Goal: Communication & Community: Answer question/provide support

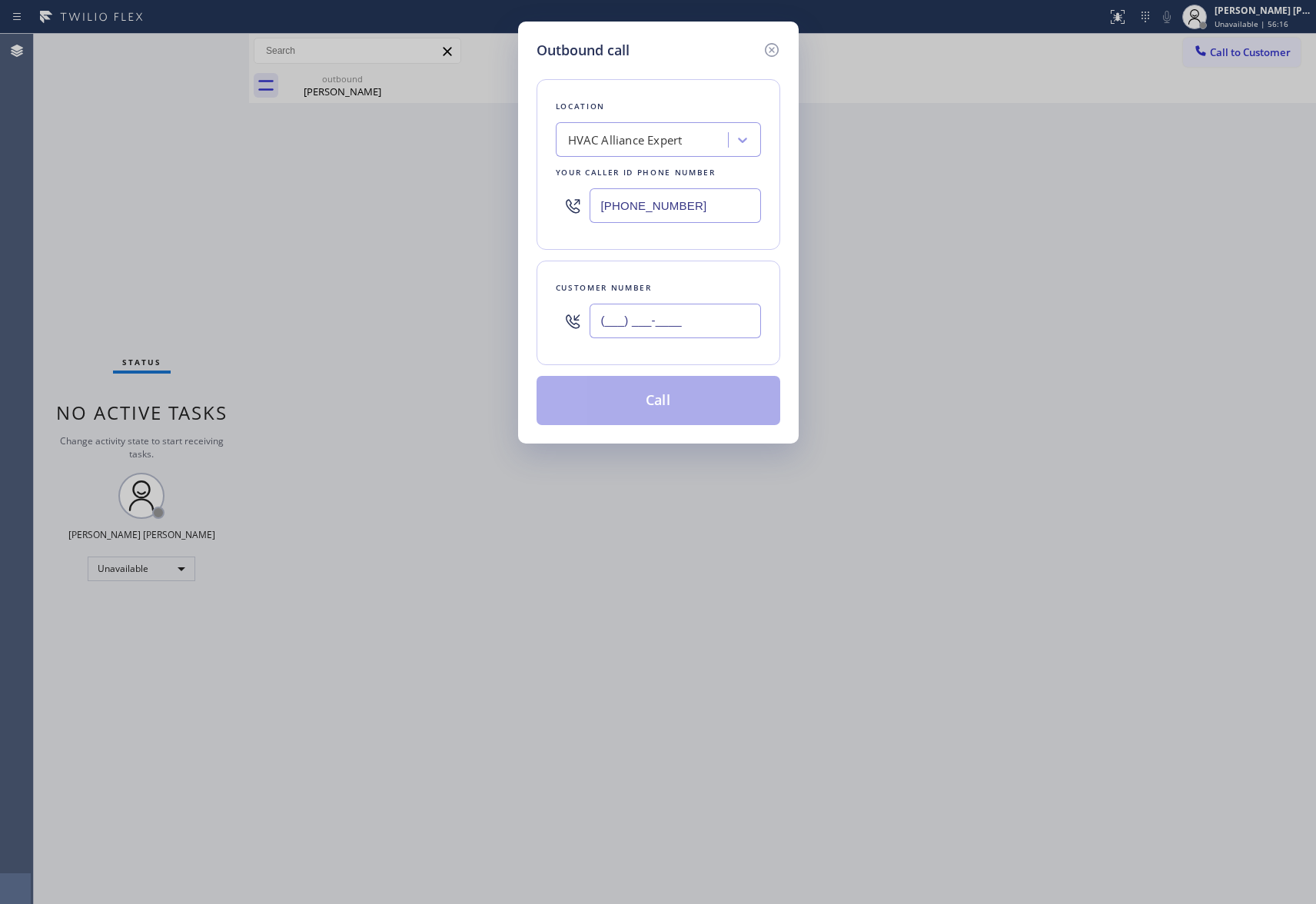
click at [631, 321] on input "(___) ___-____" at bounding box center [675, 321] width 171 height 35
paste input "310) 968-1863"
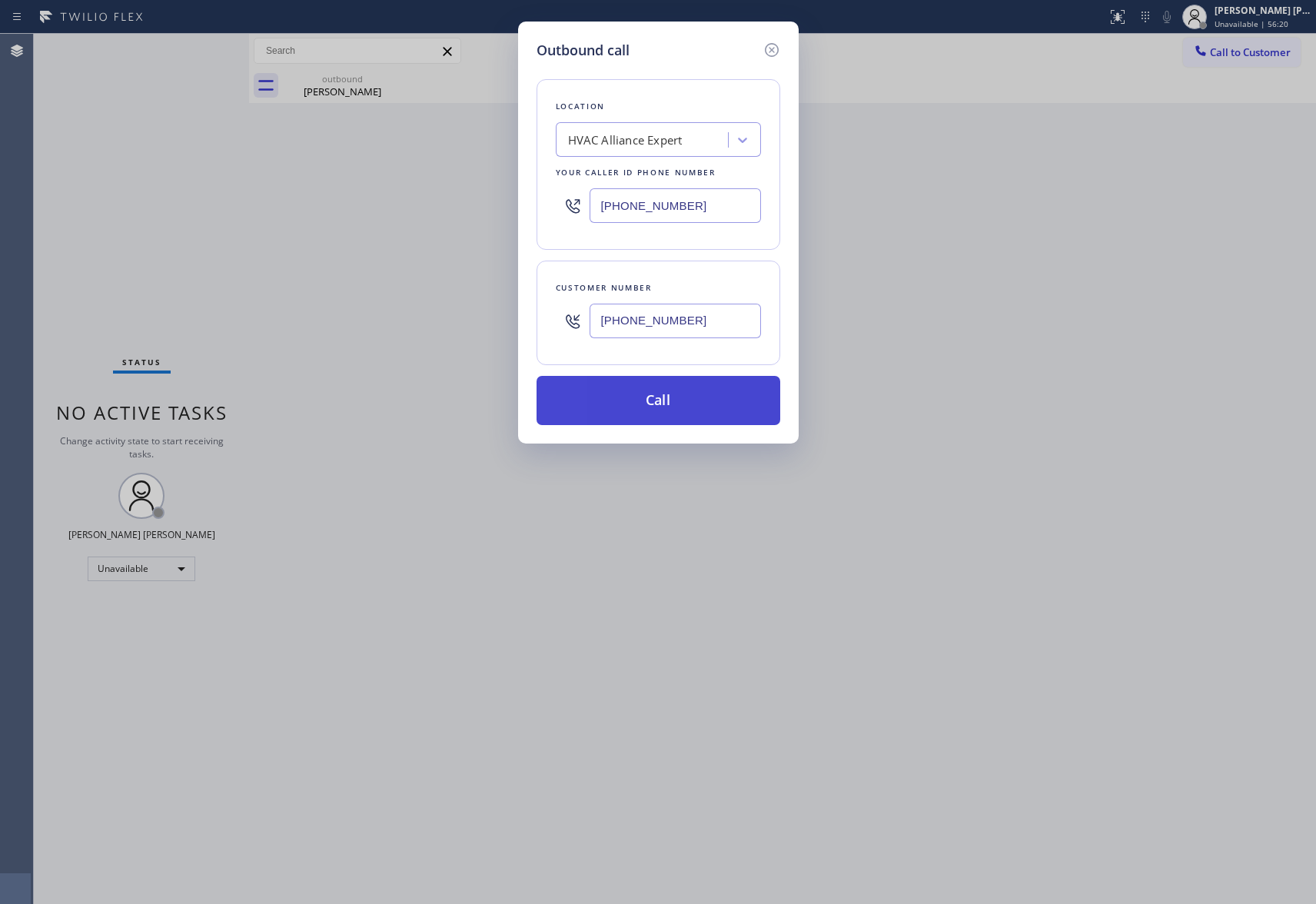
type input "[PHONE_NUMBER]"
click at [746, 403] on button "Call" at bounding box center [658, 400] width 244 height 49
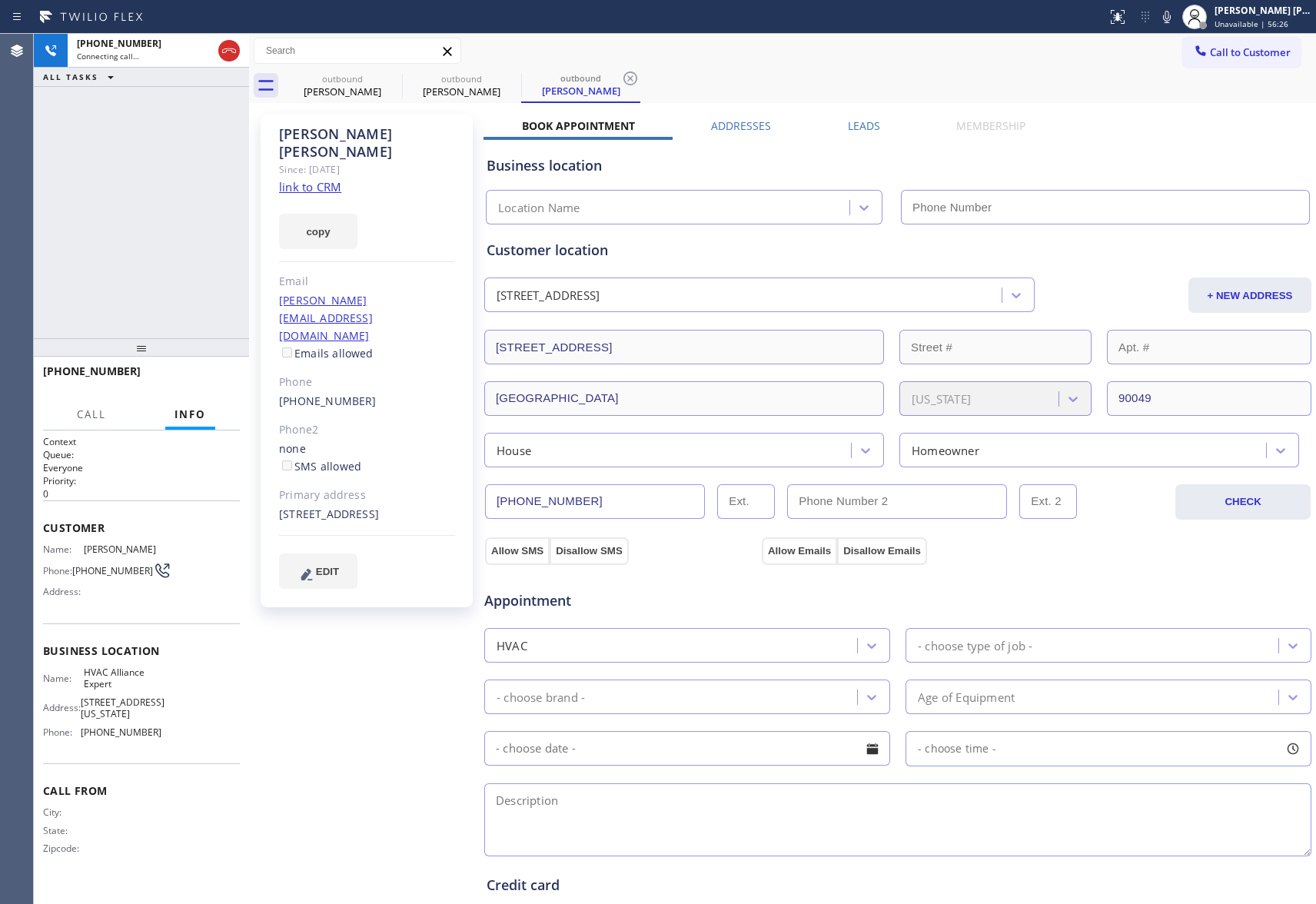
type input "[PHONE_NUMBER]"
click at [231, 53] on icon at bounding box center [228, 50] width 18 height 18
click at [856, 130] on label "Leads" at bounding box center [863, 125] width 32 height 15
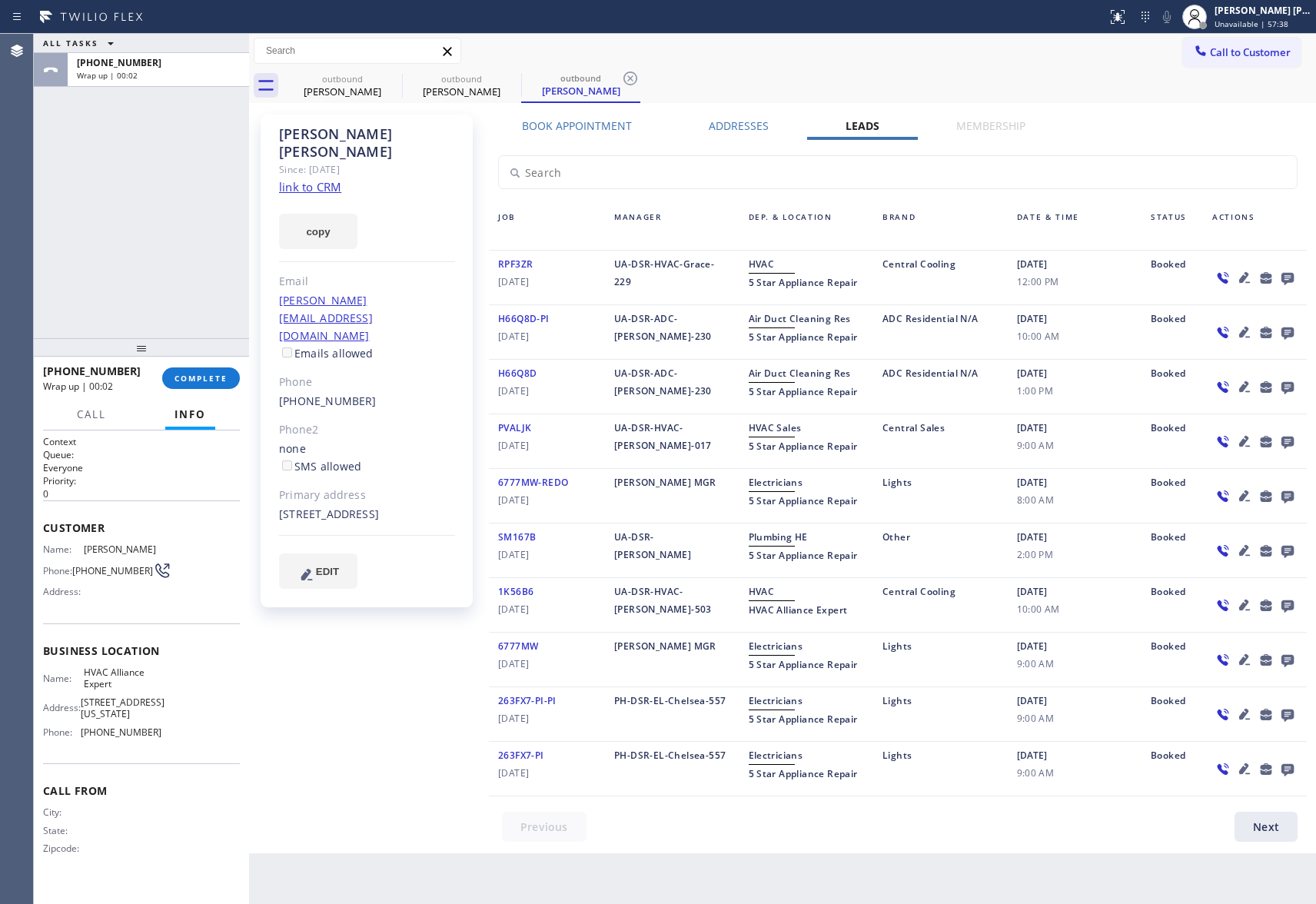
click at [1288, 274] on icon at bounding box center [1287, 278] width 13 height 13
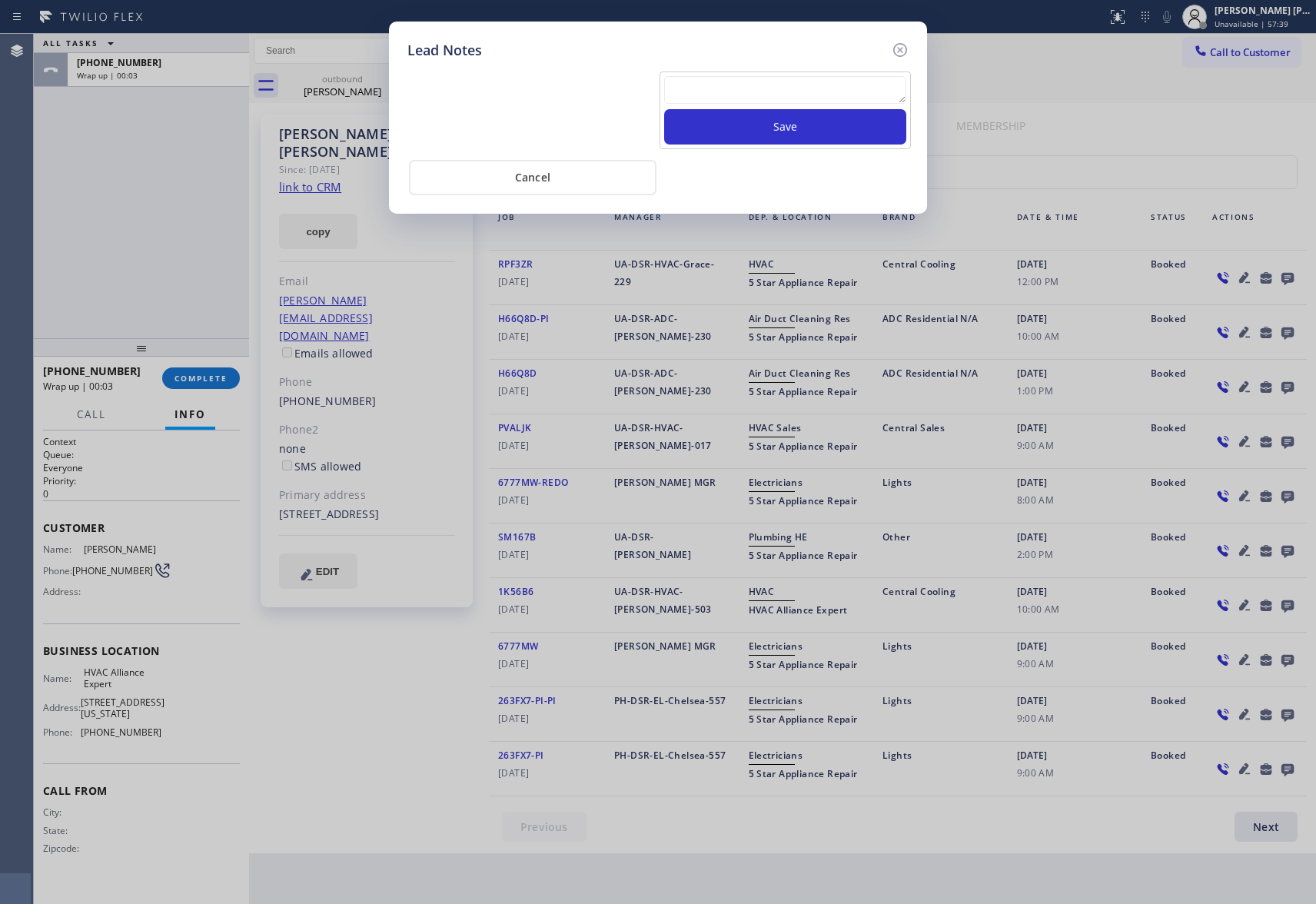
click at [764, 91] on textarea at bounding box center [785, 90] width 242 height 28
paste textarea "VM | please transfer if cx calls back"
type textarea "VM | please transfer if cx calls back"
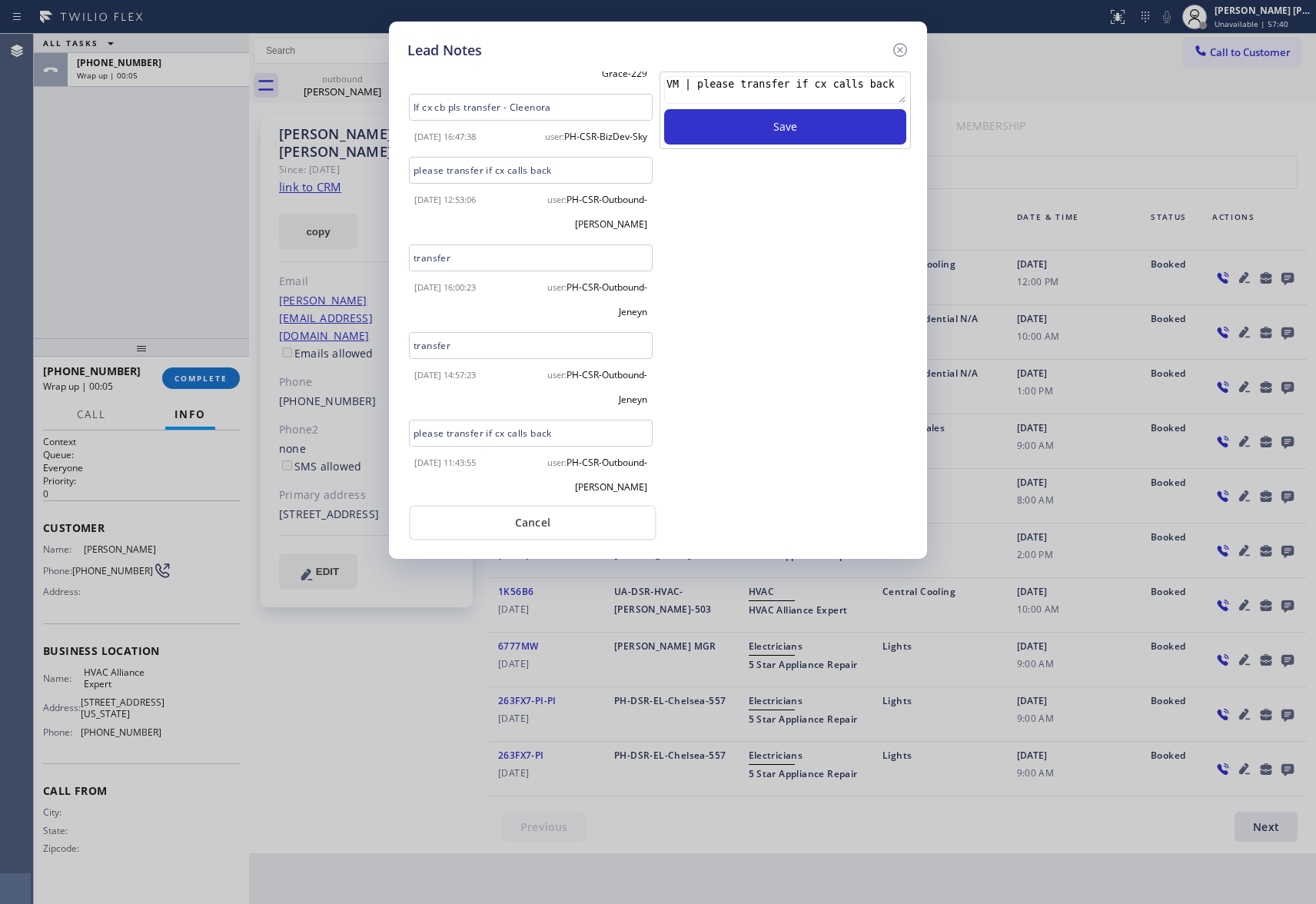
scroll to position [93, 0]
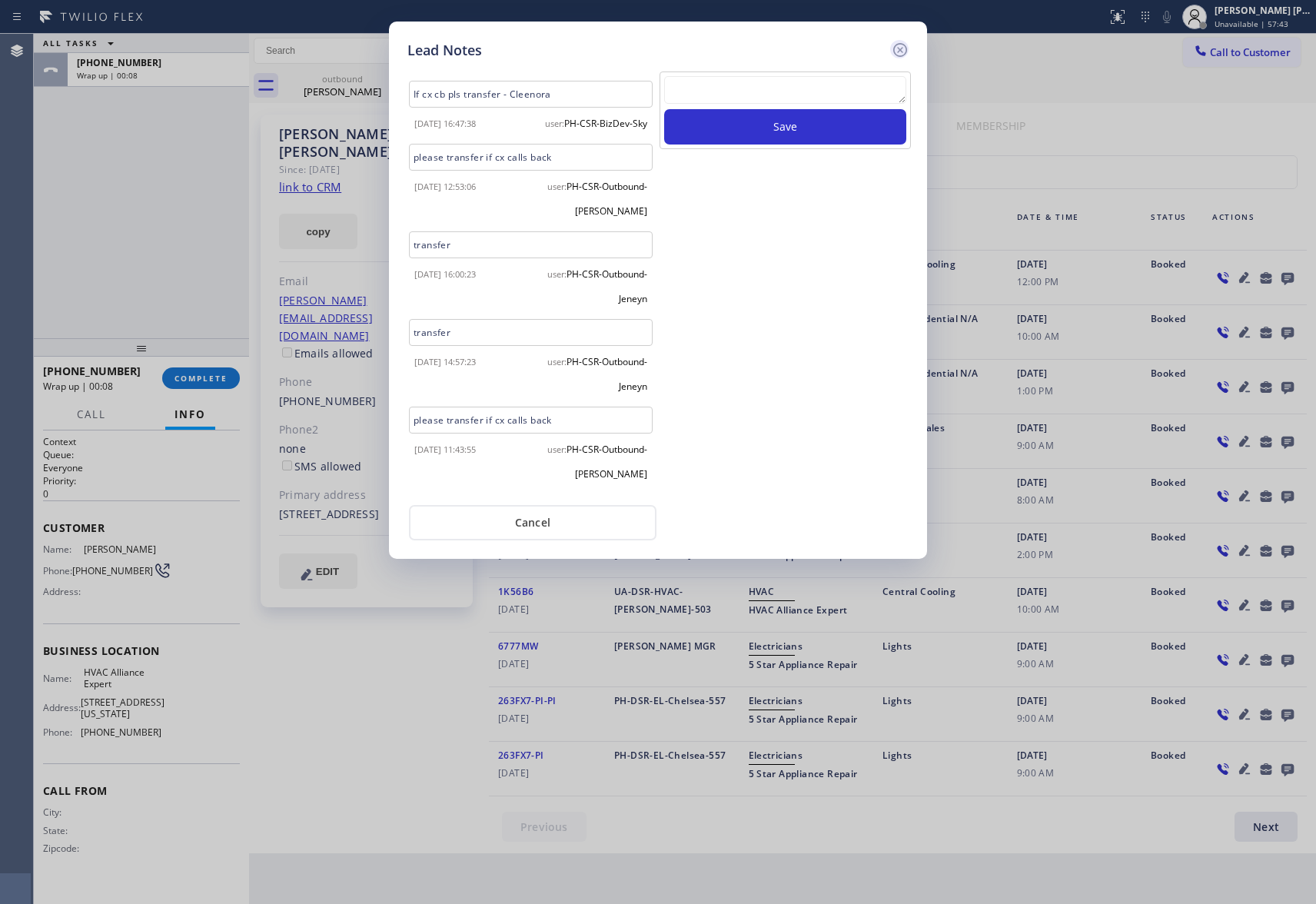
click at [894, 49] on icon at bounding box center [899, 49] width 18 height 18
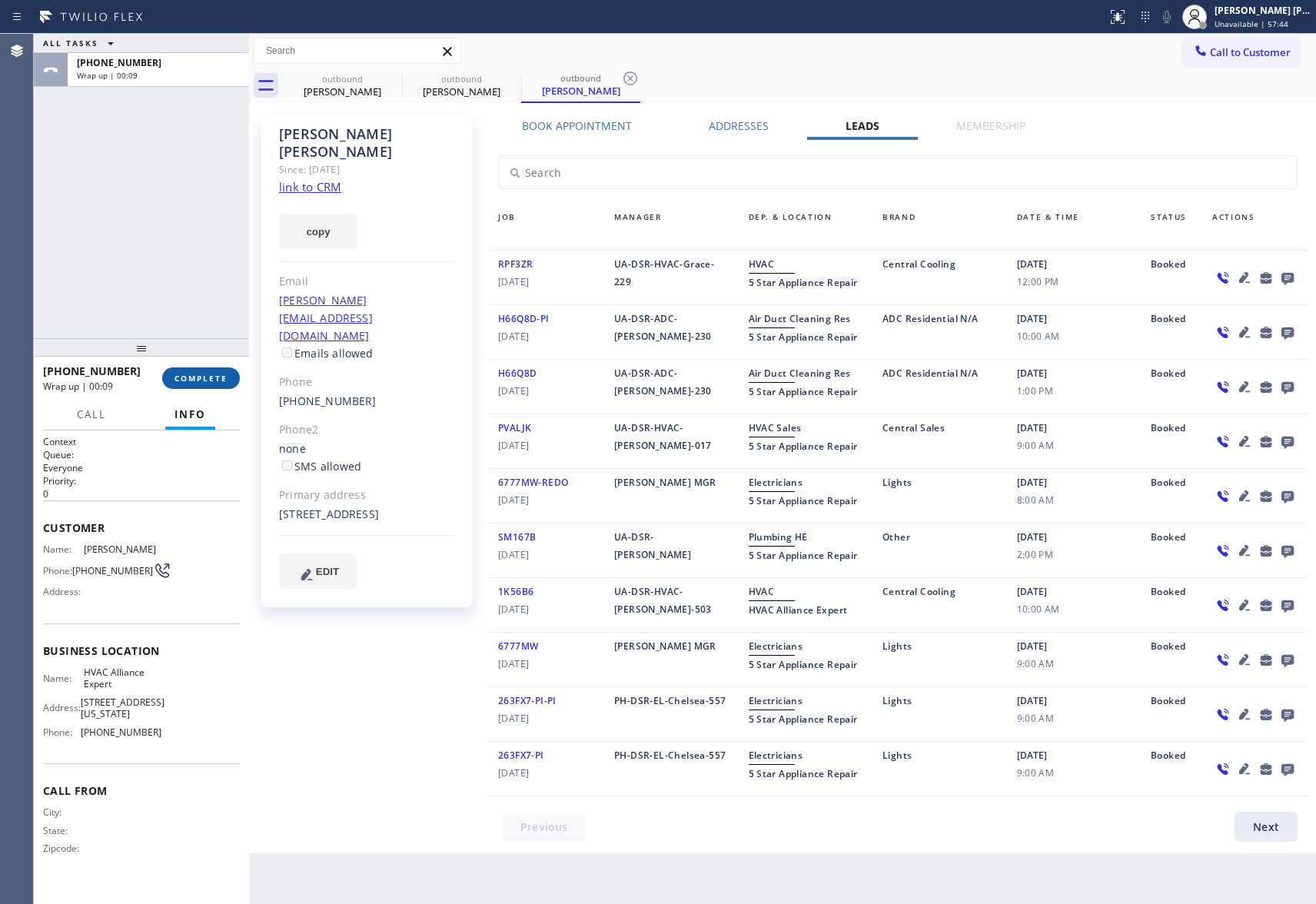
click at [185, 381] on span "COMPLETE" at bounding box center [200, 378] width 53 height 11
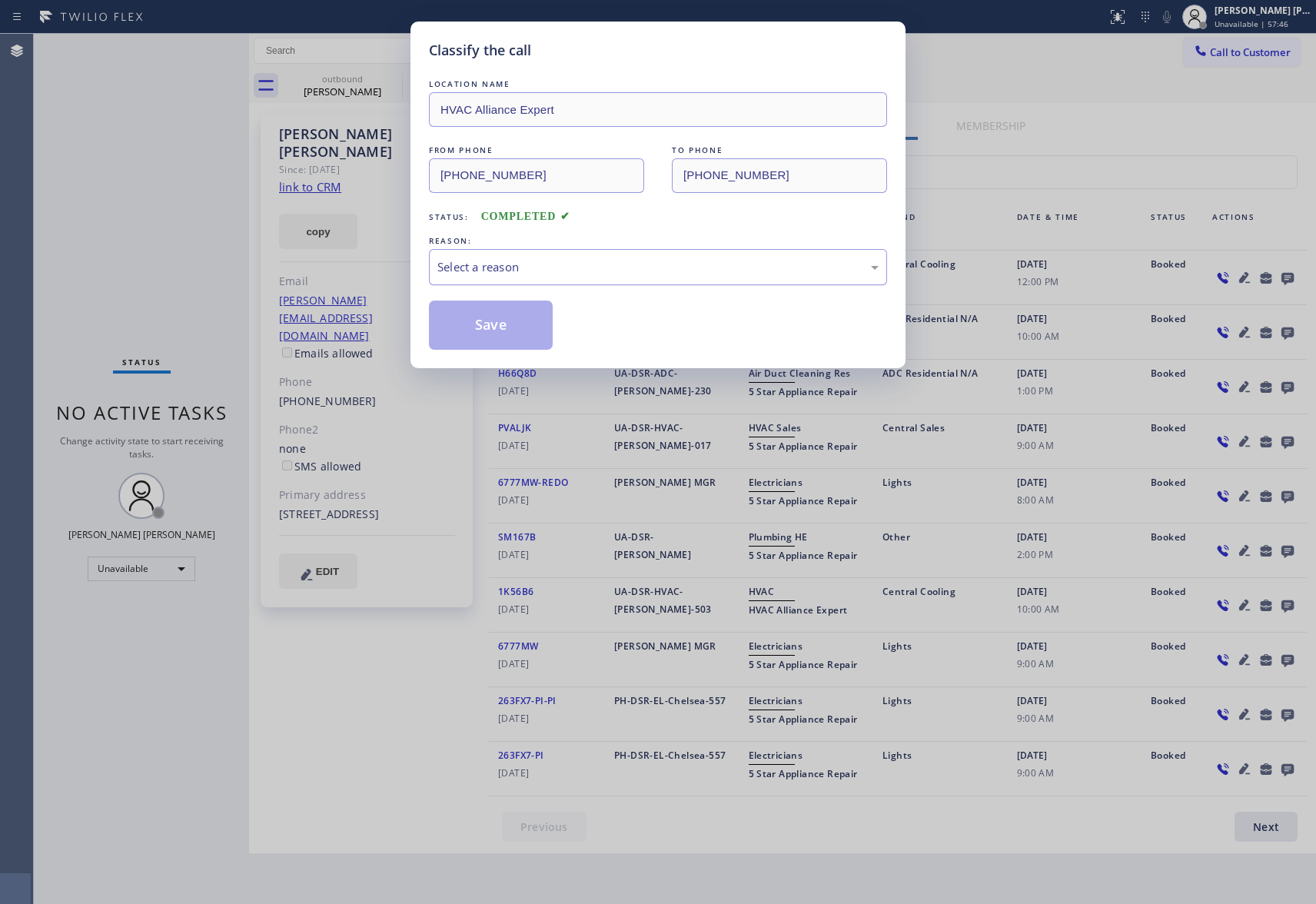
click at [661, 276] on div "Select a reason" at bounding box center [658, 267] width 441 height 17
click at [505, 321] on button "Save" at bounding box center [491, 325] width 124 height 49
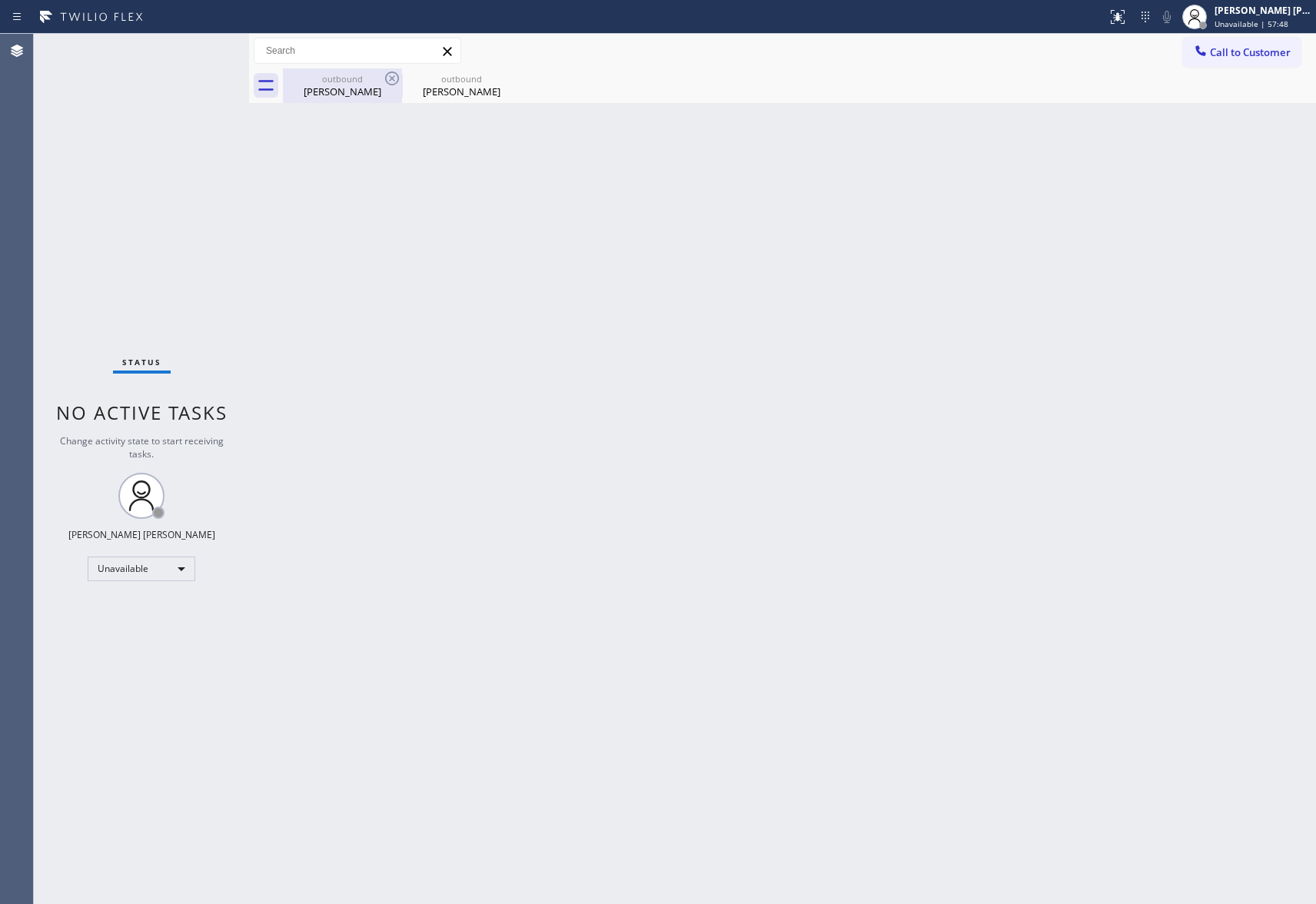
click at [366, 96] on div "[PERSON_NAME]" at bounding box center [342, 91] width 116 height 14
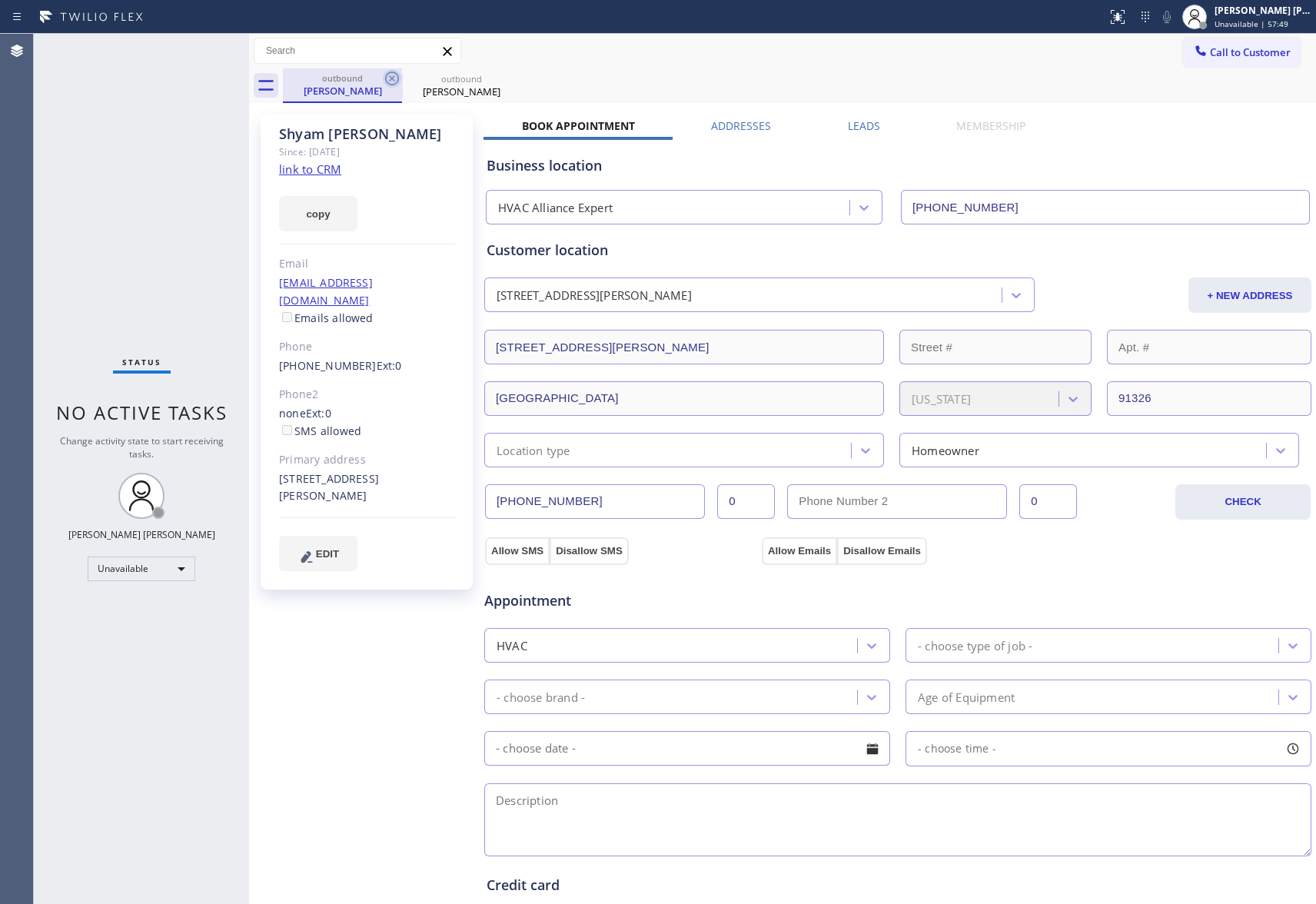
click at [385, 80] on icon at bounding box center [392, 78] width 18 height 18
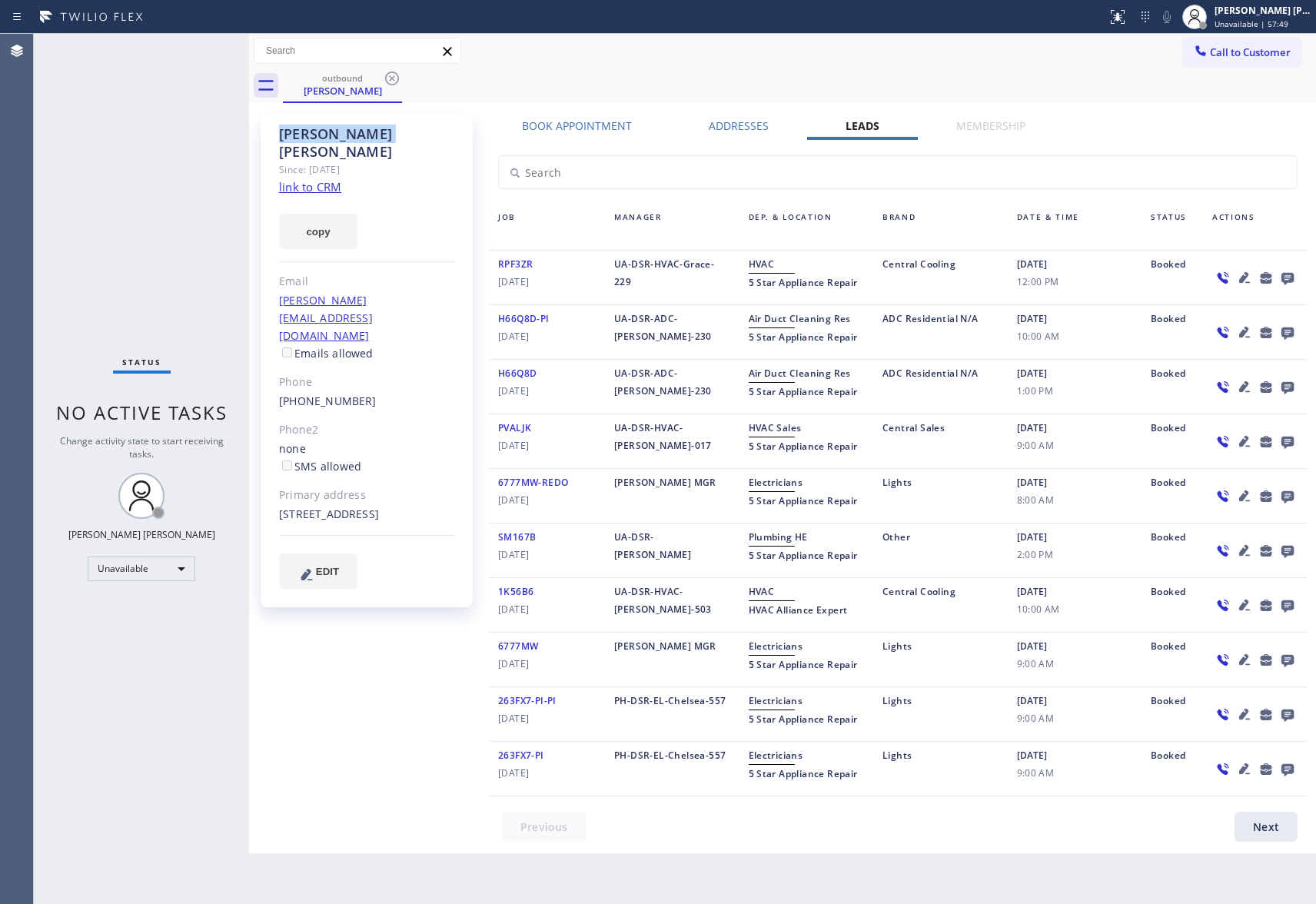
click at [385, 80] on icon at bounding box center [392, 78] width 18 height 18
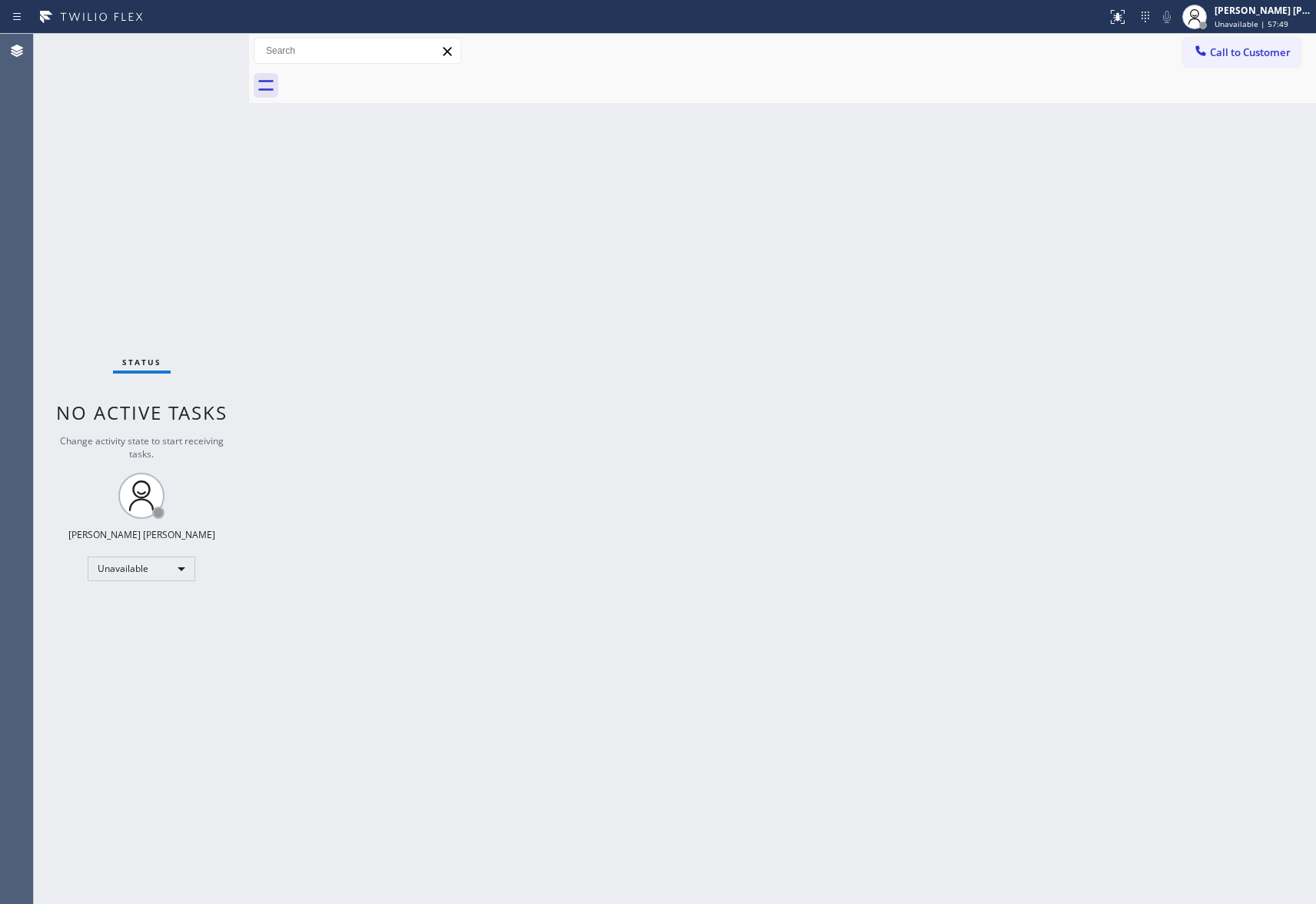
click at [385, 80] on div at bounding box center [800, 86] width 1033 height 35
click at [1279, 60] on button "Call to Customer" at bounding box center [1243, 52] width 118 height 29
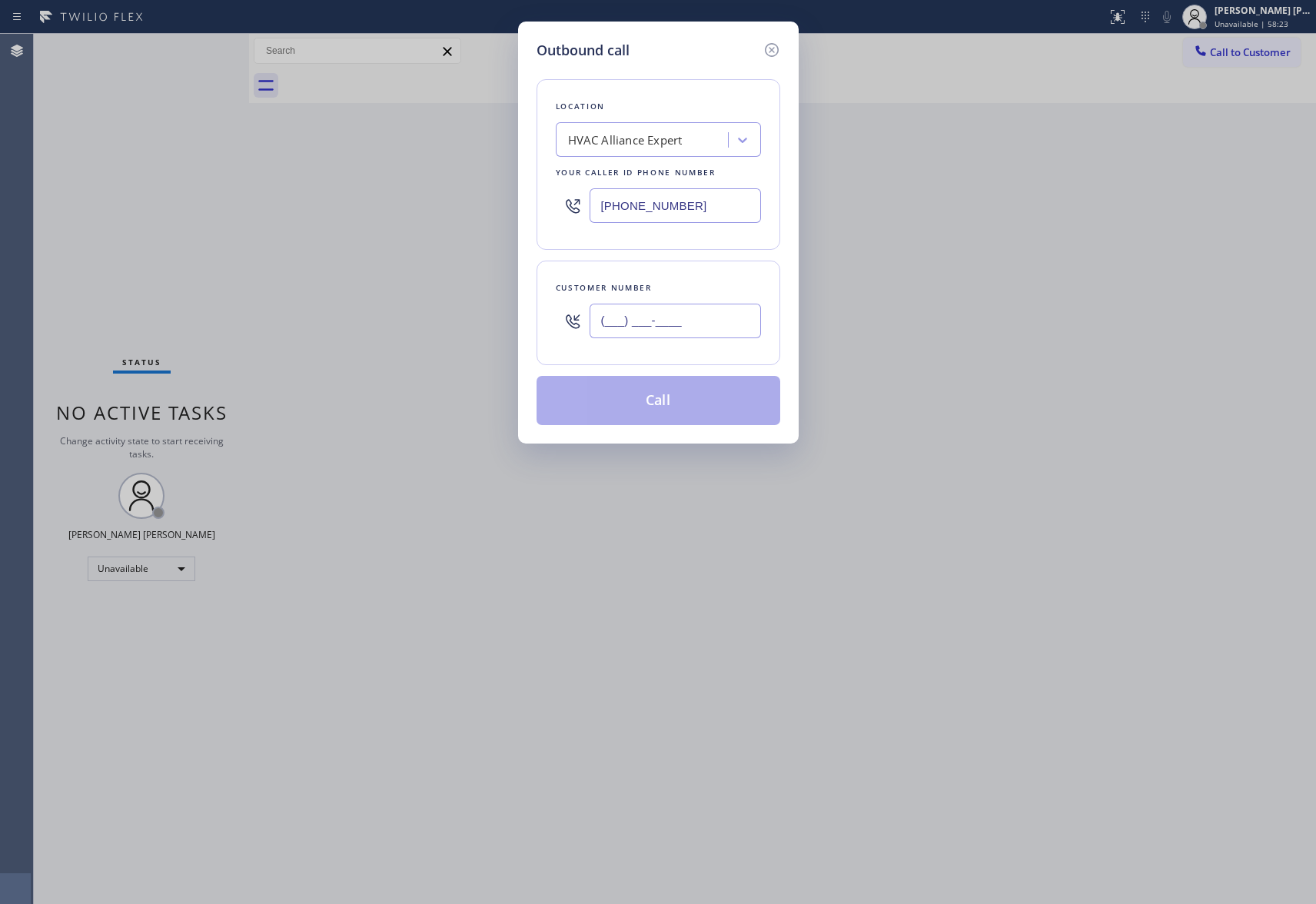
click at [687, 329] on input "(___) ___-____" at bounding box center [675, 321] width 171 height 35
paste input "415) 990-9917"
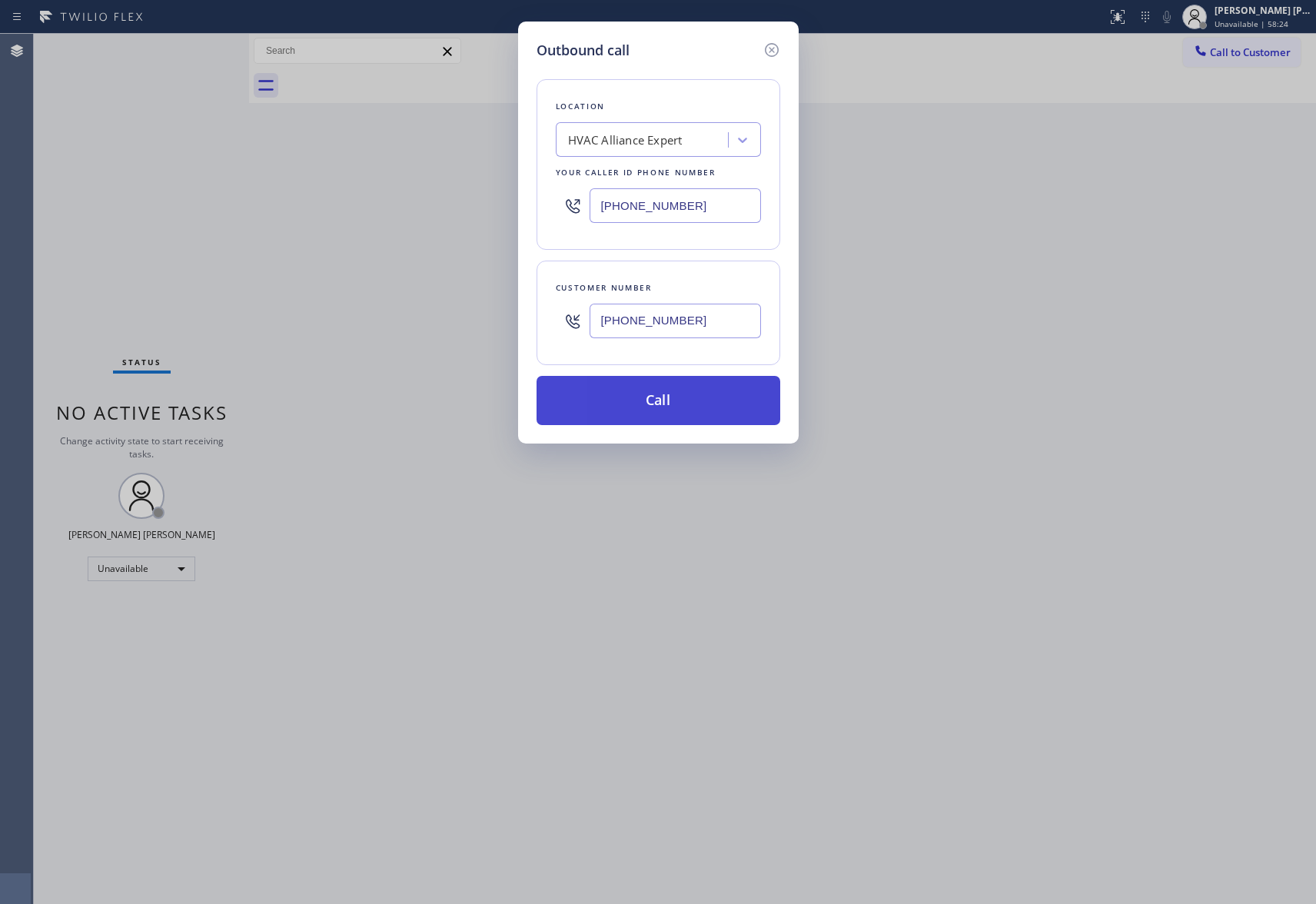
type input "[PHONE_NUMBER]"
click at [687, 403] on button "Call" at bounding box center [658, 400] width 244 height 49
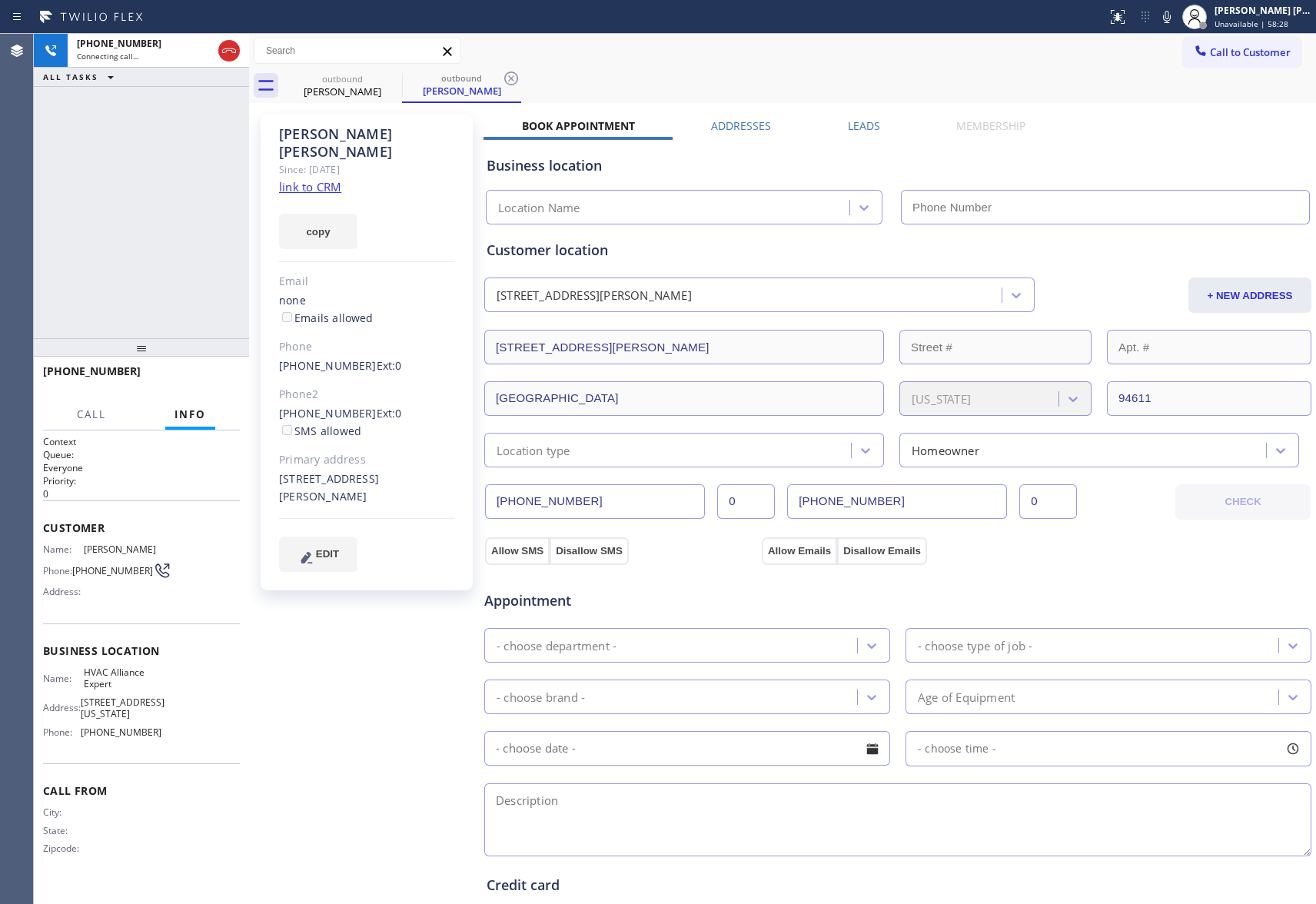
type input "[PHONE_NUMBER]"
click at [221, 378] on span "HANG UP" at bounding box center [204, 378] width 46 height 11
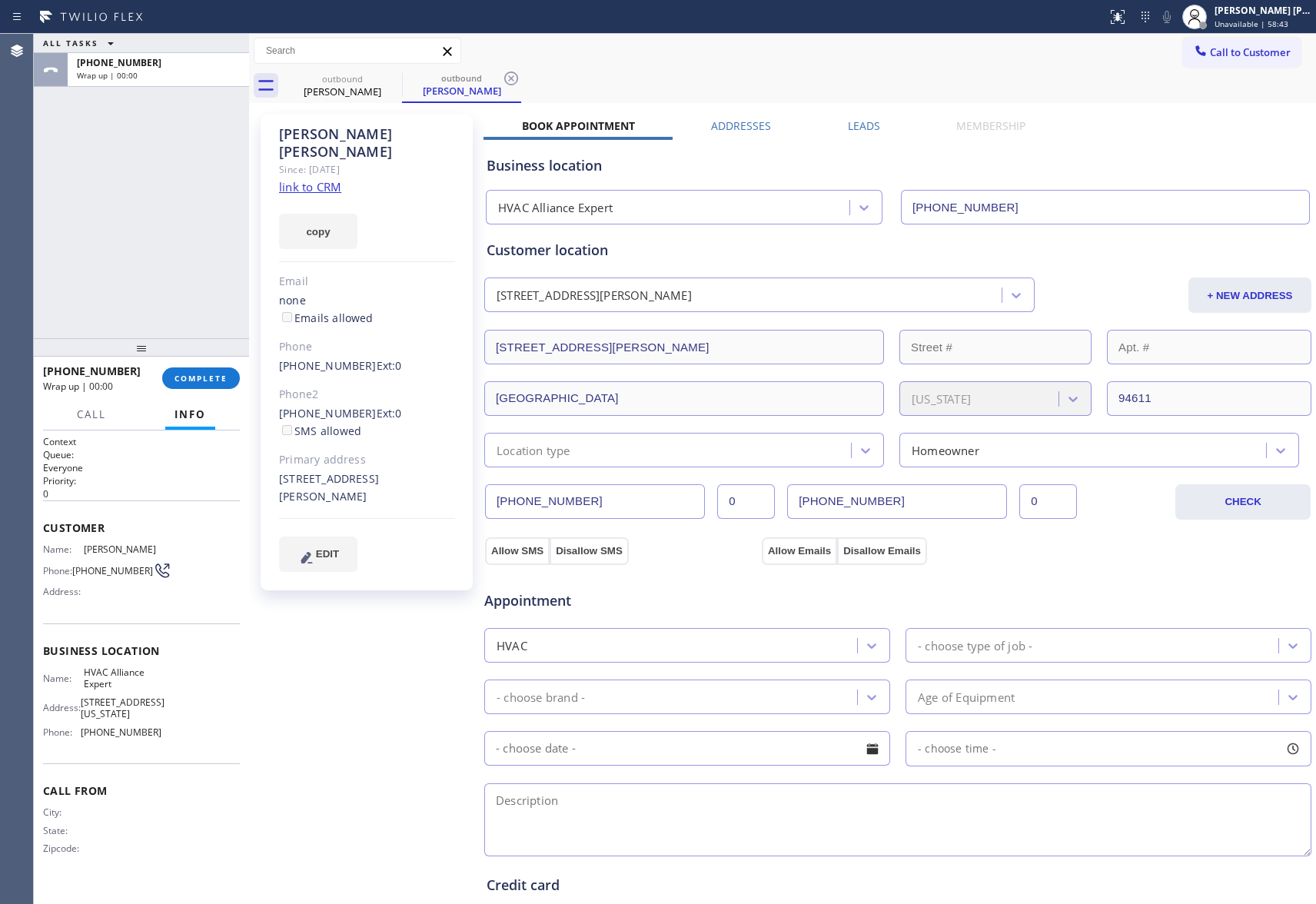
click at [849, 126] on label "Leads" at bounding box center [863, 125] width 32 height 15
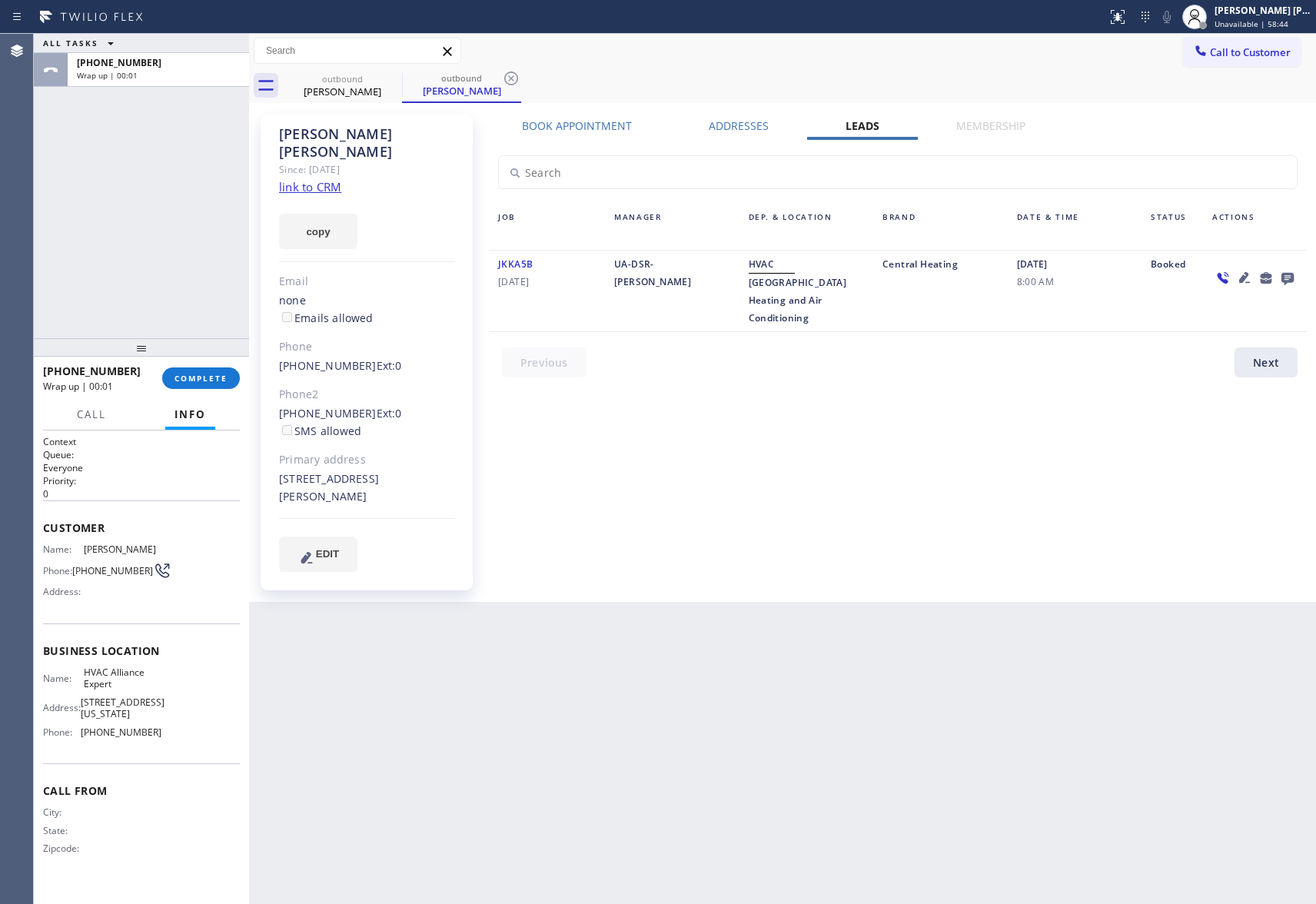
click at [1287, 275] on icon at bounding box center [1287, 278] width 13 height 13
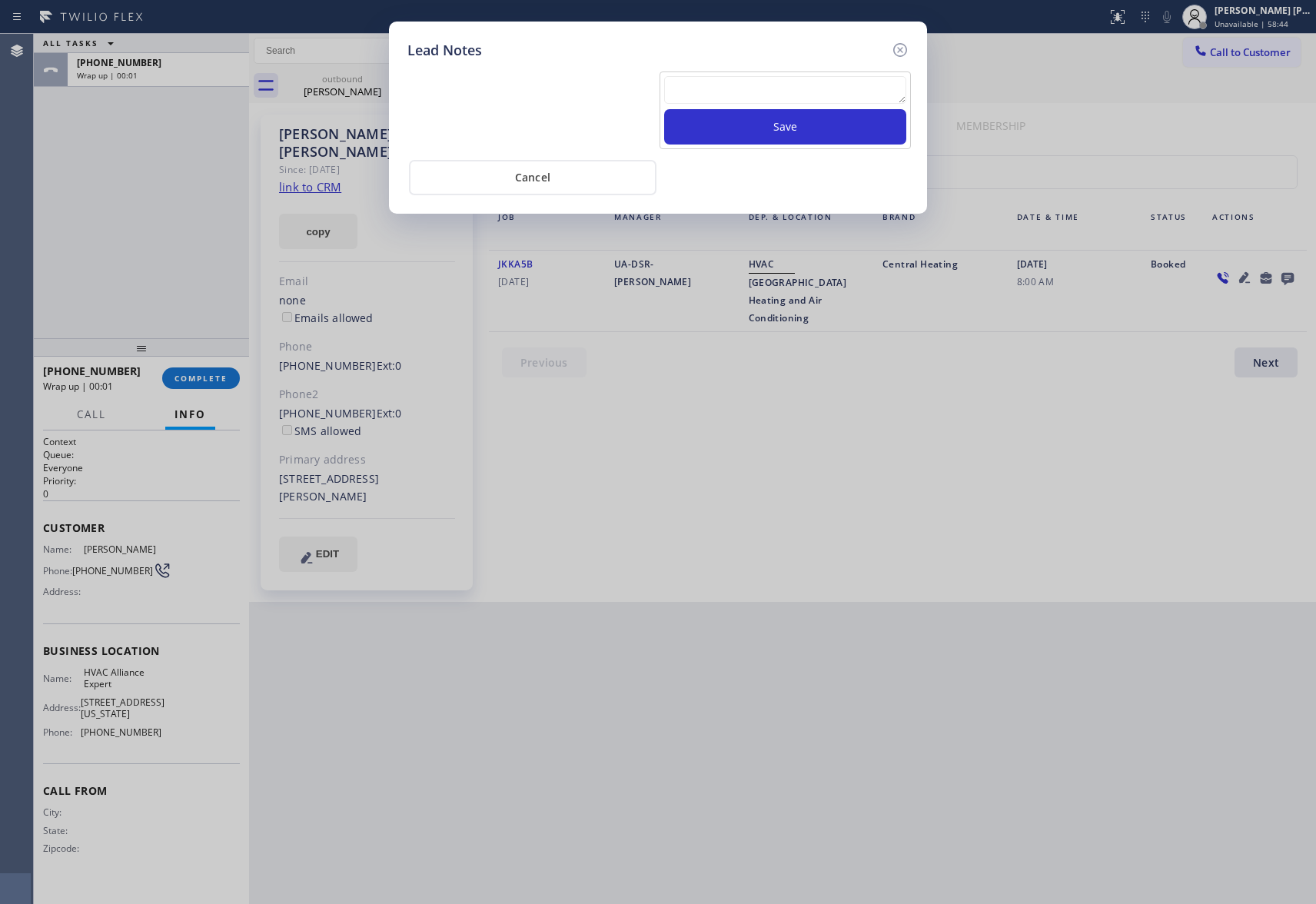
click at [847, 84] on textarea at bounding box center [785, 90] width 242 height 28
paste textarea "please transfer if cx calls back"
type textarea "please transfer if cx calls back"
click at [846, 137] on button "Save" at bounding box center [785, 127] width 242 height 36
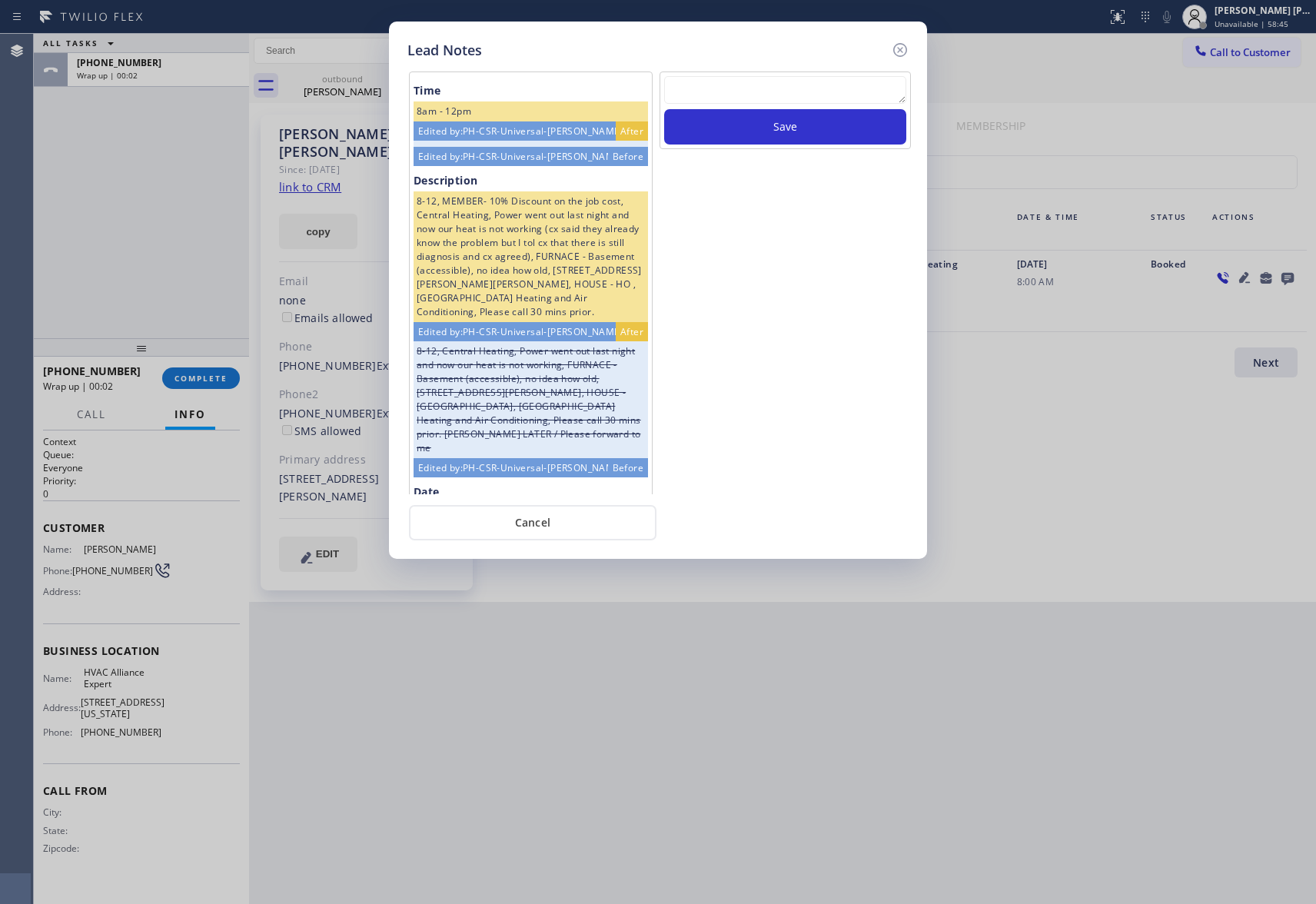
scroll to position [0, 0]
drag, startPoint x: 905, startPoint y: 49, endPoint x: 392, endPoint y: 268, distance: 557.8
click at [904, 47] on icon at bounding box center [899, 49] width 18 height 18
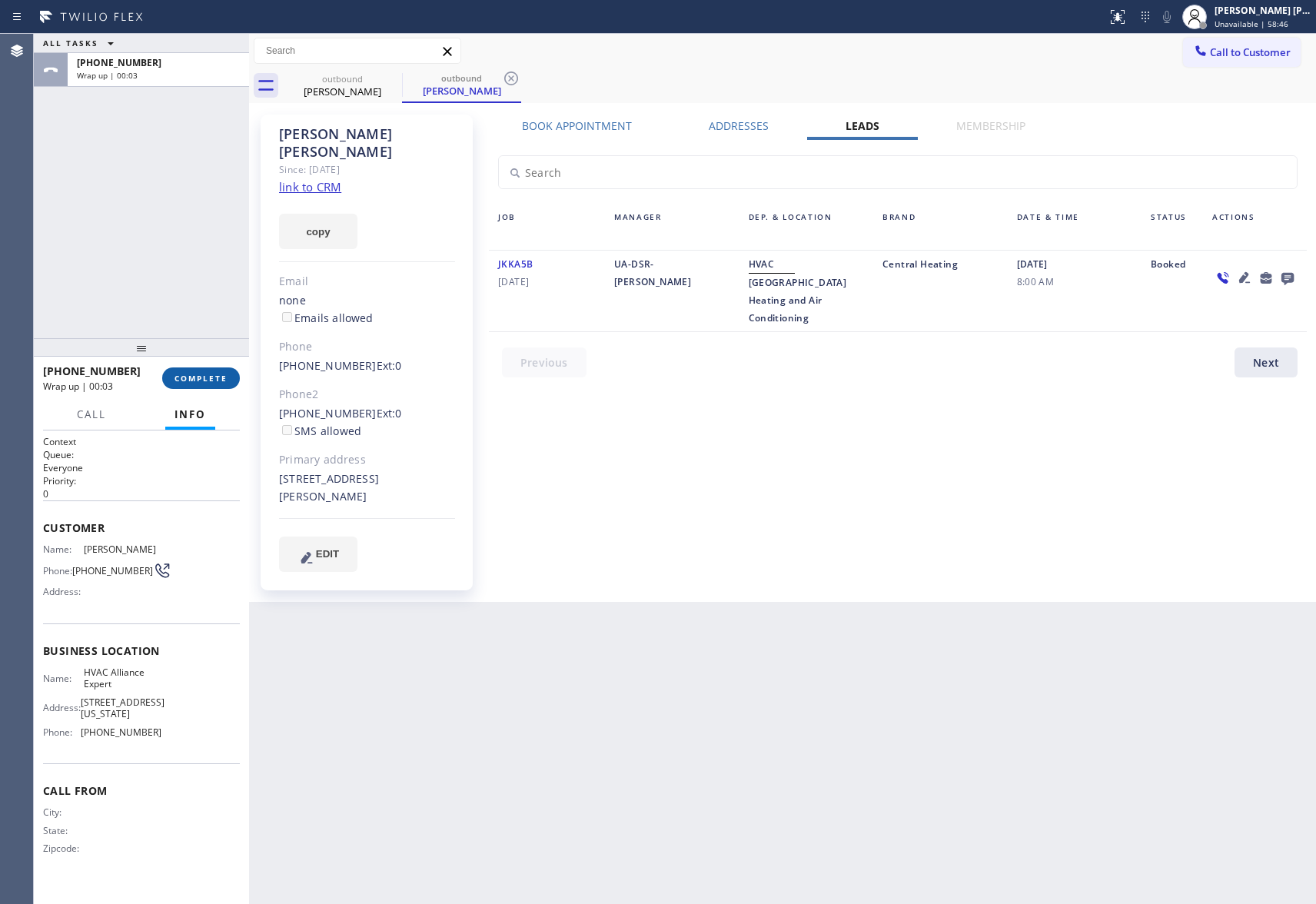
click at [193, 373] on span "COMPLETE" at bounding box center [200, 378] width 53 height 11
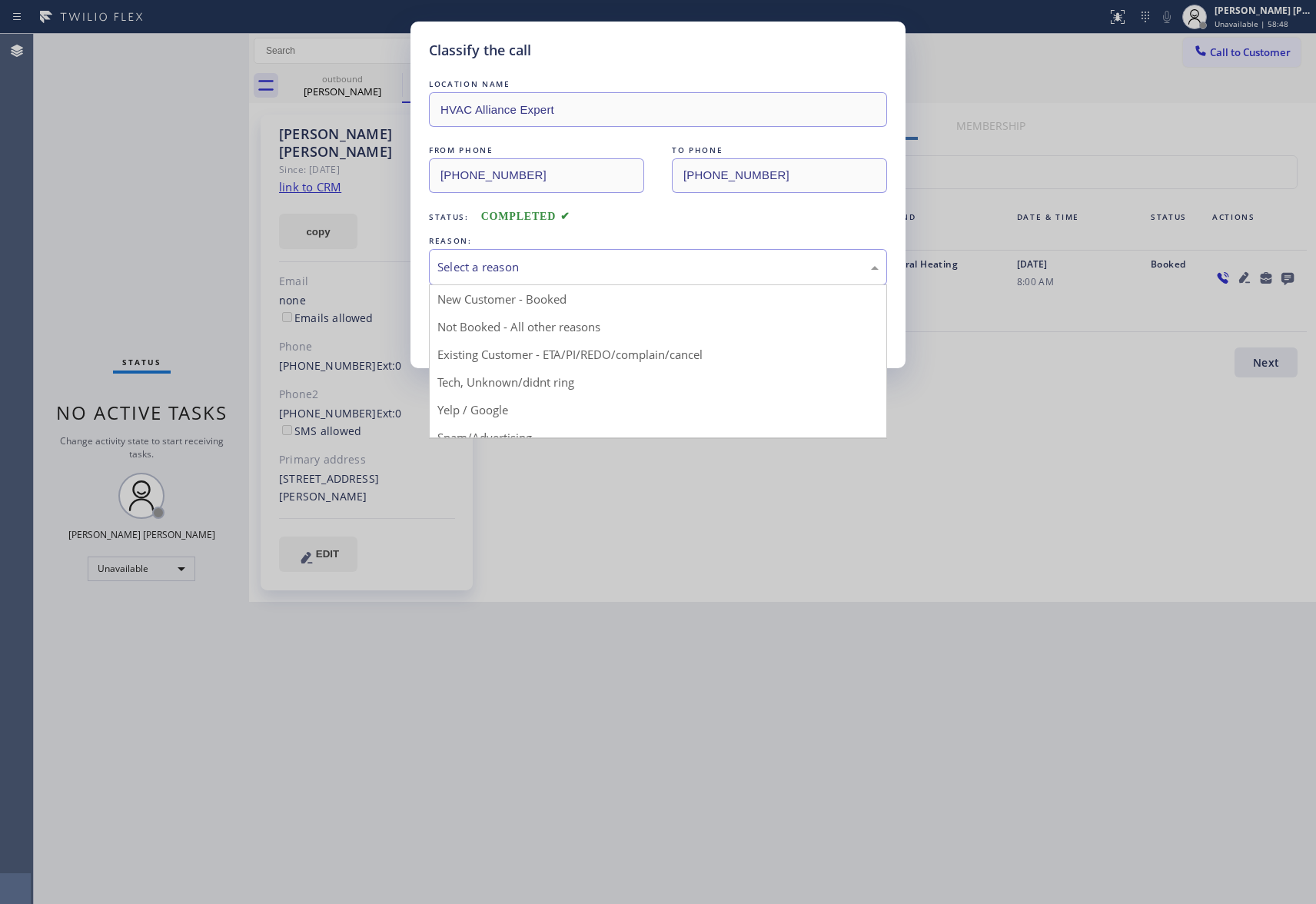
click at [561, 264] on div "Select a reason" at bounding box center [658, 267] width 441 height 17
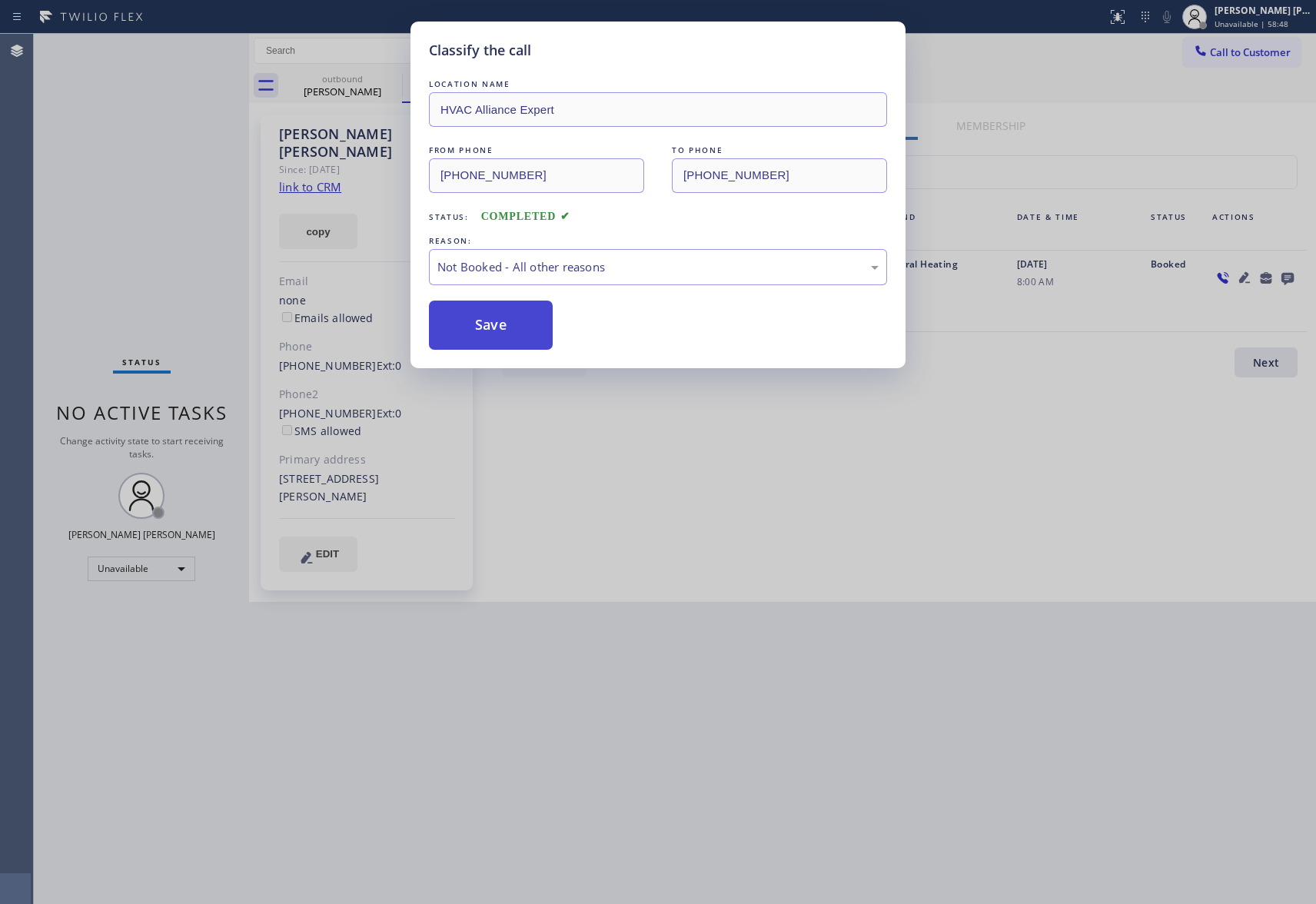
click at [520, 321] on button "Save" at bounding box center [491, 325] width 124 height 49
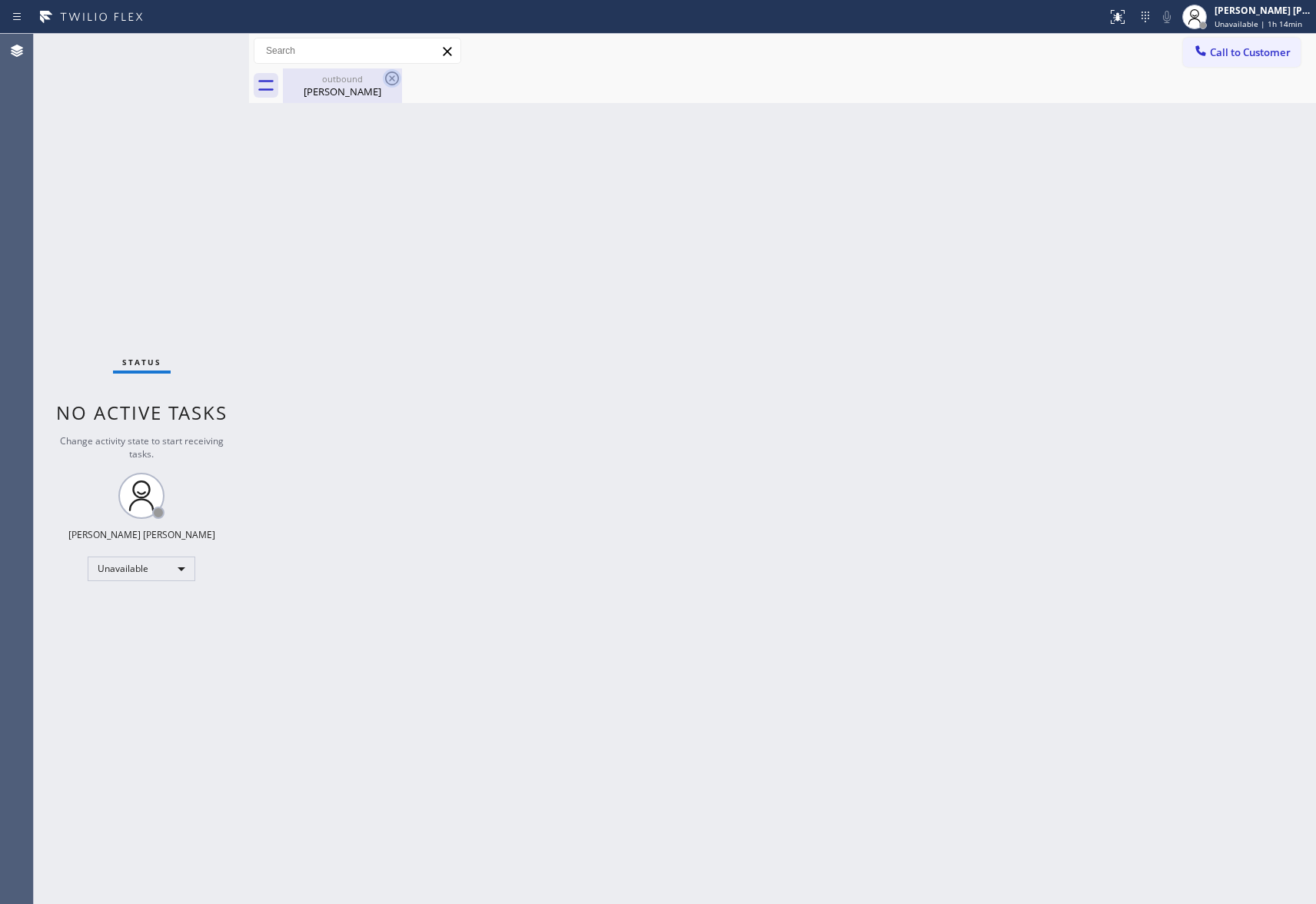
click at [369, 96] on div "[PERSON_NAME]" at bounding box center [342, 91] width 116 height 14
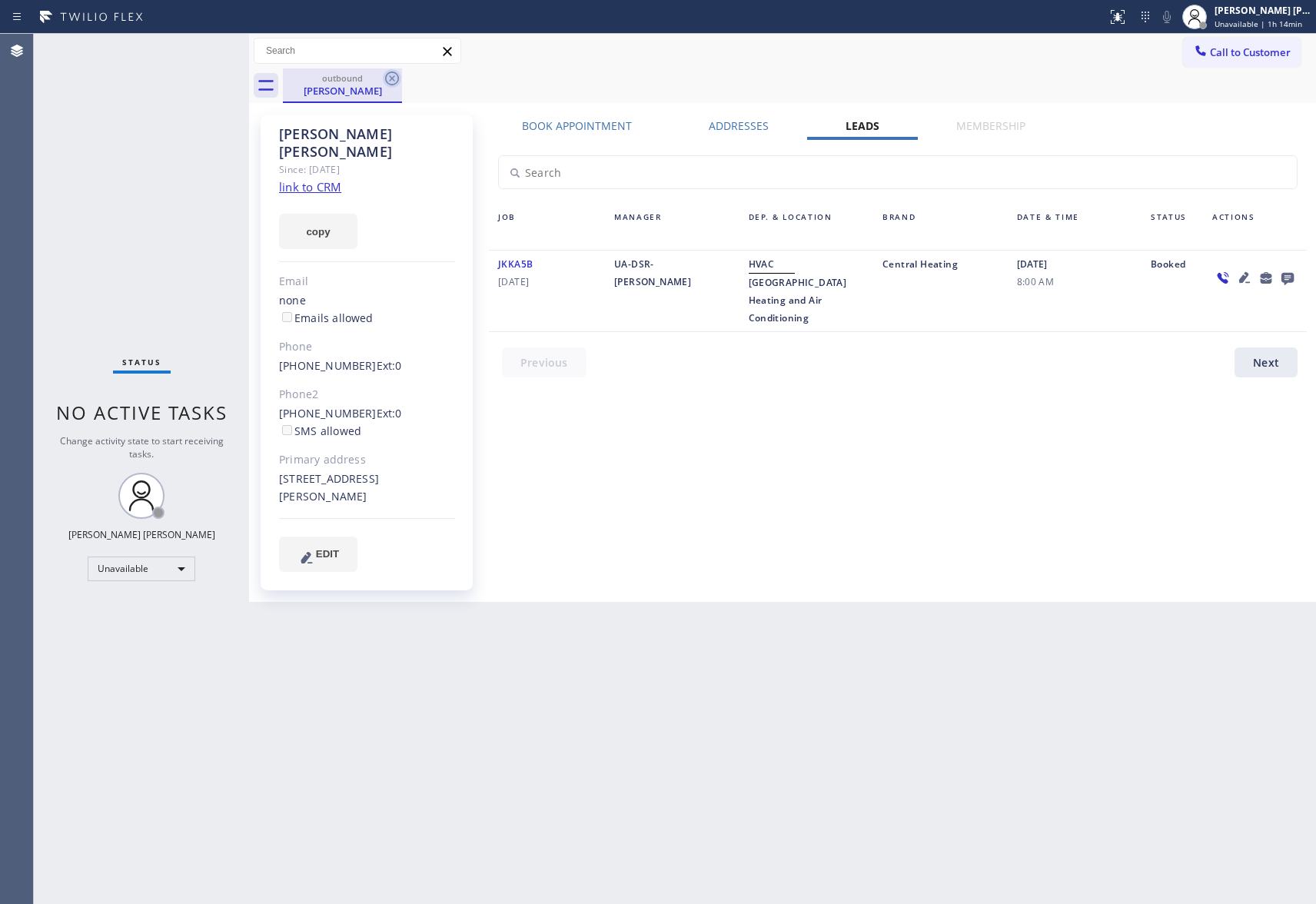
click at [392, 80] on icon at bounding box center [392, 78] width 18 height 18
click at [392, 80] on div "outbound [PERSON_NAME]" at bounding box center [800, 86] width 1033 height 35
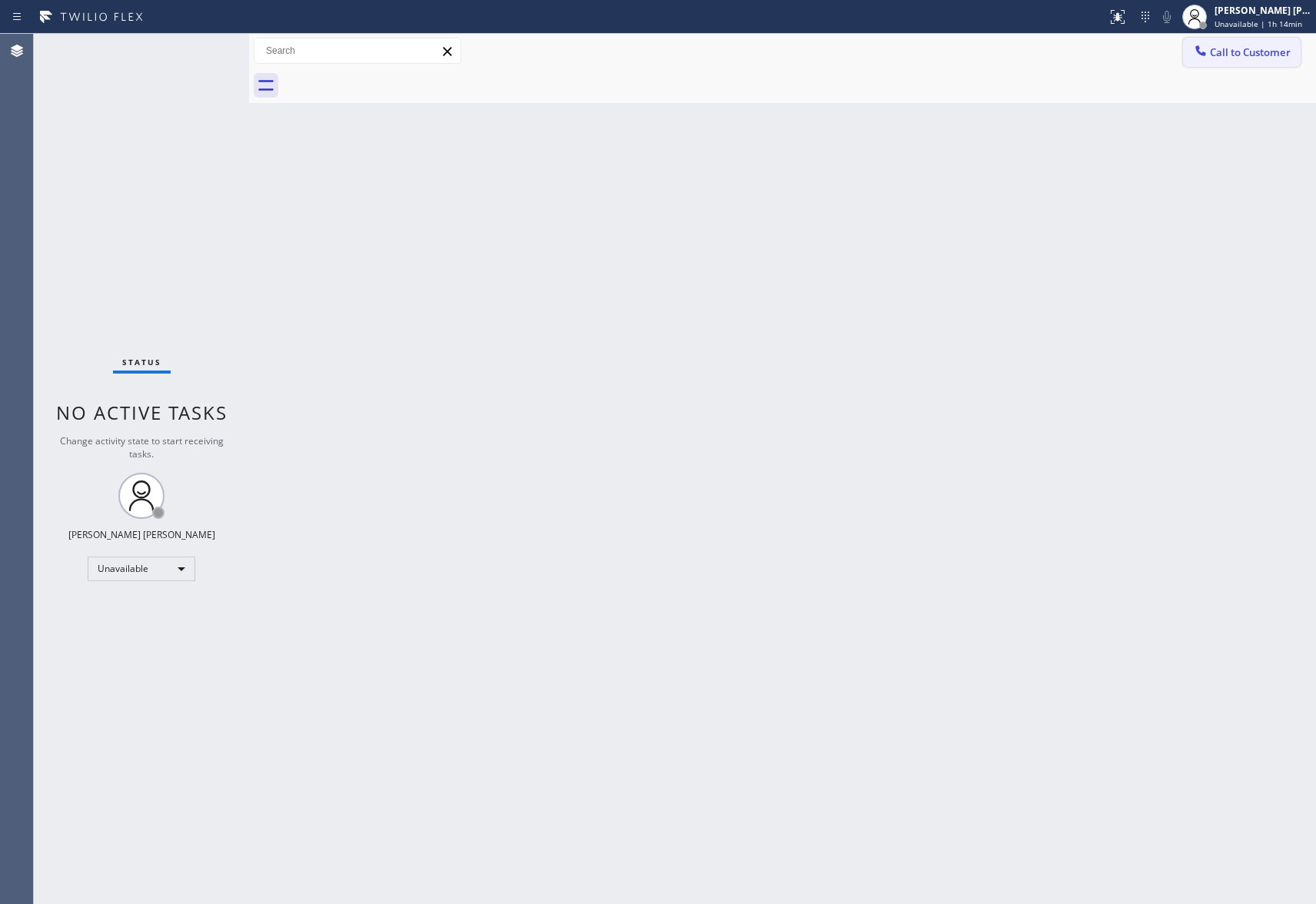
click at [1235, 49] on span "Call to Customer" at bounding box center [1249, 52] width 80 height 14
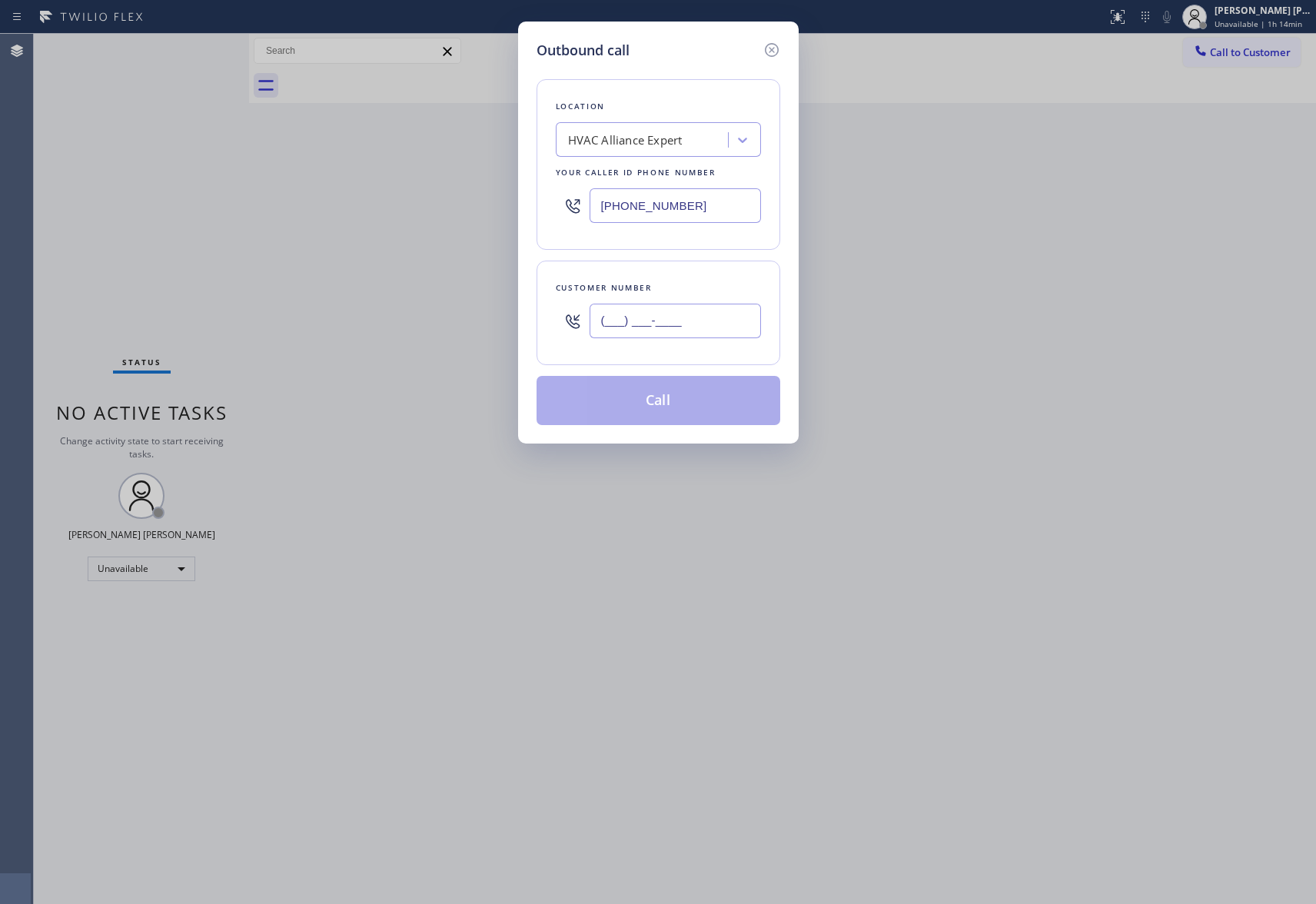
click at [693, 330] on input "(___) ___-____" at bounding box center [675, 321] width 171 height 35
paste input "703) 994-0528"
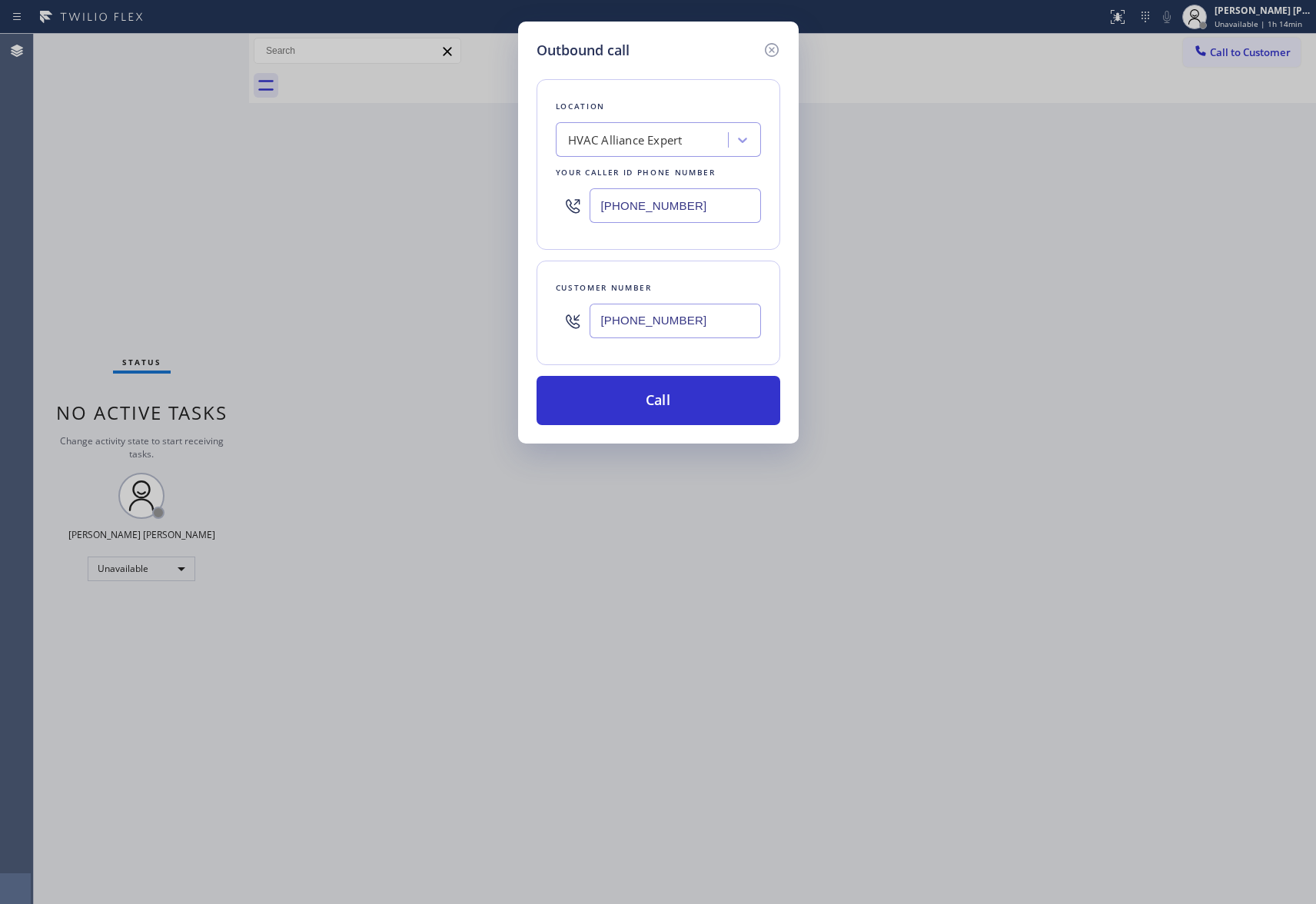
type input "[PHONE_NUMBER]"
drag, startPoint x: 547, startPoint y: 193, endPoint x: 433, endPoint y: 192, distance: 114.0
click at [427, 193] on div "Outbound call Location HVAC Alliance Expert Your caller id phone number [PHONE_…" at bounding box center [658, 452] width 1316 height 904
paste input "18) 332-3442"
type input "[PHONE_NUMBER]"
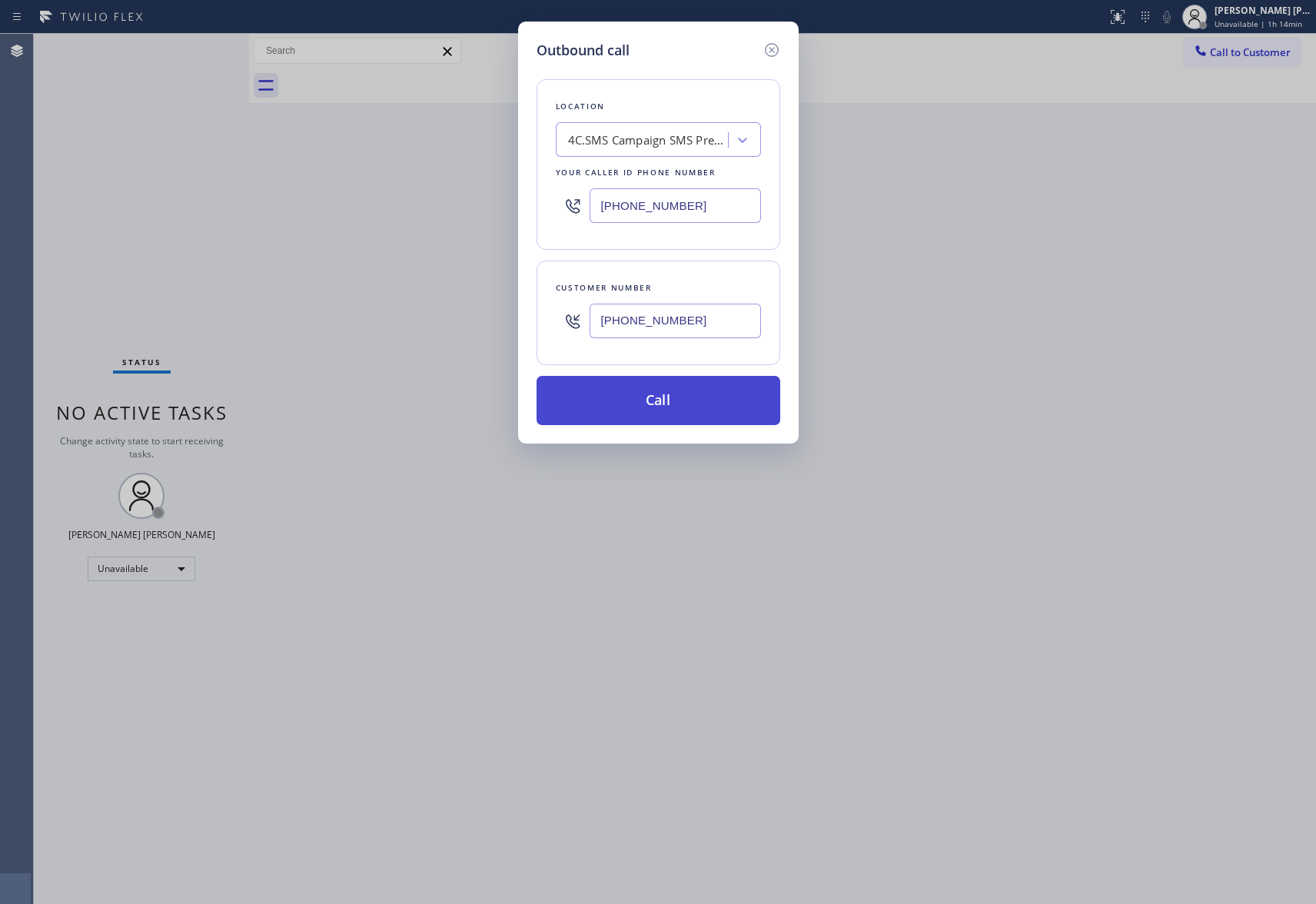
click at [655, 407] on button "Call" at bounding box center [658, 400] width 244 height 49
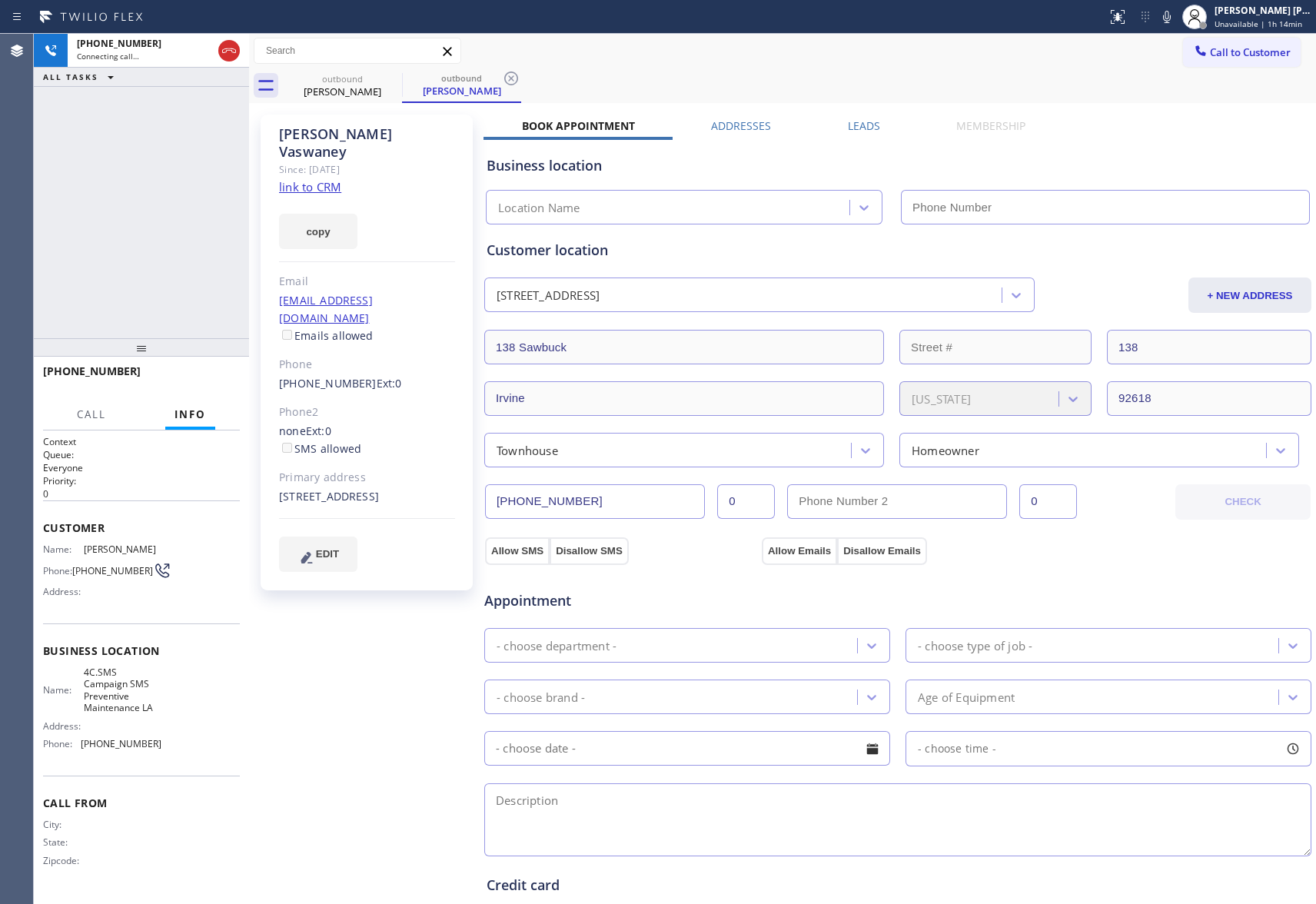
type input "[PHONE_NUMBER]"
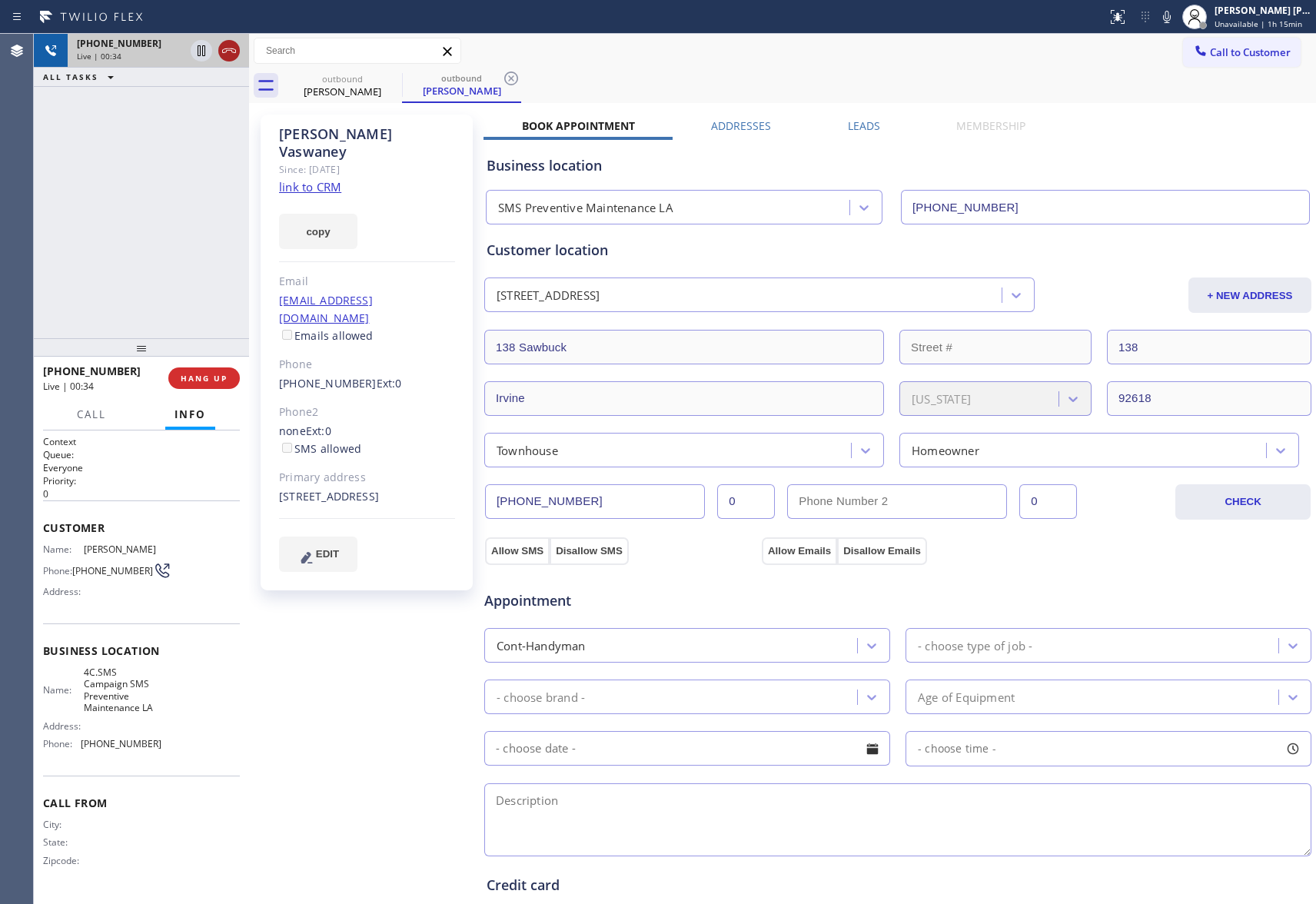
click at [238, 49] on icon at bounding box center [228, 50] width 18 height 18
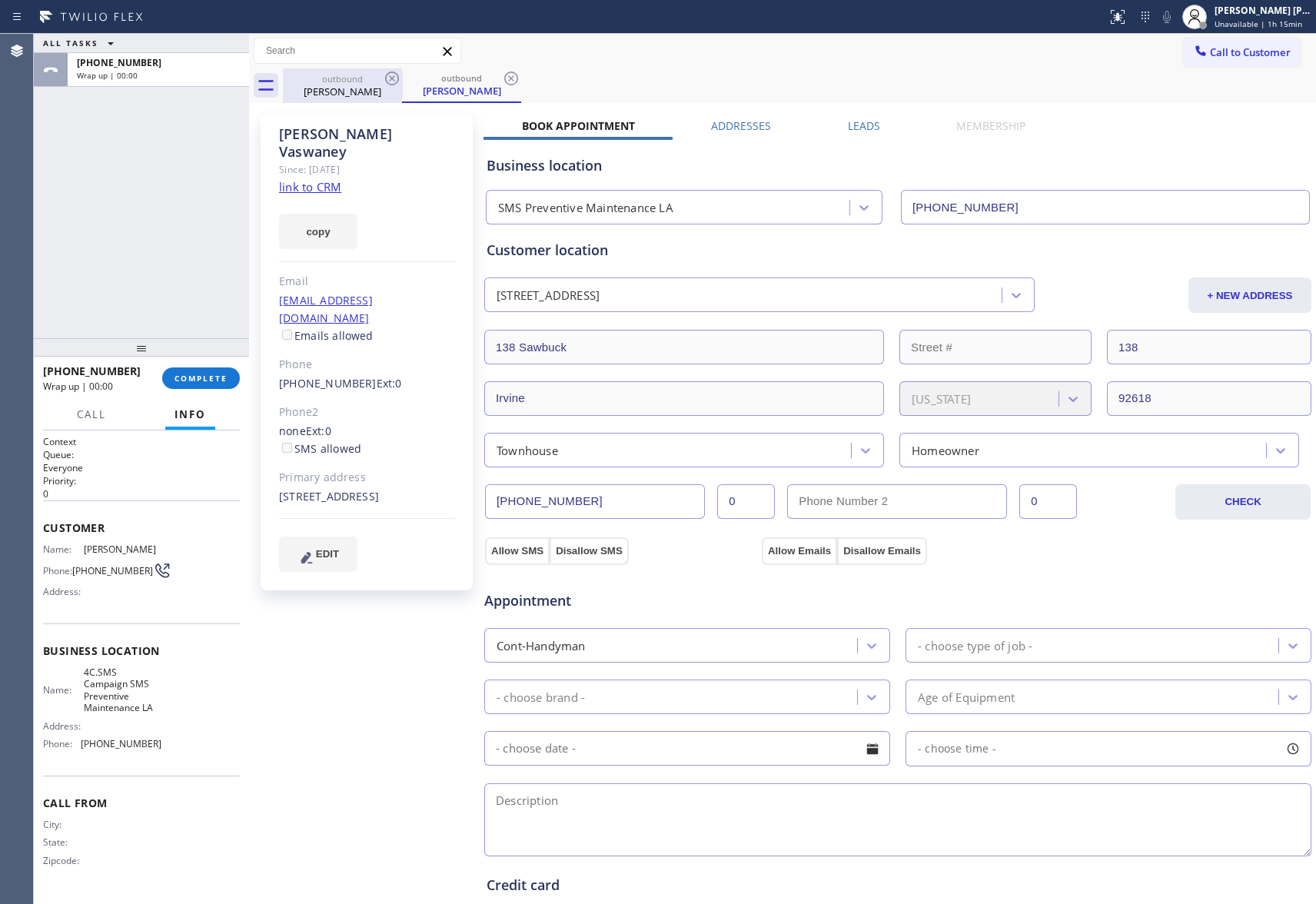
click at [381, 91] on div "[PERSON_NAME]" at bounding box center [342, 91] width 116 height 14
click at [361, 89] on div "[PERSON_NAME]" at bounding box center [342, 91] width 116 height 14
click at [395, 74] on icon at bounding box center [392, 78] width 18 height 18
click at [0, 0] on icon at bounding box center [0, 0] width 0 height 0
click at [395, 74] on div "outbound [PERSON_NAME] outbound [PERSON_NAME]" at bounding box center [800, 86] width 1033 height 35
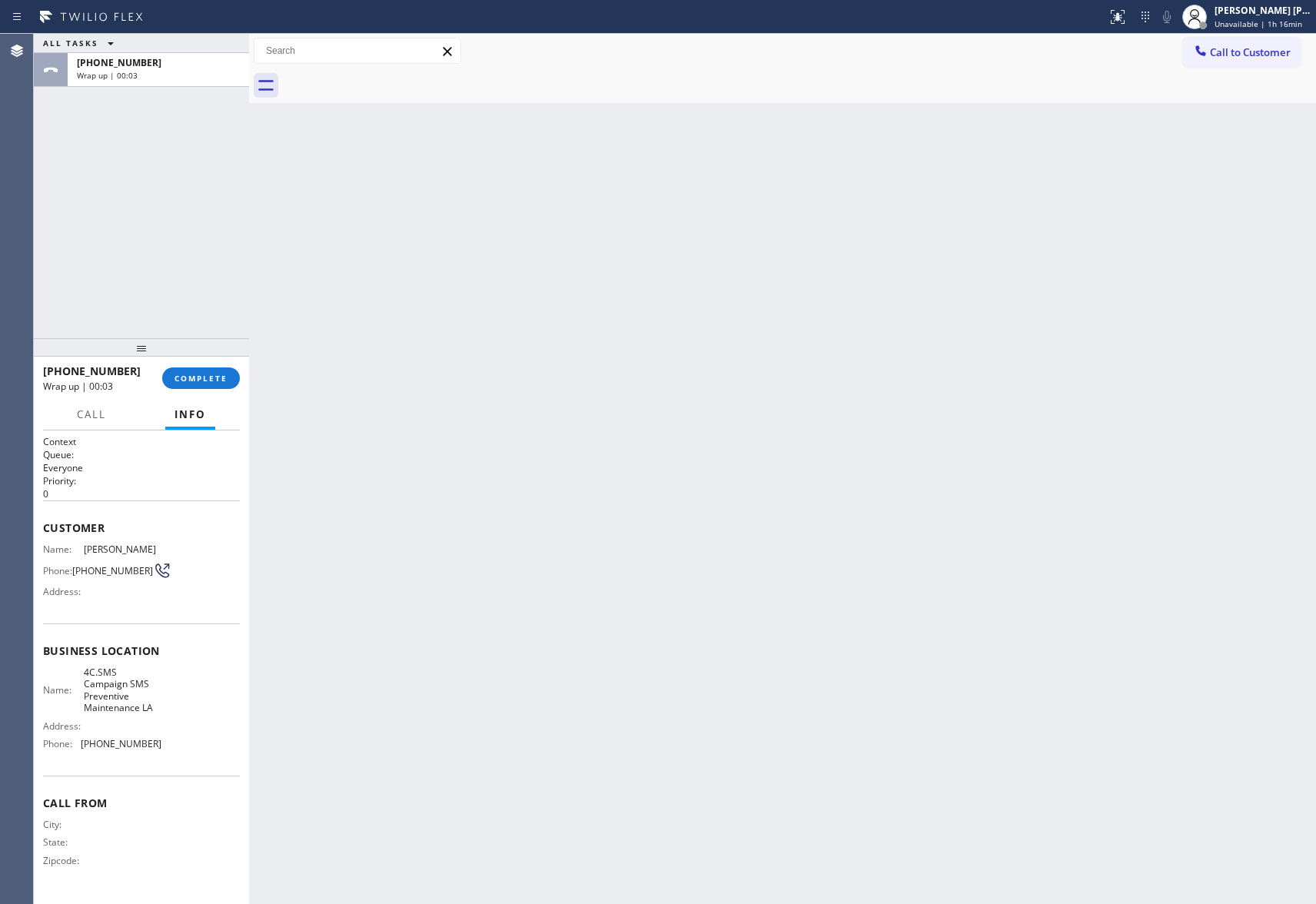
click at [395, 74] on div at bounding box center [800, 86] width 1033 height 35
click at [214, 382] on span "COMPLETE" at bounding box center [200, 378] width 53 height 11
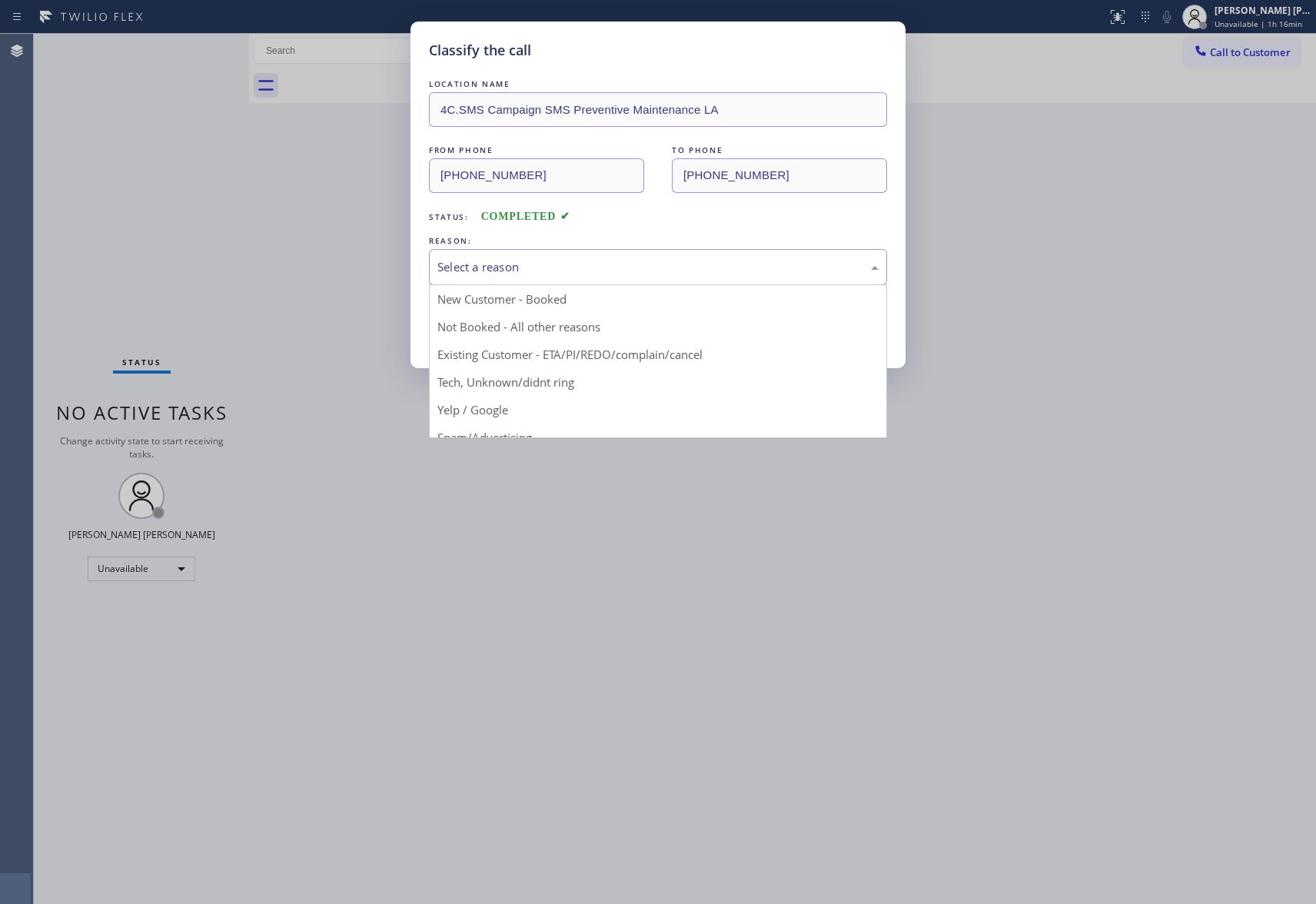
click at [509, 263] on div "Select a reason" at bounding box center [658, 267] width 441 height 17
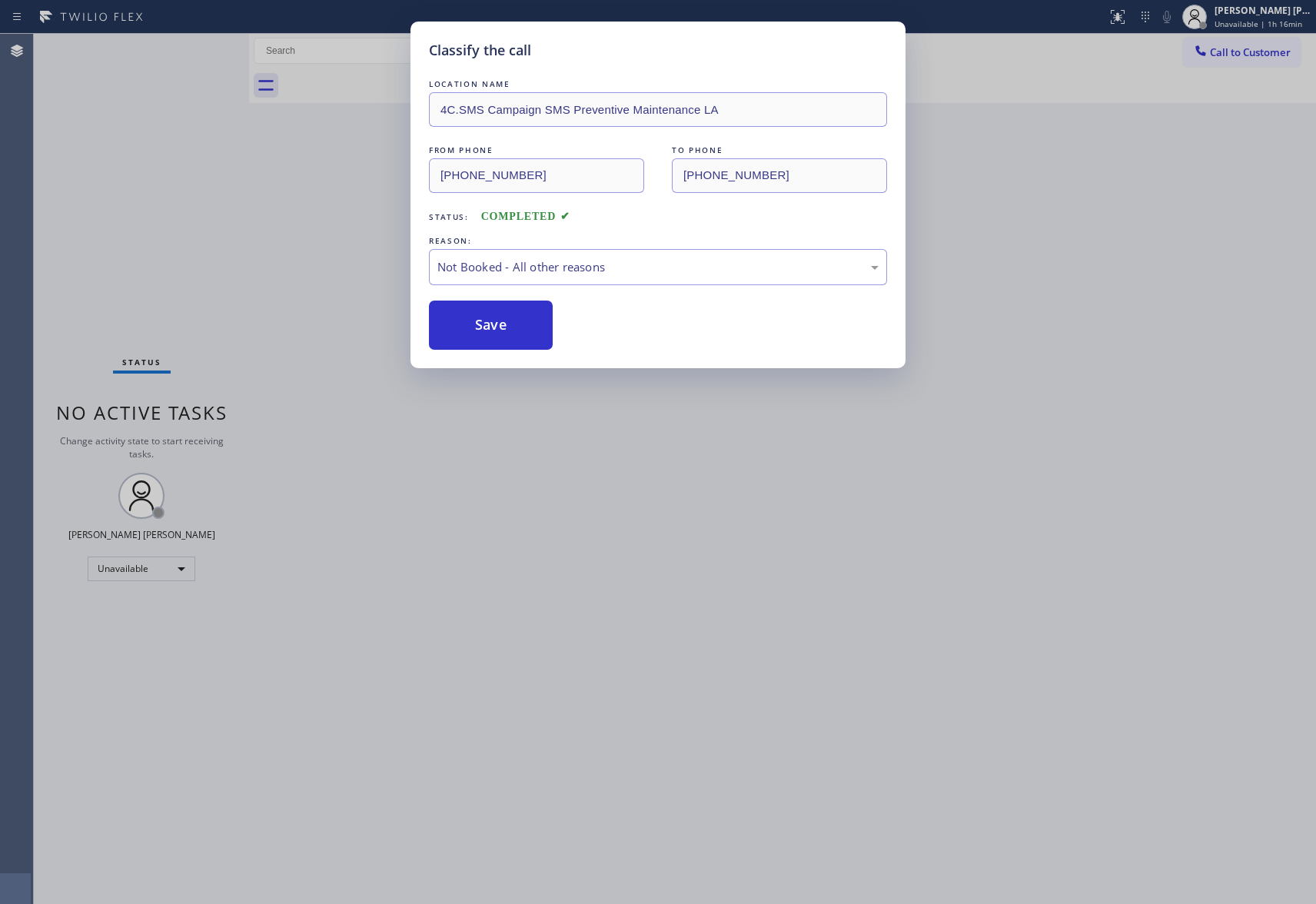
click at [495, 326] on button "Save" at bounding box center [491, 325] width 124 height 49
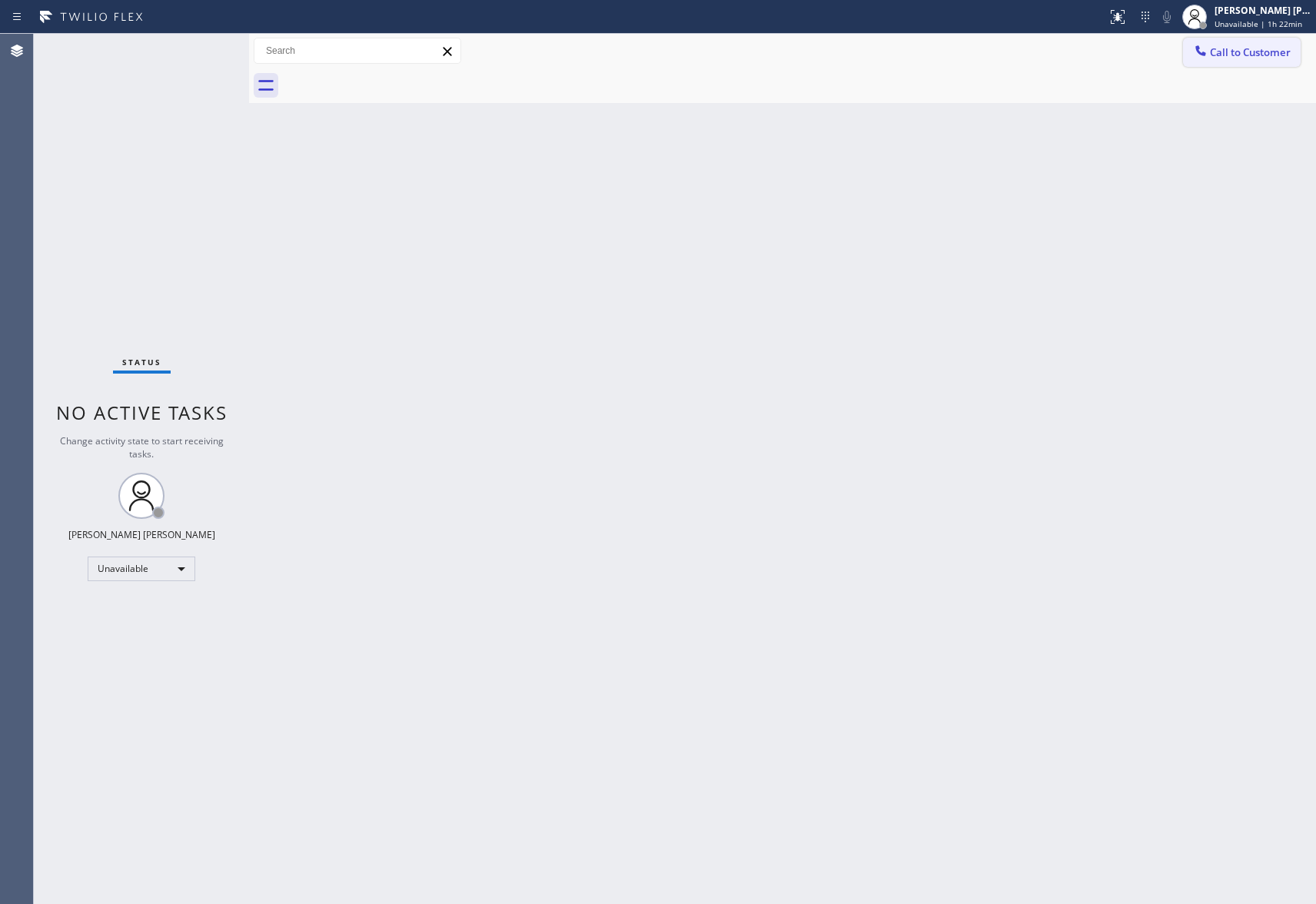
click at [1256, 55] on span "Call to Customer" at bounding box center [1249, 52] width 80 height 14
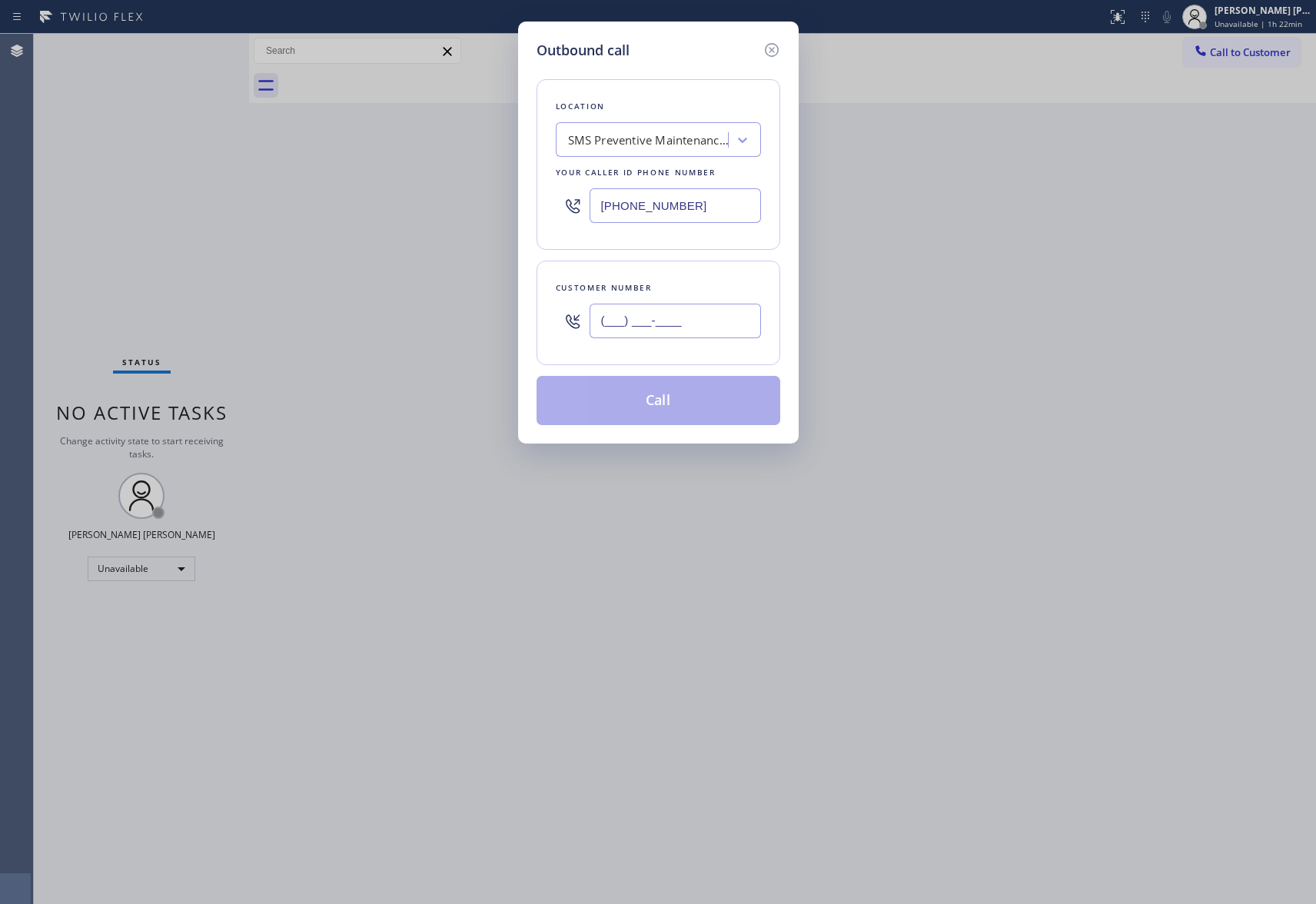
click at [708, 324] on input "(___) ___-____" at bounding box center [675, 321] width 171 height 35
paste input "949) 421-8434"
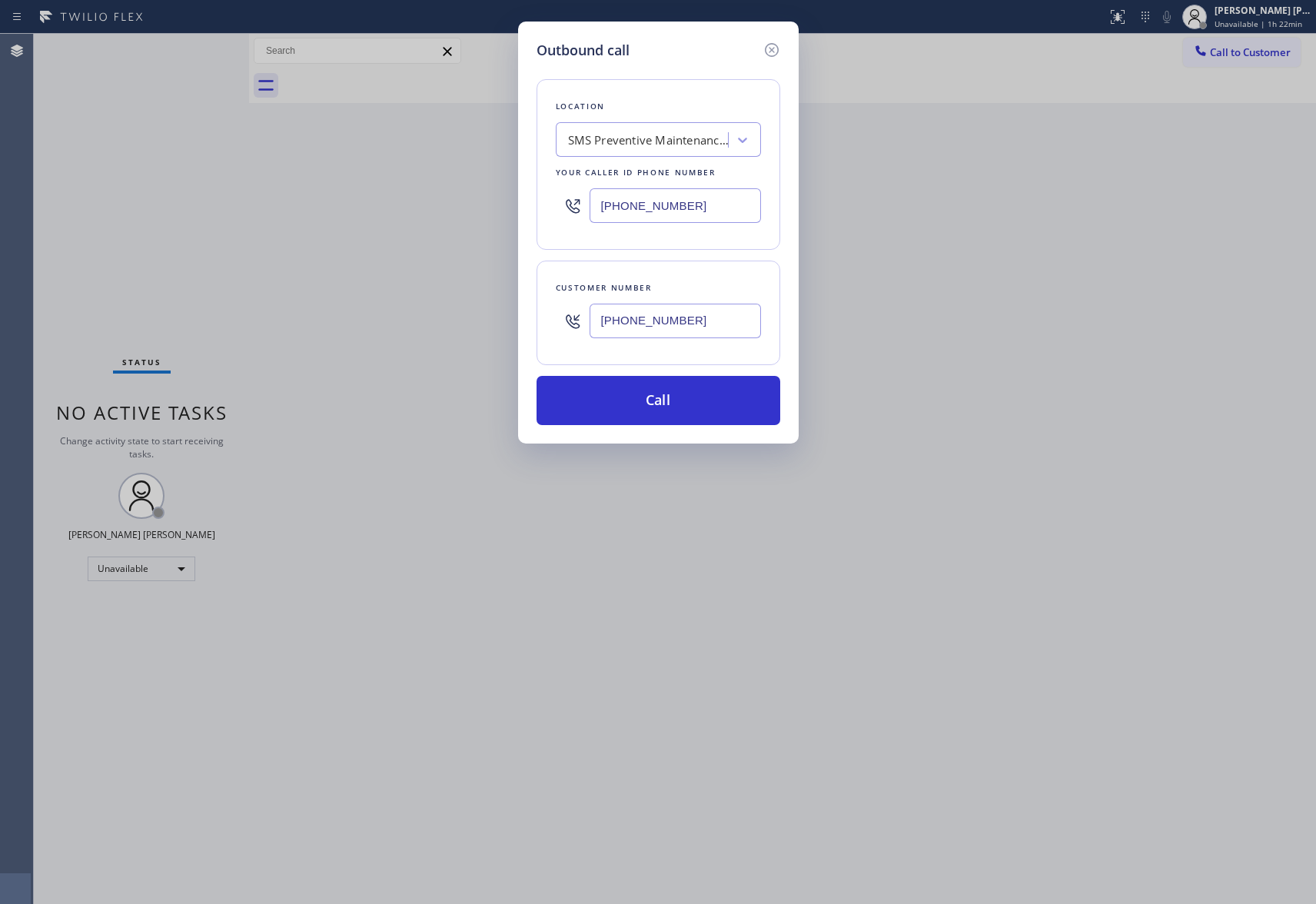
type input "[PHONE_NUMBER]"
click at [650, 128] on div "SMS Preventive Maintenance LA" at bounding box center [644, 140] width 167 height 27
type input "hvac alliance expert"
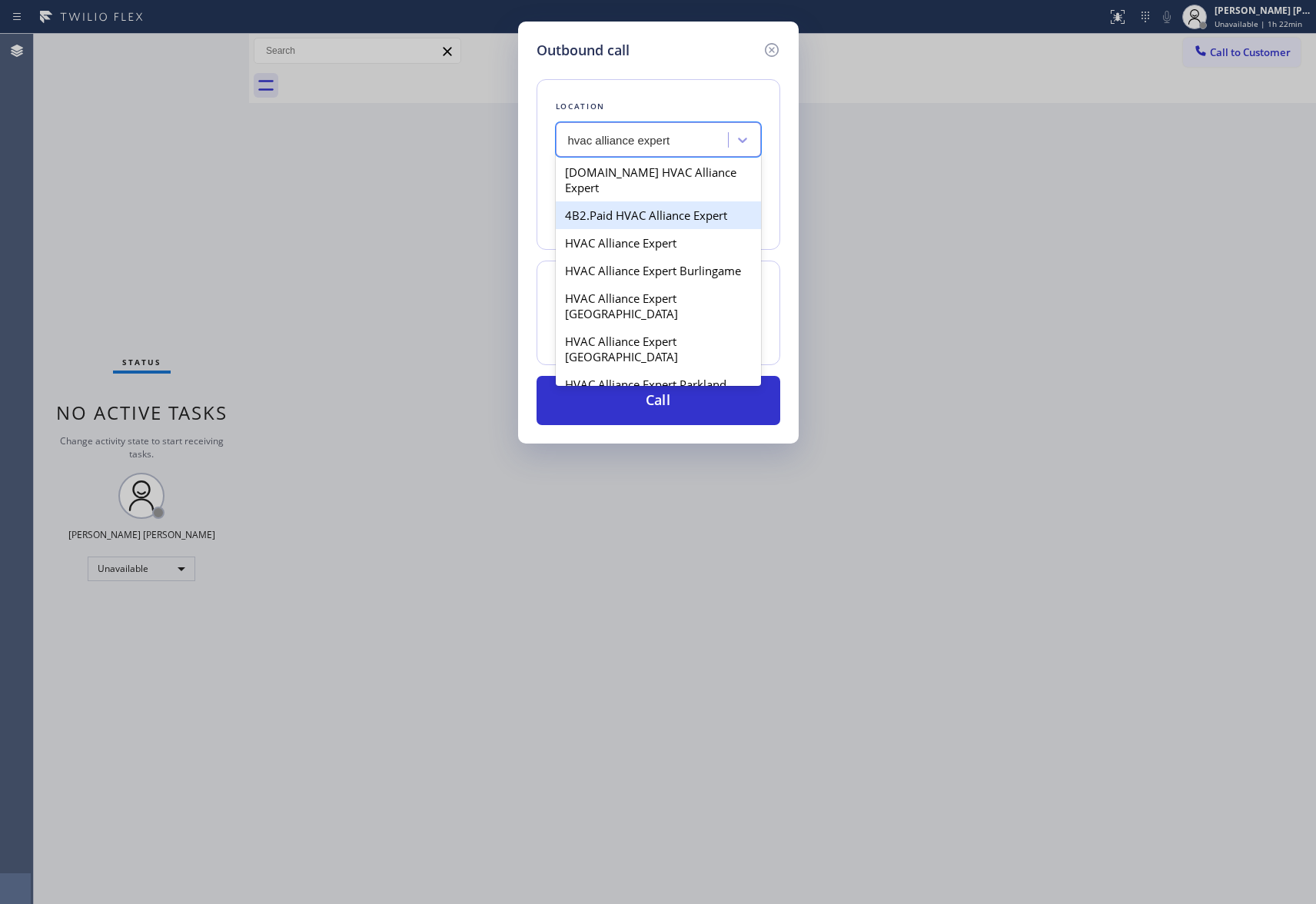
click at [689, 210] on div "4B2.Paid HVAC Alliance Expert" at bounding box center [658, 215] width 205 height 28
type input "[PHONE_NUMBER]"
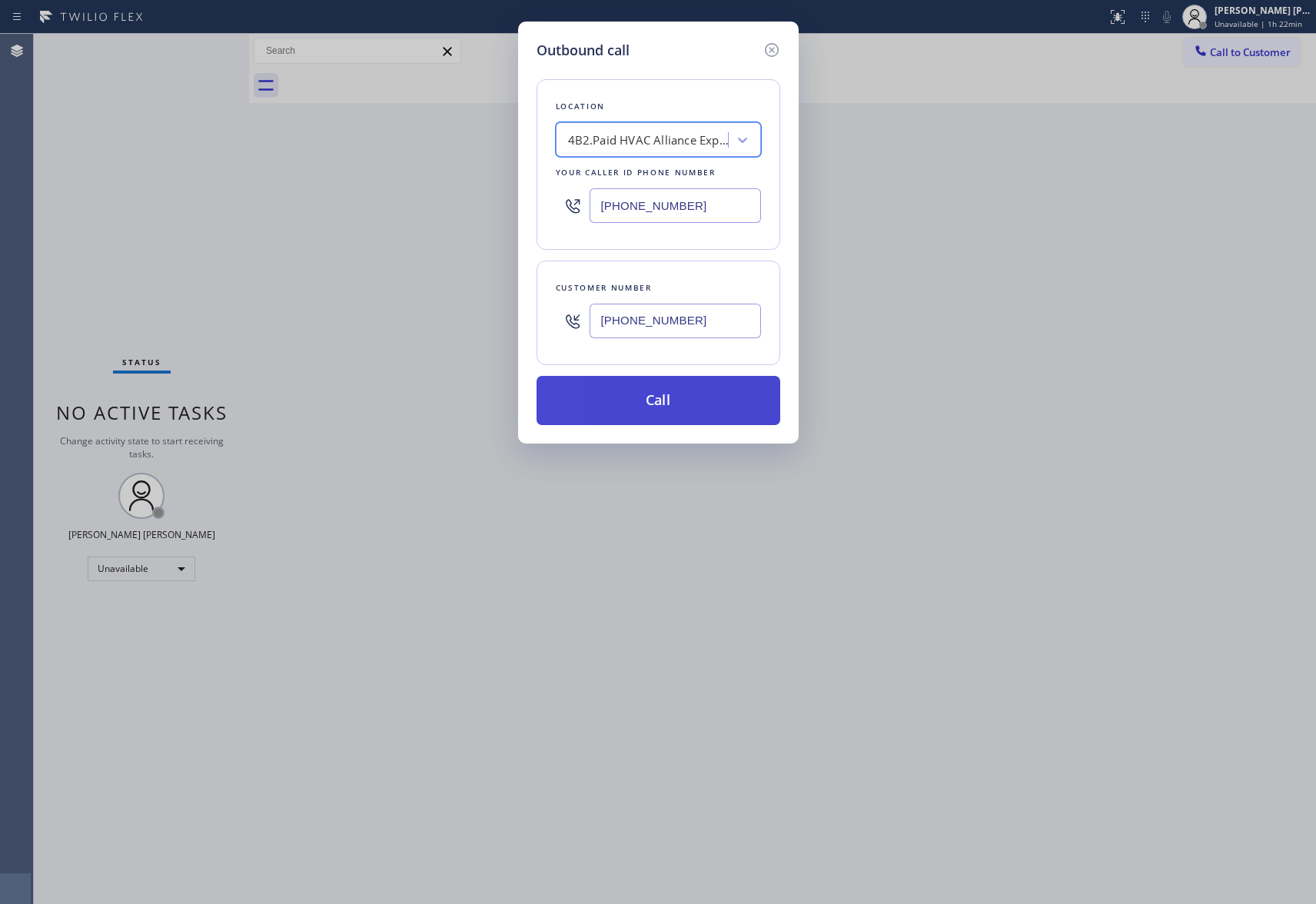
click at [662, 392] on button "Call" at bounding box center [658, 400] width 244 height 49
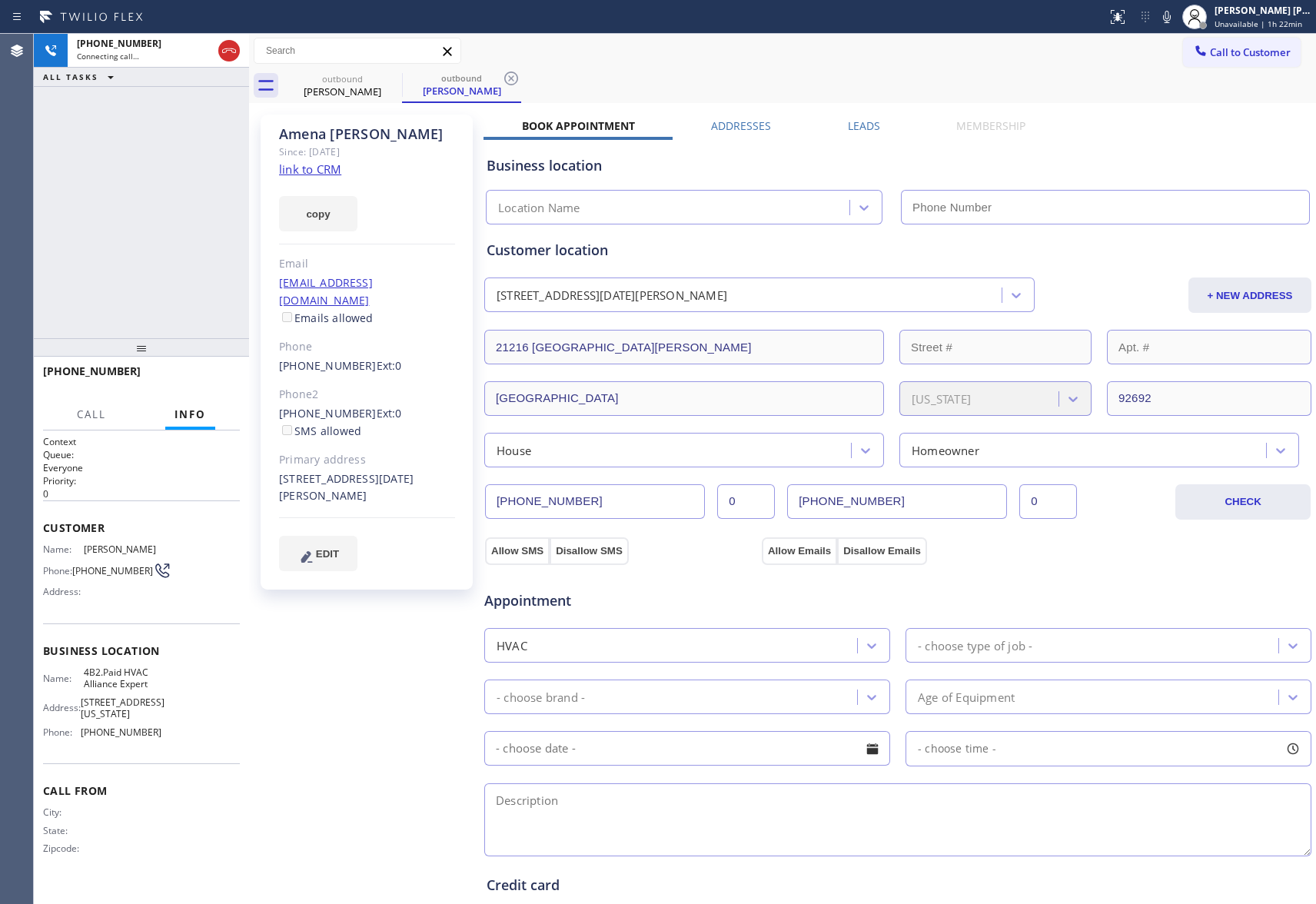
type input "[PHONE_NUMBER]"
click at [860, 121] on label "Leads" at bounding box center [863, 125] width 32 height 15
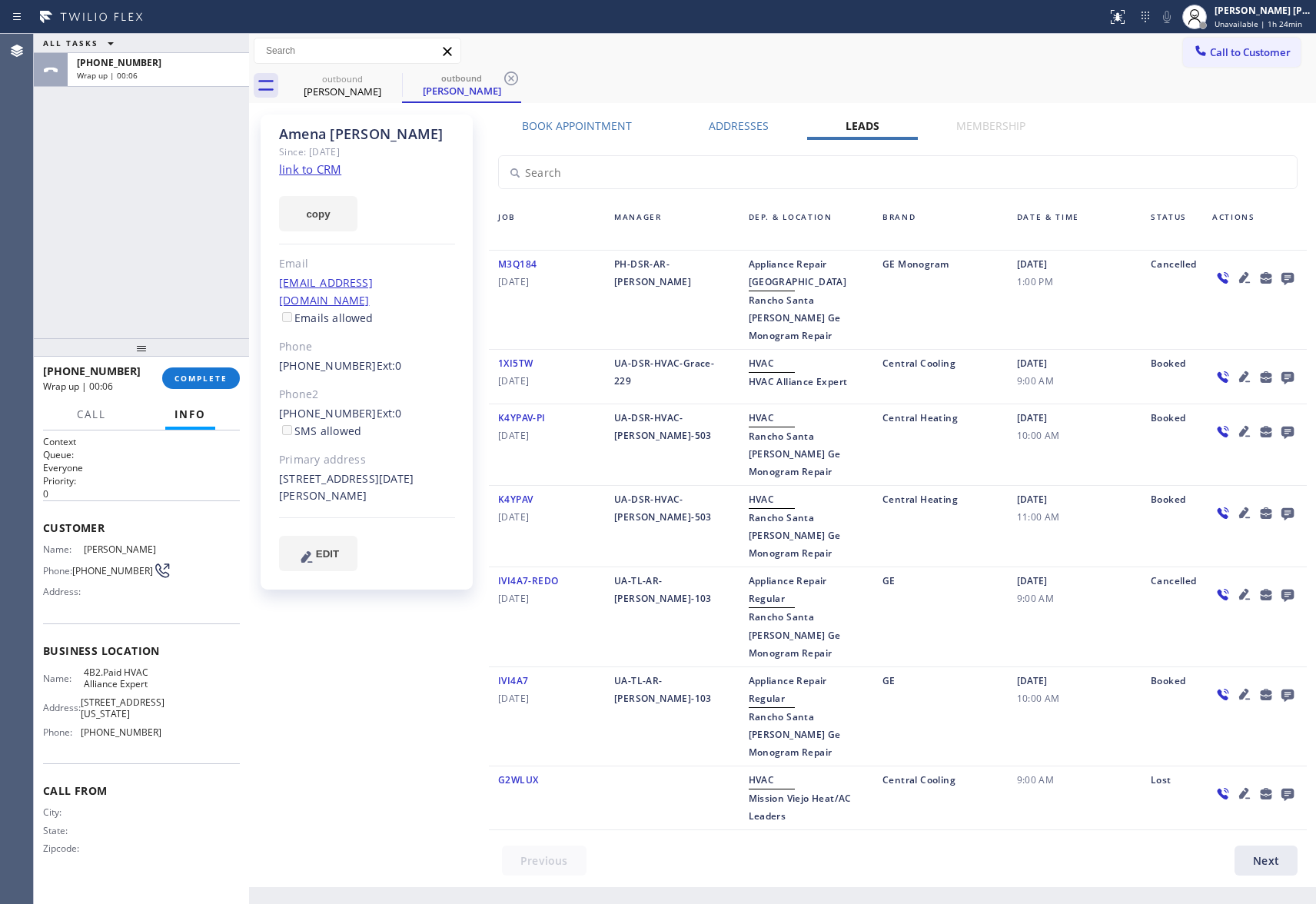
click at [1292, 272] on icon at bounding box center [1287, 277] width 18 height 19
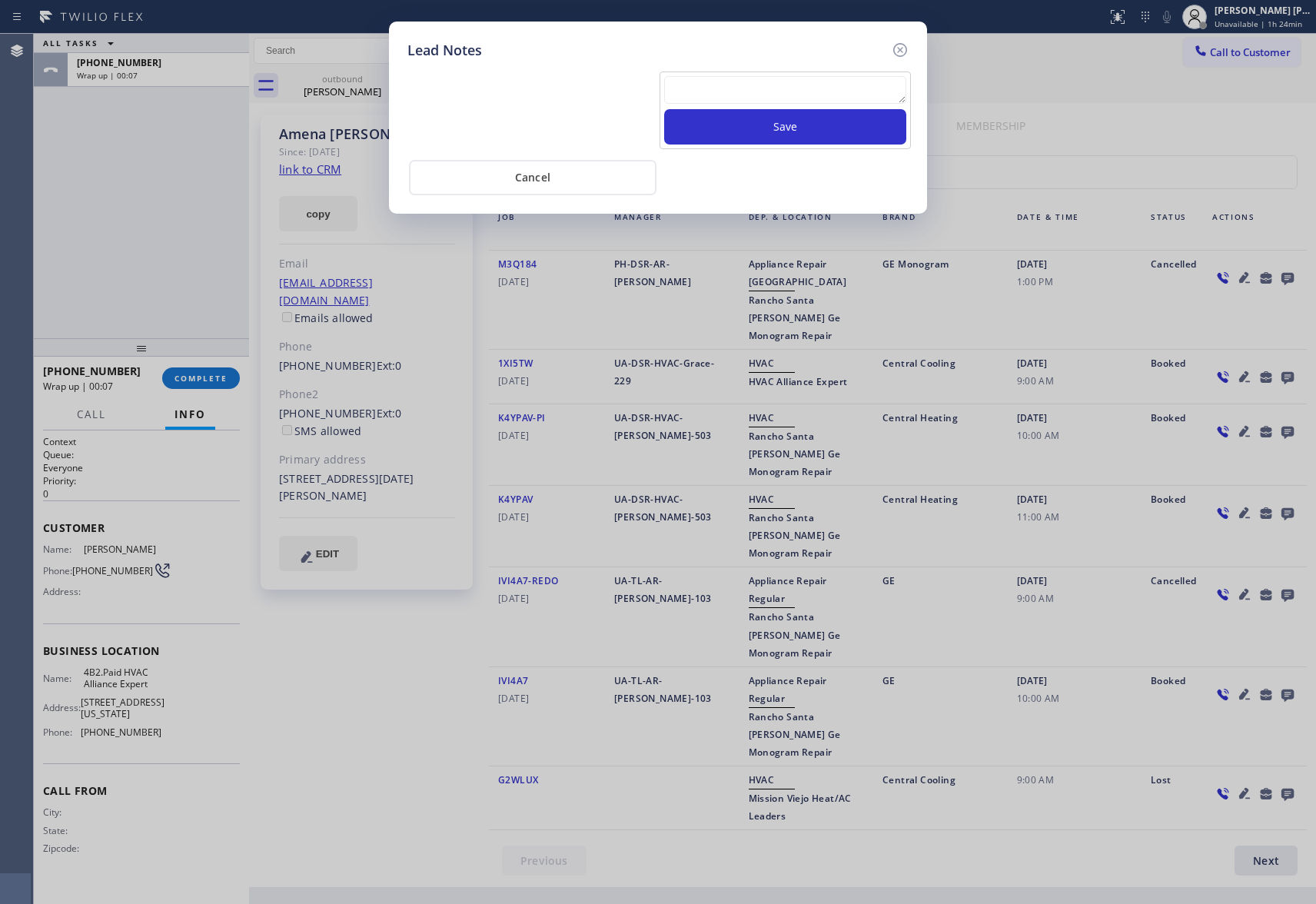
click at [778, 94] on textarea at bounding box center [785, 90] width 242 height 28
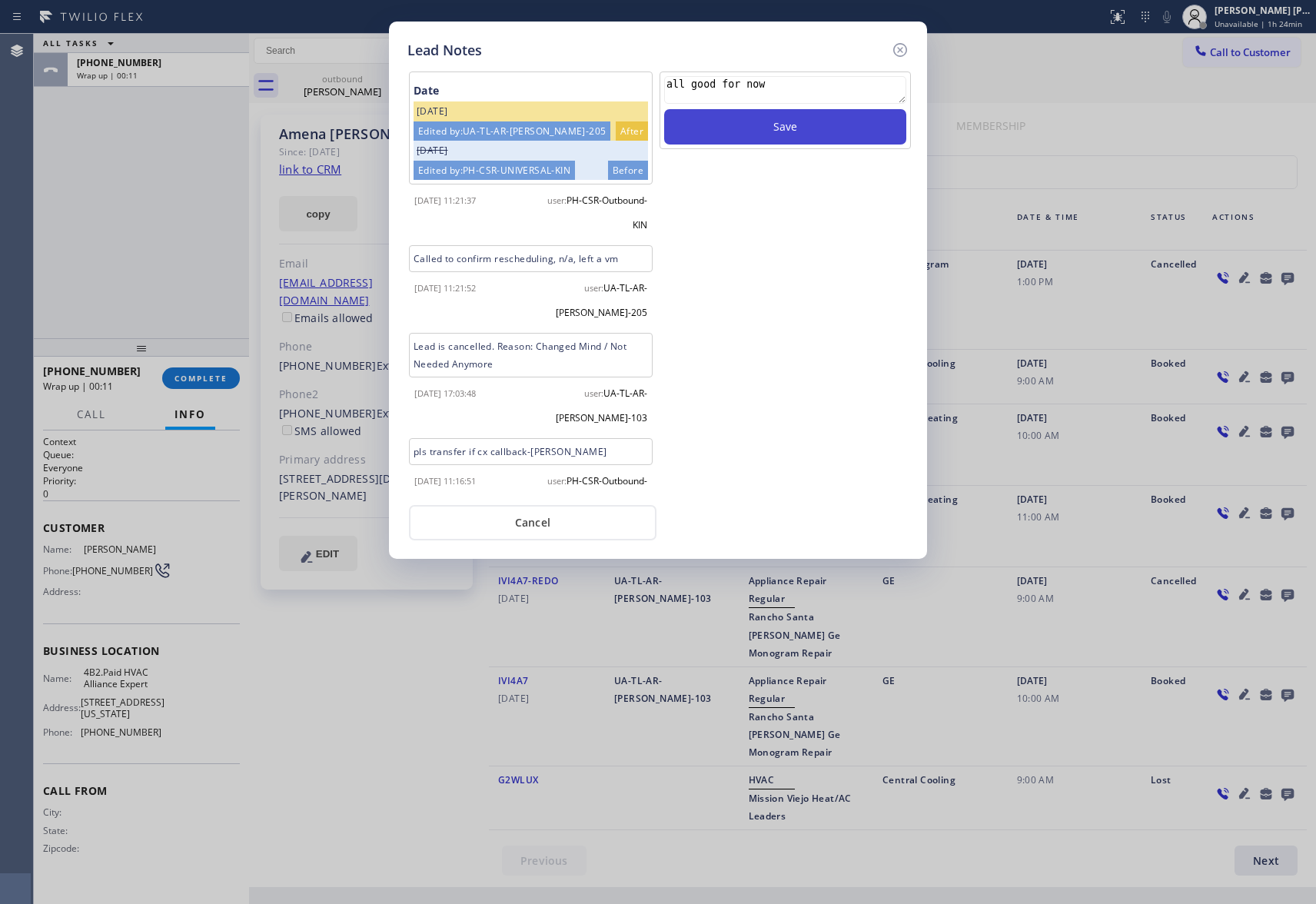
type textarea "all good for now"
click at [806, 128] on button "Save" at bounding box center [785, 127] width 242 height 36
click at [902, 53] on icon at bounding box center [899, 49] width 18 height 18
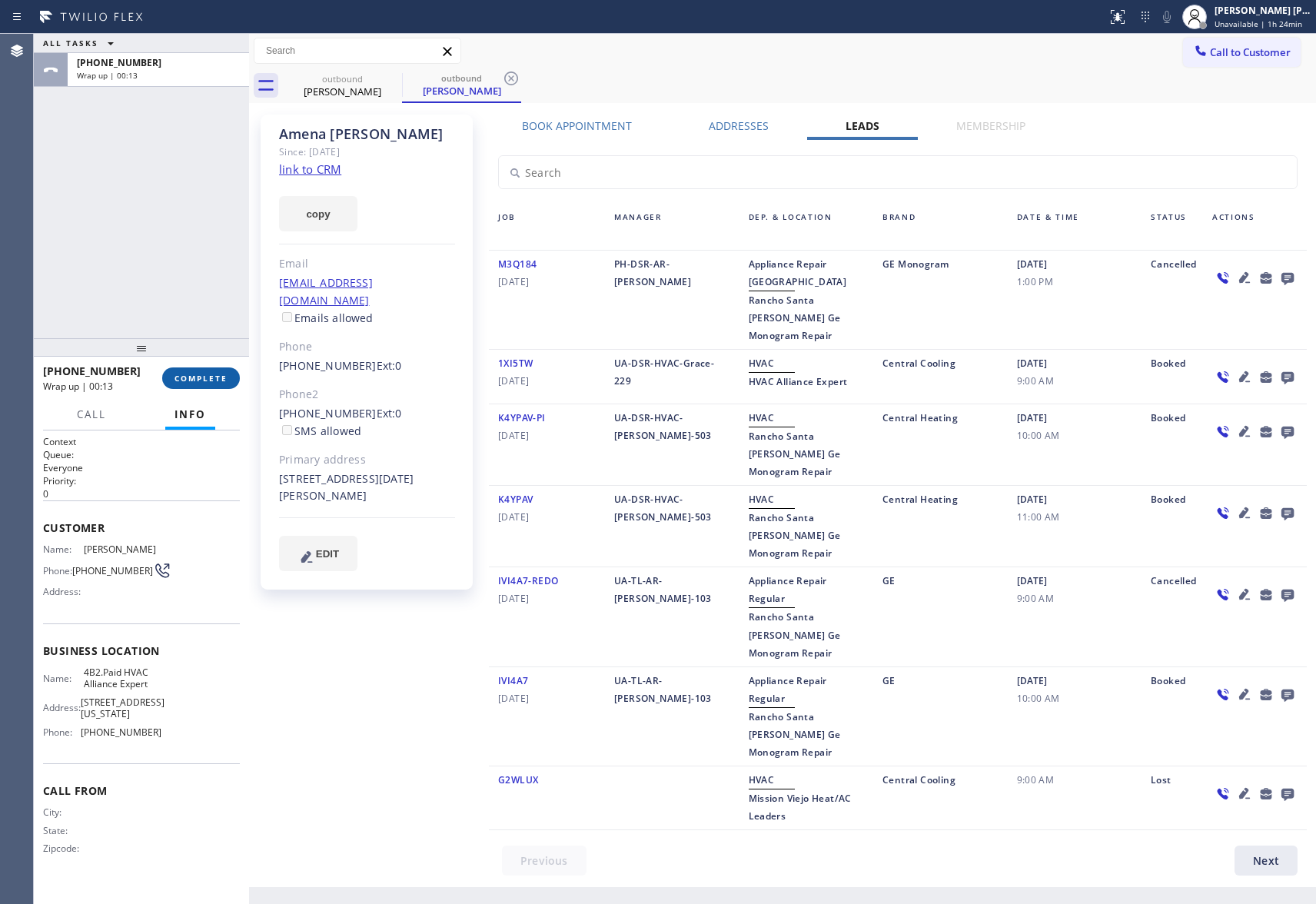
click at [201, 378] on span "COMPLETE" at bounding box center [200, 378] width 53 height 11
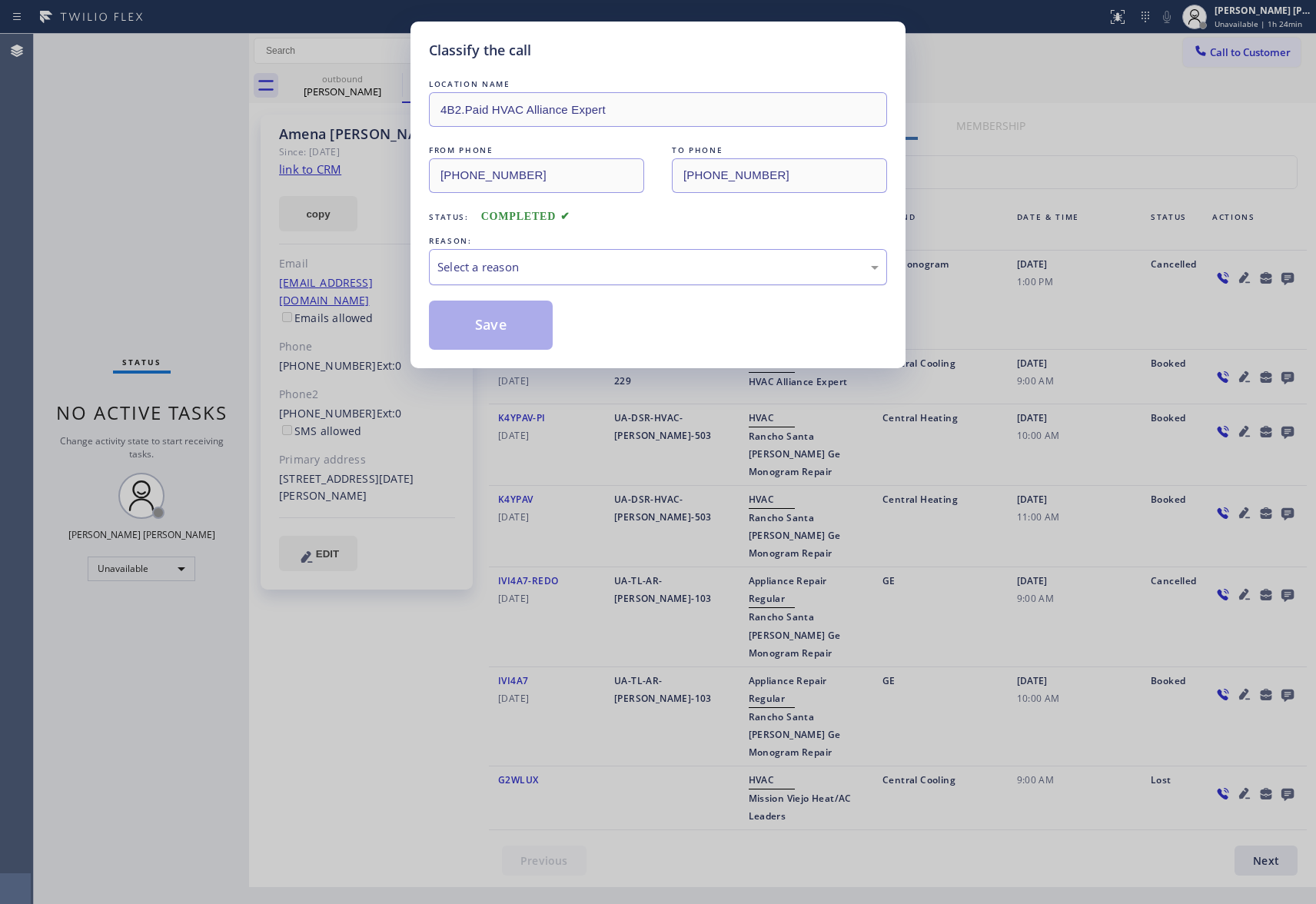
click at [509, 268] on div "Select a reason" at bounding box center [658, 267] width 441 height 17
click at [474, 324] on button "Save" at bounding box center [491, 325] width 124 height 49
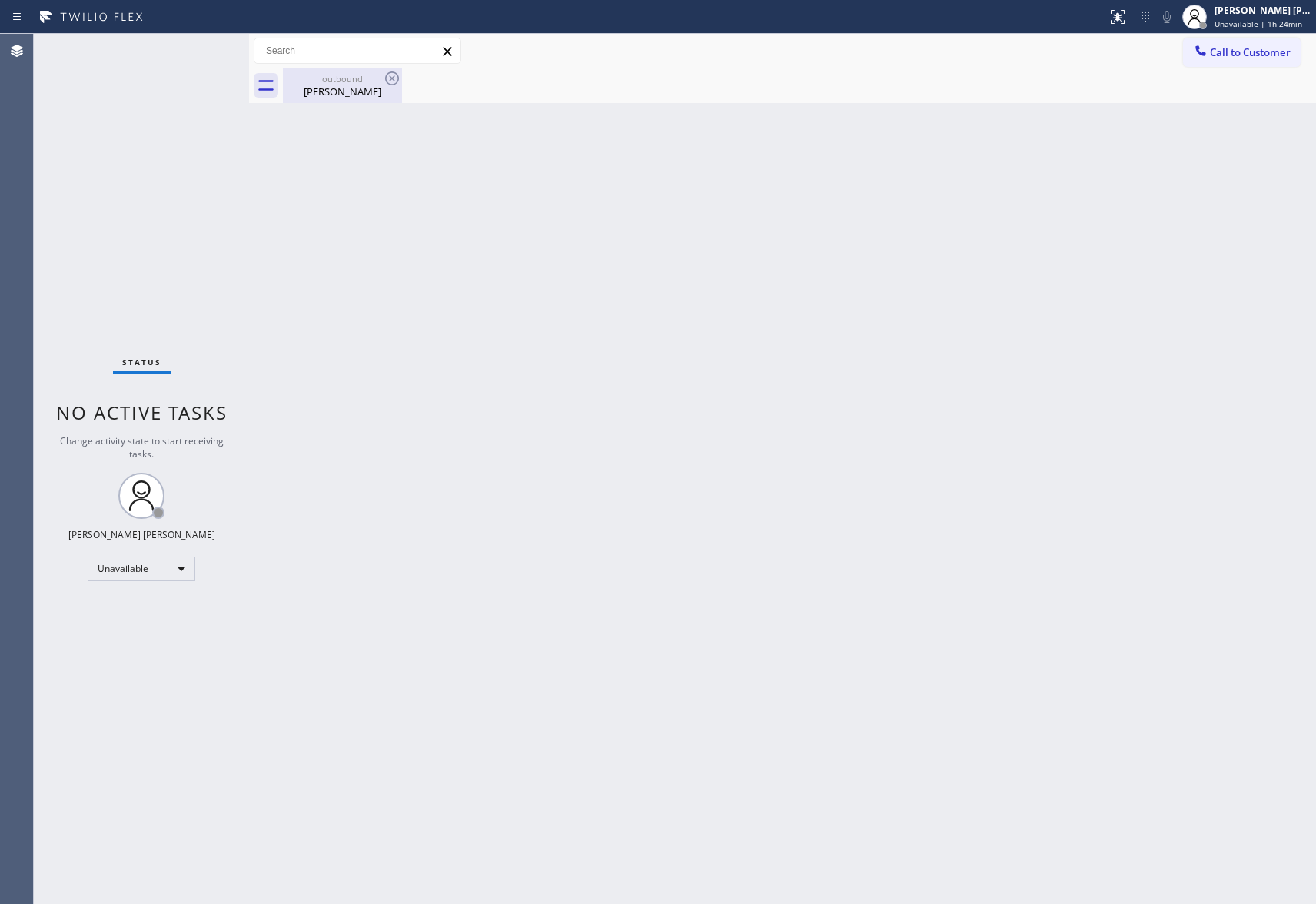
click at [352, 89] on div "[PERSON_NAME]" at bounding box center [342, 91] width 116 height 14
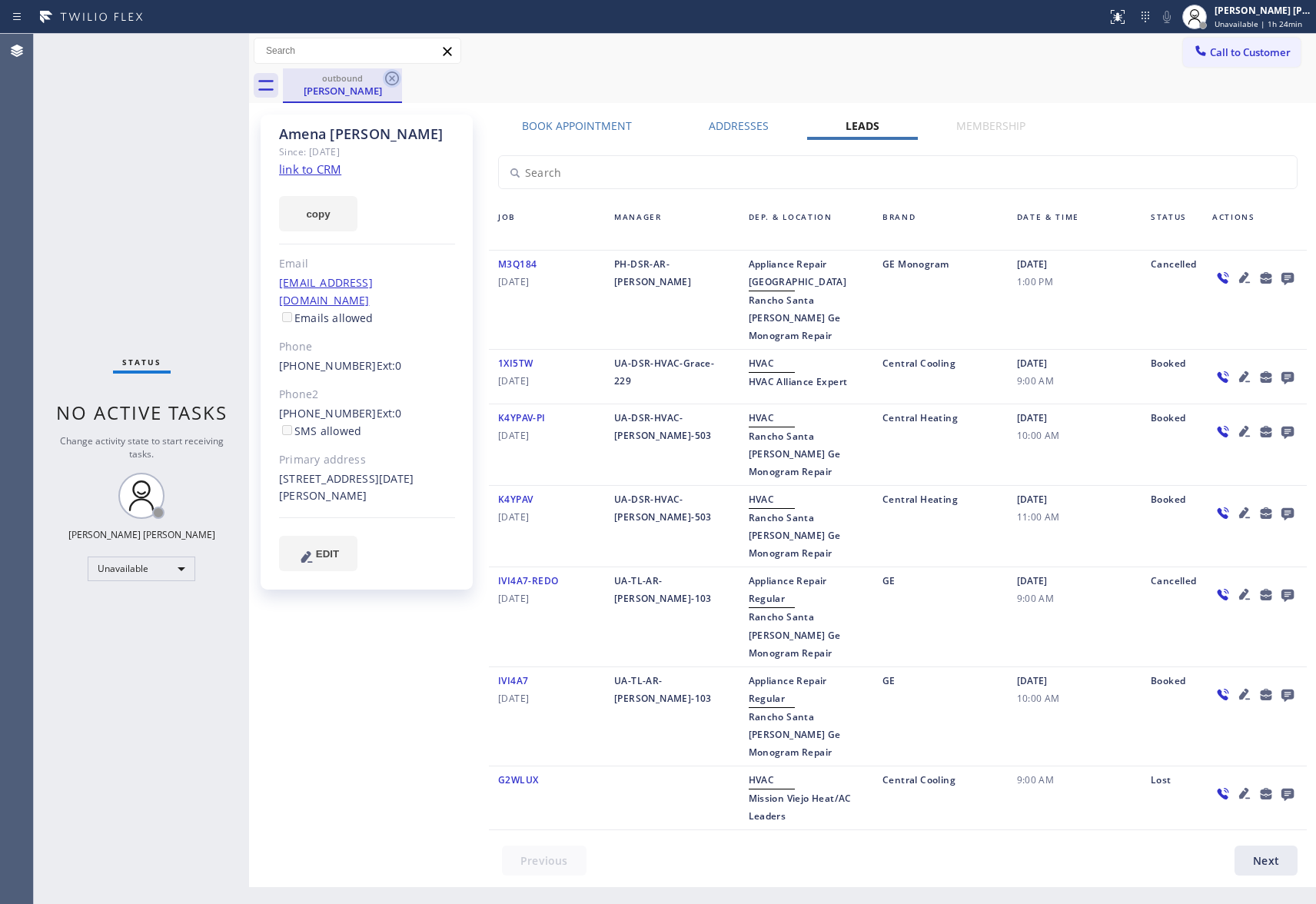
click at [396, 78] on icon at bounding box center [392, 78] width 18 height 18
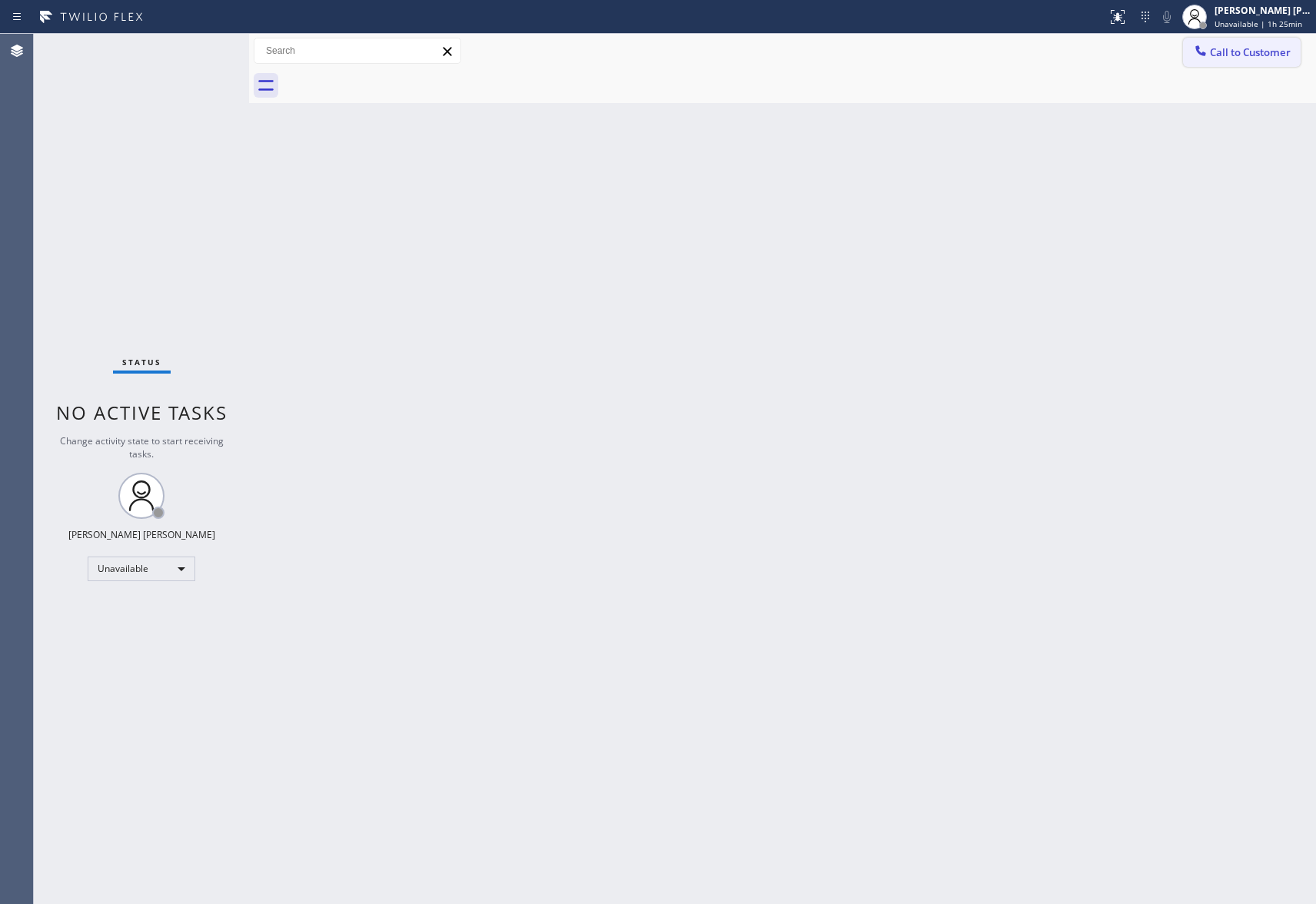
click at [1232, 57] on span "Call to Customer" at bounding box center [1249, 52] width 80 height 14
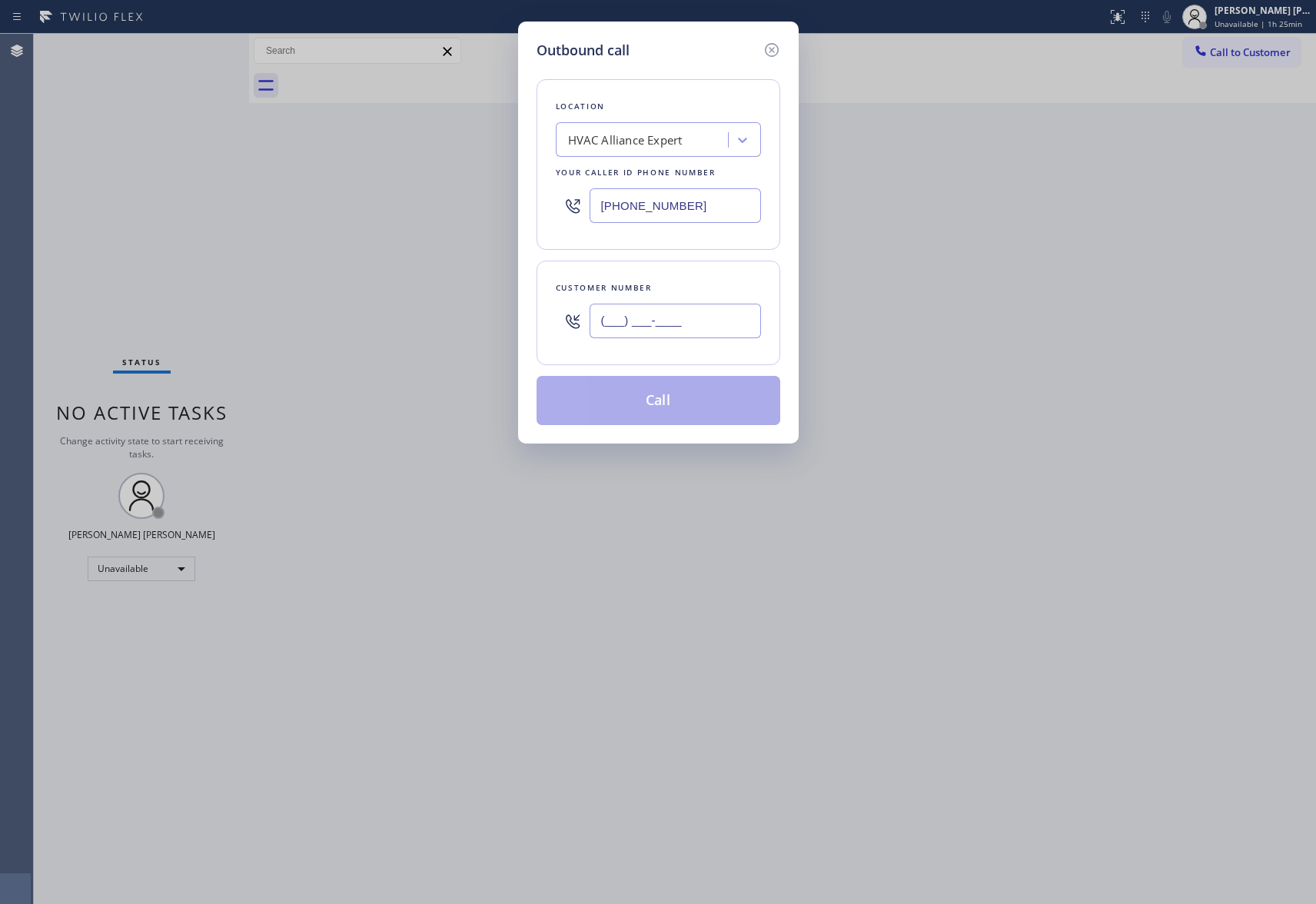
click at [695, 335] on input "(___) ___-____" at bounding box center [675, 321] width 171 height 35
paste input "518) 429-5589"
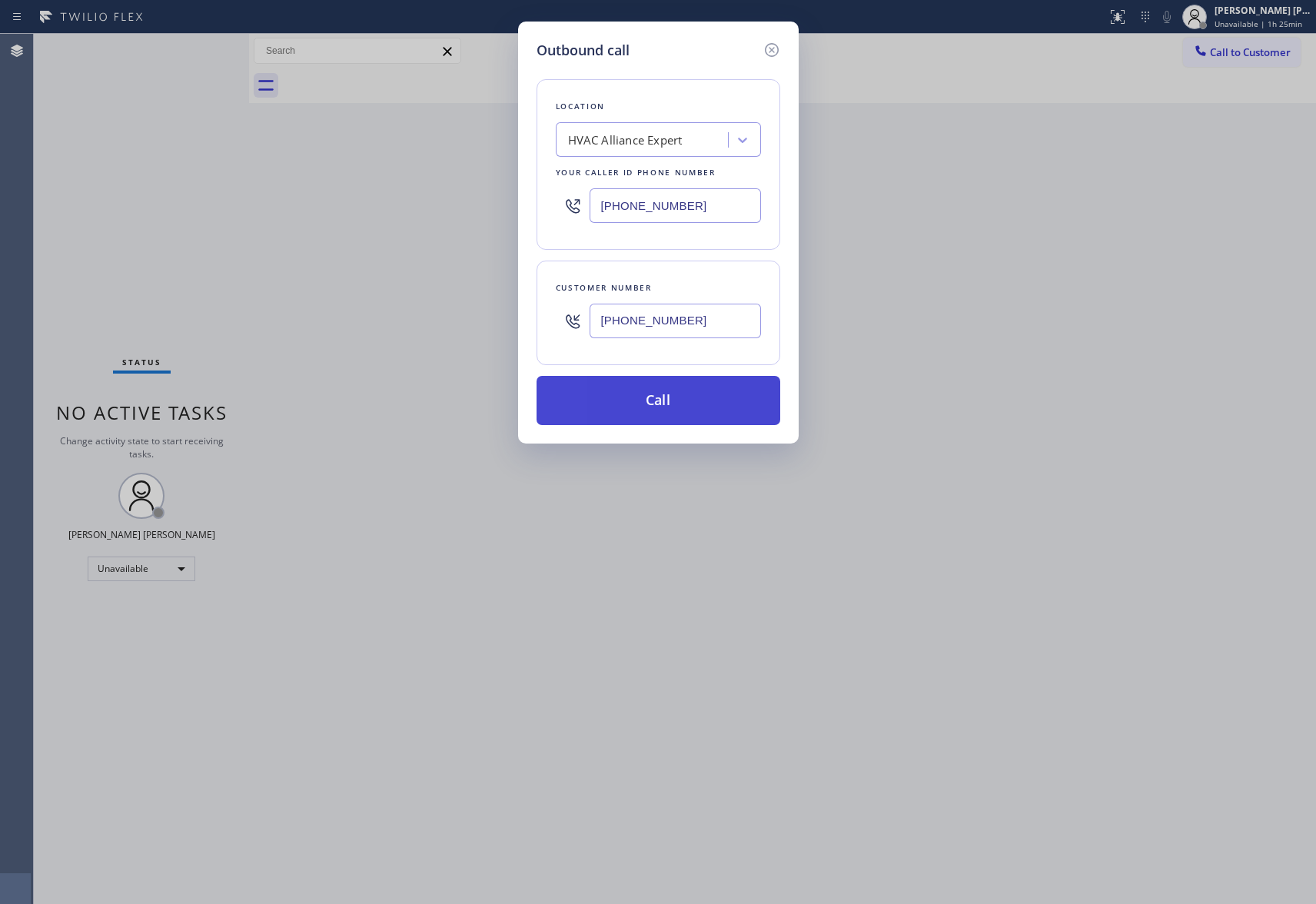
type input "[PHONE_NUMBER]"
click at [689, 410] on button "Call" at bounding box center [658, 400] width 244 height 49
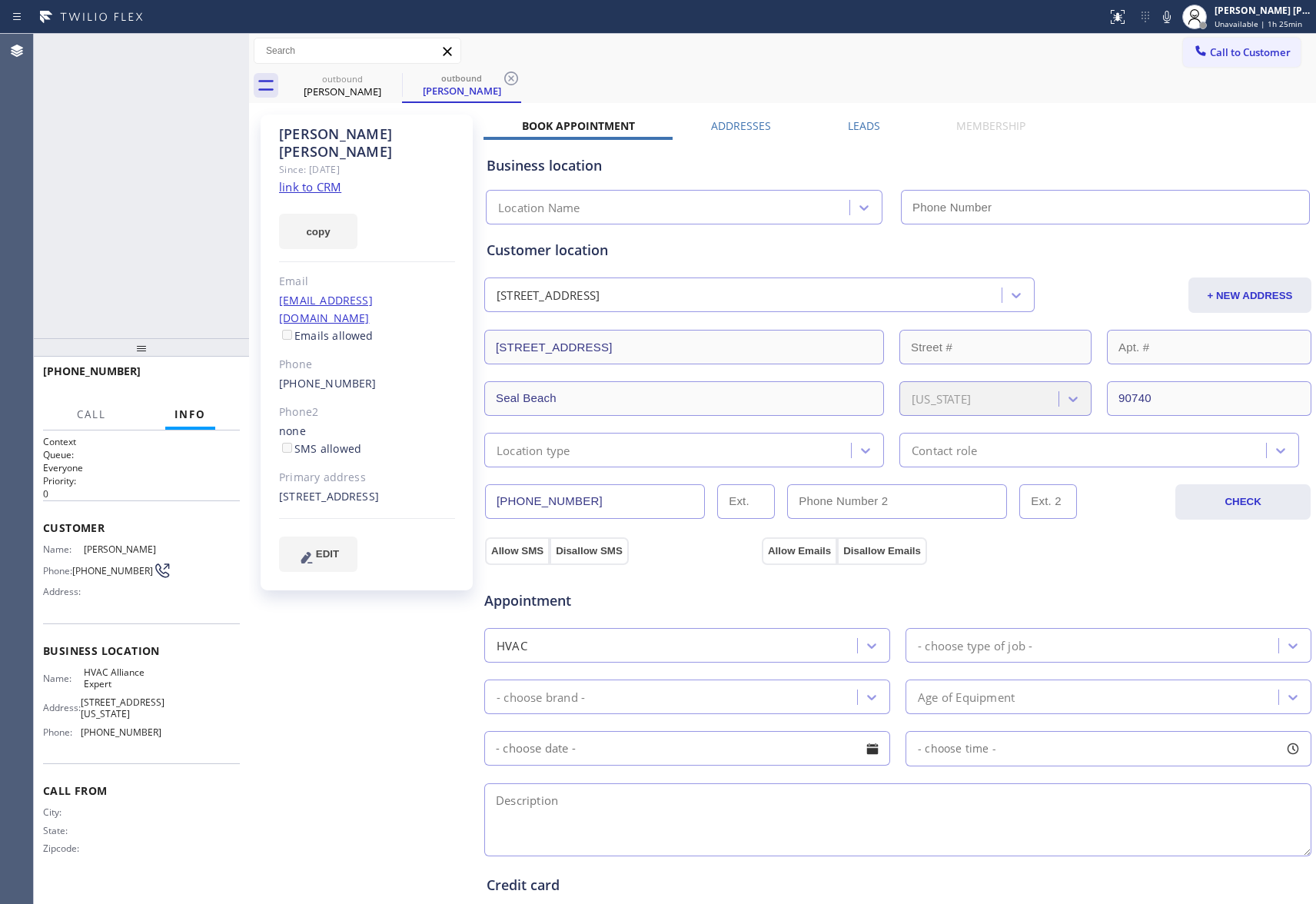
type input "[PHONE_NUMBER]"
click at [883, 132] on div "Leads" at bounding box center [863, 129] width 108 height 21
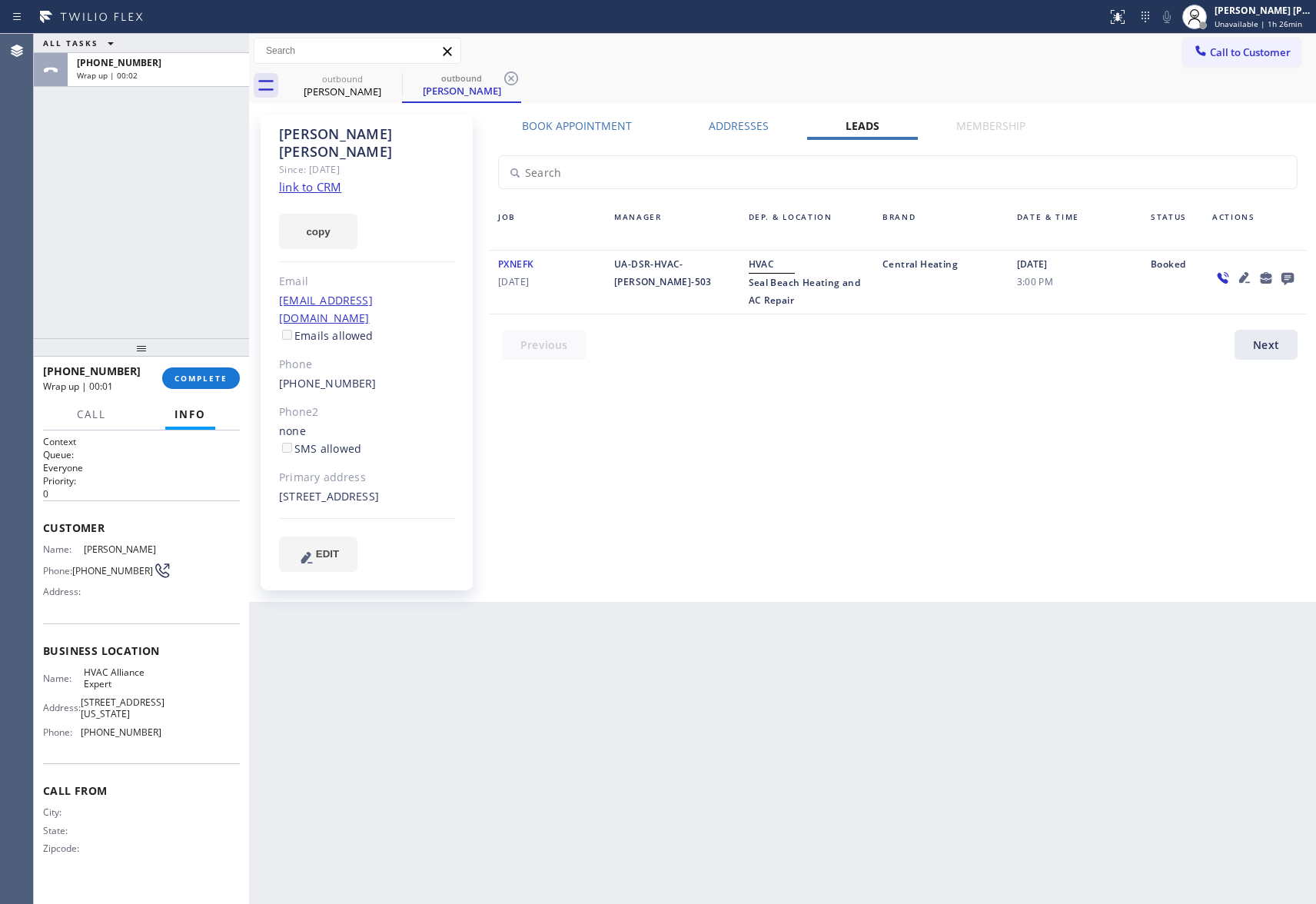
click at [1290, 269] on icon at bounding box center [1287, 277] width 18 height 19
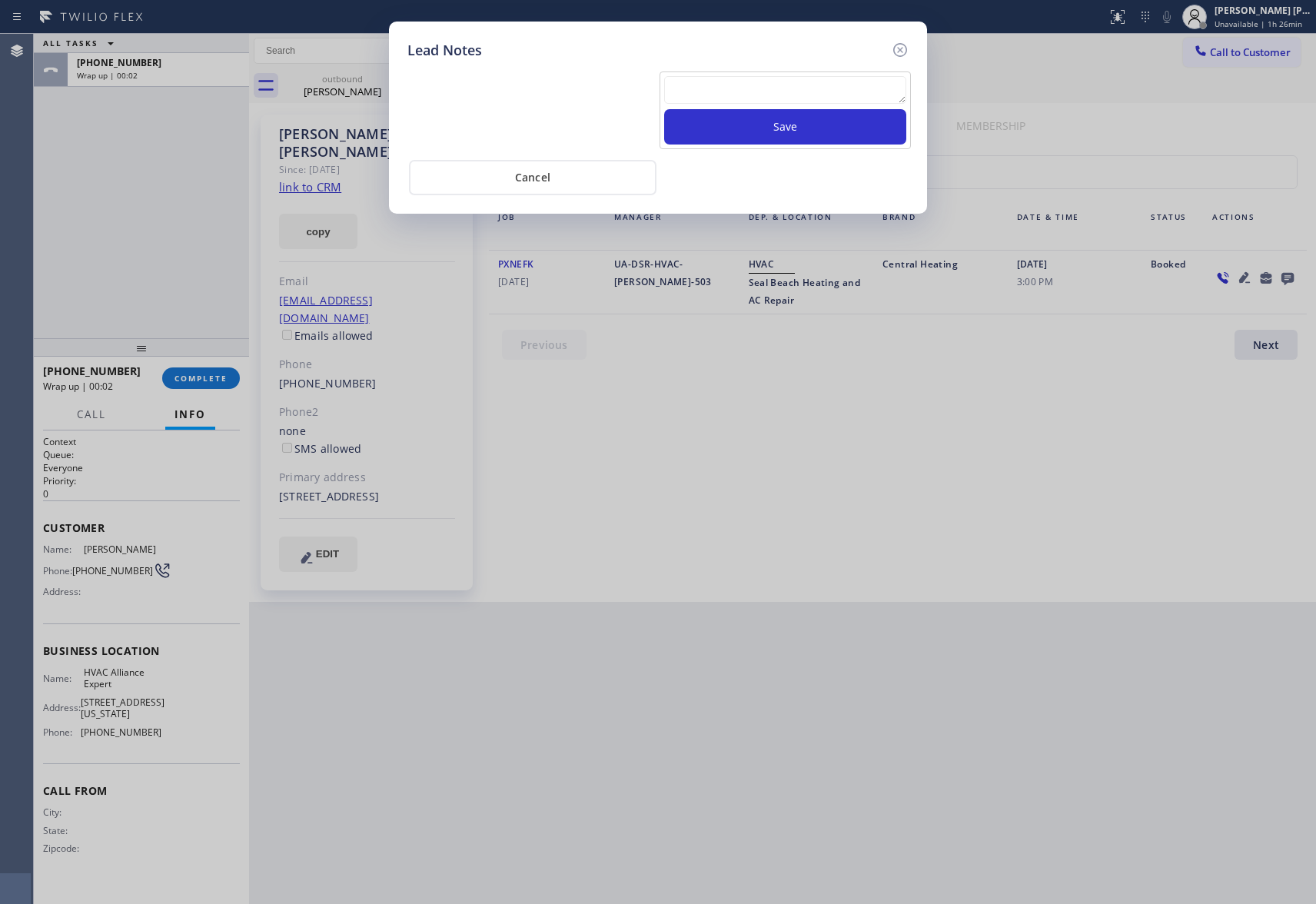
click at [730, 99] on textarea at bounding box center [785, 90] width 242 height 28
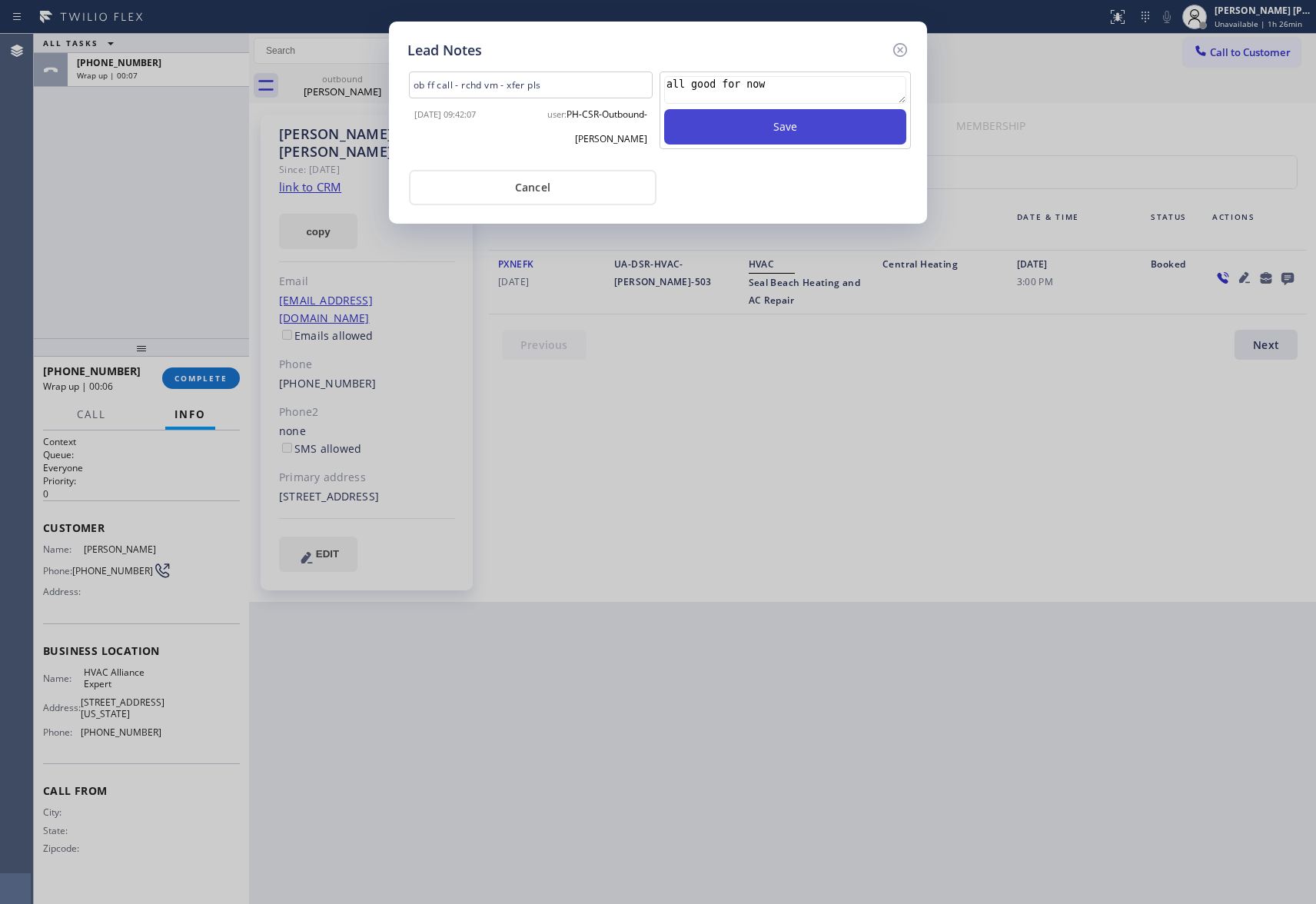
type textarea "all good for now"
click at [809, 127] on button "Save" at bounding box center [785, 127] width 242 height 36
click at [898, 44] on icon at bounding box center [899, 49] width 18 height 18
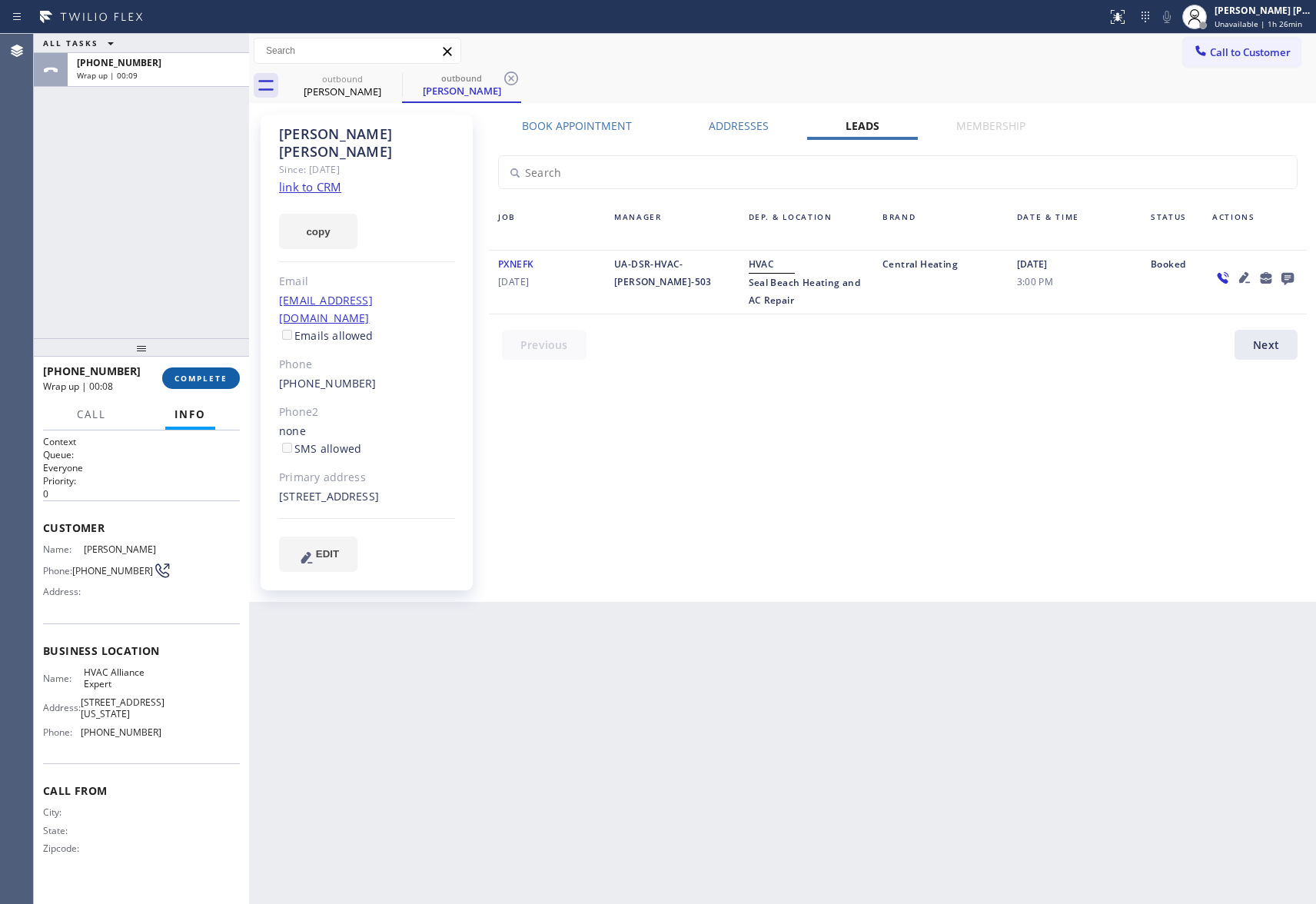
click at [208, 381] on span "COMPLETE" at bounding box center [200, 378] width 53 height 11
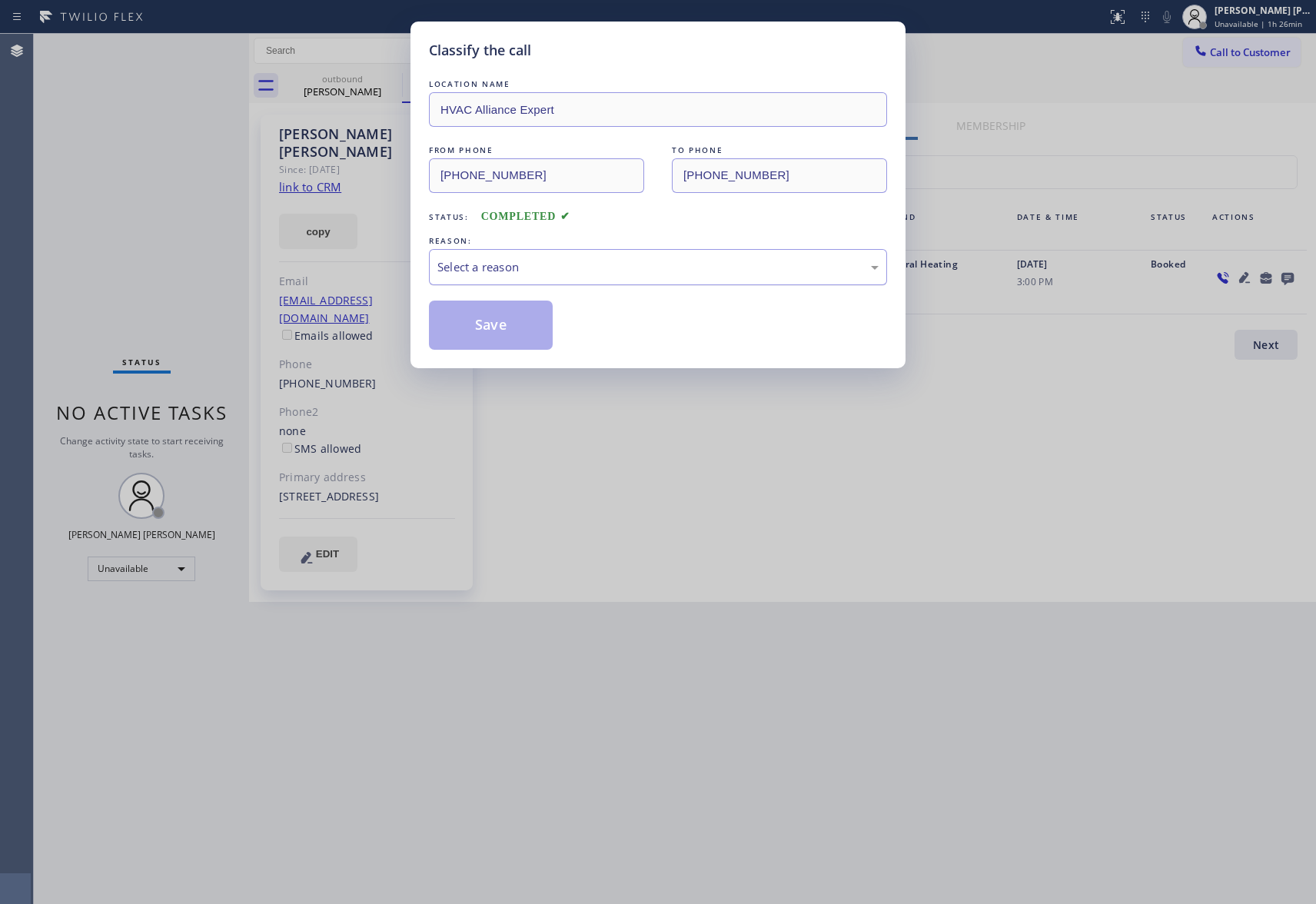
click at [495, 268] on div "Select a reason" at bounding box center [658, 267] width 441 height 17
click at [489, 326] on button "Save" at bounding box center [491, 325] width 124 height 49
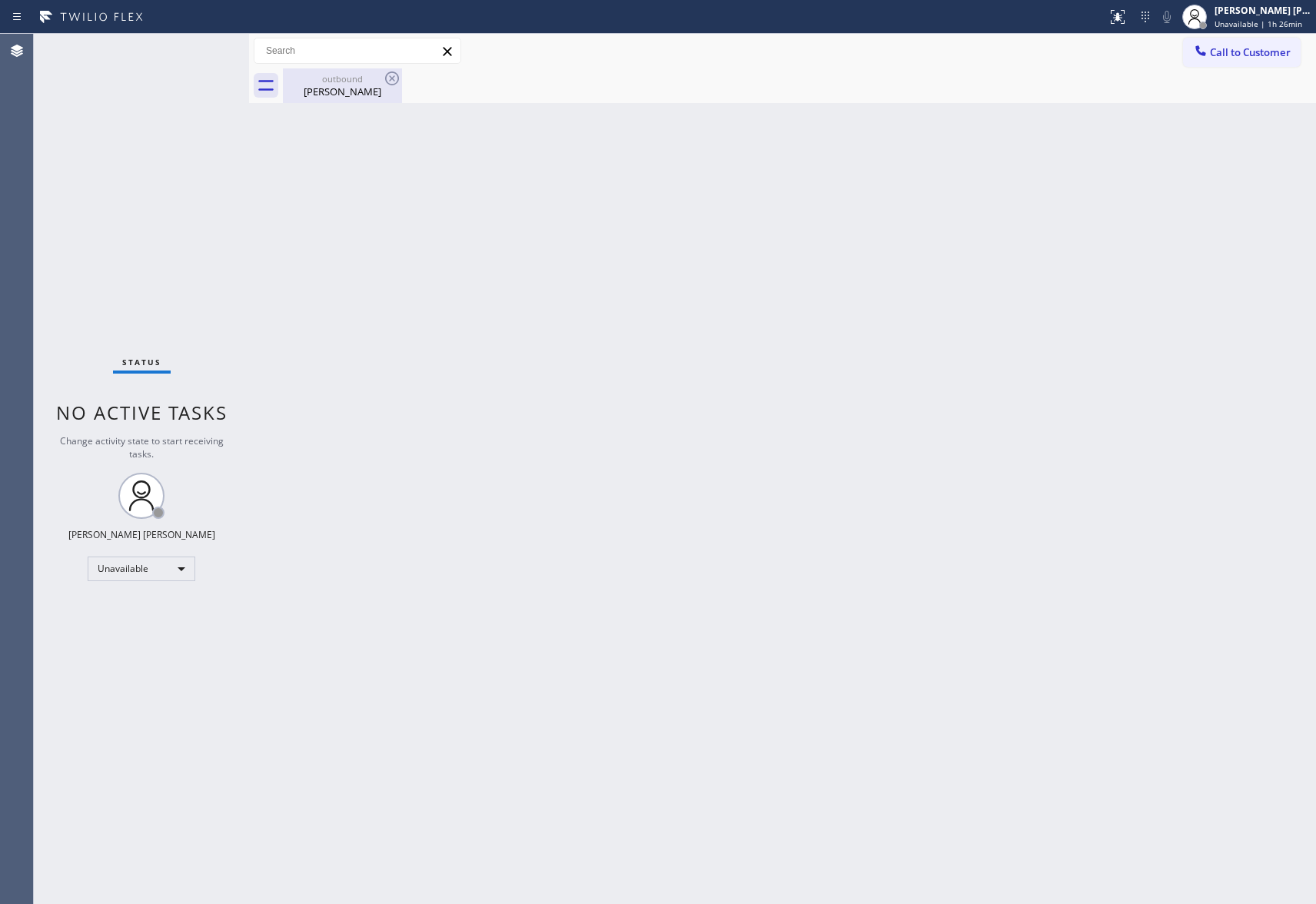
click at [372, 93] on div "[PERSON_NAME]" at bounding box center [342, 91] width 116 height 14
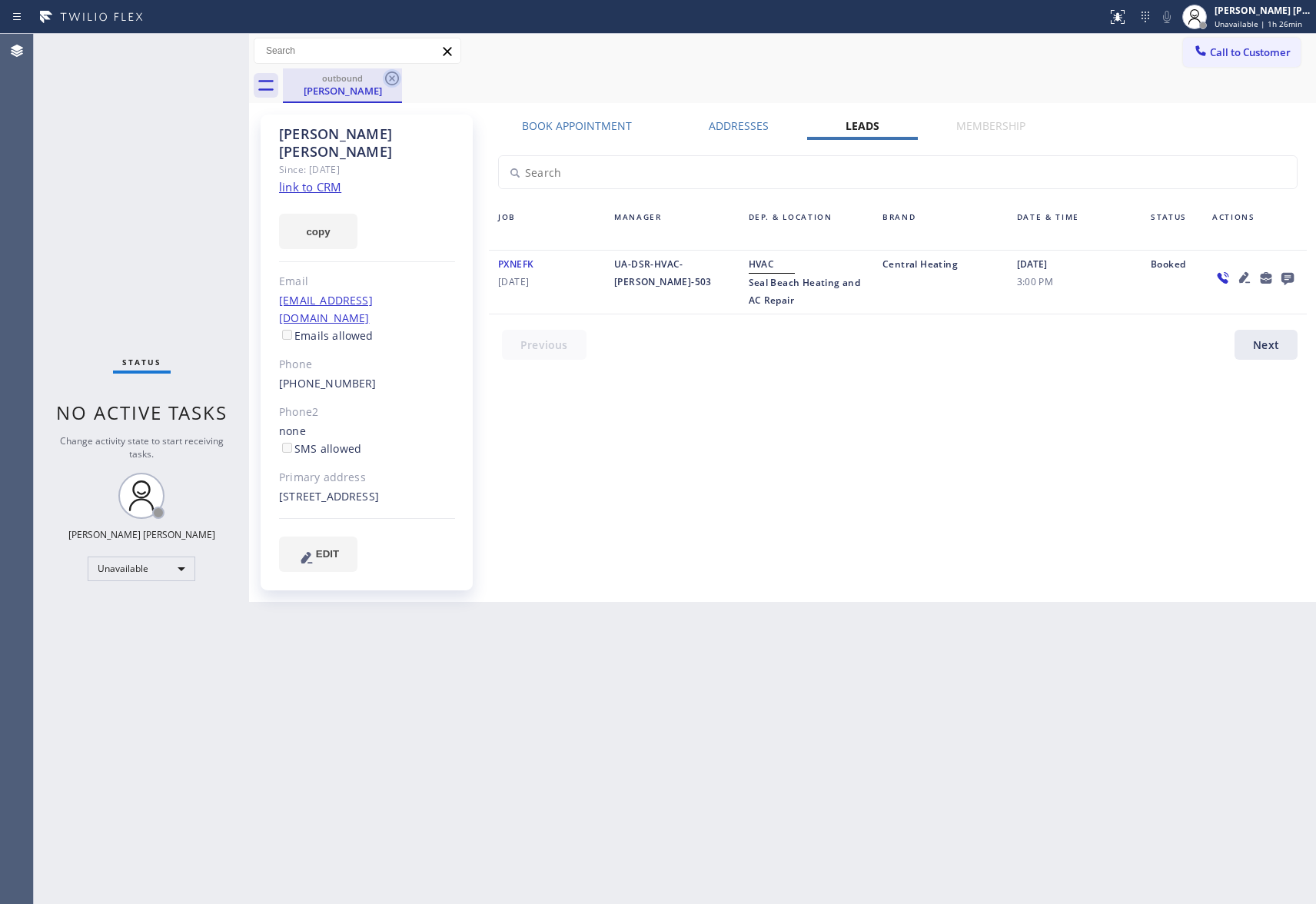
click at [396, 84] on icon at bounding box center [392, 78] width 18 height 18
click at [397, 80] on div "outbound [PERSON_NAME]" at bounding box center [800, 86] width 1033 height 35
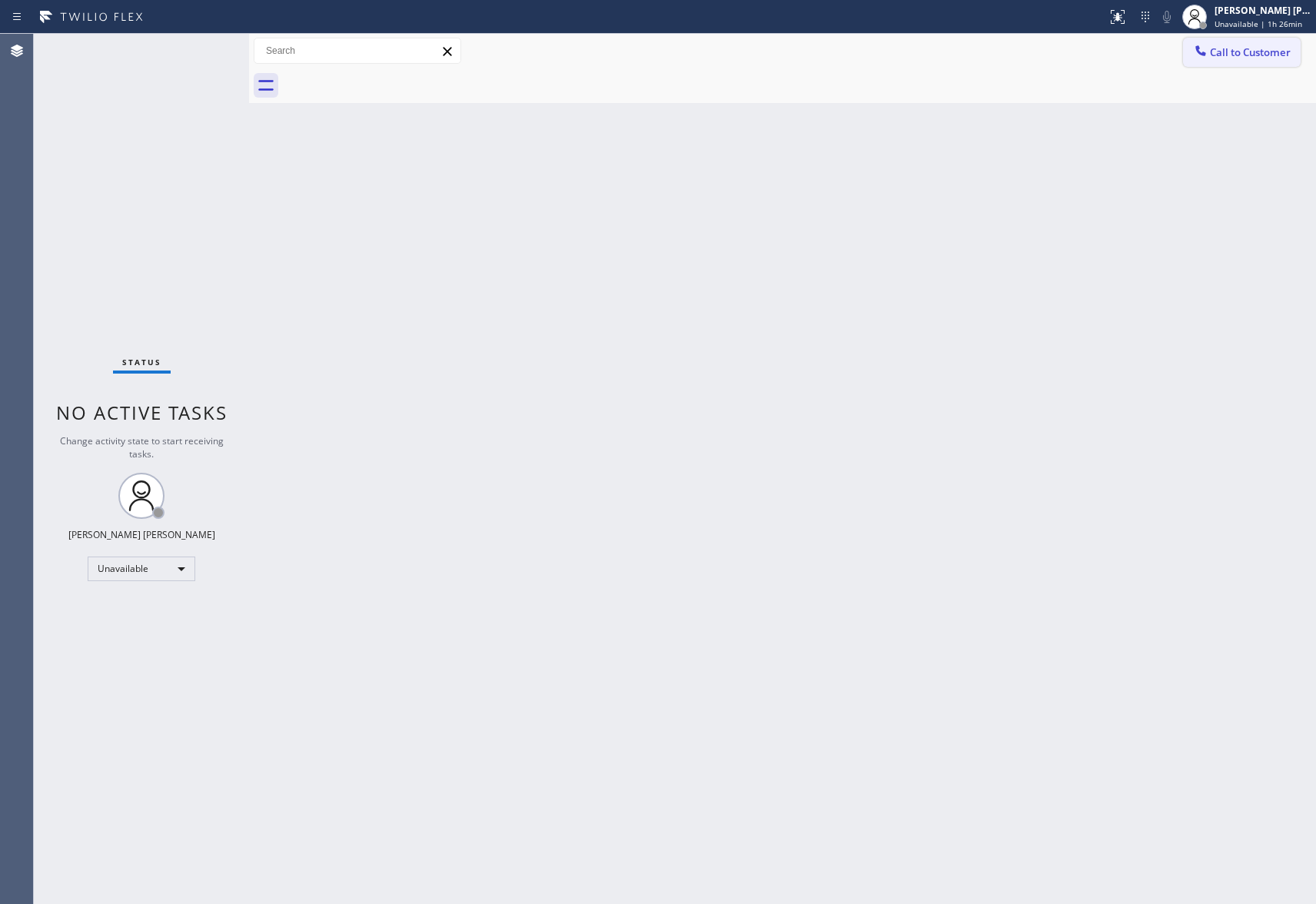
click at [1243, 46] on span "Call to Customer" at bounding box center [1249, 52] width 80 height 14
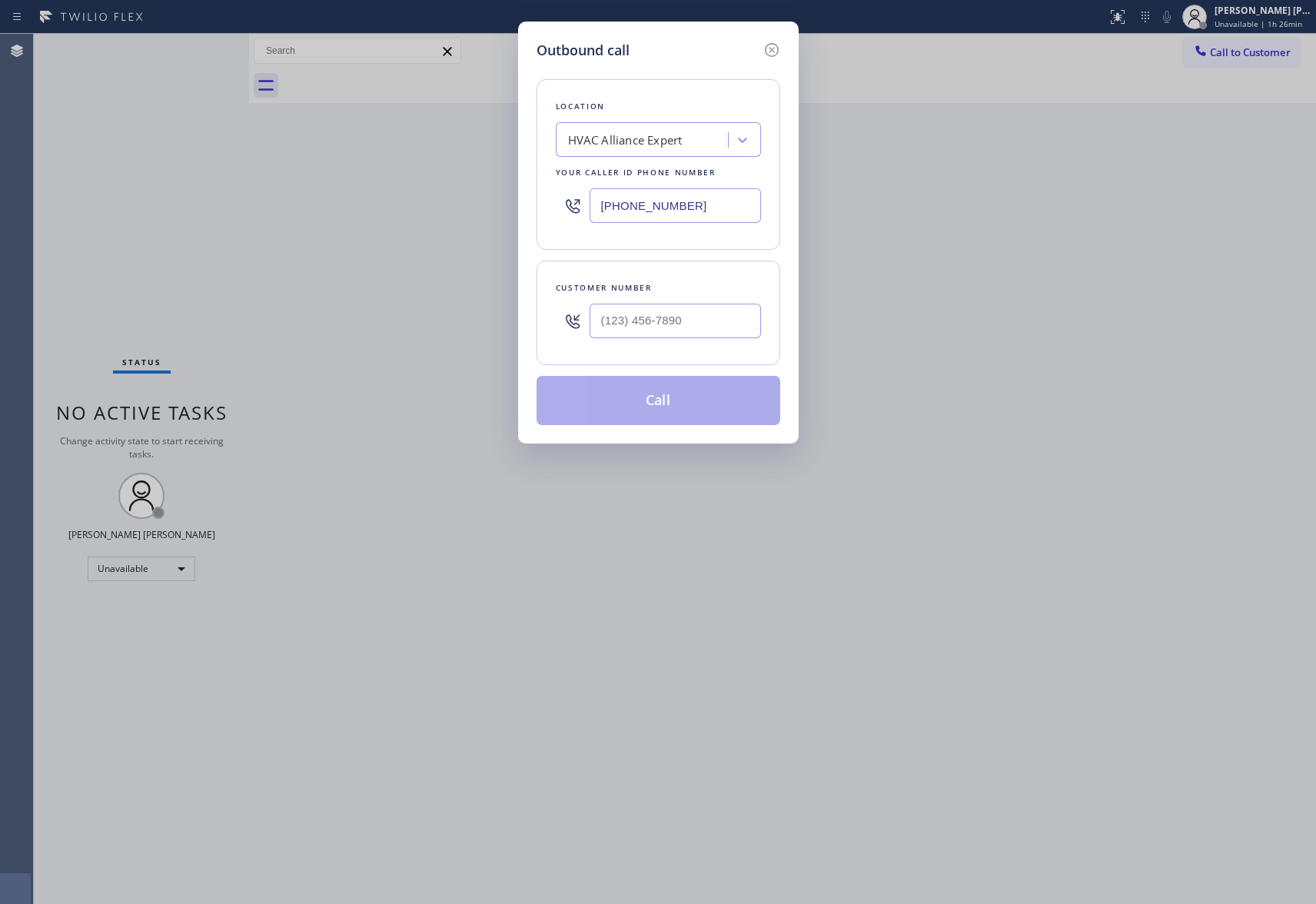
click at [649, 339] on div at bounding box center [675, 321] width 171 height 50
click at [687, 330] on input "(___) ___-____" at bounding box center [675, 321] width 171 height 35
drag, startPoint x: 718, startPoint y: 321, endPoint x: 445, endPoint y: 302, distance: 273.7
click at [445, 302] on div "Outbound call Location HVAC Alliance Expert Your caller id phone number [PHONE_…" at bounding box center [658, 452] width 1316 height 904
paste input "309) 737-4204"
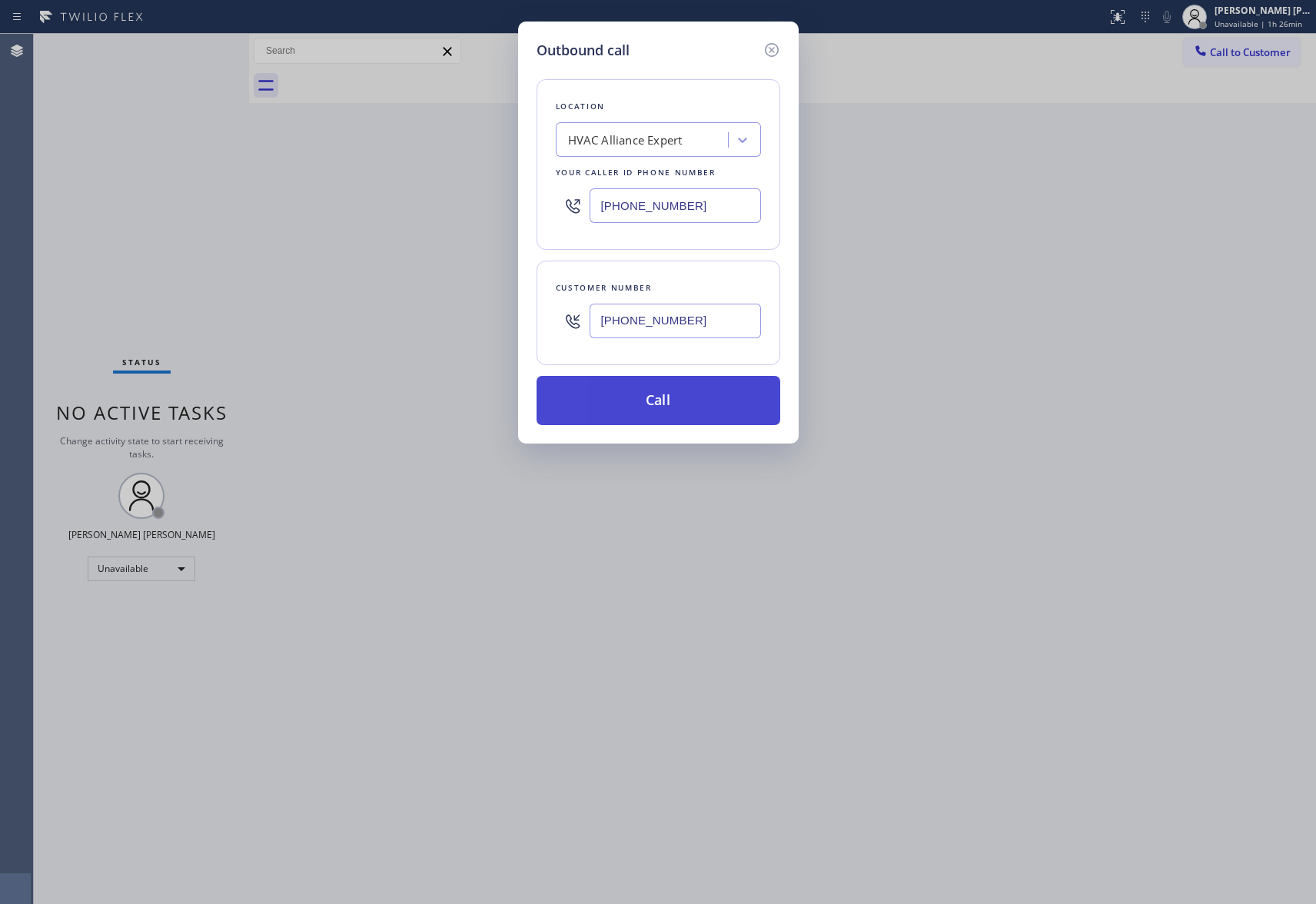
type input "[PHONE_NUMBER]"
click at [641, 403] on button "Call" at bounding box center [658, 400] width 244 height 49
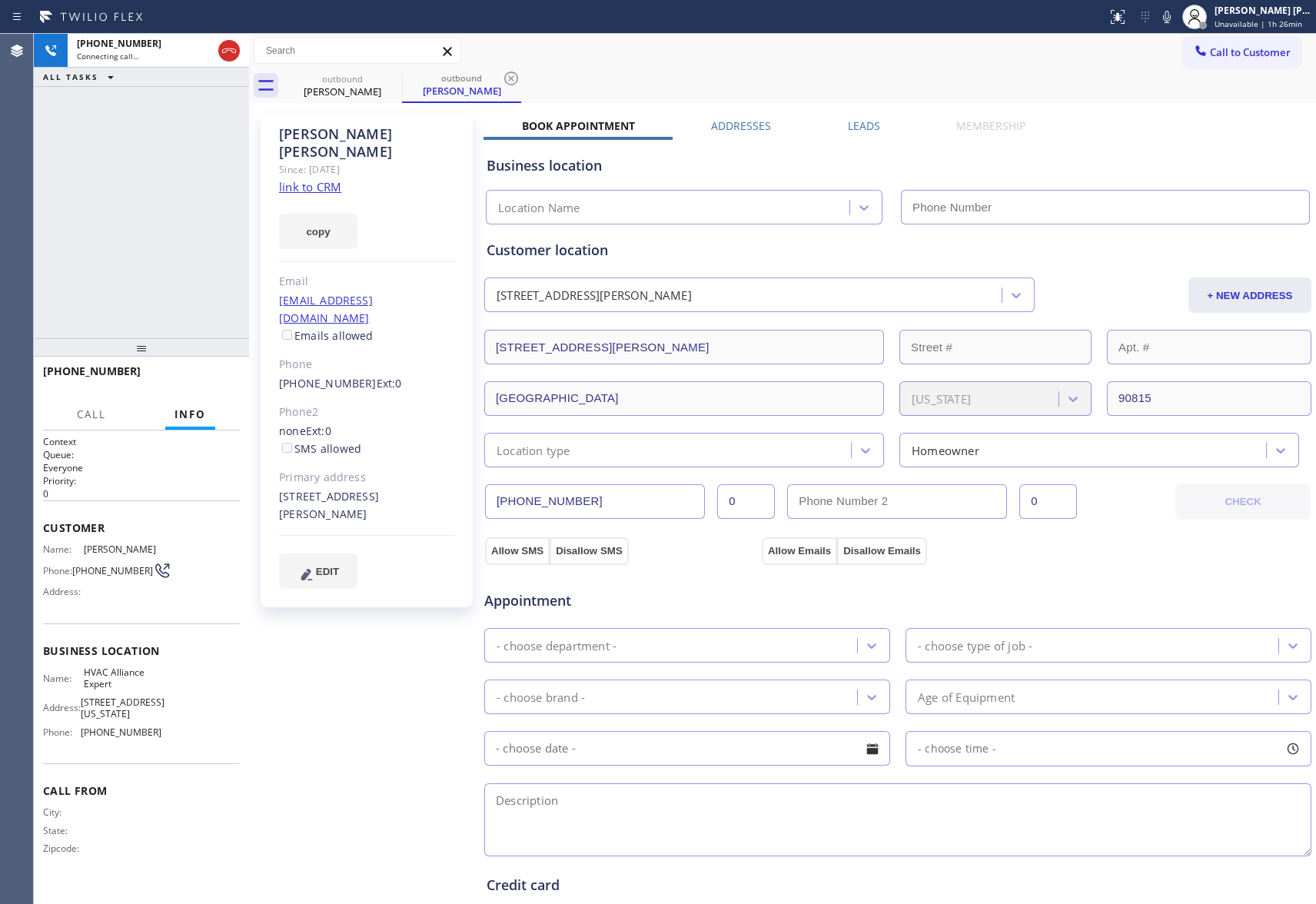
type input "[PHONE_NUMBER]"
click at [216, 380] on span "HANG UP" at bounding box center [204, 378] width 46 height 11
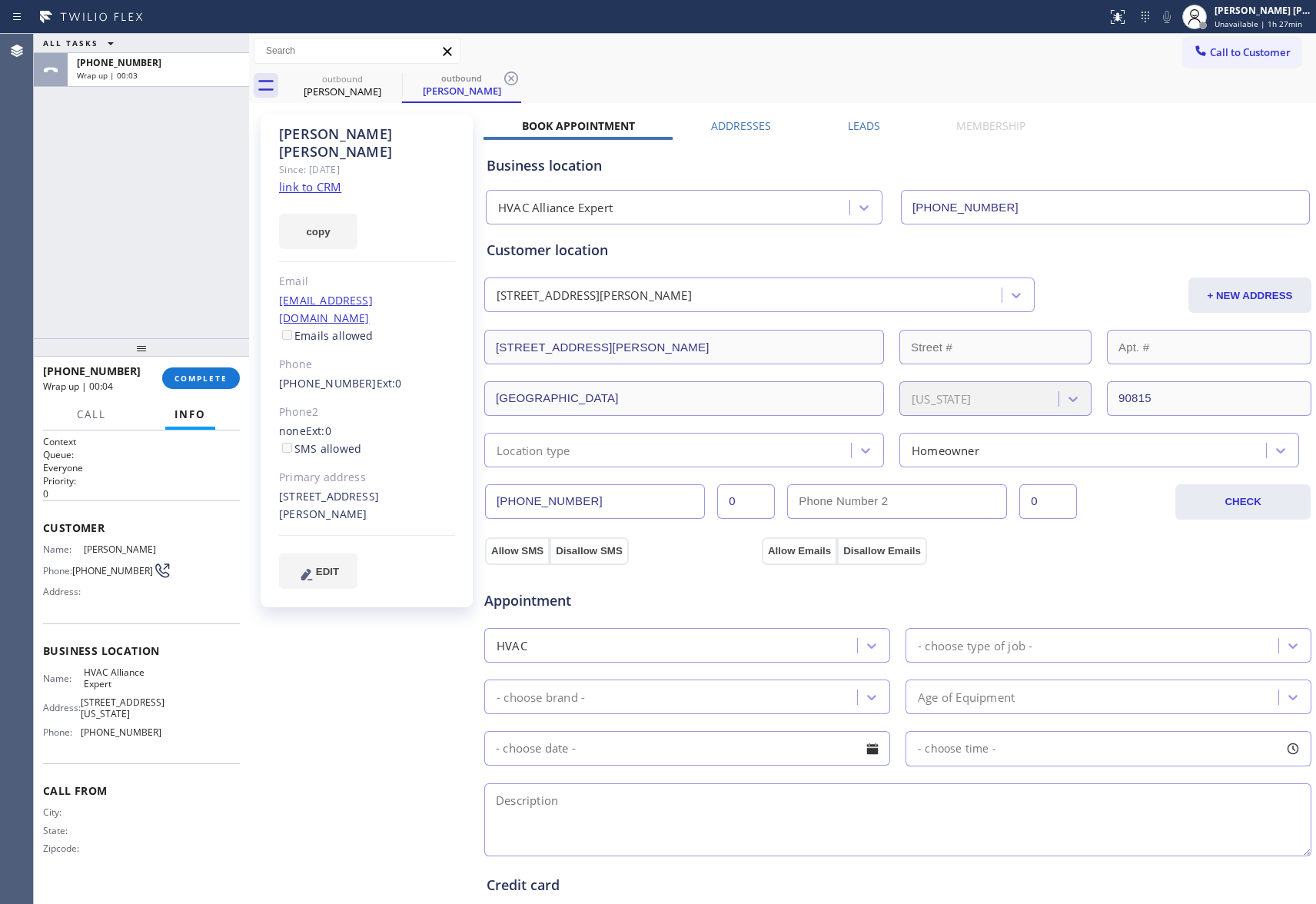
click at [846, 115] on div "[PERSON_NAME] Since: [DATE] link to CRM copy Email [EMAIL_ADDRESS][DOMAIN_NAME]…" at bounding box center [783, 621] width 1060 height 1027
click at [855, 124] on label "Leads" at bounding box center [863, 125] width 32 height 15
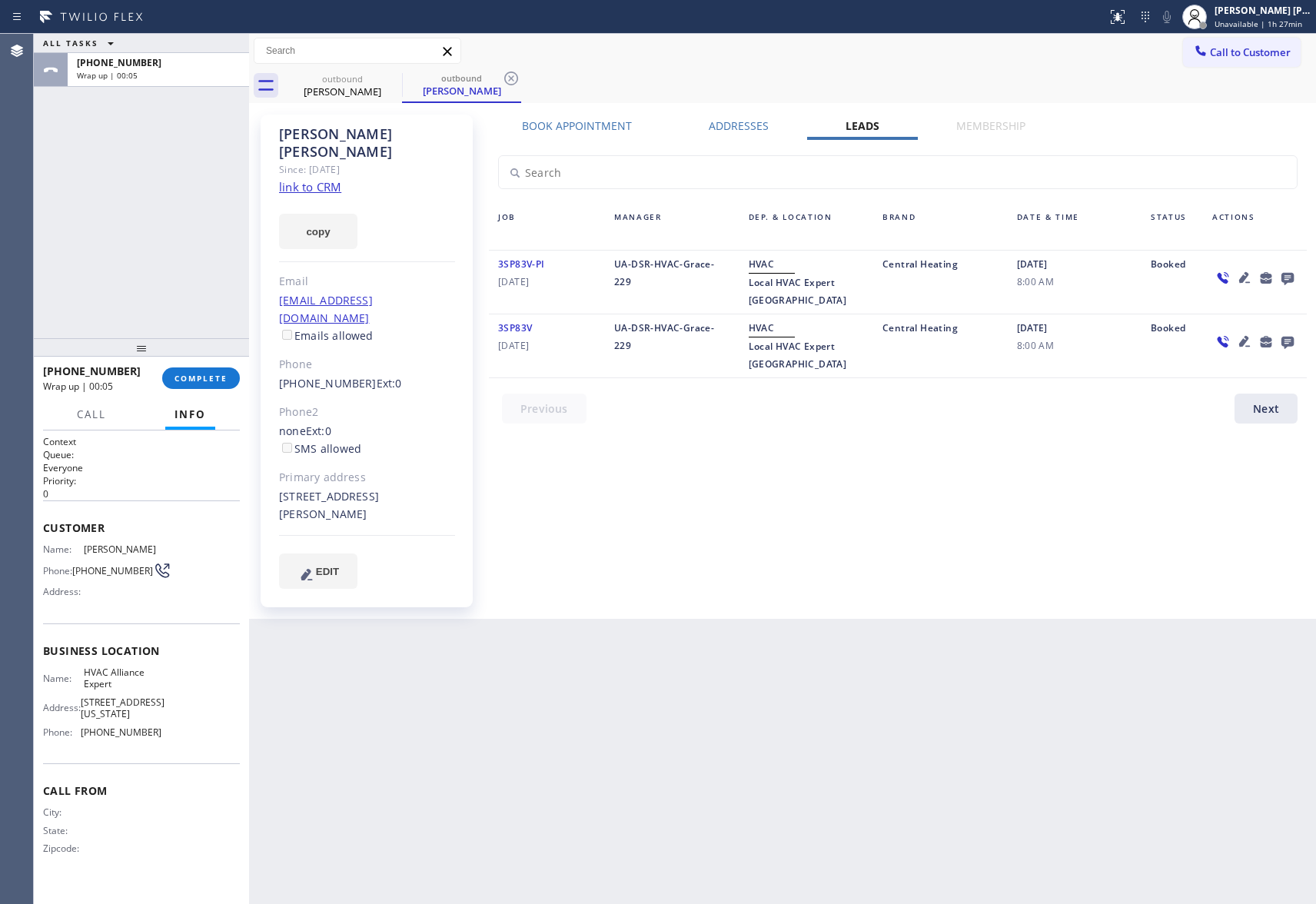
click at [1286, 277] on icon at bounding box center [1287, 278] width 13 height 13
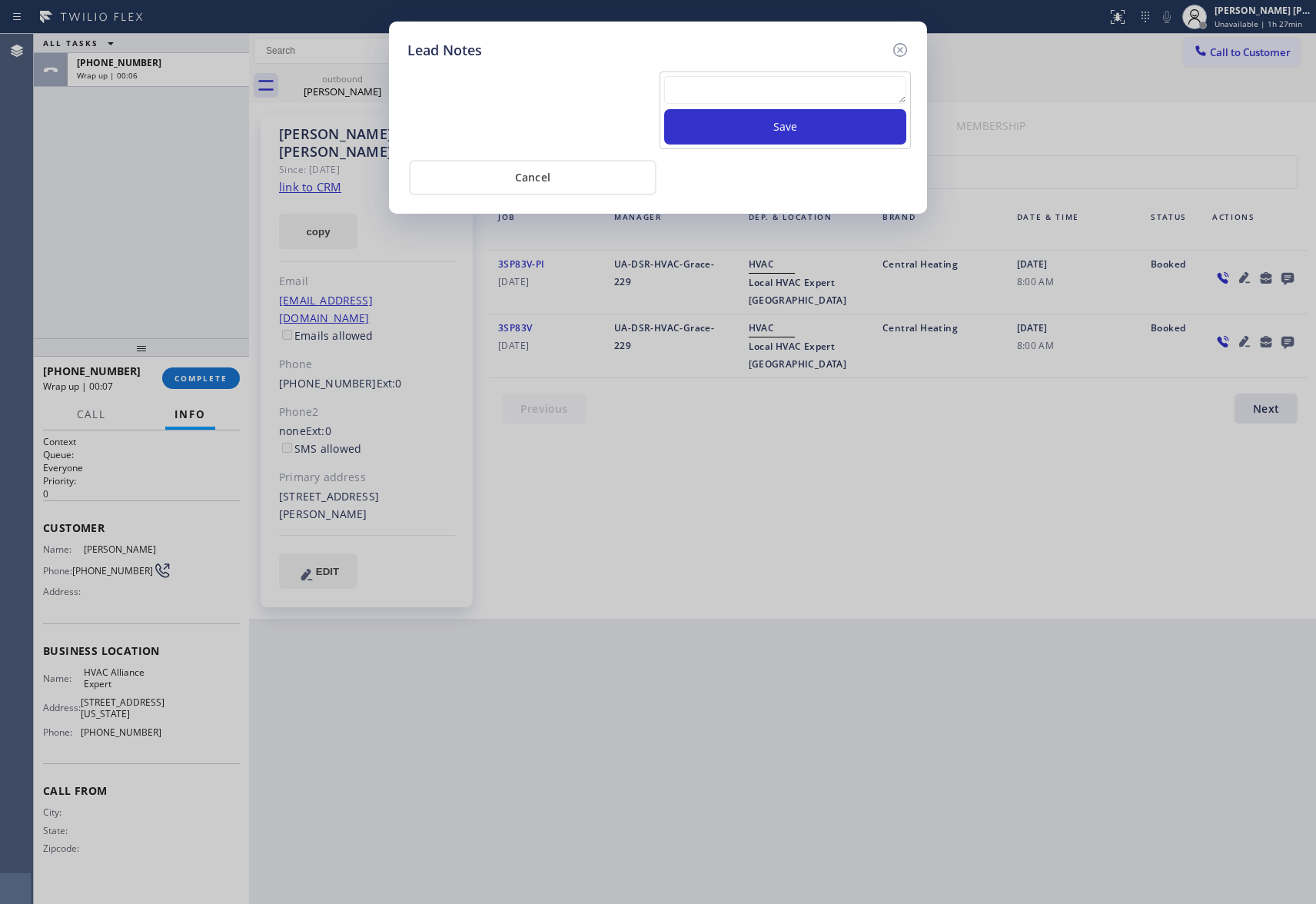
click at [785, 99] on textarea at bounding box center [785, 90] width 242 height 28
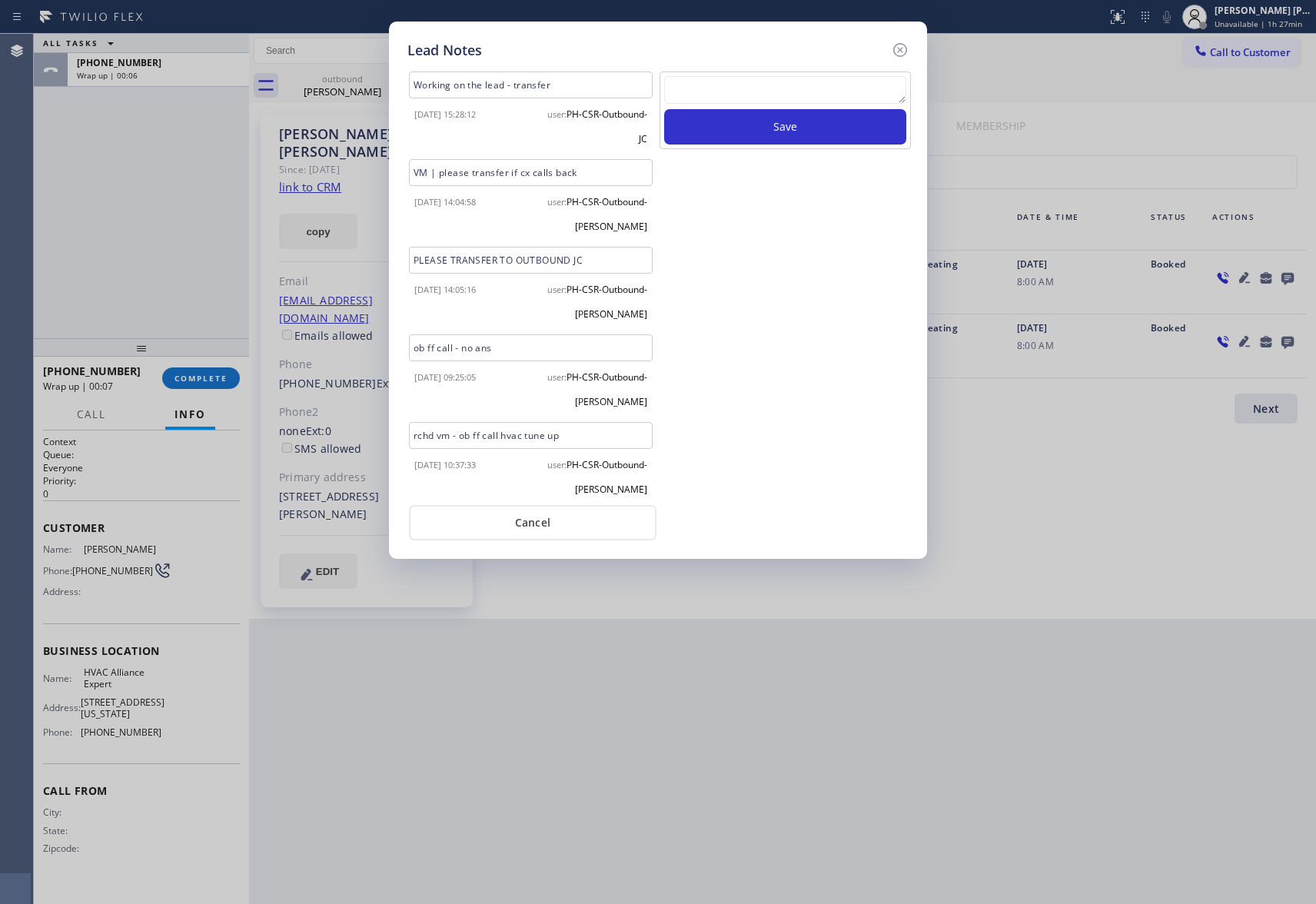
paste textarea "[PHONE_NUMBER]"
type textarea "[PHONE_NUMBER]"
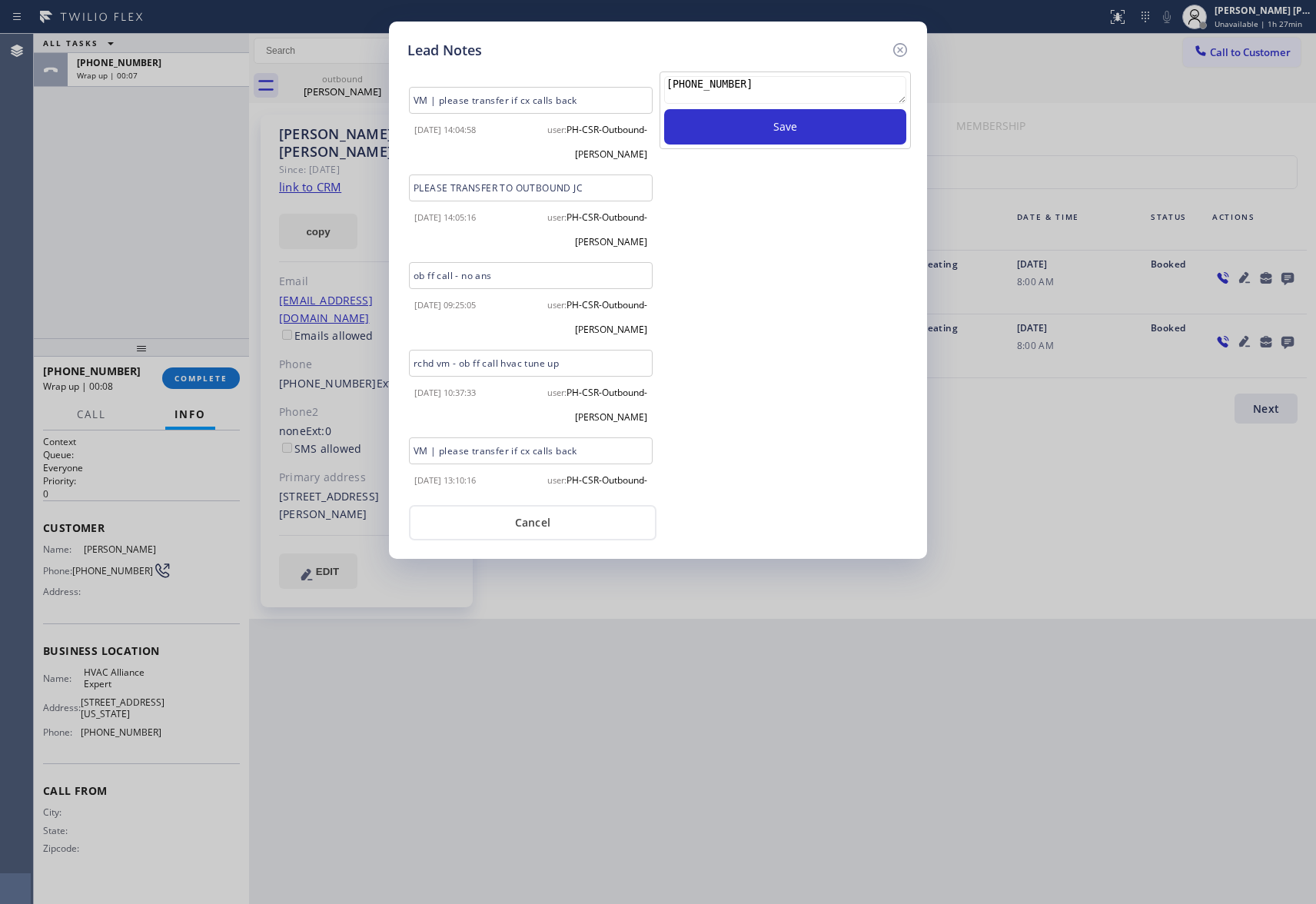
scroll to position [93, 0]
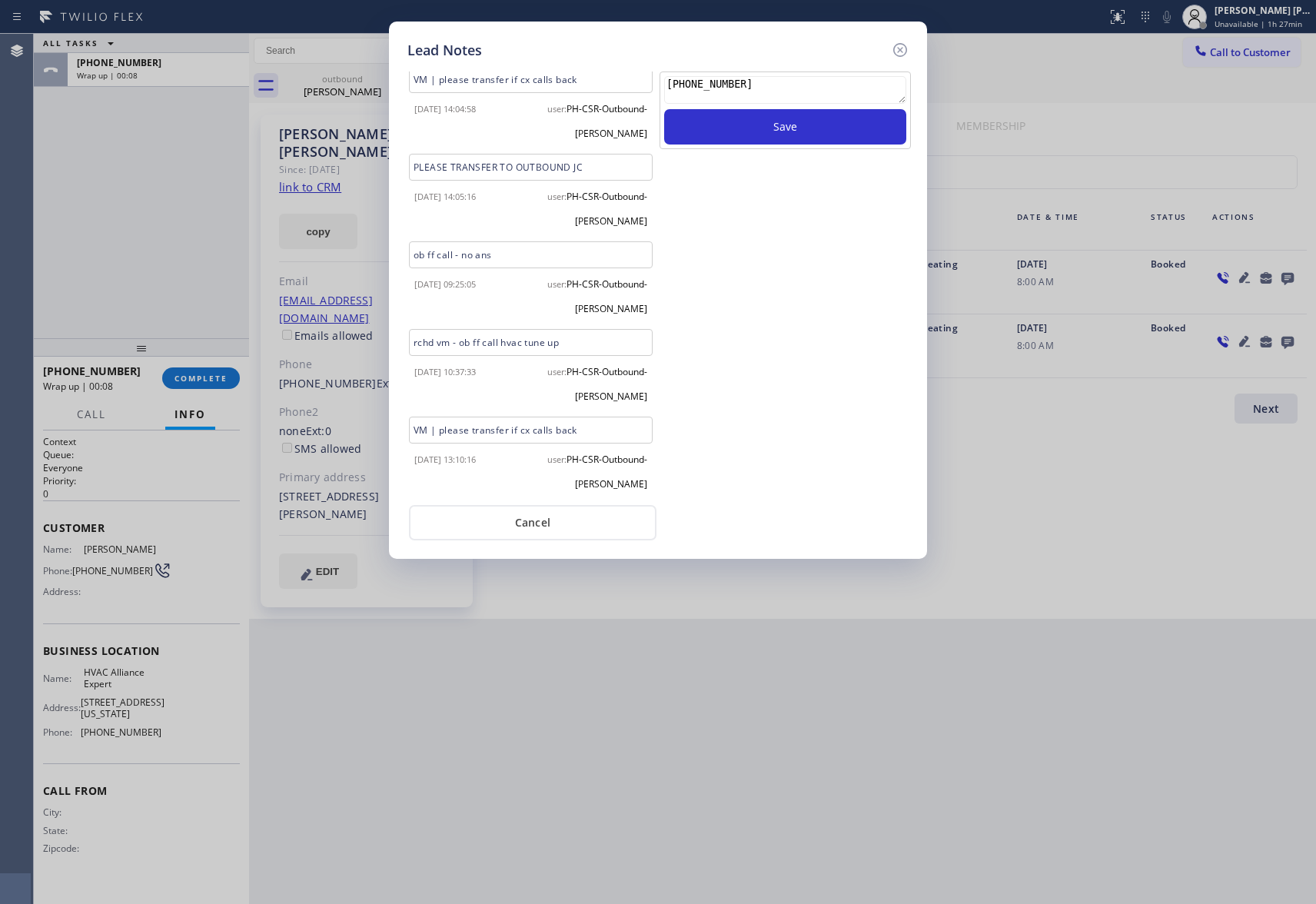
drag, startPoint x: 778, startPoint y: 89, endPoint x: 631, endPoint y: 88, distance: 147.0
click at [631, 88] on div "Working on the lead - transfer [DATE] 15:28:12 user: PH-CSR-Outbound-JC VM | pl…" at bounding box center [658, 281] width 509 height 425
click at [770, 96] on textarea at bounding box center [785, 90] width 242 height 28
paste textarea "please transfer if cx calls back"
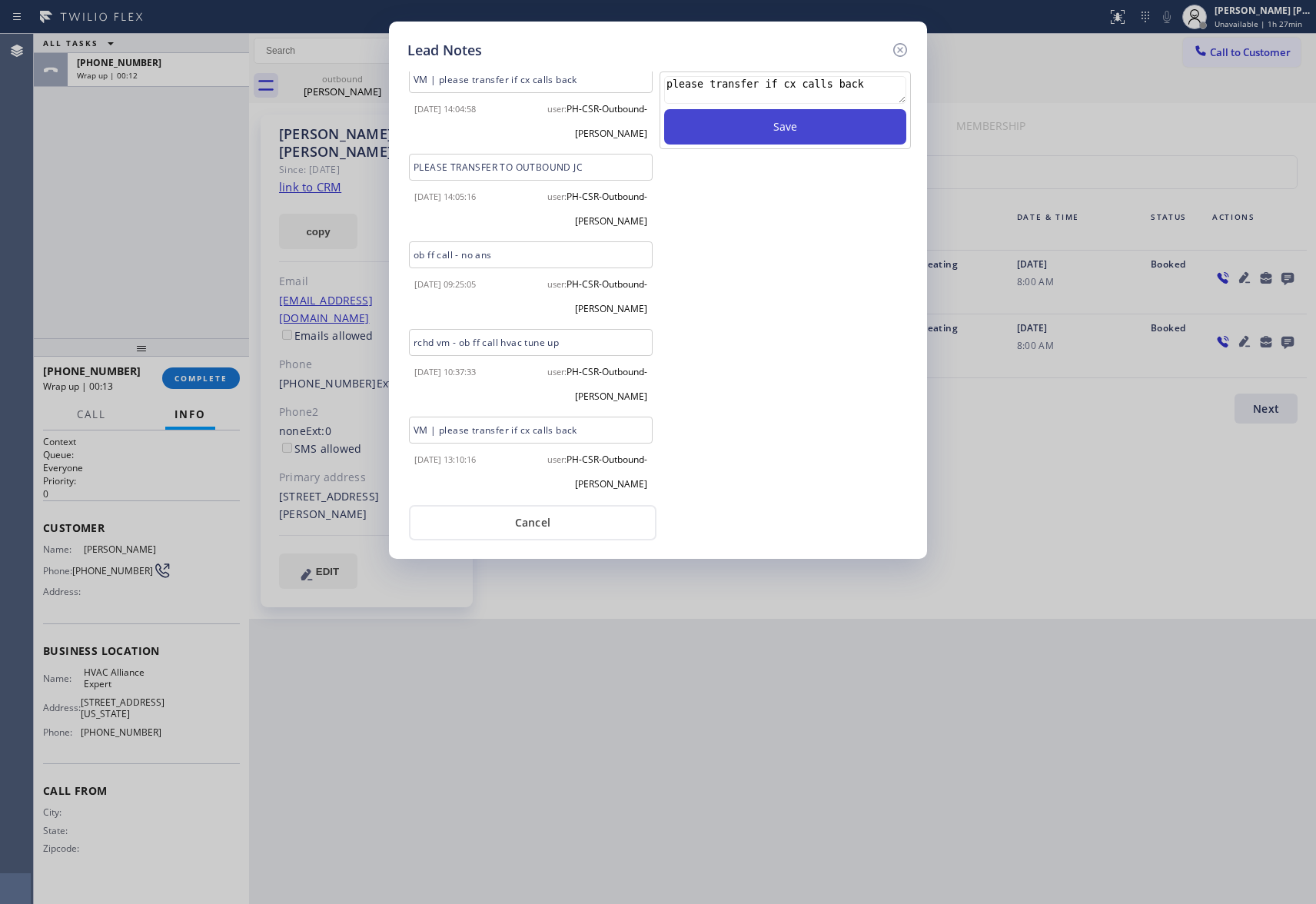
type textarea "please transfer if cx calls back"
click at [767, 126] on button "Save" at bounding box center [785, 127] width 242 height 36
click at [898, 46] on icon at bounding box center [899, 49] width 18 height 18
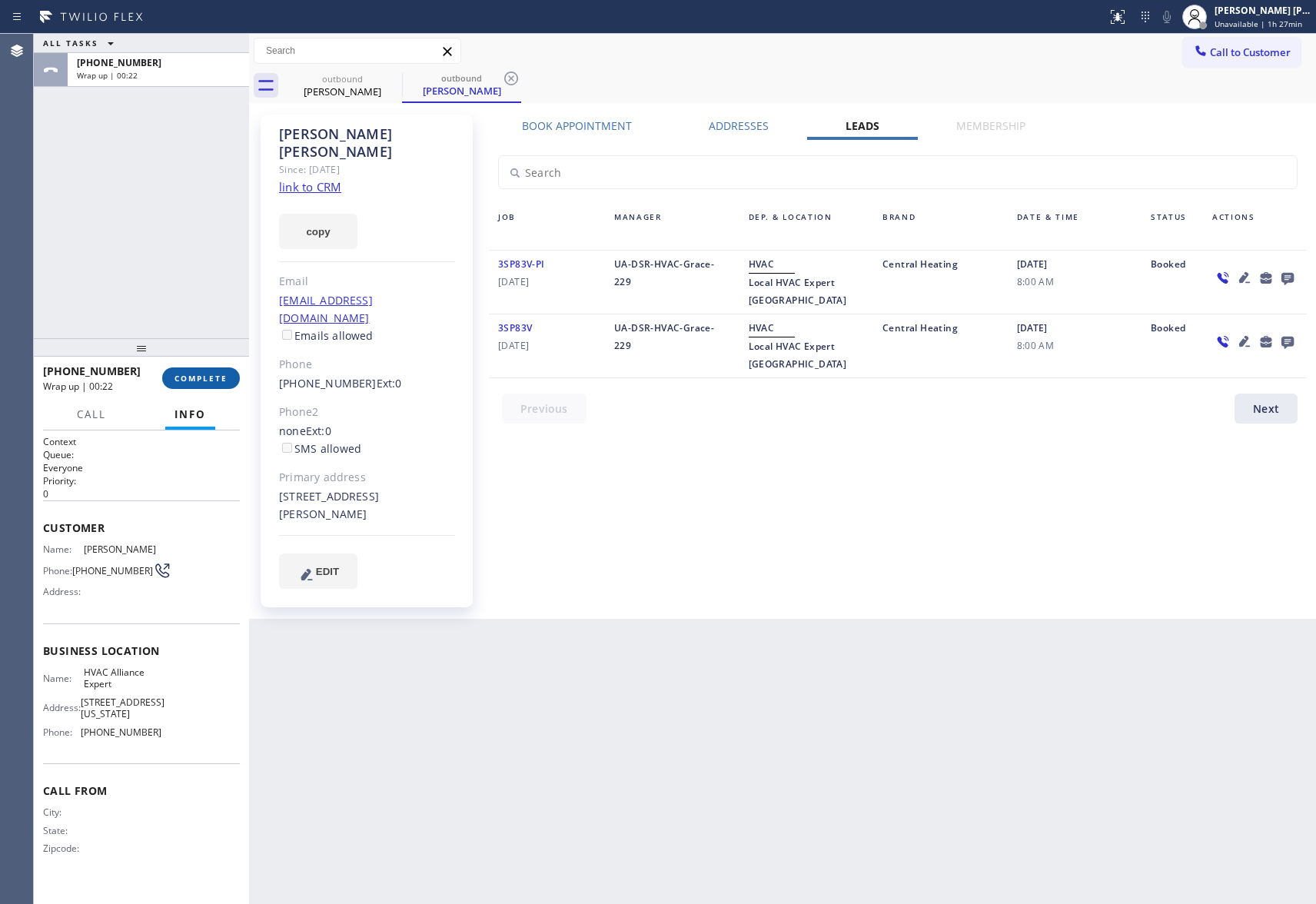
click at [198, 381] on span "COMPLETE" at bounding box center [200, 378] width 53 height 11
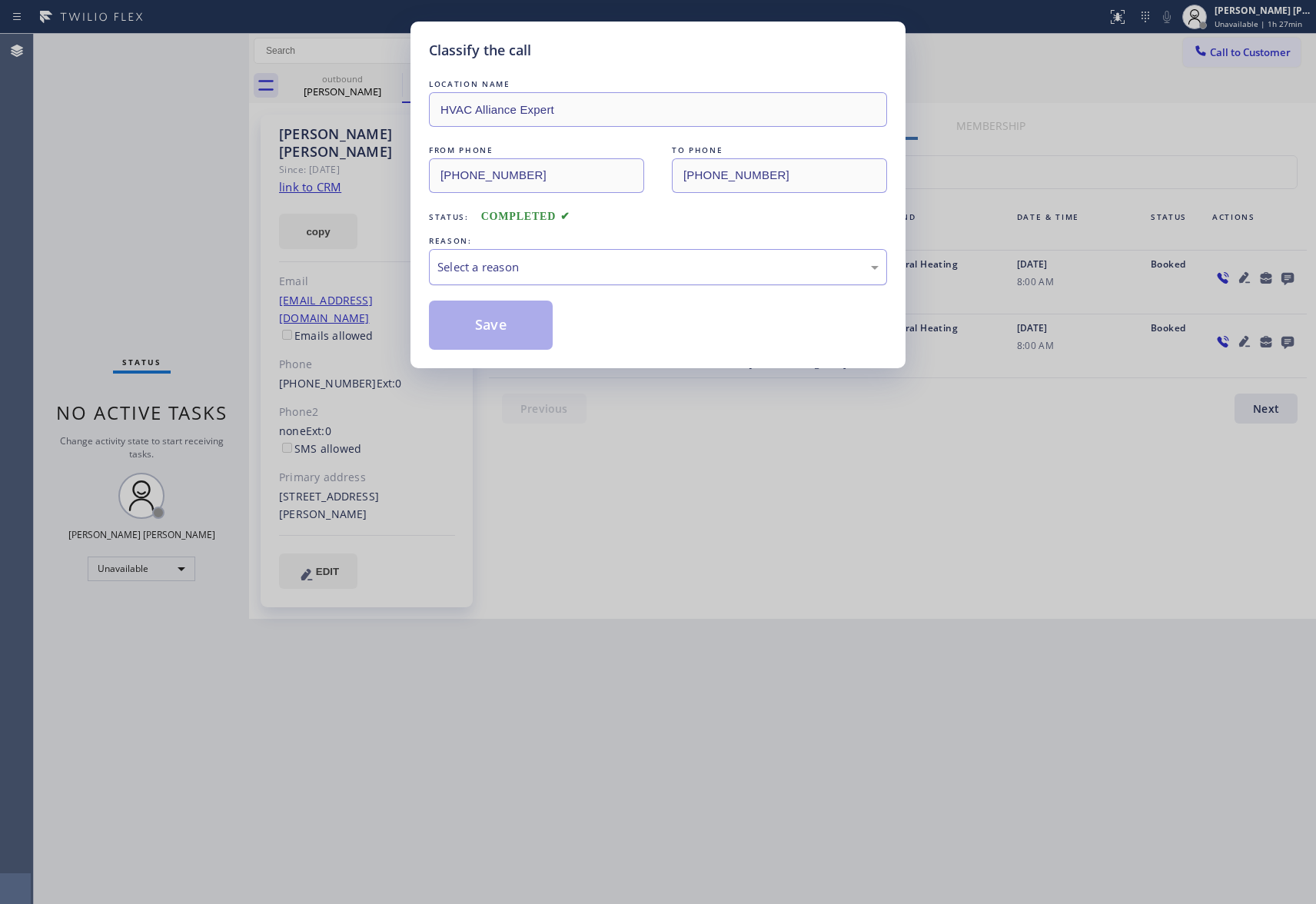
click at [573, 260] on div "Select a reason" at bounding box center [658, 267] width 441 height 17
click at [496, 324] on button "Save" at bounding box center [491, 325] width 124 height 49
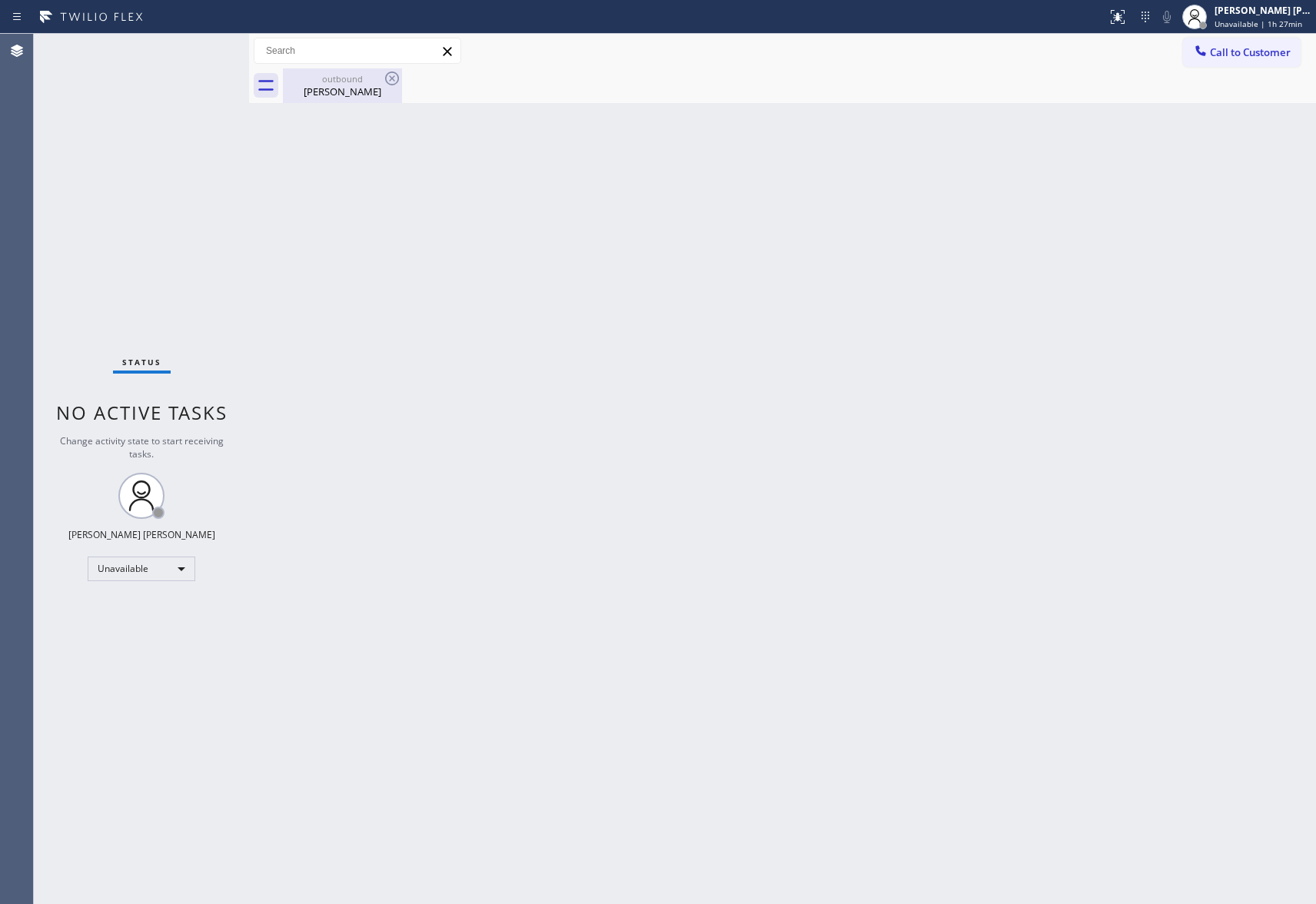
click at [342, 87] on div "[PERSON_NAME]" at bounding box center [342, 91] width 116 height 14
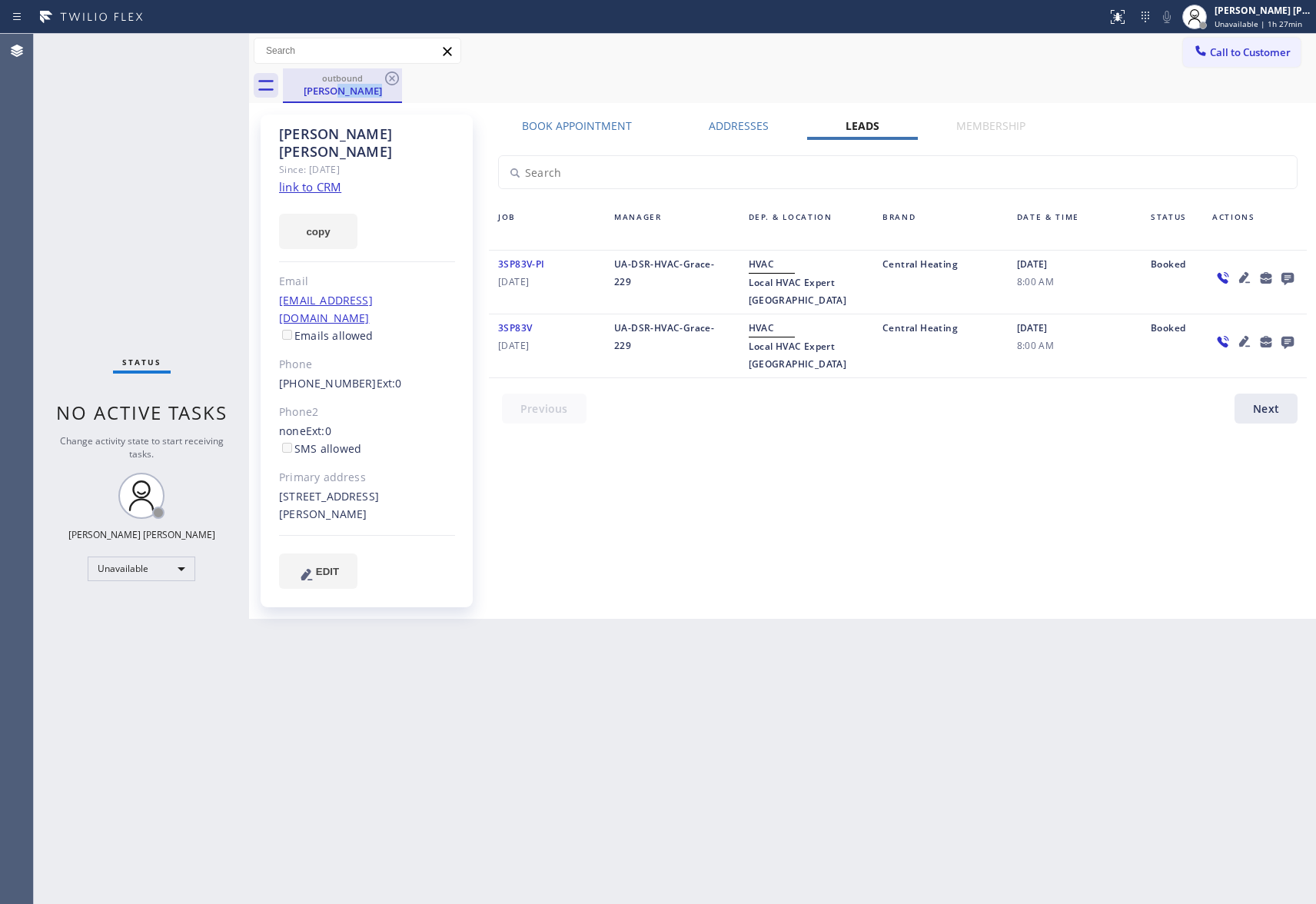
click at [342, 87] on div "[PERSON_NAME]" at bounding box center [342, 91] width 116 height 14
click at [385, 80] on icon at bounding box center [392, 78] width 18 height 18
click at [380, 80] on div "outbound [PERSON_NAME]" at bounding box center [800, 86] width 1033 height 35
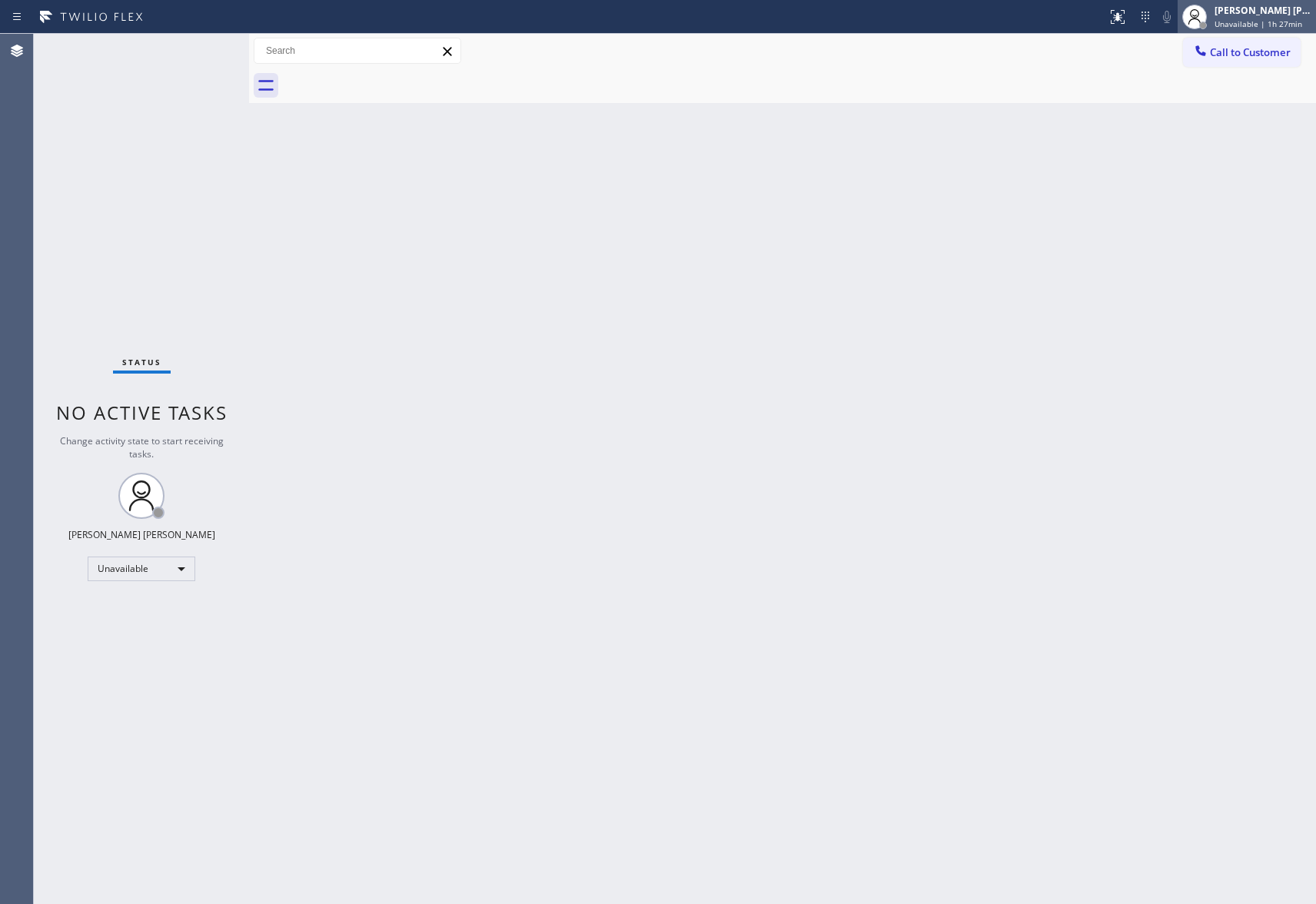
click at [1268, 15] on div "[PERSON_NAME] [PERSON_NAME]" at bounding box center [1263, 11] width 97 height 14
click at [1213, 81] on button "Available" at bounding box center [1239, 81] width 154 height 20
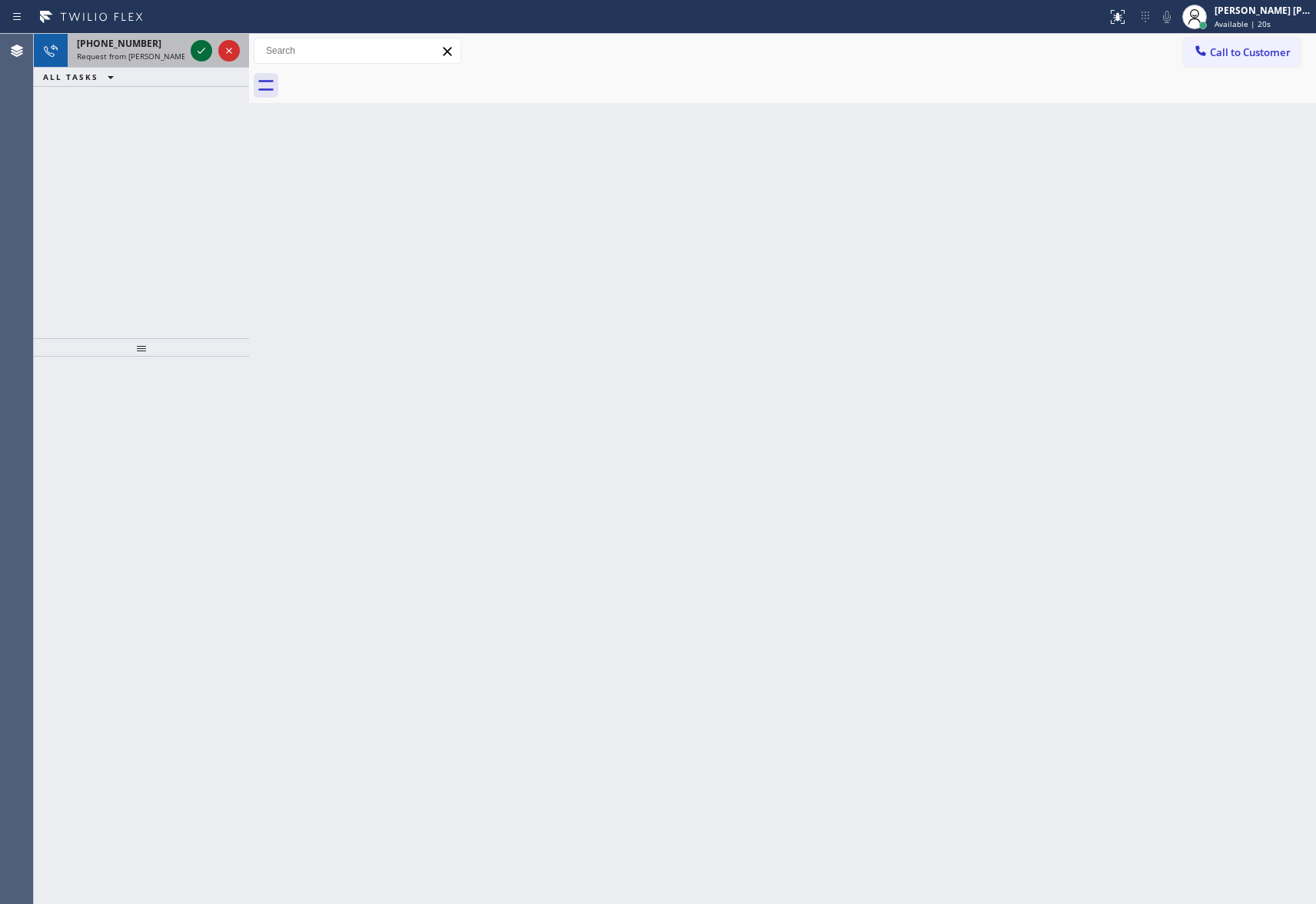
click at [203, 50] on icon at bounding box center [201, 50] width 8 height 6
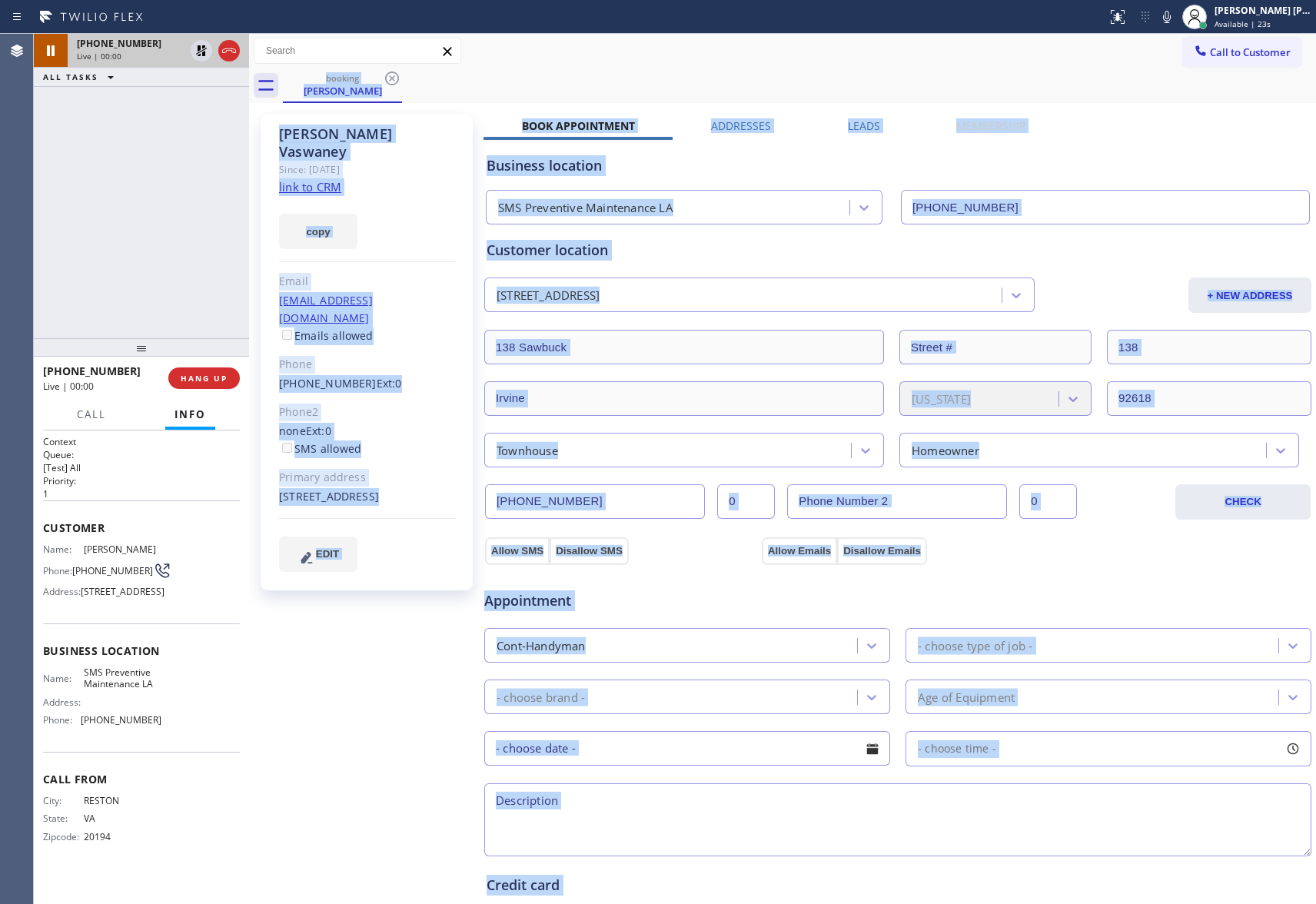
type input "[PHONE_NUMBER]"
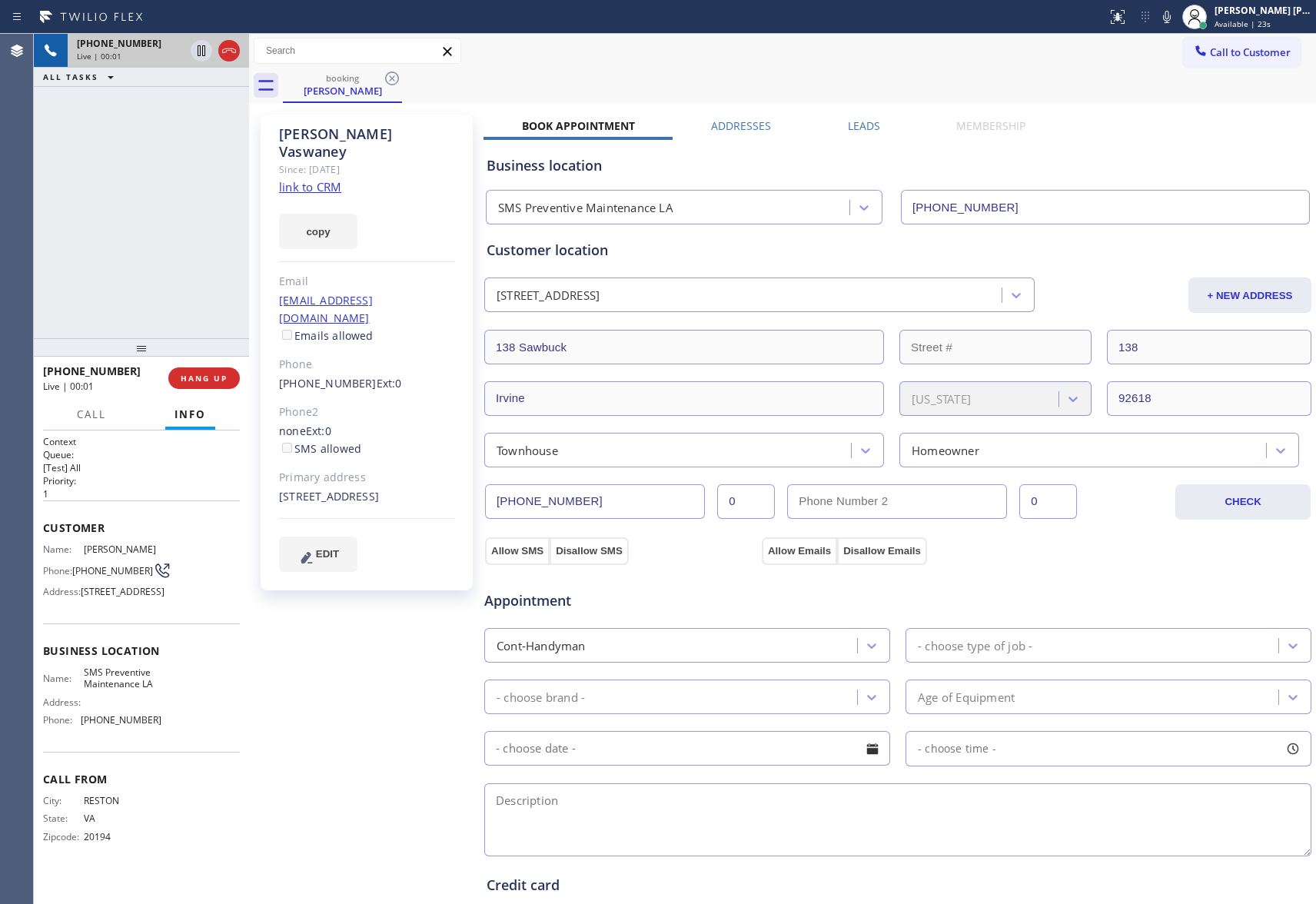
click at [235, 231] on div "[PHONE_NUMBER] Live | 00:01 ALL TASKS ALL TASKS ACTIVE TASKS TASKS IN WRAP UP" at bounding box center [141, 186] width 216 height 305
click at [234, 52] on icon at bounding box center [228, 50] width 18 height 18
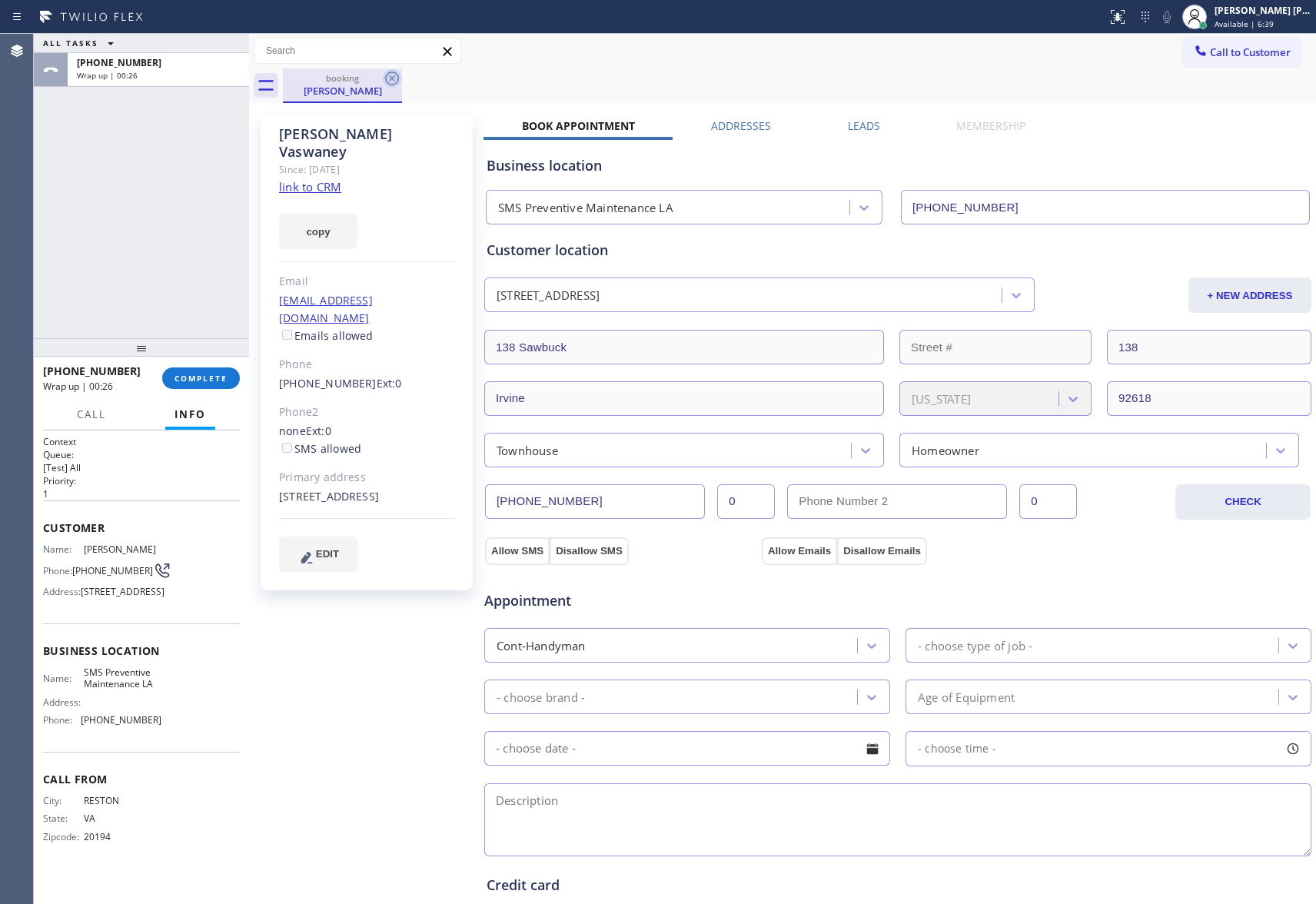
click at [388, 73] on icon at bounding box center [392, 78] width 14 height 14
click at [388, 73] on div "booking [PERSON_NAME]" at bounding box center [800, 86] width 1033 height 35
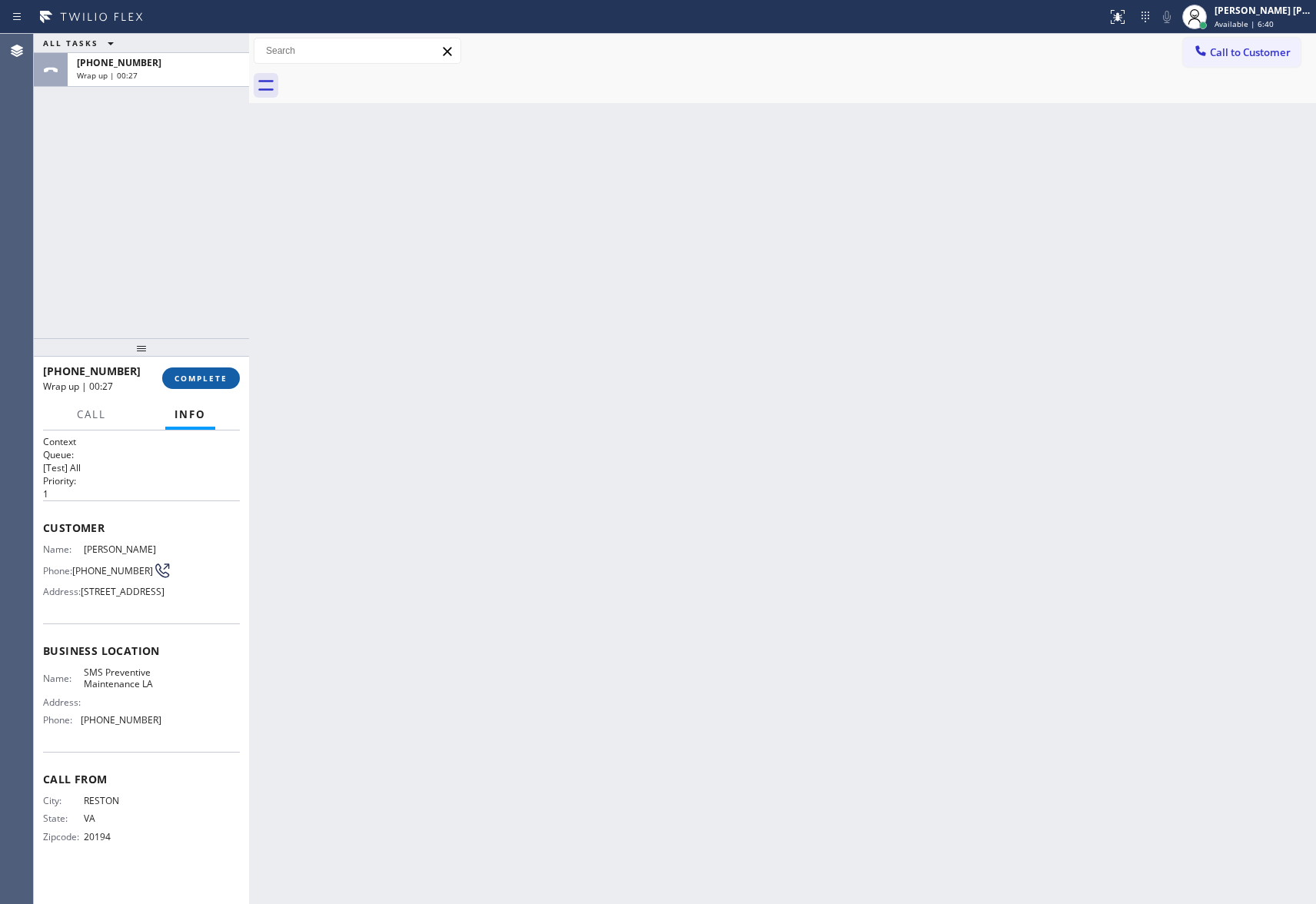
click at [221, 367] on button "COMPLETE" at bounding box center [201, 378] width 77 height 21
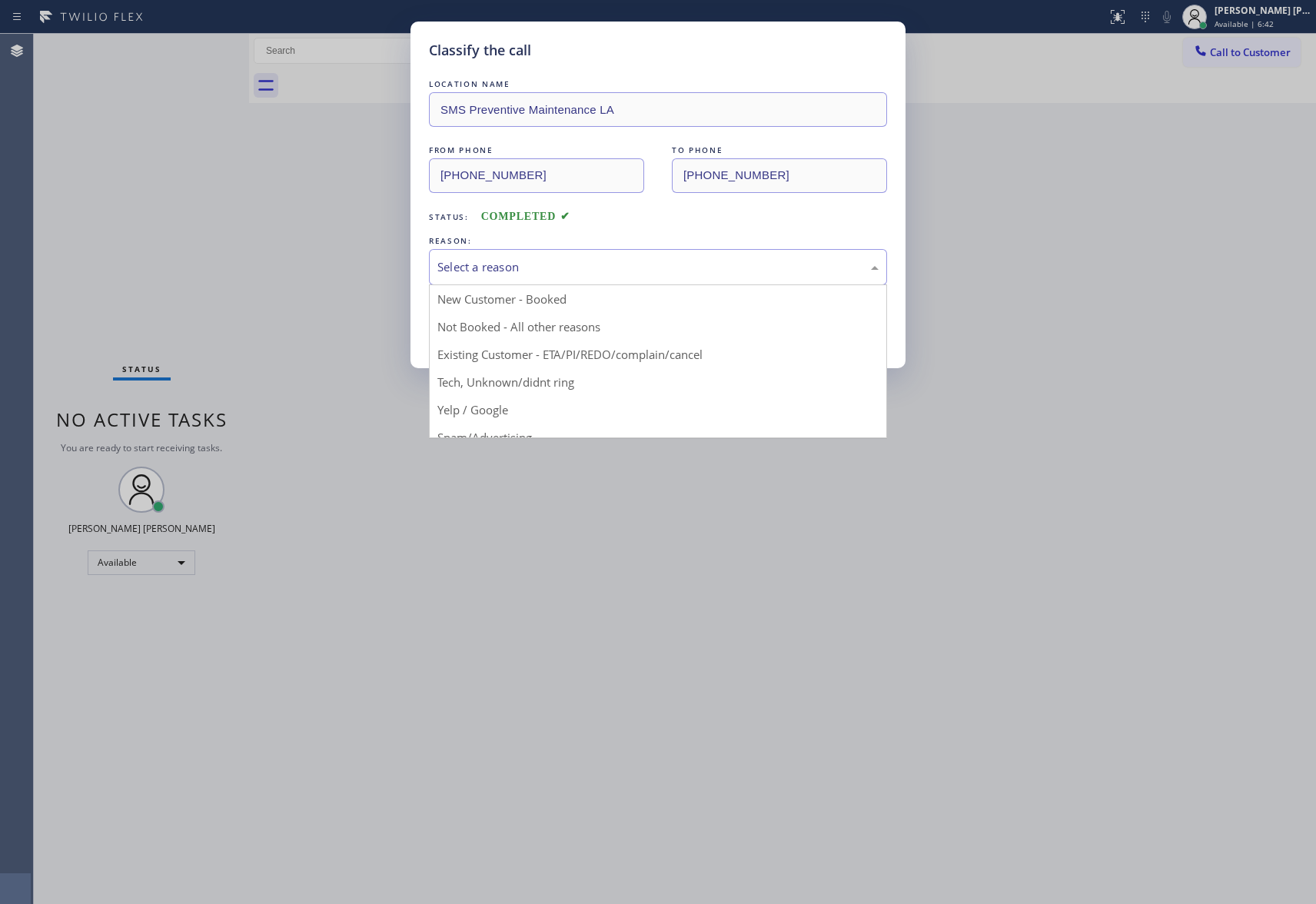
click at [558, 268] on div "Select a reason" at bounding box center [658, 267] width 441 height 17
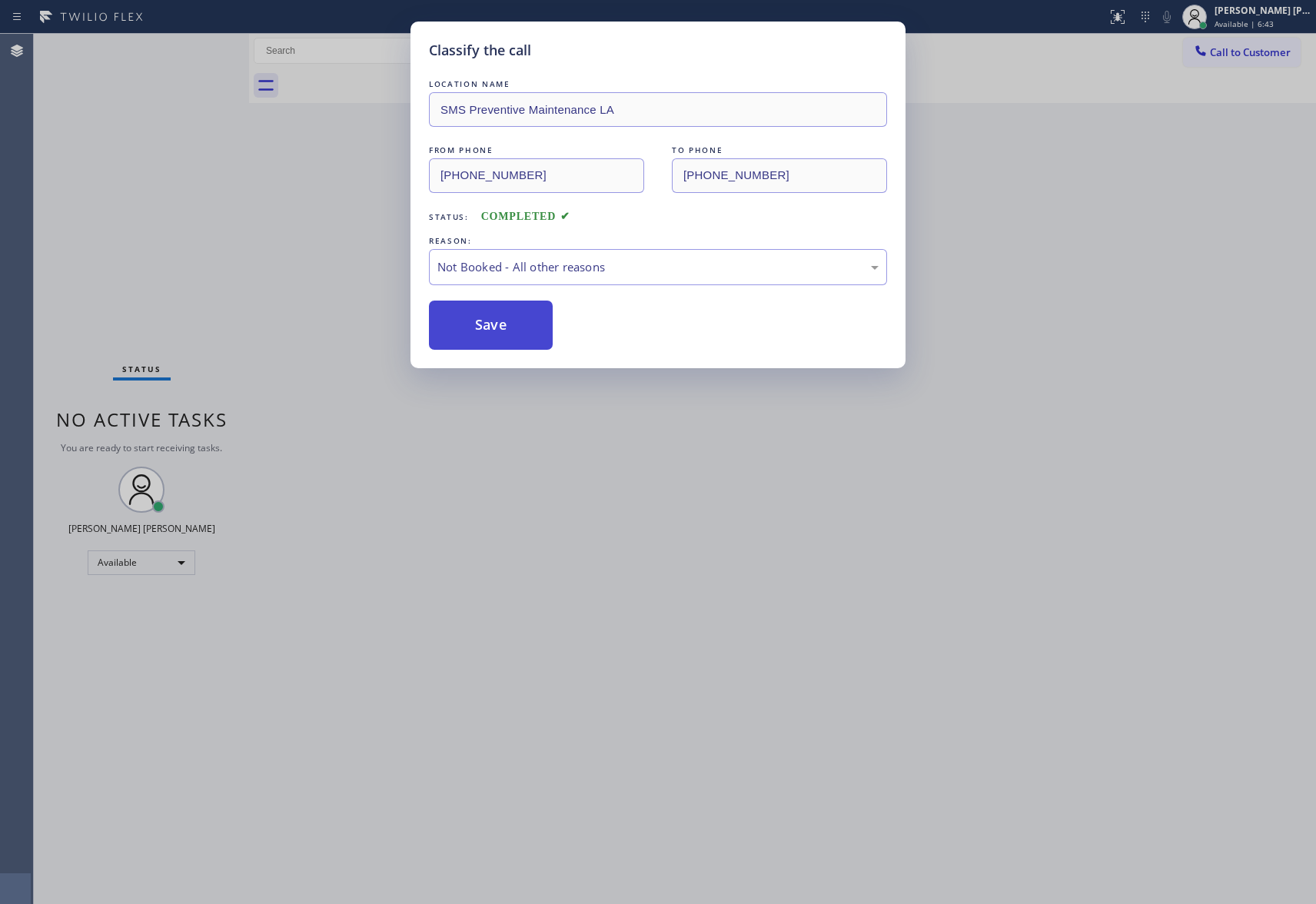
click at [481, 331] on button "Save" at bounding box center [491, 325] width 124 height 49
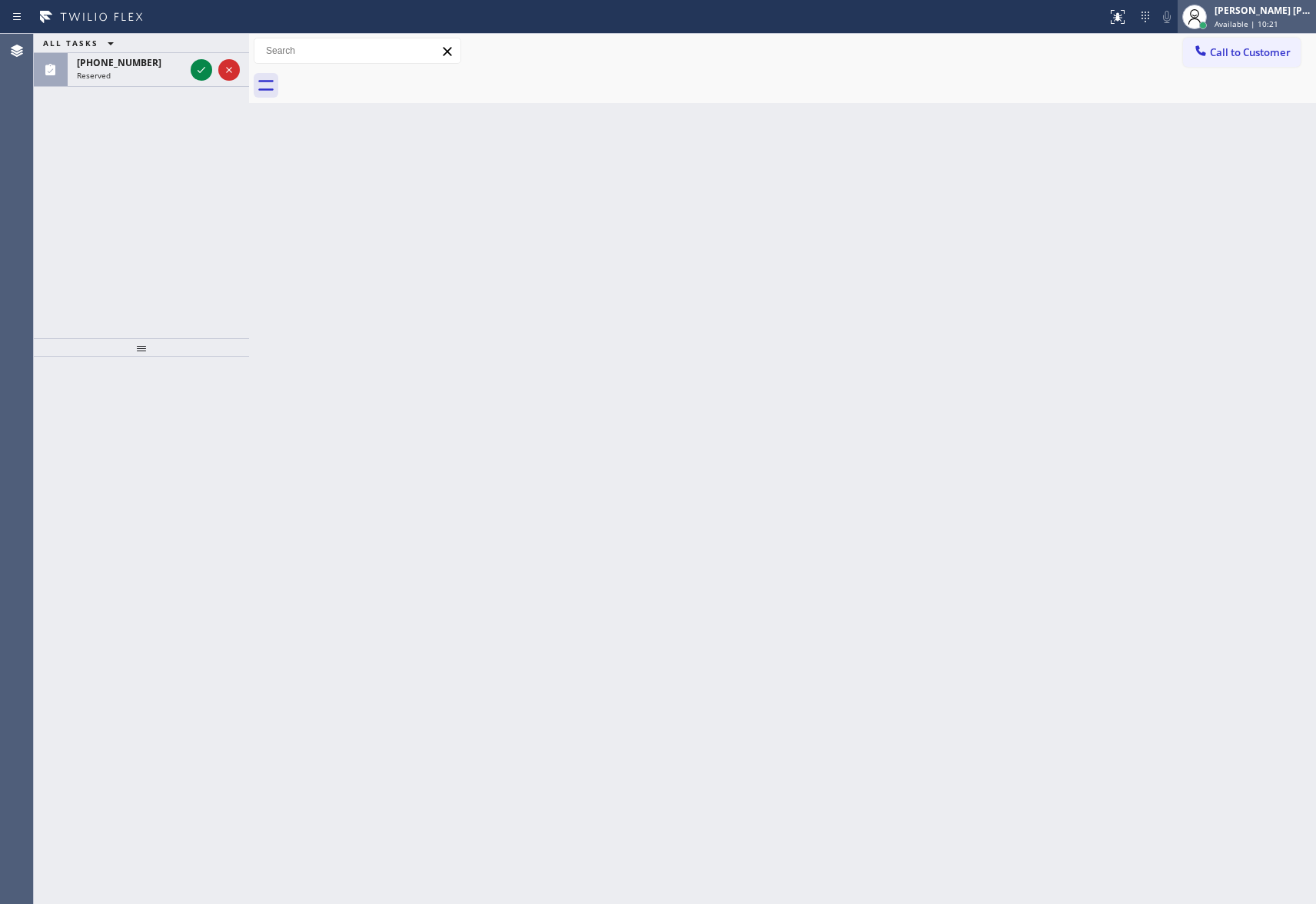
click at [1240, 23] on span "Available | 10:21" at bounding box center [1246, 23] width 64 height 11
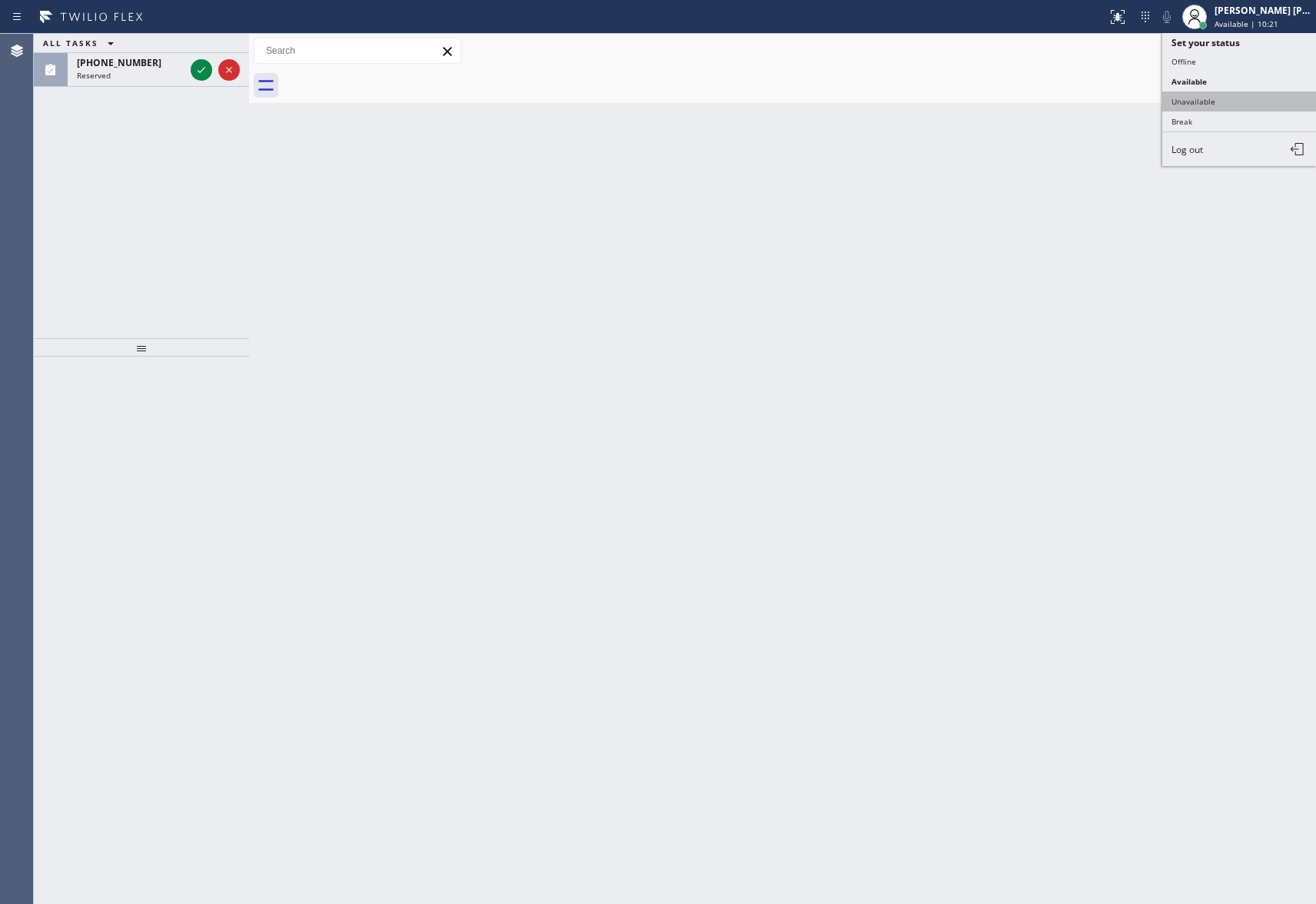
click at [1217, 100] on button "Unavailable" at bounding box center [1239, 102] width 154 height 20
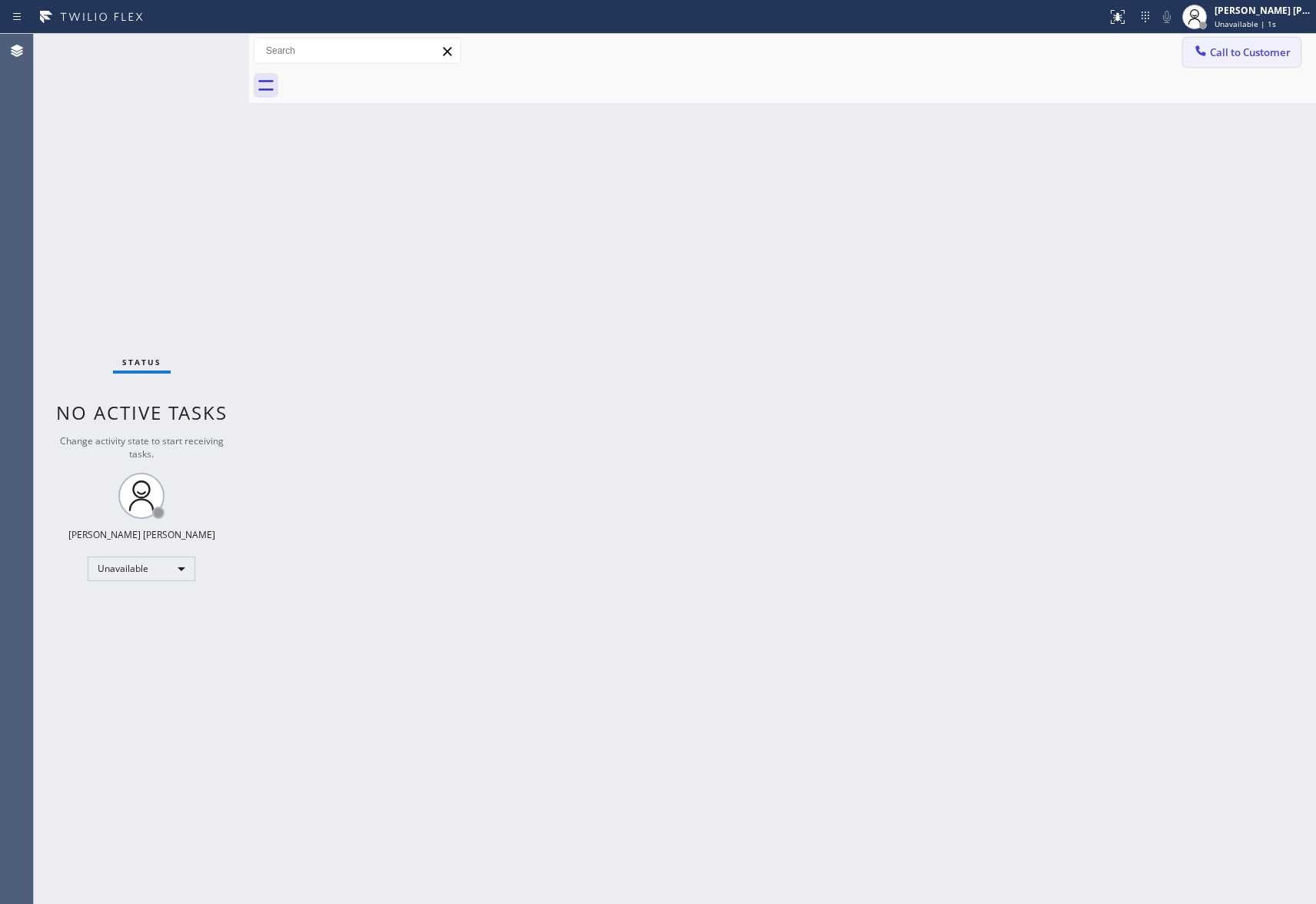
click at [1251, 65] on button "Call to Customer" at bounding box center [1243, 52] width 118 height 29
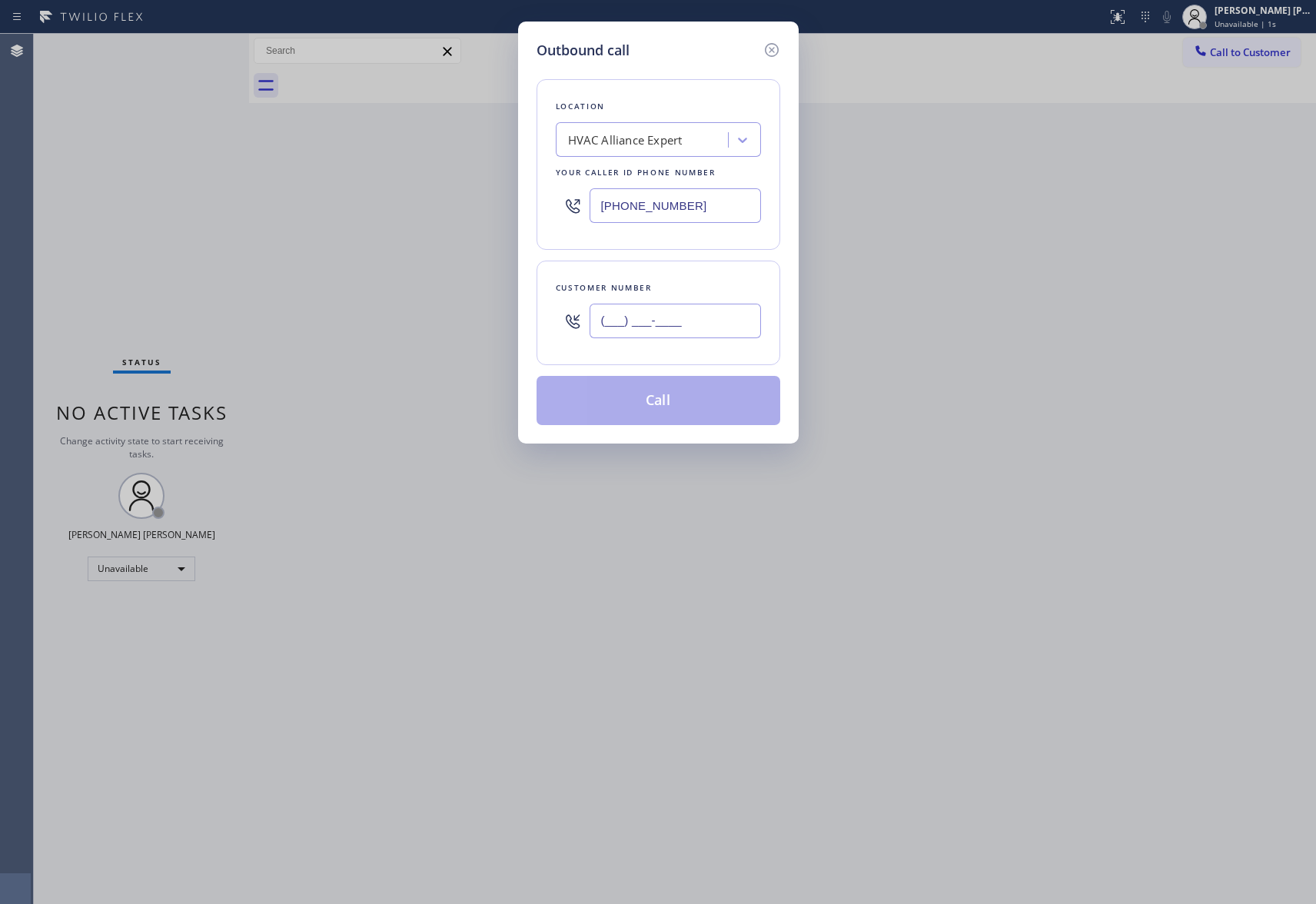
click at [715, 309] on input "(___) ___-____" at bounding box center [675, 321] width 171 height 35
paste input "718) 757-5906"
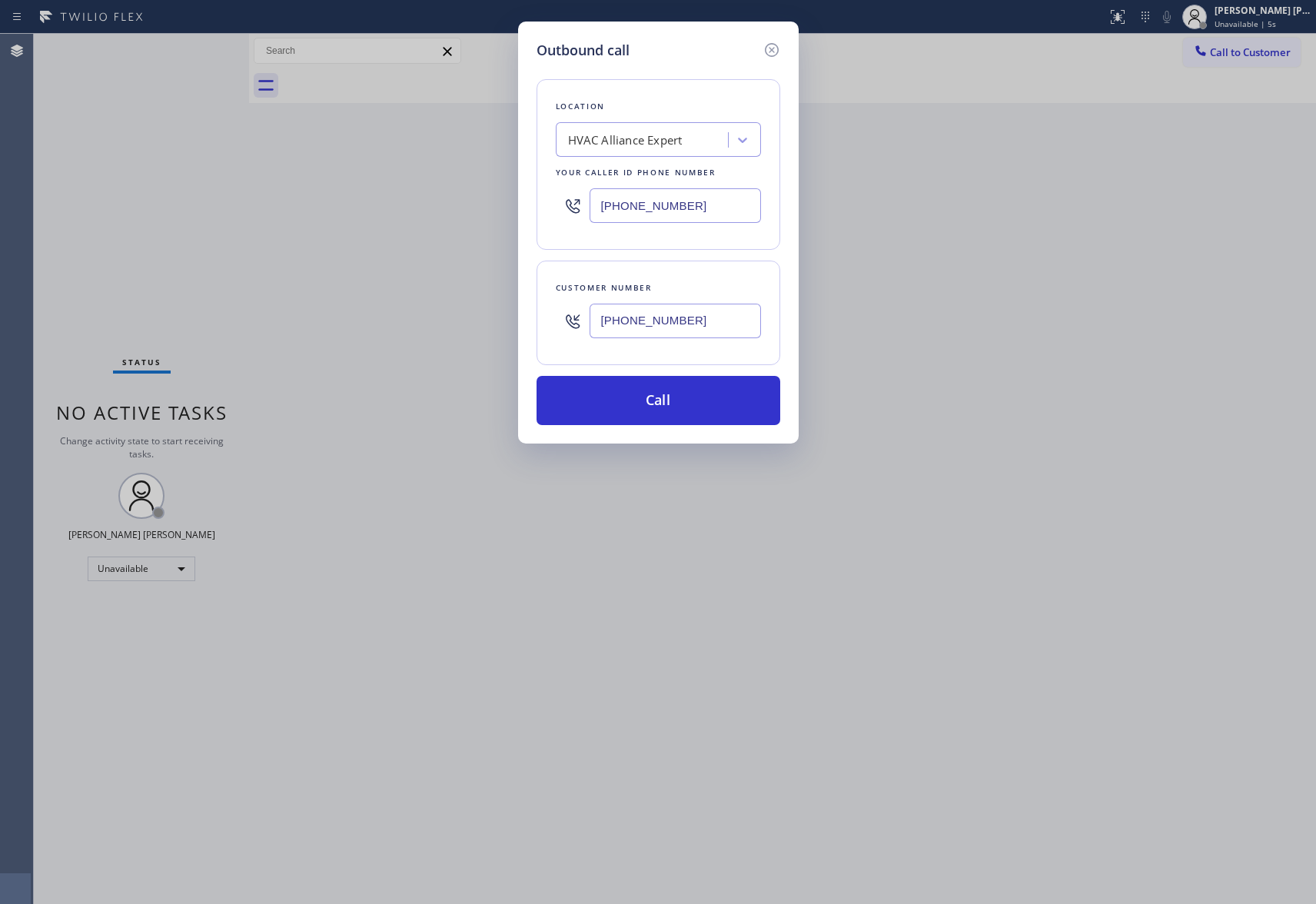
type input "[PHONE_NUMBER]"
click at [635, 143] on div "HVAC Alliance Expert" at bounding box center [626, 140] width 114 height 17
paste input "Appliance Express Viking Repair"
type input "Appliance Express Viking Repair"
click at [636, 173] on div "Appliance Express Viking Repair" at bounding box center [658, 172] width 205 height 28
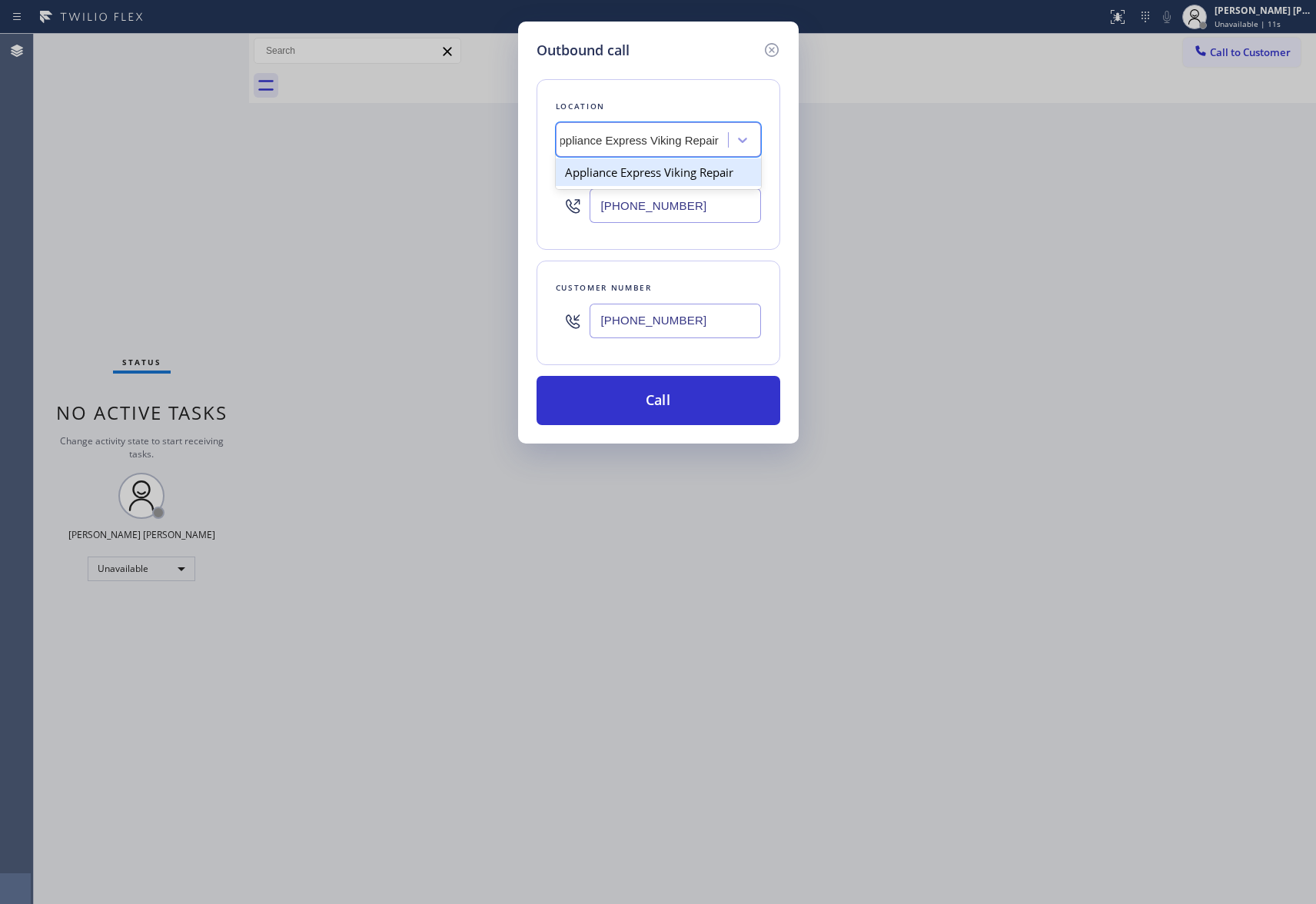
type input "[PHONE_NUMBER]"
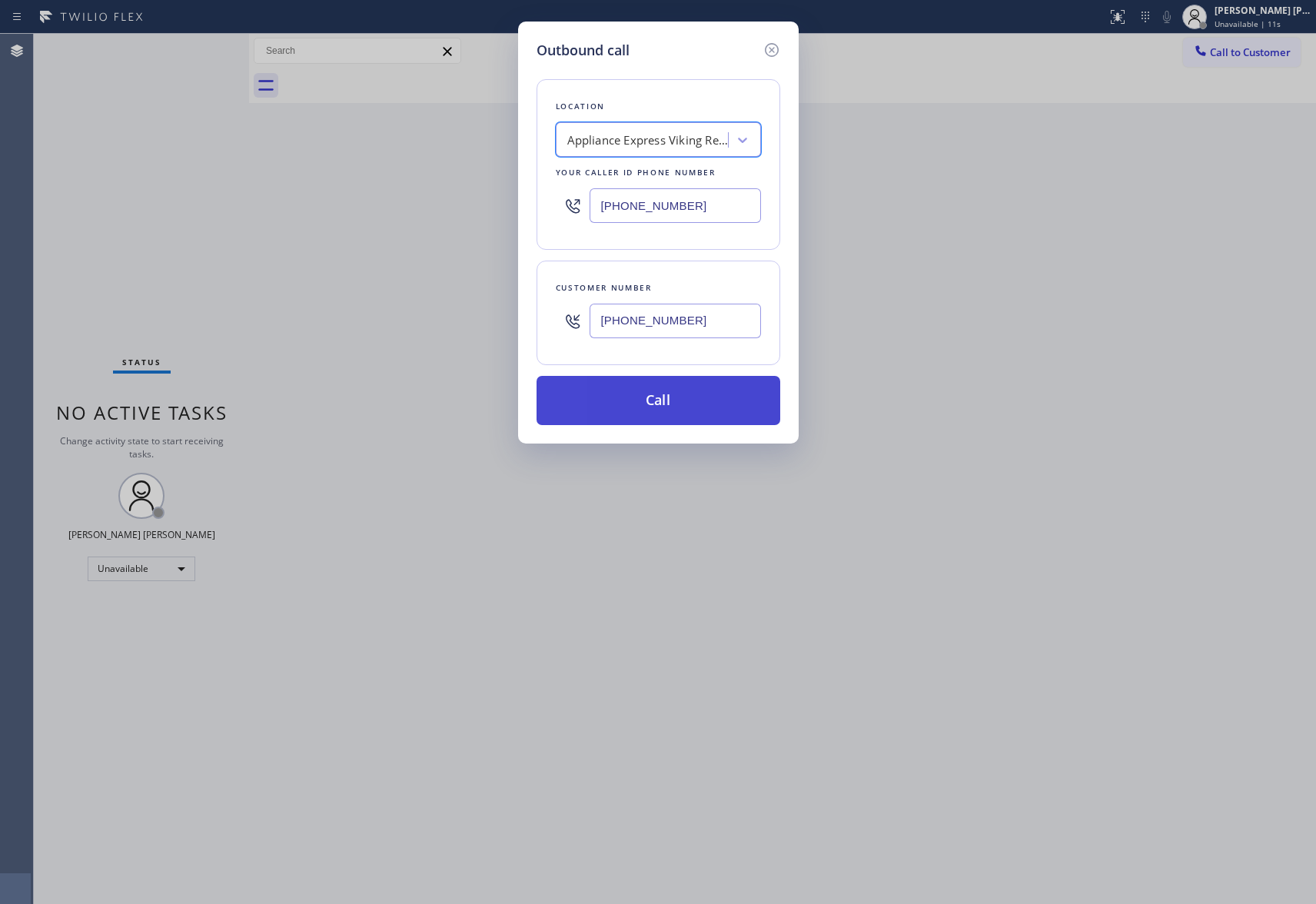
click at [659, 397] on button "Call" at bounding box center [658, 400] width 244 height 49
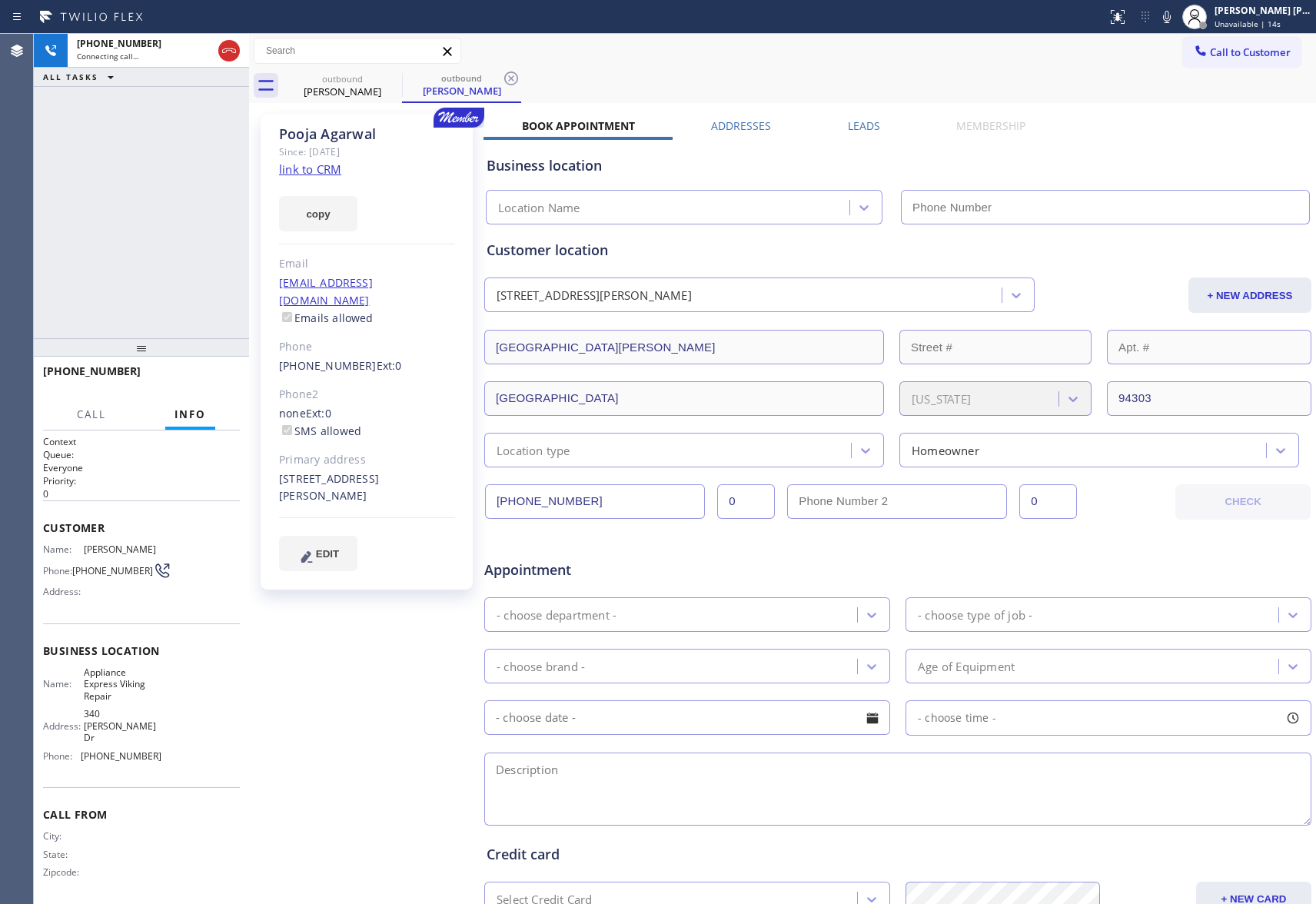
click at [229, 46] on icon at bounding box center [228, 50] width 18 height 18
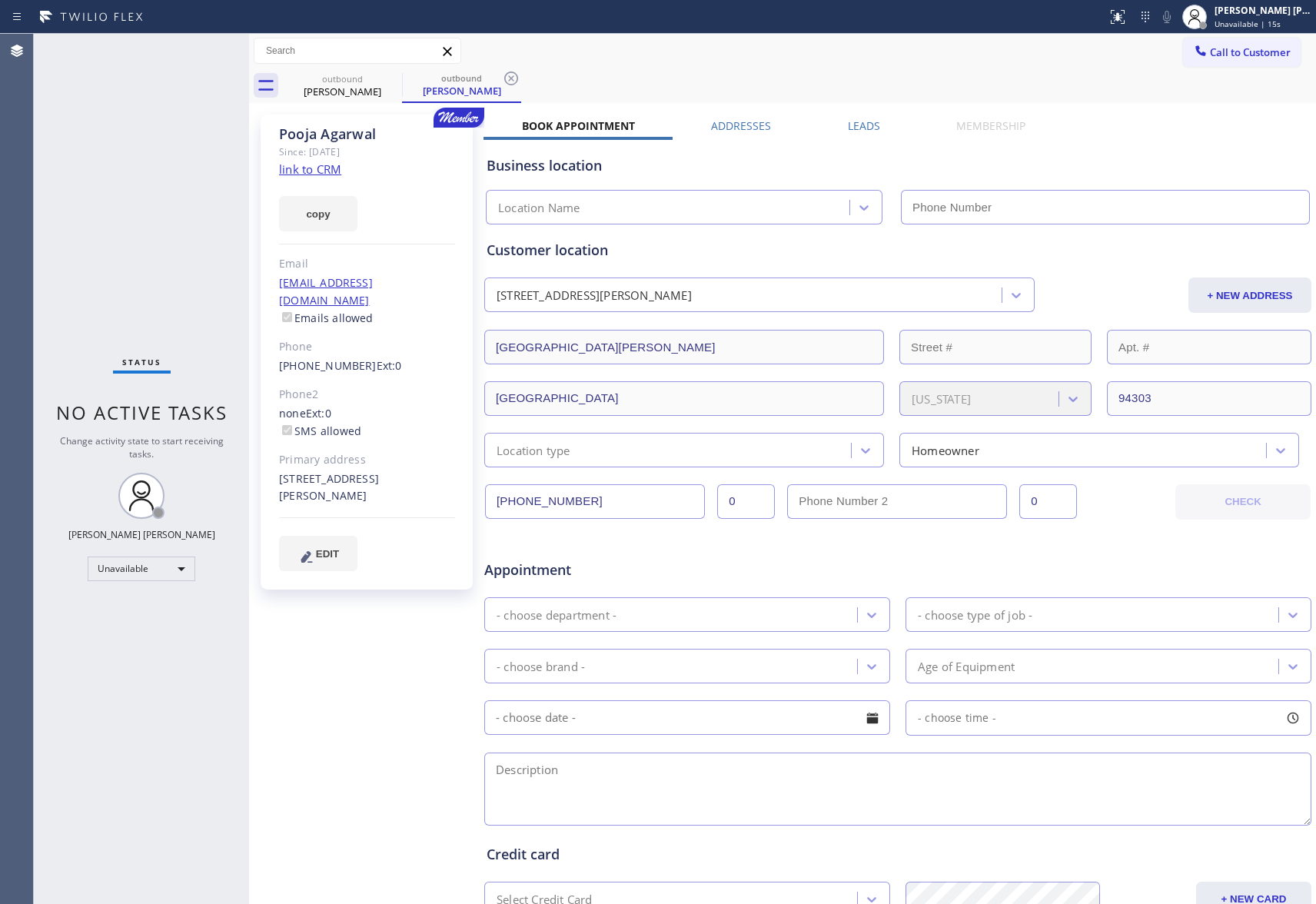
click at [858, 122] on label "Leads" at bounding box center [863, 125] width 32 height 15
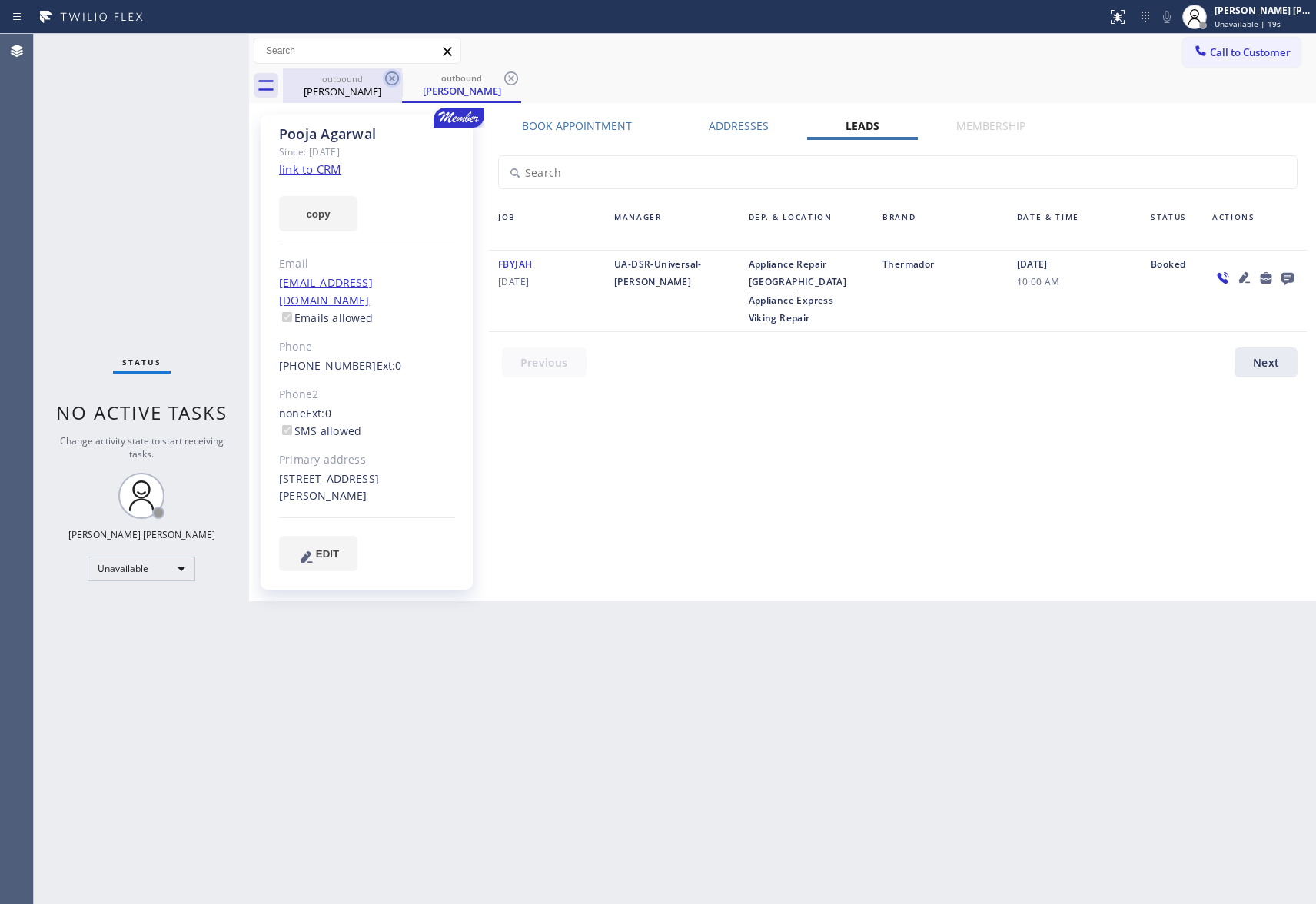
click at [379, 80] on div "outbound" at bounding box center [342, 79] width 116 height 12
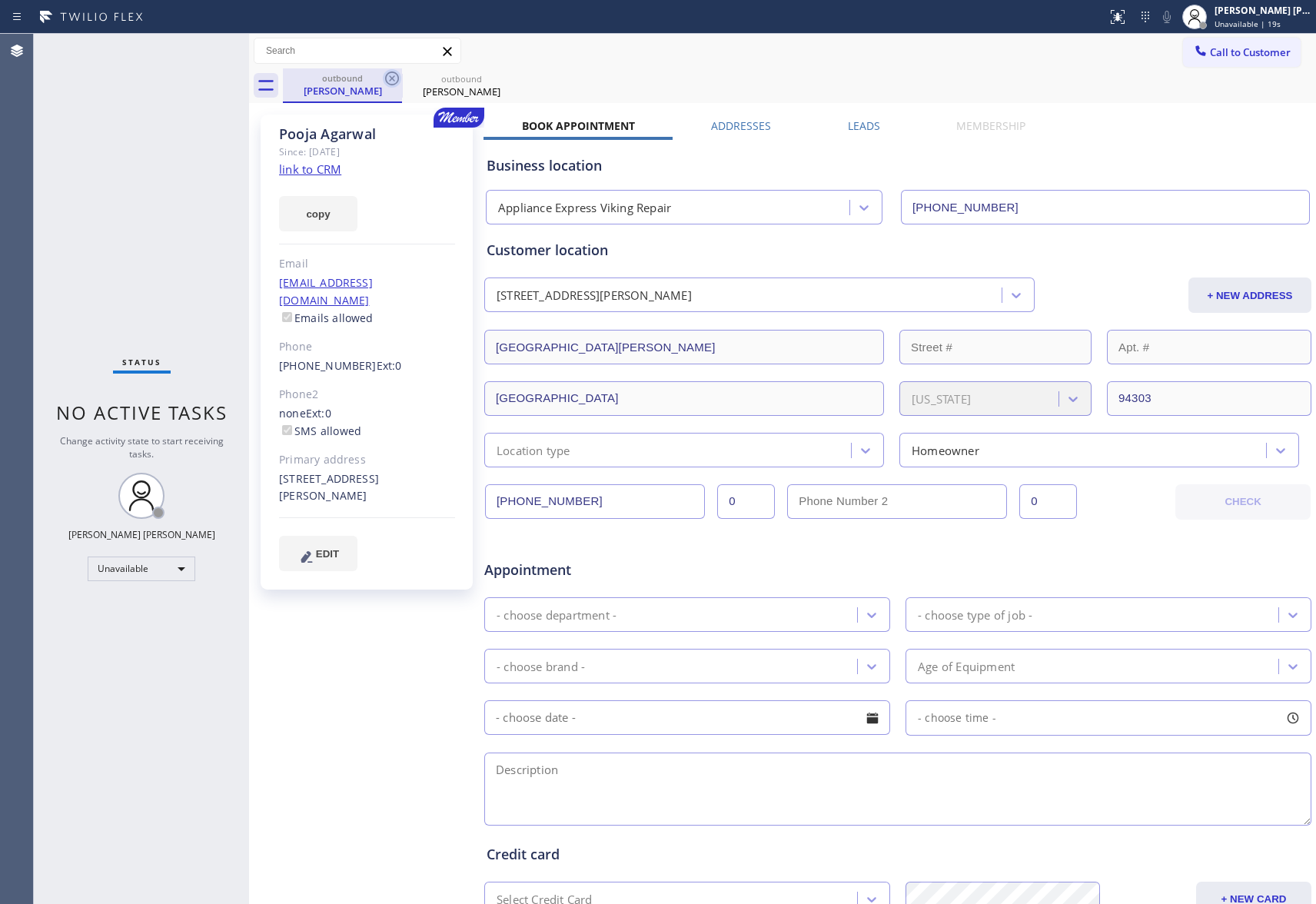
click at [389, 77] on icon at bounding box center [392, 78] width 18 height 18
click at [0, 0] on icon at bounding box center [0, 0] width 0 height 0
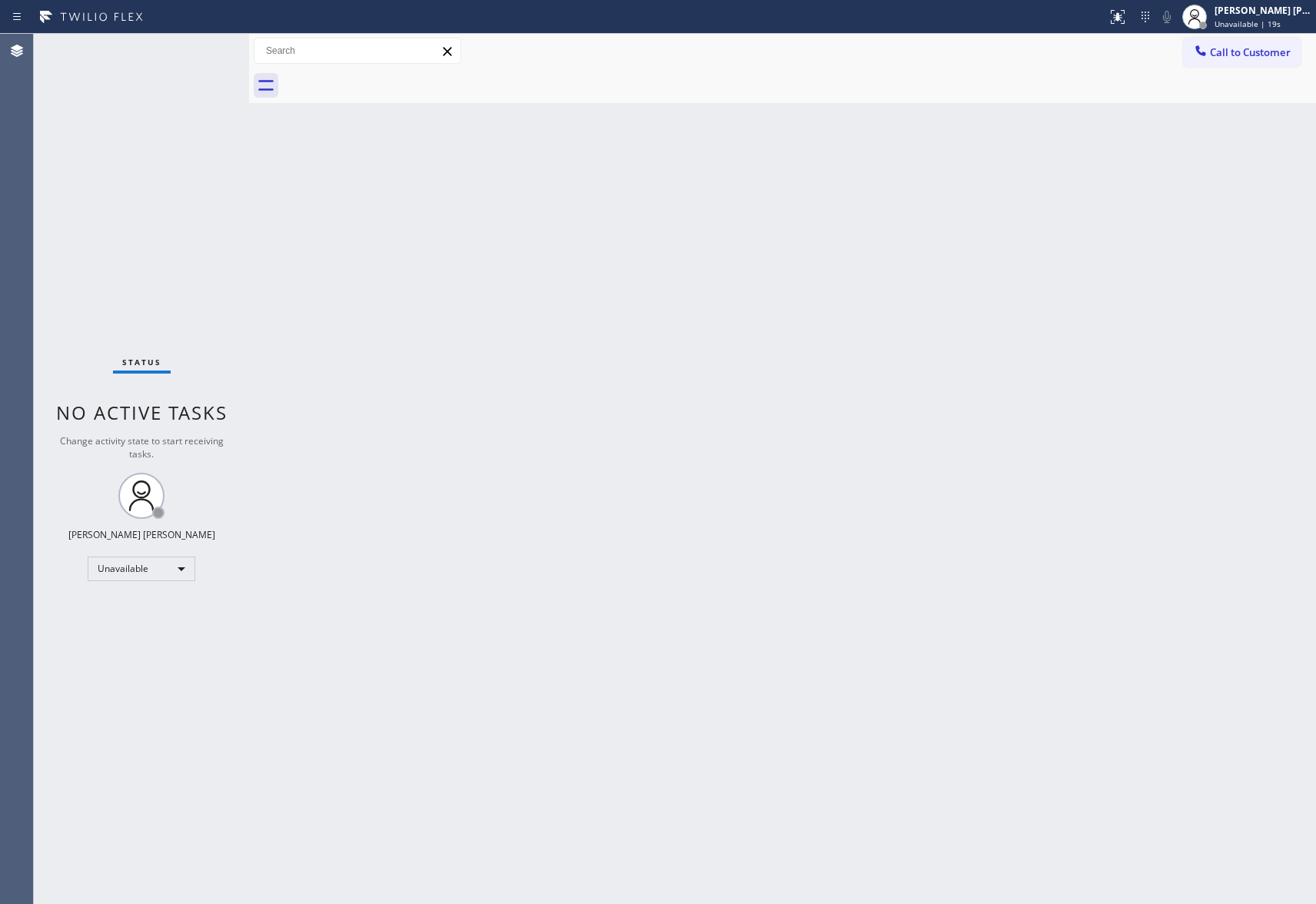
click at [389, 77] on div at bounding box center [800, 86] width 1033 height 35
click at [1254, 52] on span "Call to Customer" at bounding box center [1249, 52] width 80 height 14
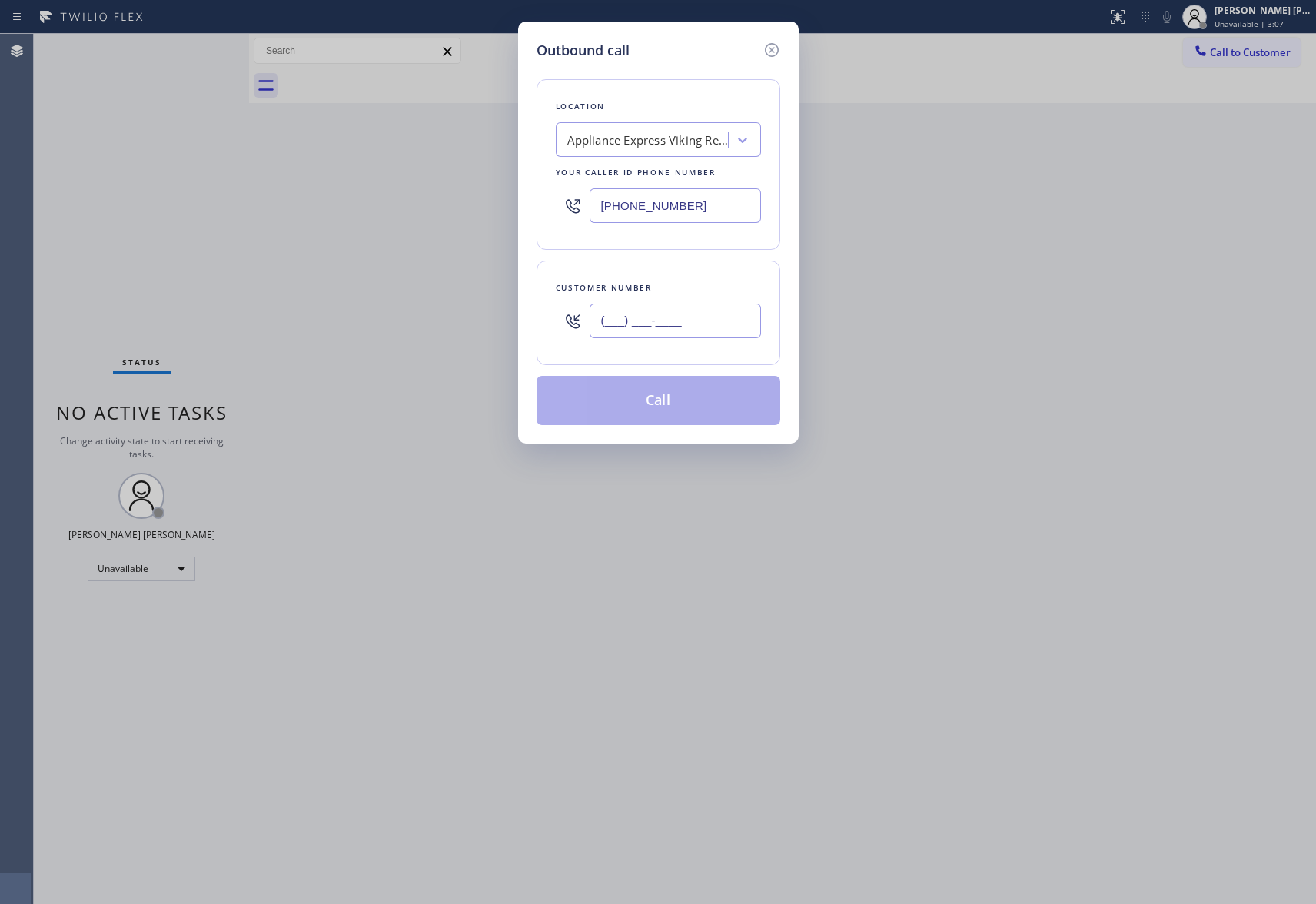
click at [699, 312] on input "(___) ___-____" at bounding box center [675, 321] width 171 height 35
paste input "703) 994-0528"
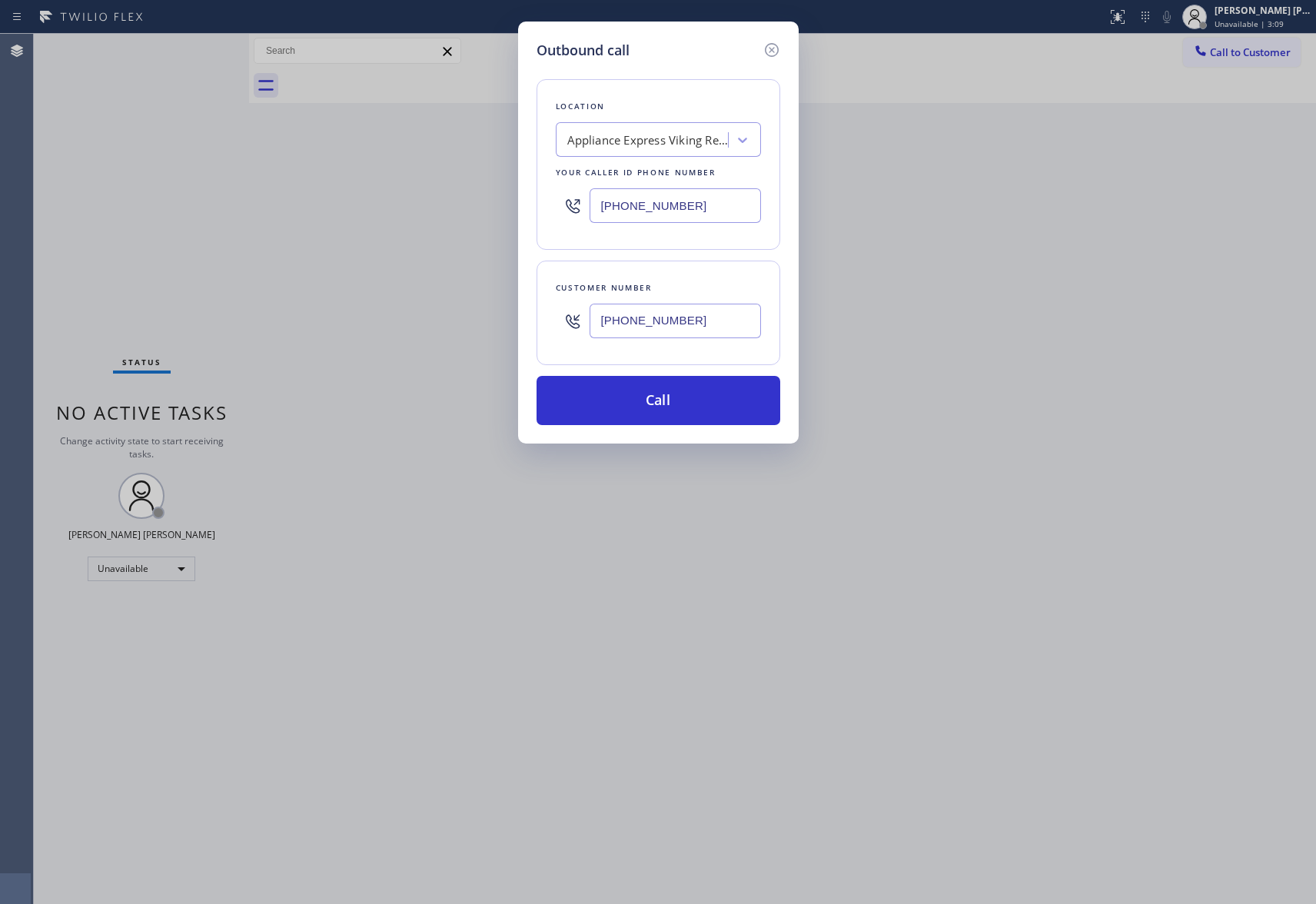
type input "[PHONE_NUMBER]"
click at [669, 200] on input "[PHONE_NUMBER]" at bounding box center [675, 206] width 171 height 35
drag, startPoint x: 655, startPoint y: 206, endPoint x: 372, endPoint y: 183, distance: 283.9
click at [372, 183] on div "Outbound call Location Appliance Express Viking Repair Your caller id phone num…" at bounding box center [658, 452] width 1316 height 904
paste input "818) 332-3442"
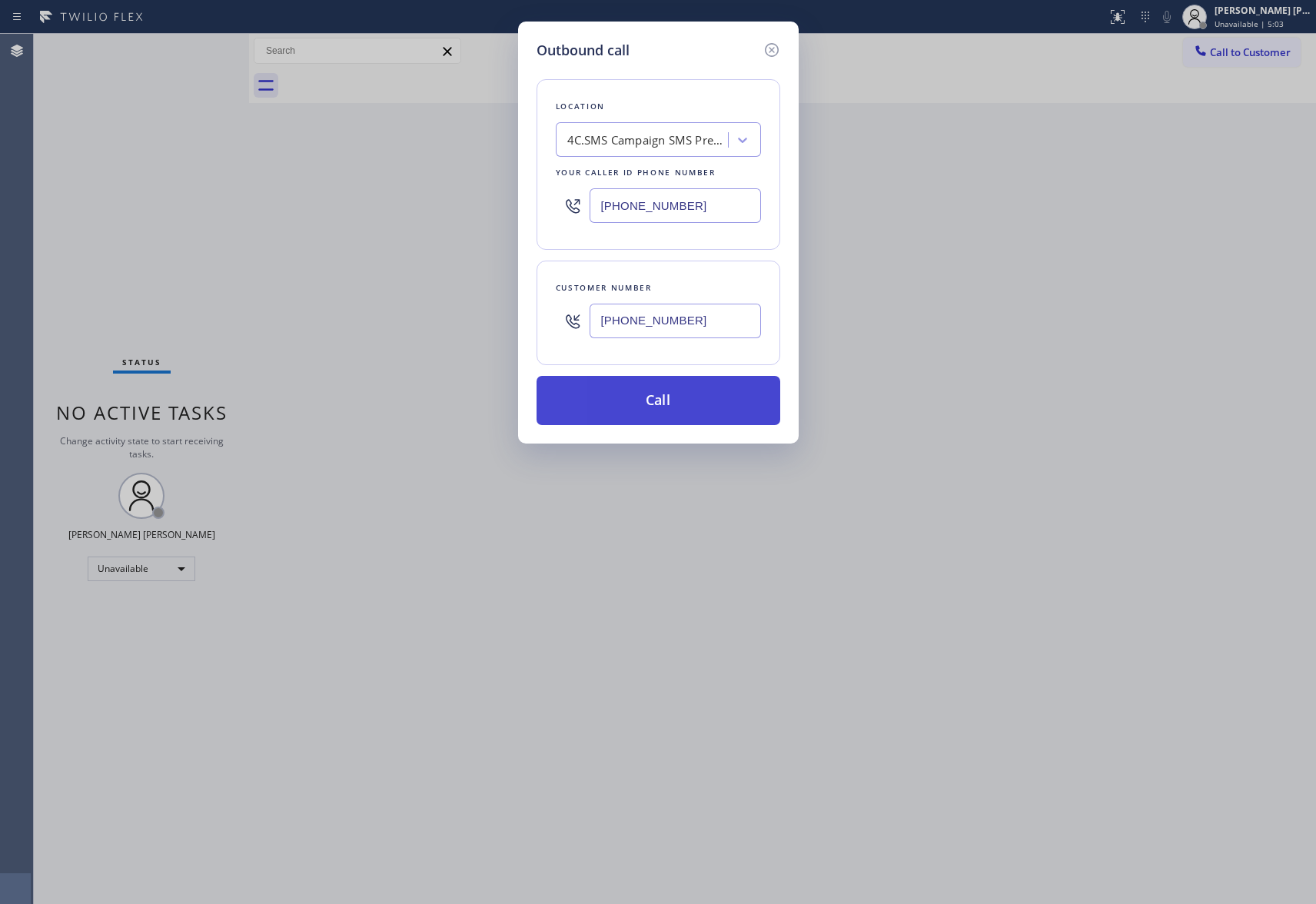
type input "[PHONE_NUMBER]"
click at [635, 399] on button "Call" at bounding box center [658, 400] width 244 height 49
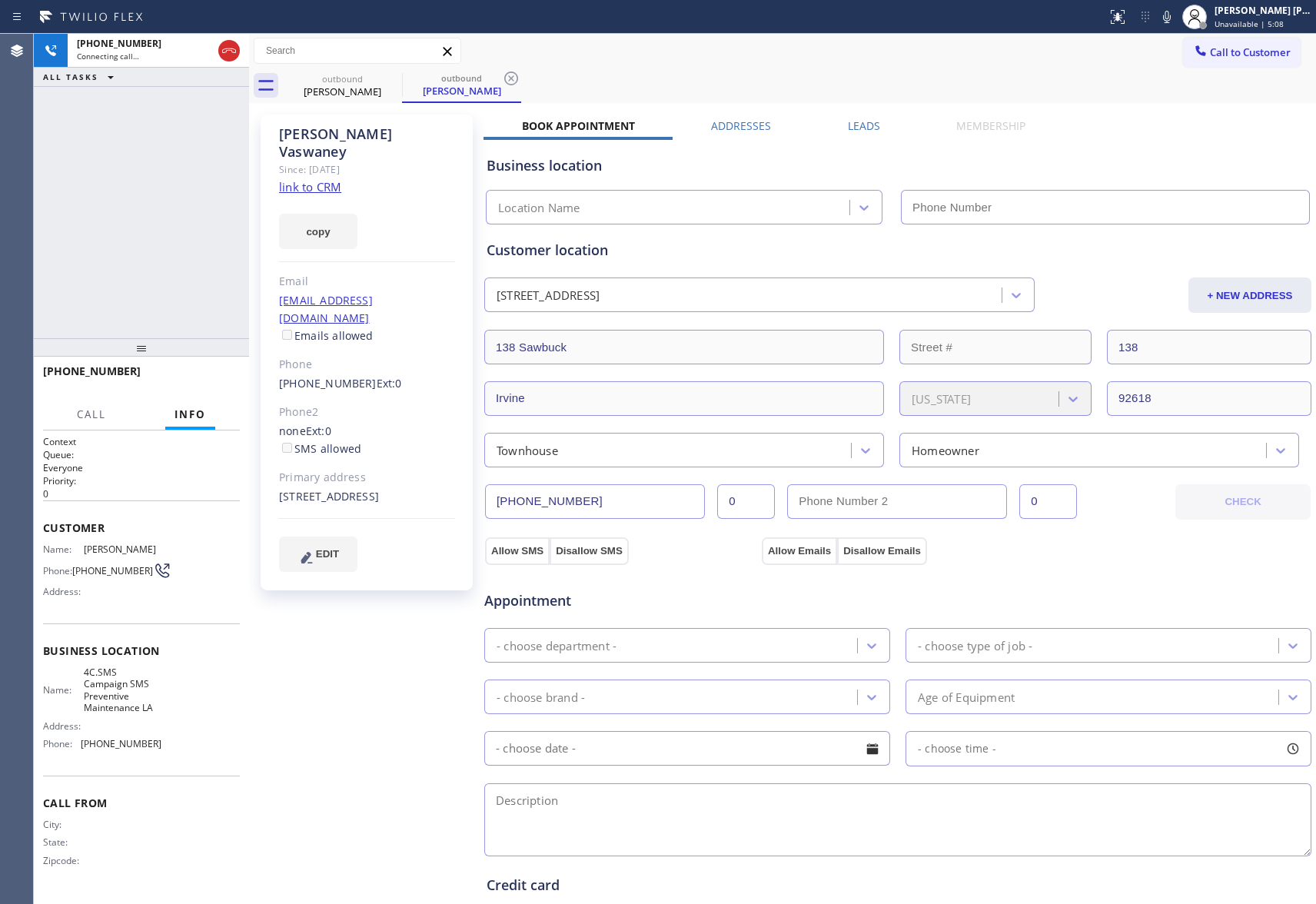
type input "[PHONE_NUMBER]"
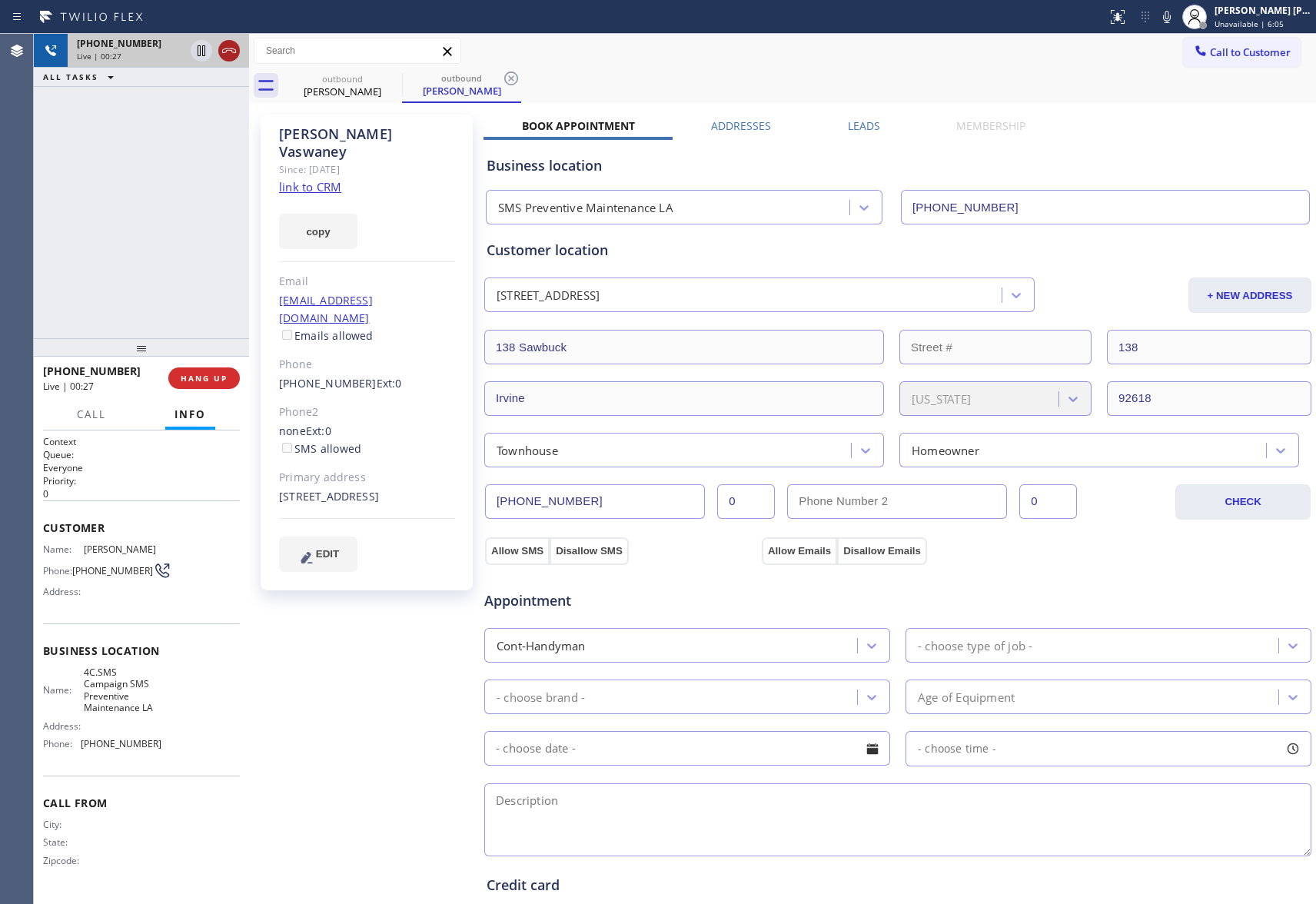
click at [227, 46] on icon at bounding box center [228, 50] width 18 height 18
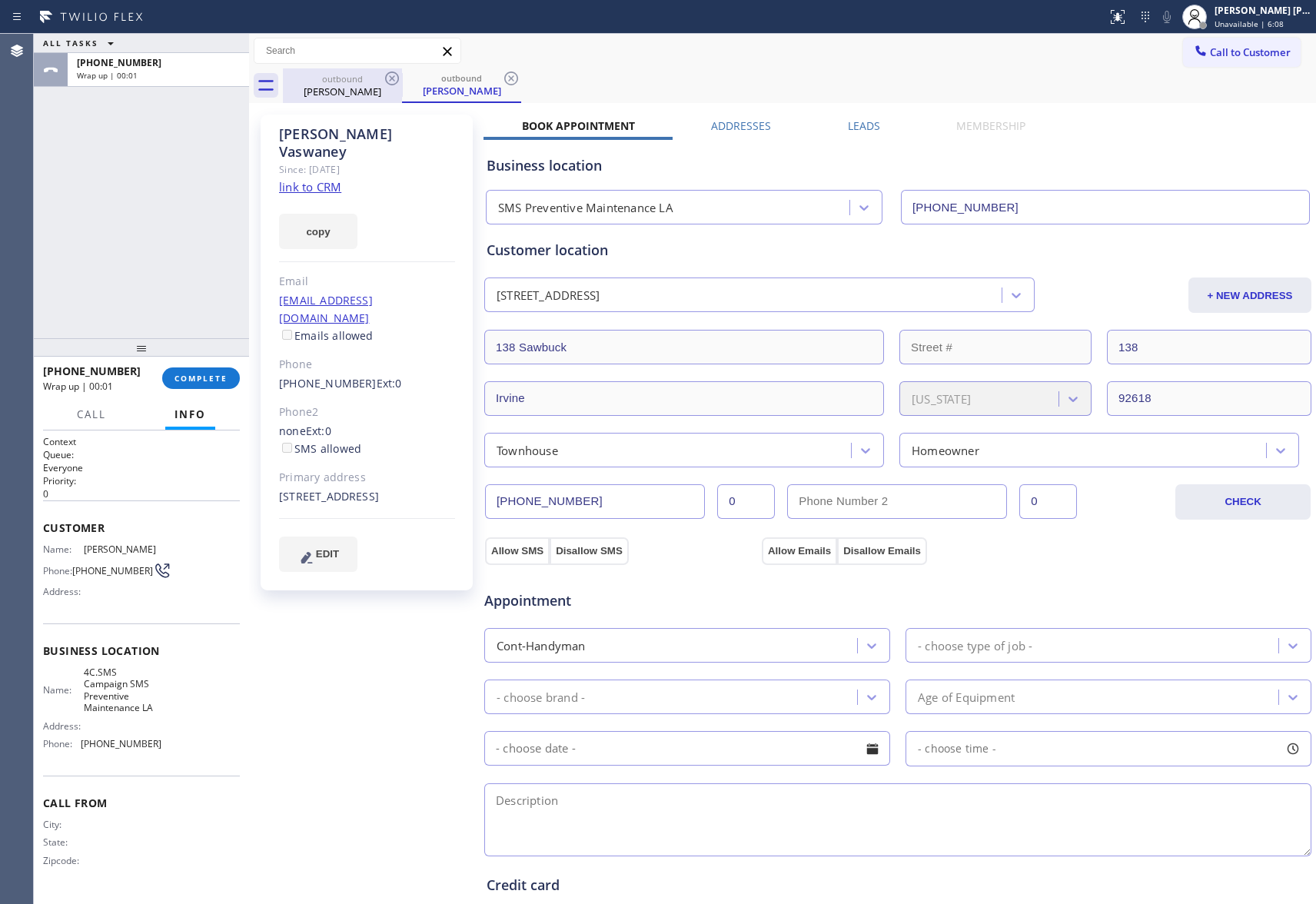
drag, startPoint x: 378, startPoint y: 84, endPoint x: 400, endPoint y: 78, distance: 22.8
click at [380, 83] on div "outbound [PERSON_NAME]" at bounding box center [342, 86] width 116 height 35
click at [400, 78] on icon at bounding box center [392, 78] width 18 height 18
click at [502, 77] on icon at bounding box center [511, 78] width 18 height 18
click at [396, 77] on div "outbound [PERSON_NAME] outbound [PERSON_NAME]" at bounding box center [800, 86] width 1033 height 35
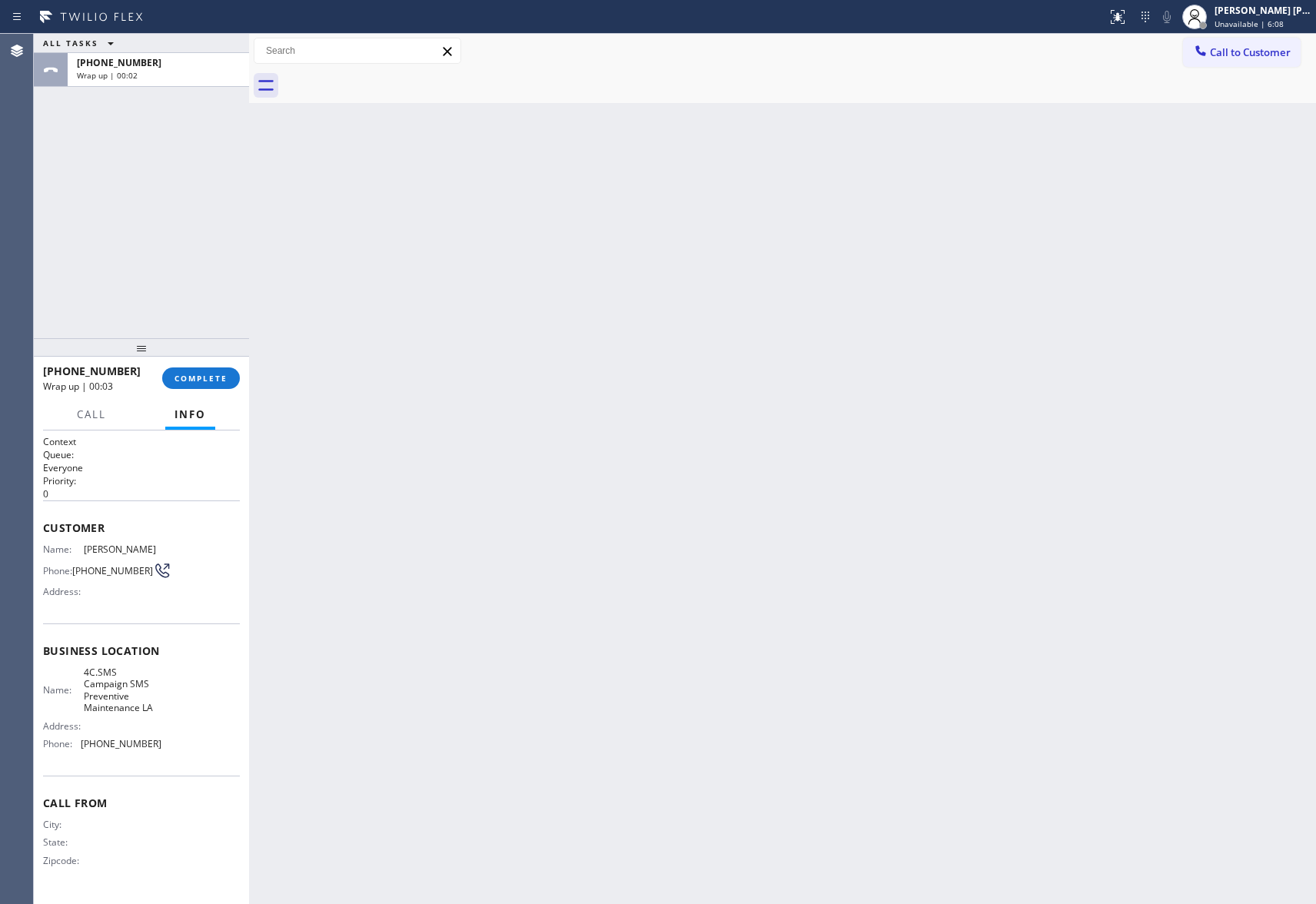
click at [396, 77] on div at bounding box center [800, 86] width 1033 height 35
click at [234, 364] on div "[PHONE_NUMBER] Wrap up | 00:03 COMPLETE" at bounding box center [142, 377] width 197 height 40
click at [204, 377] on span "COMPLETE" at bounding box center [200, 378] width 53 height 11
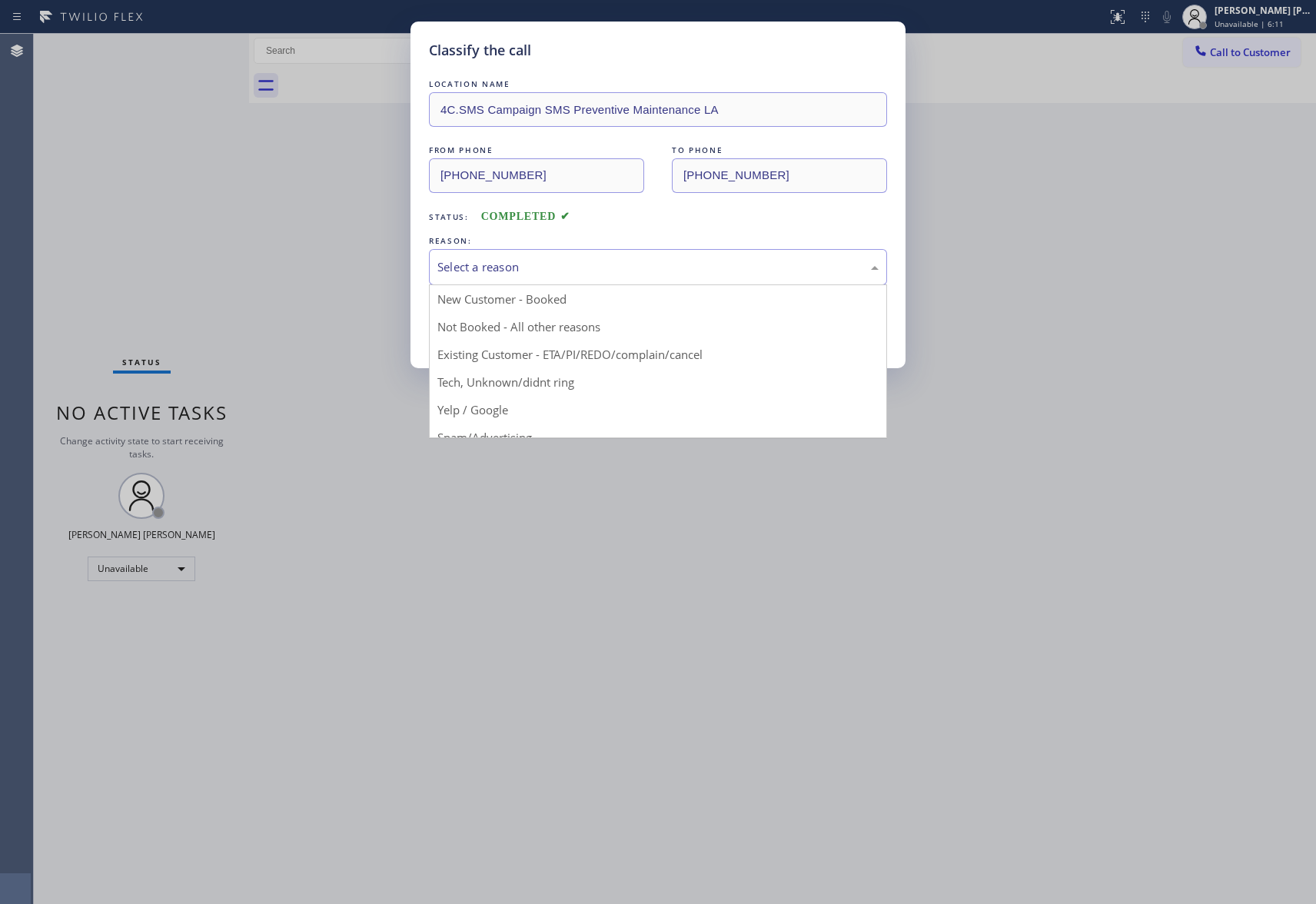
click at [520, 266] on div "Select a reason" at bounding box center [658, 267] width 441 height 17
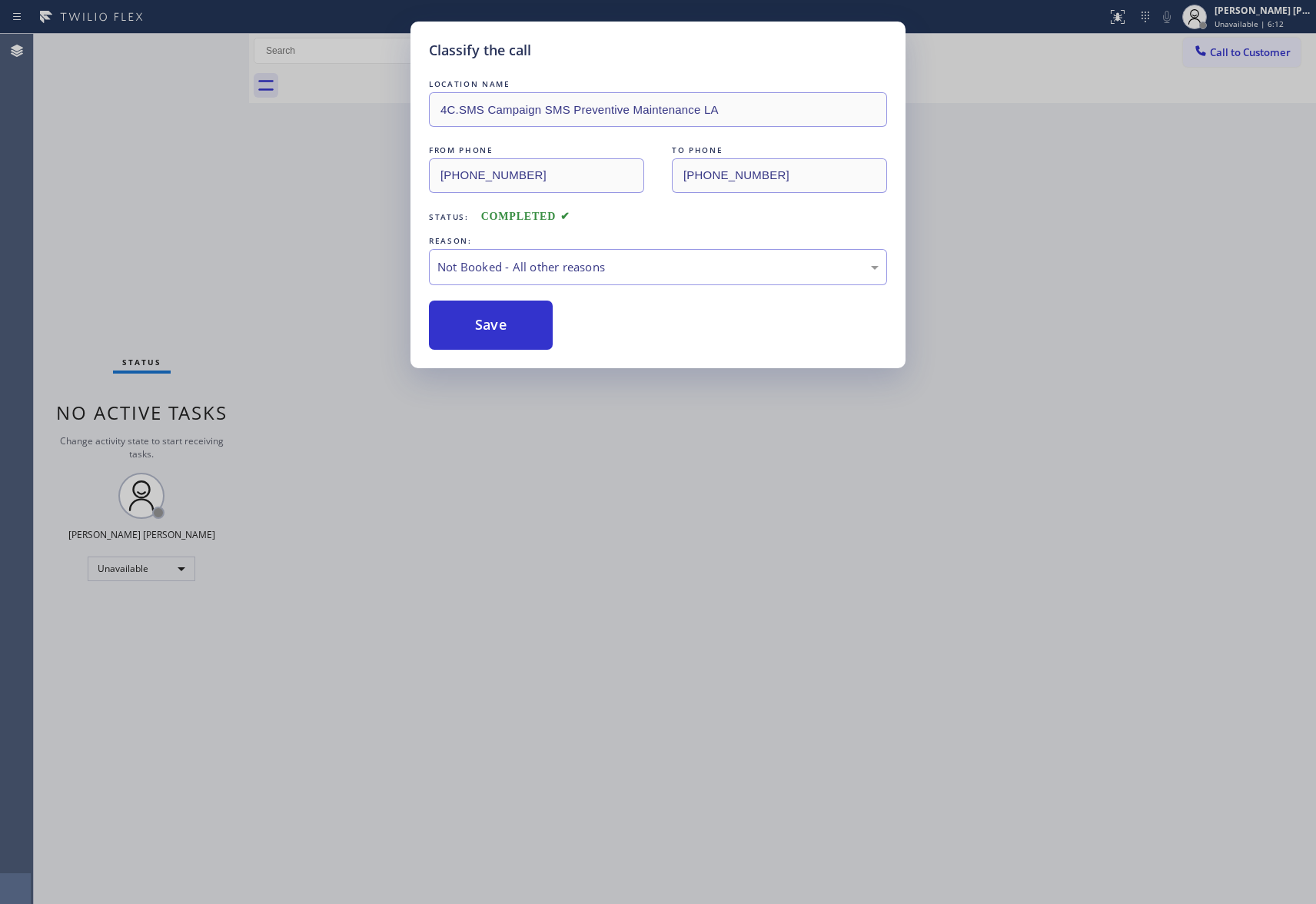
click at [471, 329] on button "Save" at bounding box center [491, 325] width 124 height 49
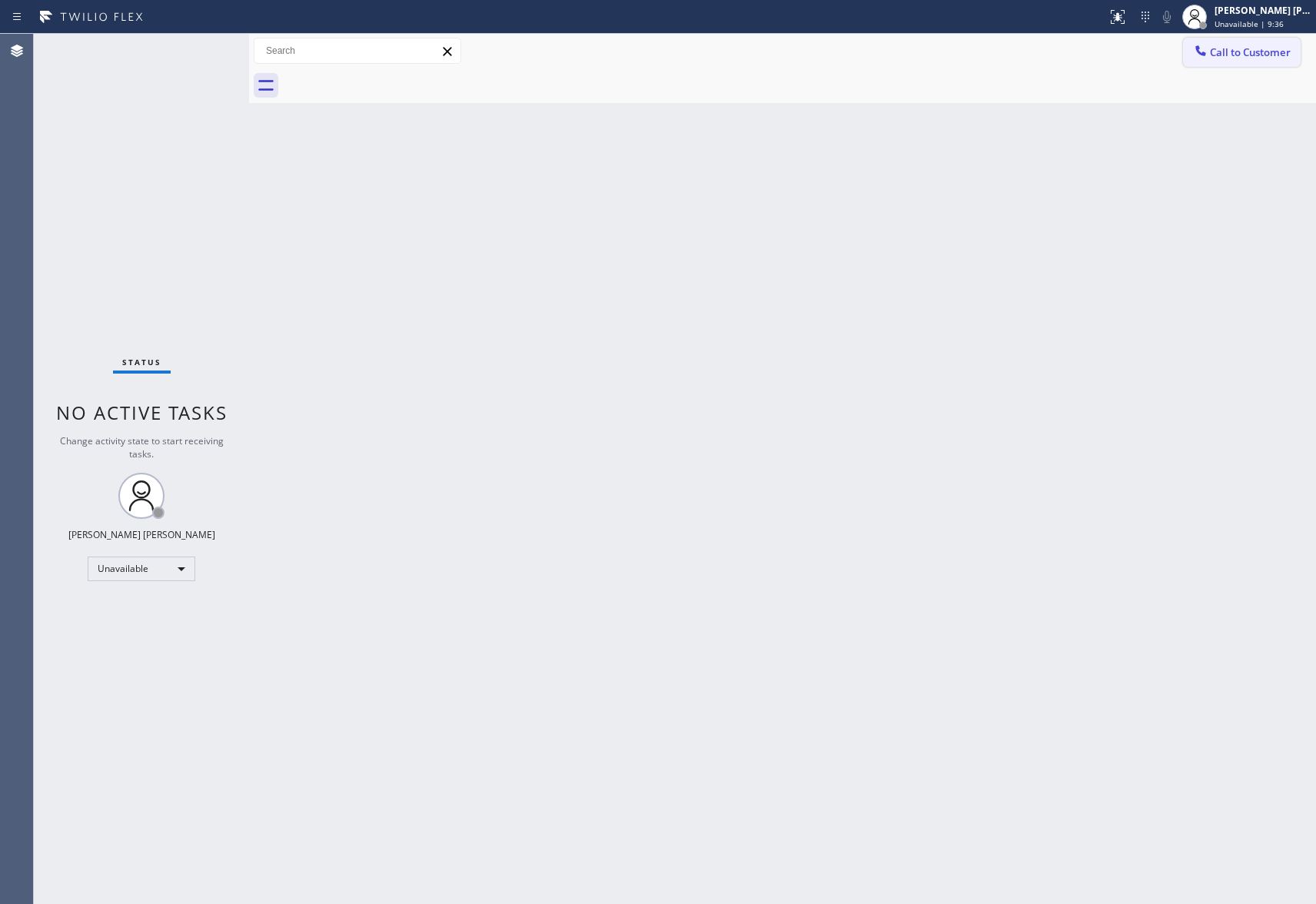
click at [1280, 47] on span "Call to Customer" at bounding box center [1249, 52] width 80 height 14
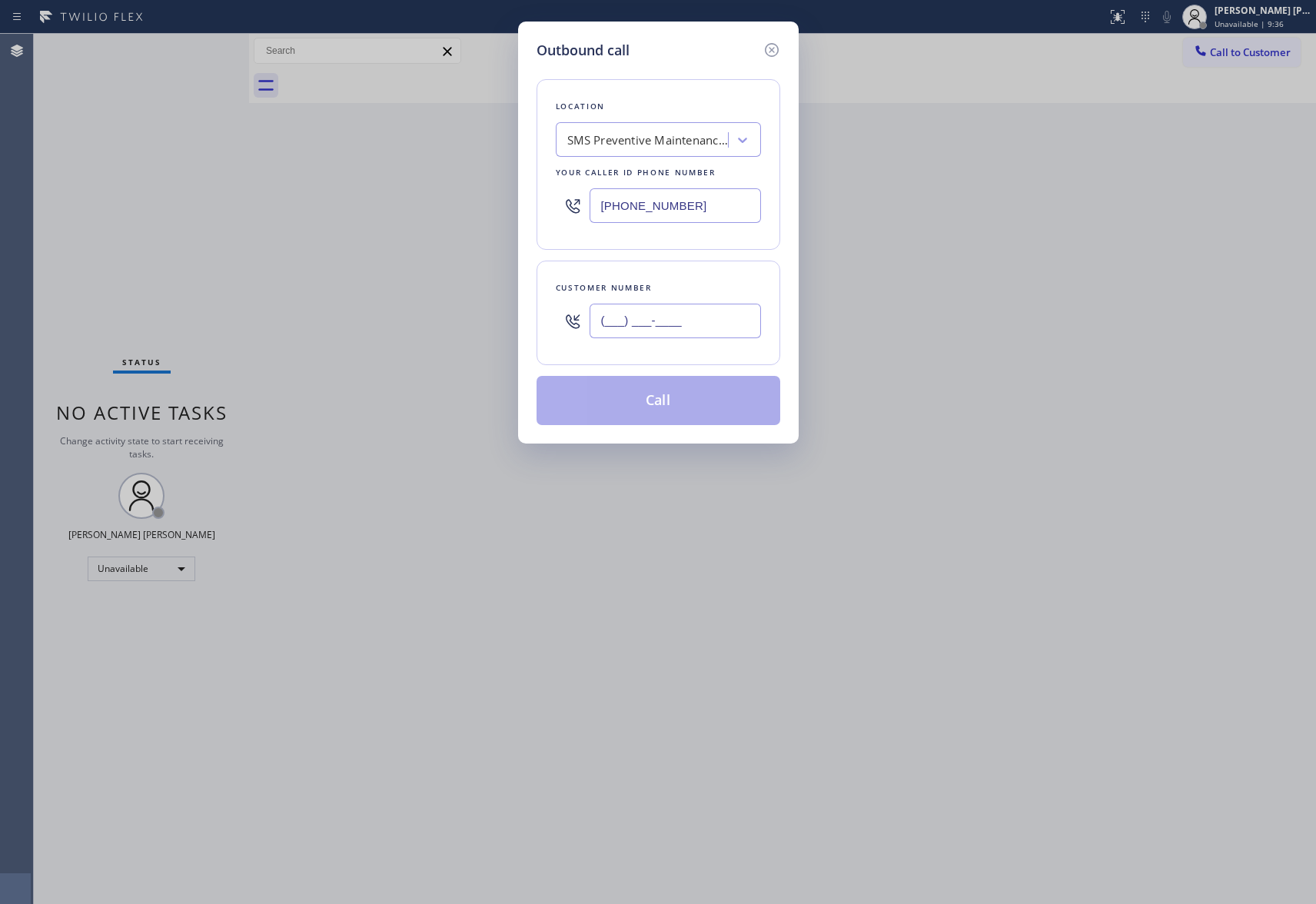
click at [727, 313] on input "(___) ___-____" at bounding box center [675, 321] width 171 height 35
paste input "714) 648-3980"
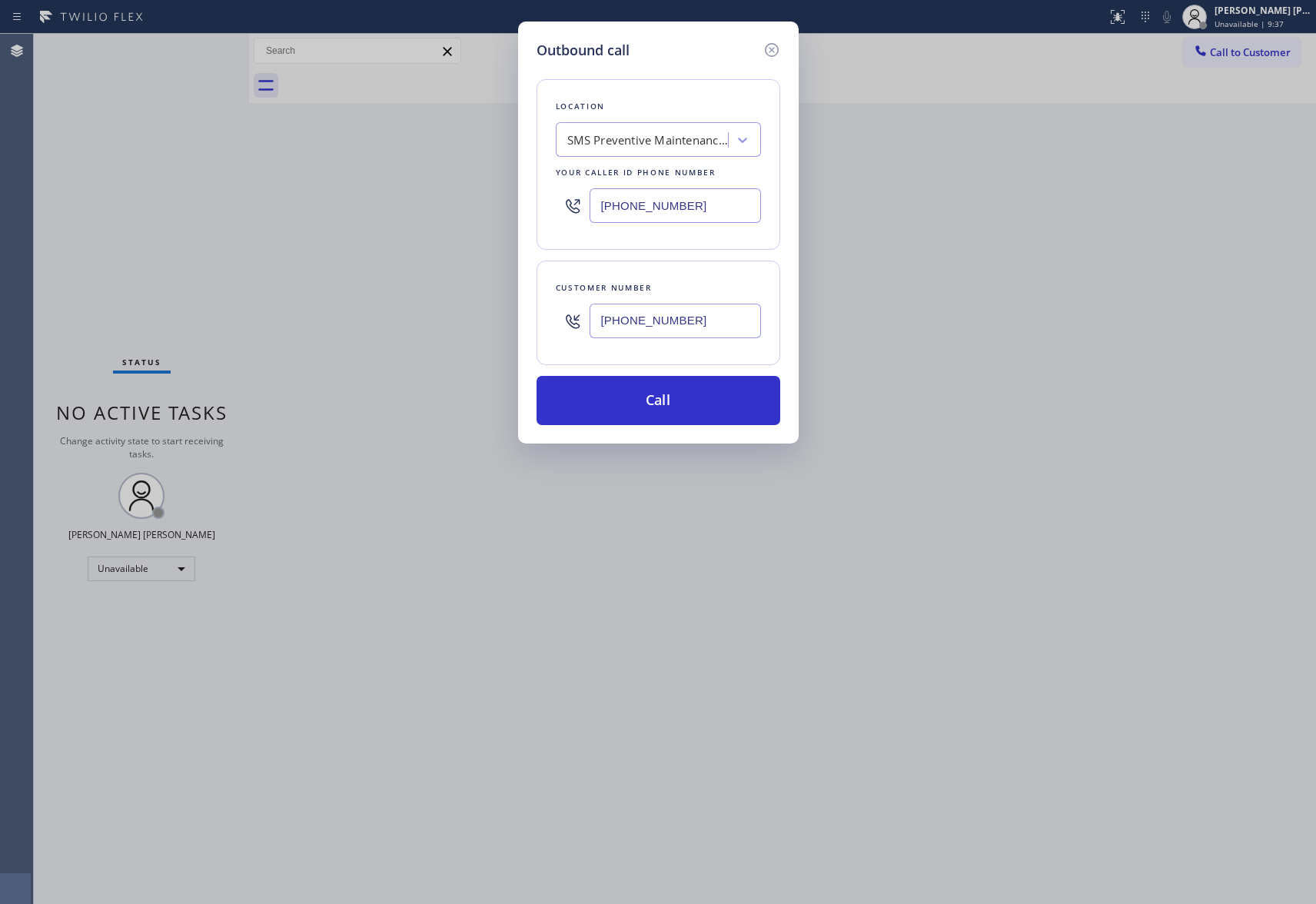
type input "[PHONE_NUMBER]"
drag, startPoint x: 723, startPoint y: 201, endPoint x: 407, endPoint y: 176, distance: 317.0
click at [407, 176] on div "Outbound call Location SMS Preventive Maintenance LA Your caller id phone numbe…" at bounding box center [658, 452] width 1316 height 904
paste input "714) 583-6969"
type input "[PHONE_NUMBER]"
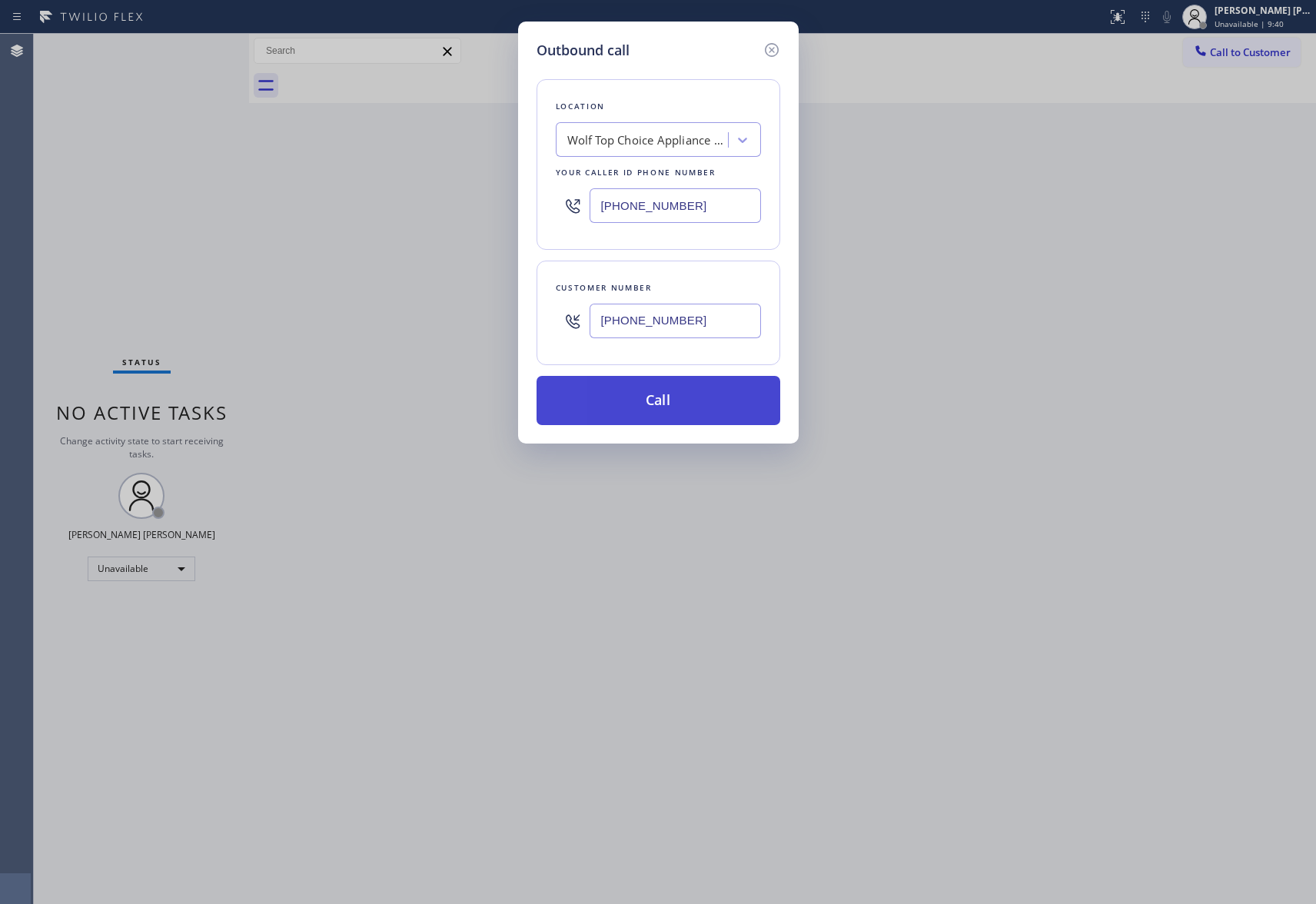
click at [693, 401] on button "Call" at bounding box center [658, 400] width 244 height 49
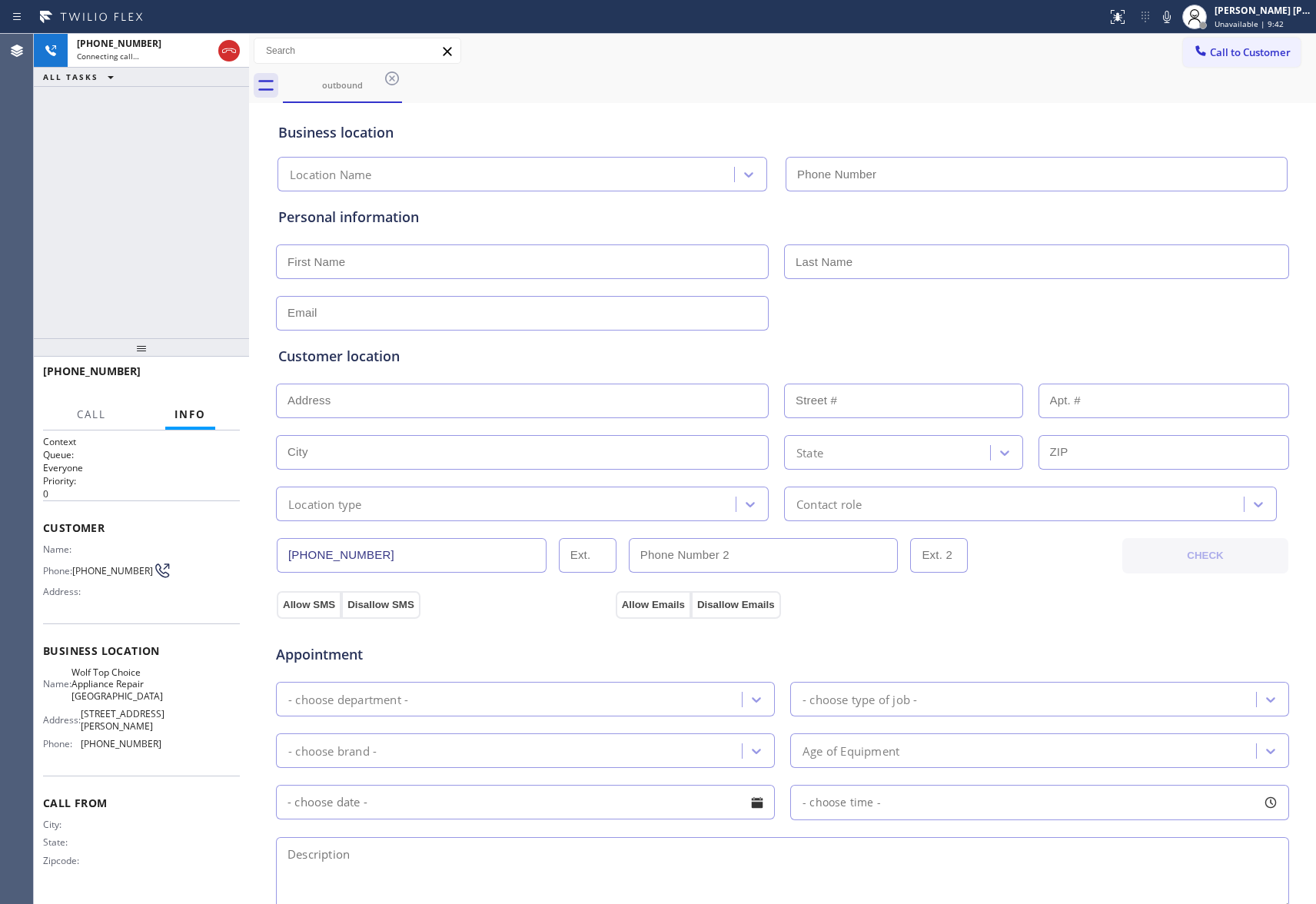
type input "[PHONE_NUMBER]"
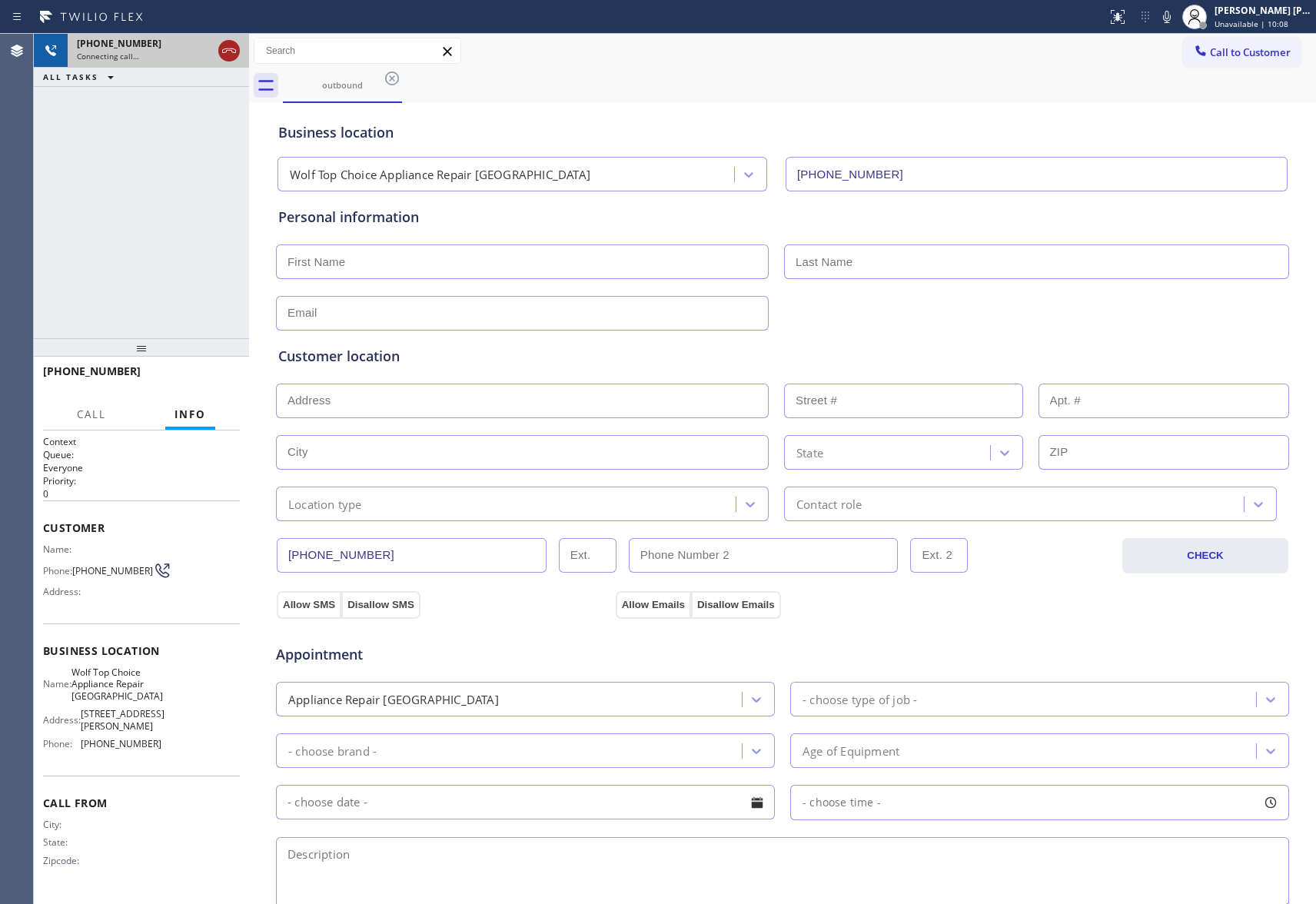
click at [229, 53] on icon at bounding box center [228, 50] width 18 height 18
click at [404, 78] on div "outbound" at bounding box center [800, 86] width 1033 height 35
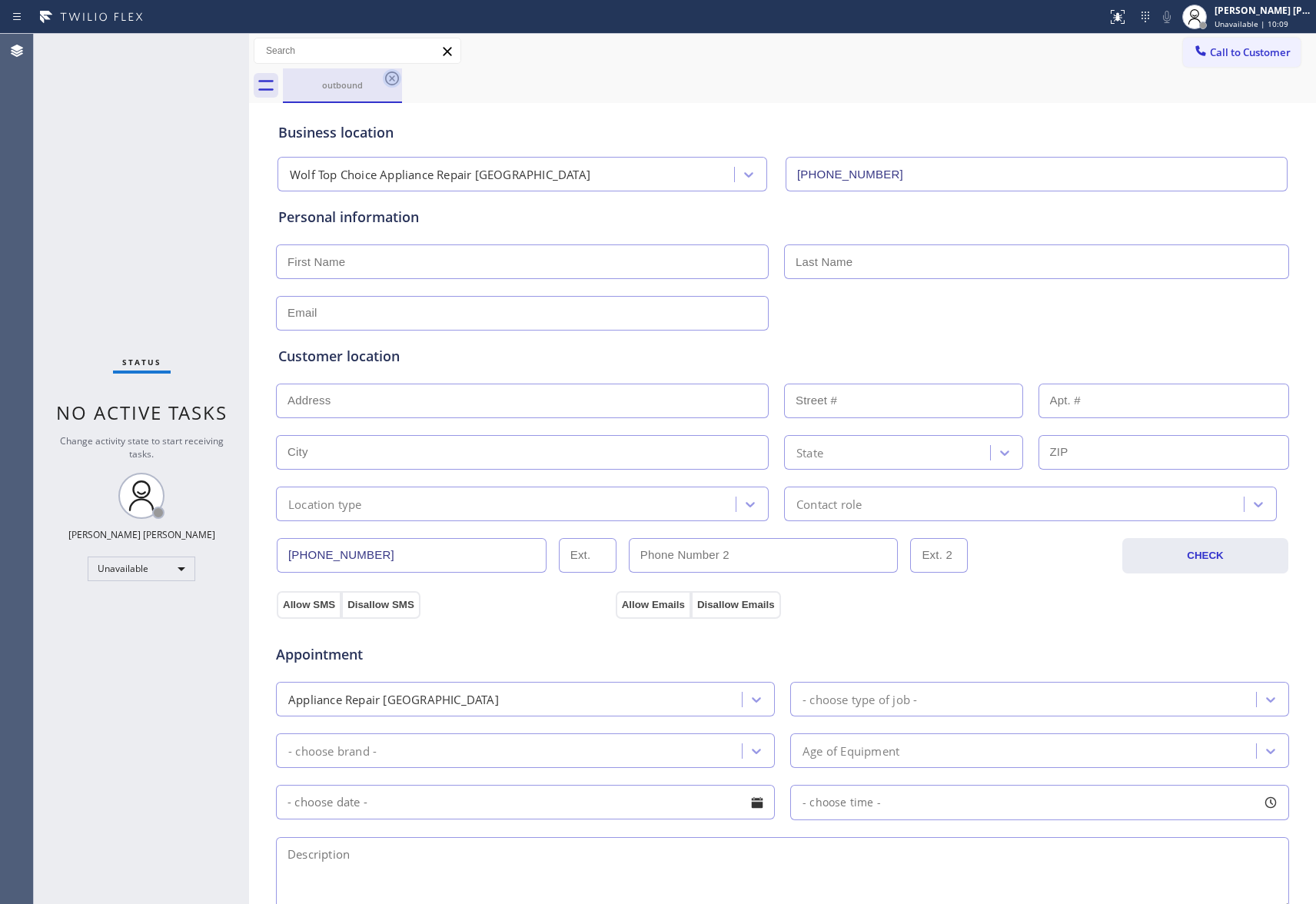
click at [389, 80] on icon at bounding box center [392, 78] width 14 height 14
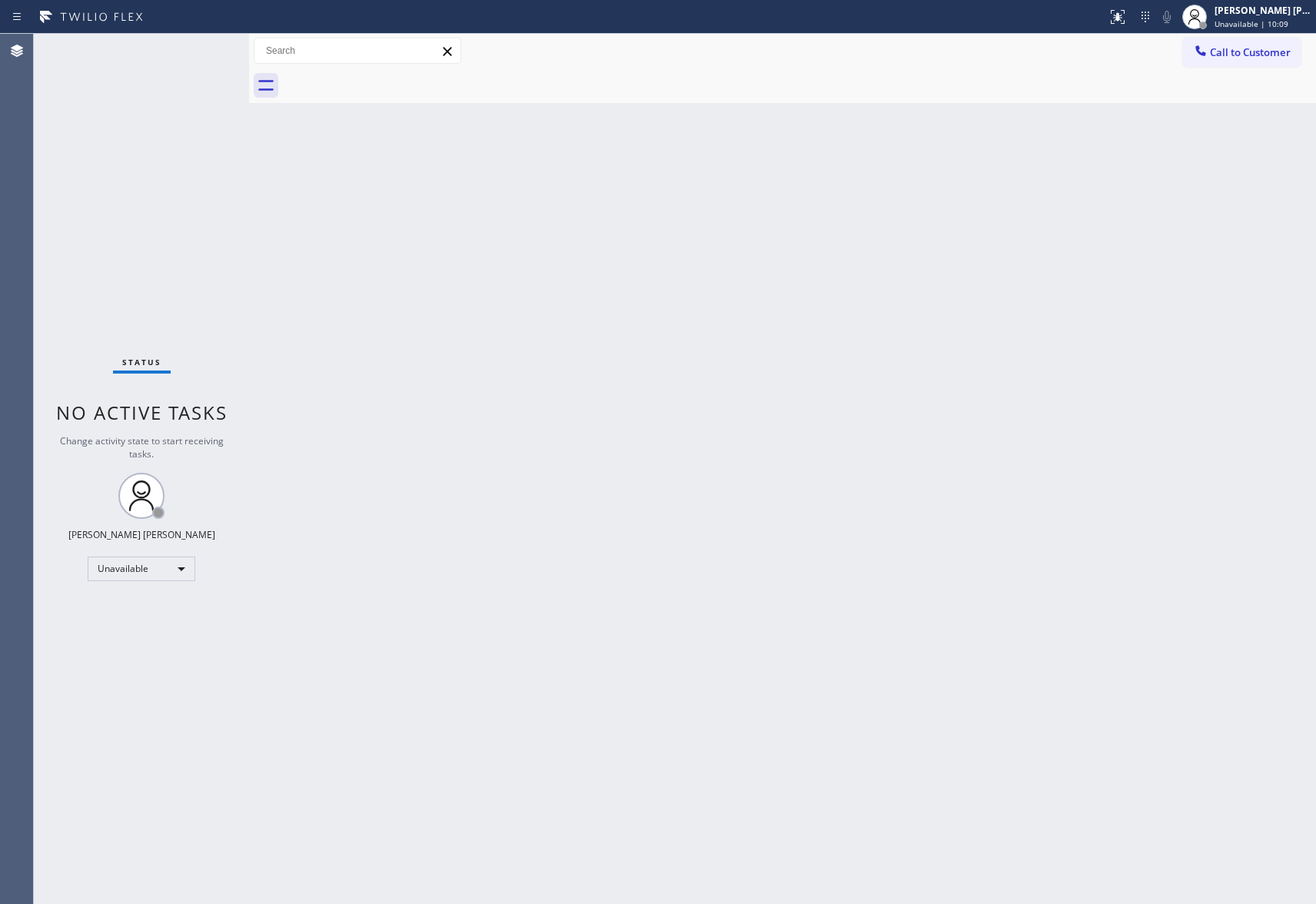
click at [389, 80] on div at bounding box center [800, 86] width 1033 height 35
click at [1276, 59] on button "Call to Customer" at bounding box center [1243, 52] width 118 height 29
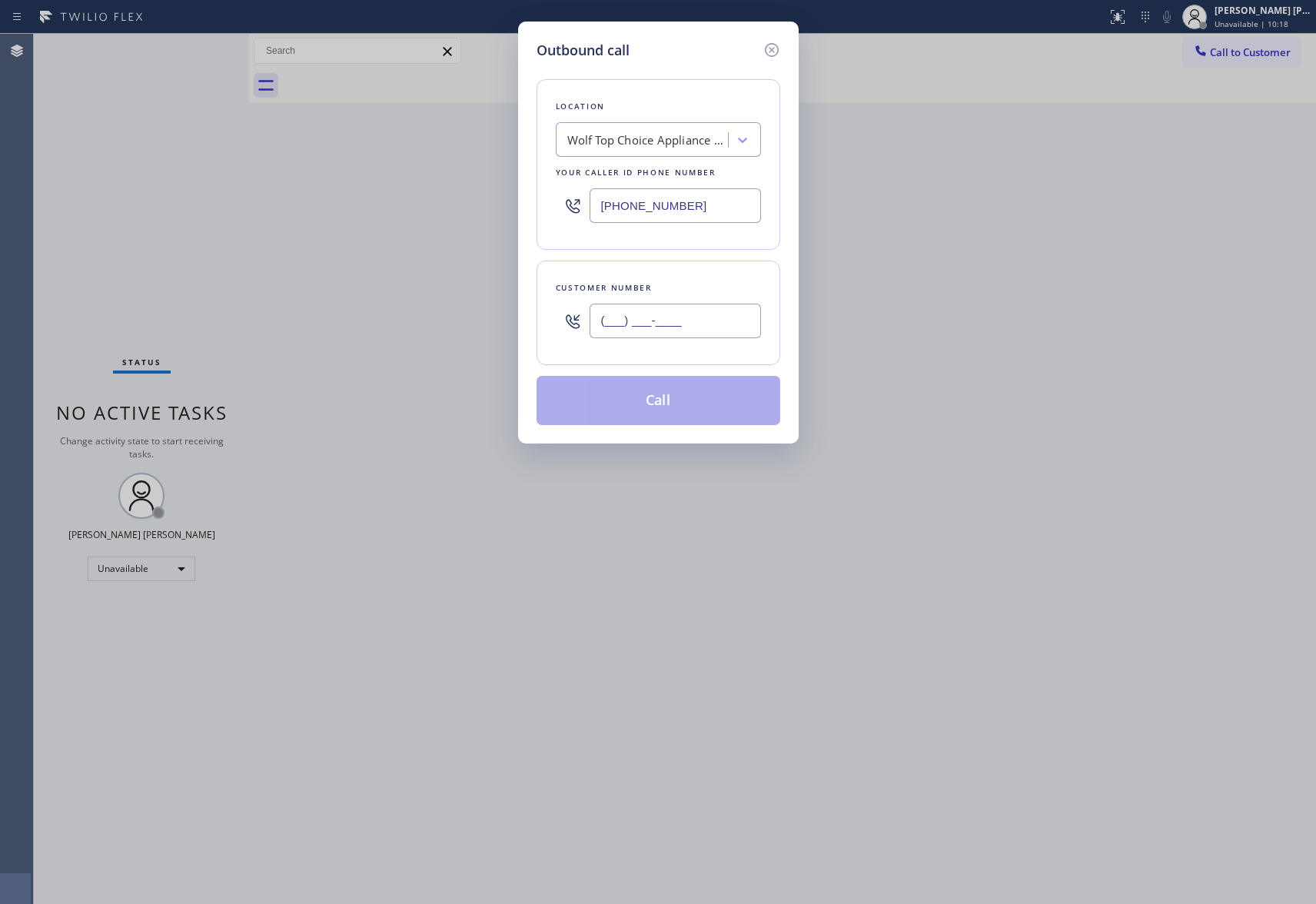
click at [658, 330] on input "(___) ___-____" at bounding box center [675, 321] width 171 height 35
paste input "646) 696-8760"
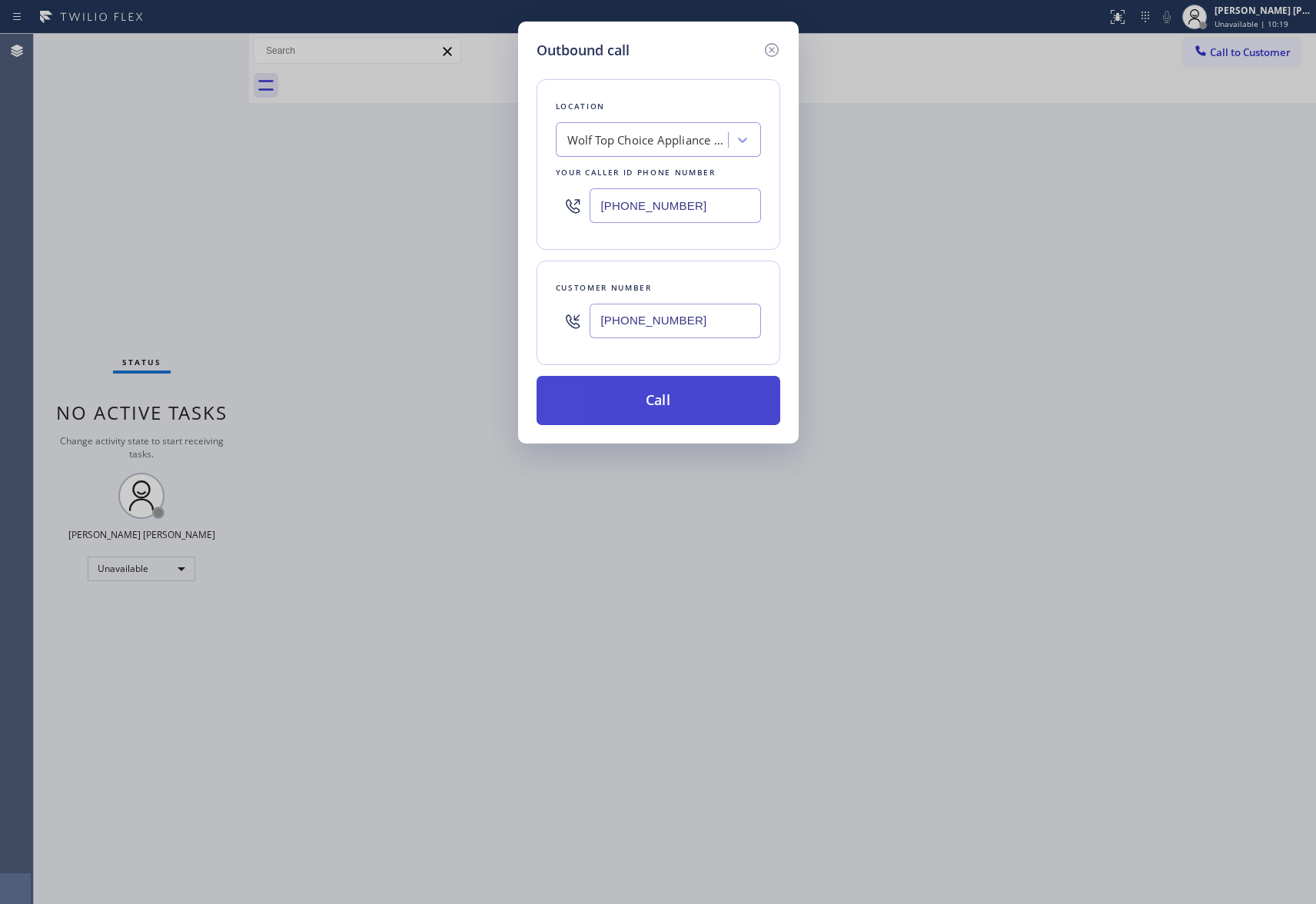
type input "[PHONE_NUMBER]"
click at [688, 412] on button "Call" at bounding box center [658, 400] width 244 height 49
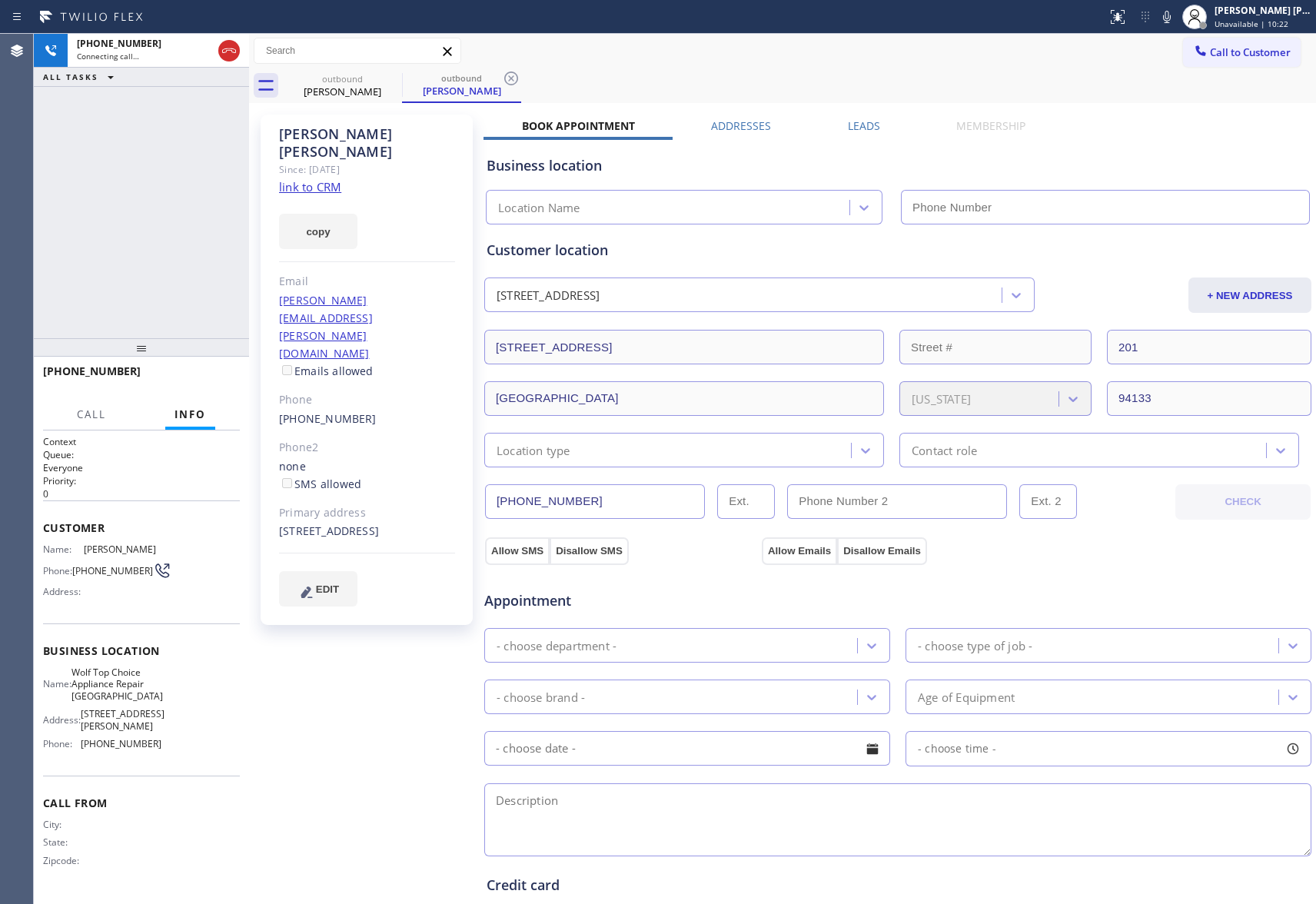
click at [852, 122] on label "Leads" at bounding box center [863, 125] width 32 height 15
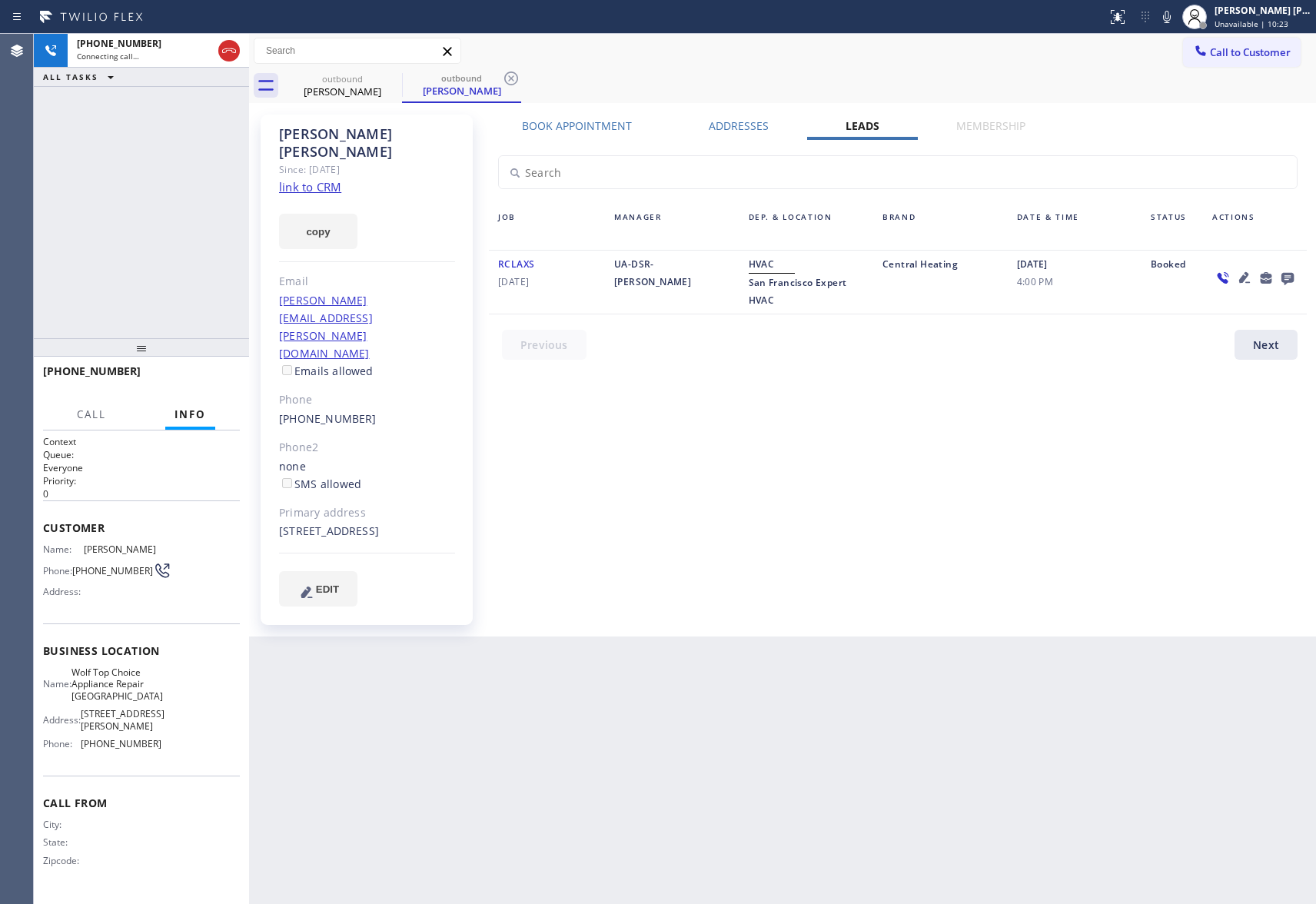
click at [1286, 283] on icon at bounding box center [1287, 278] width 13 height 13
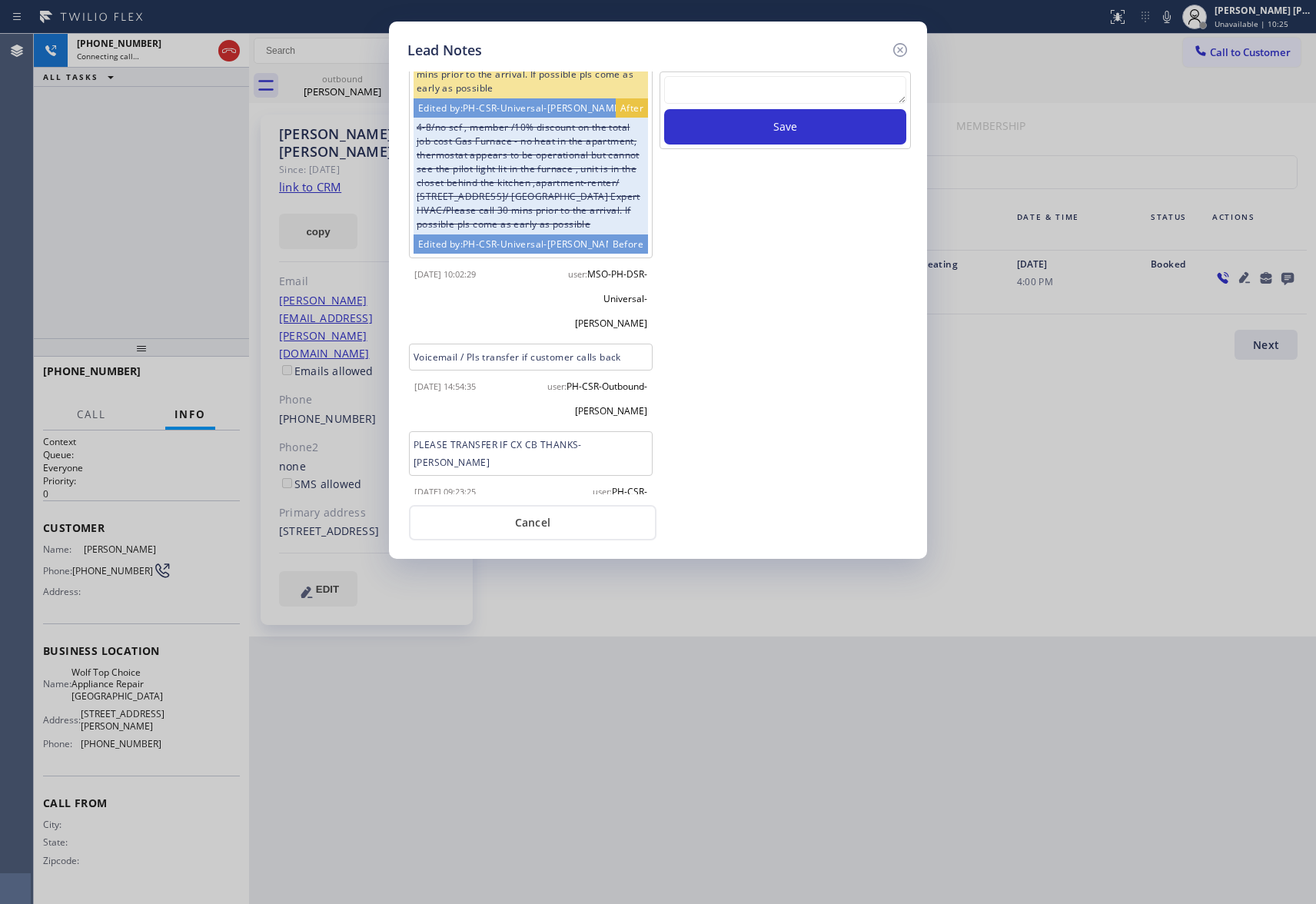
scroll to position [767, 0]
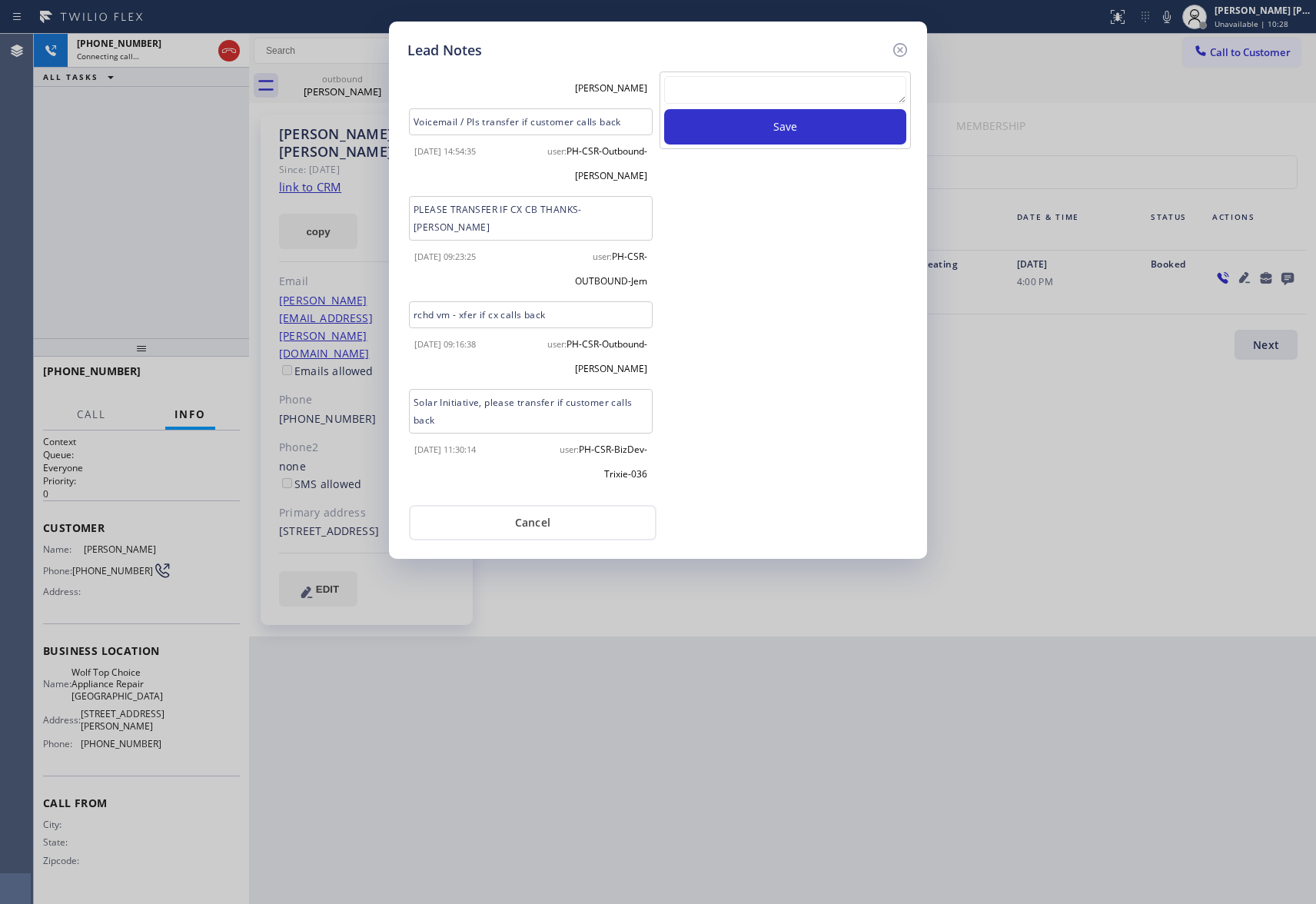
click at [787, 102] on textarea at bounding box center [785, 90] width 242 height 28
paste textarea "please transfer if cx calls back"
type textarea "please transfer if cx calls back"
click at [801, 125] on button "Save" at bounding box center [785, 127] width 242 height 36
click at [901, 47] on icon at bounding box center [900, 50] width 14 height 14
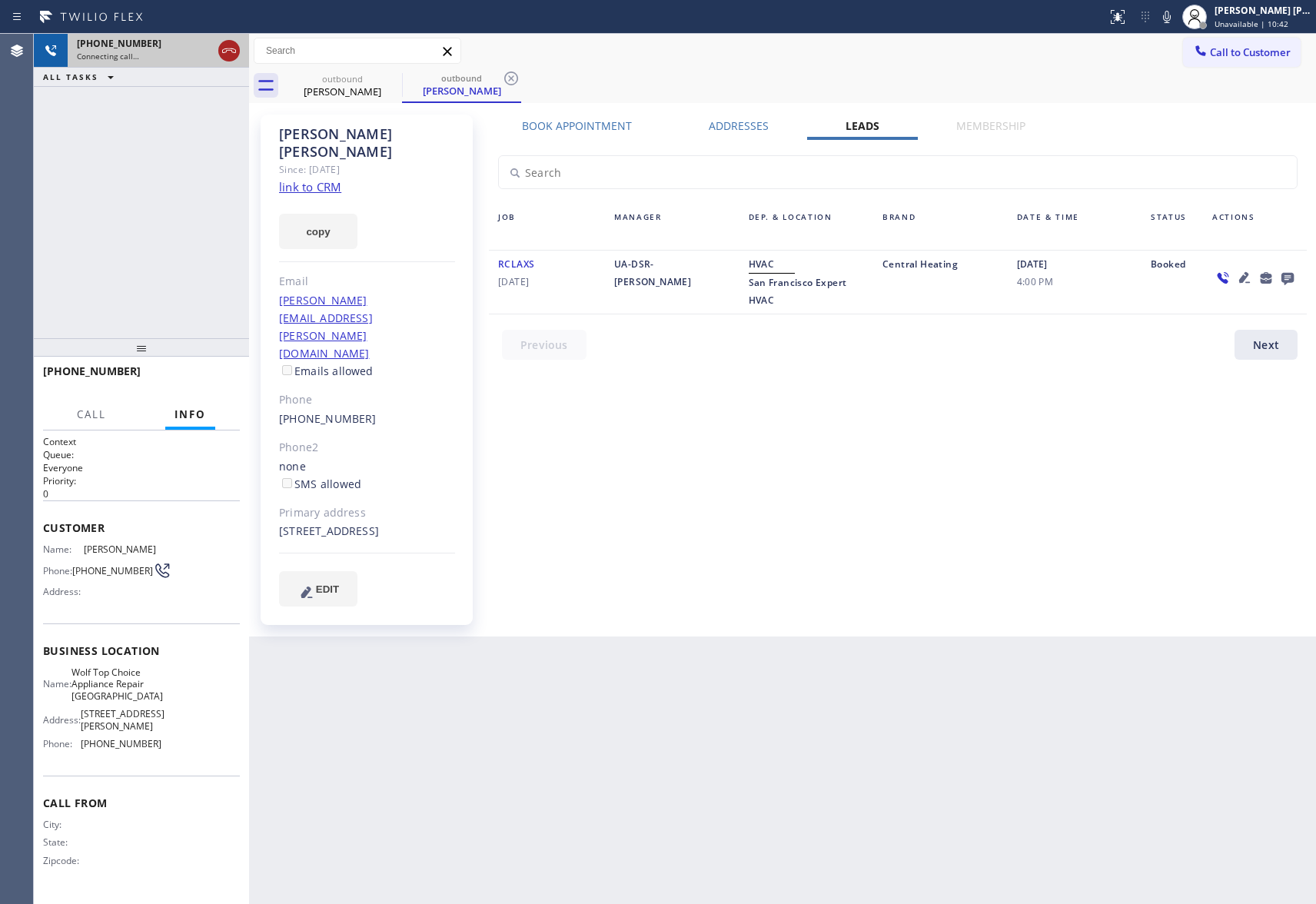
click at [227, 44] on icon at bounding box center [228, 50] width 18 height 18
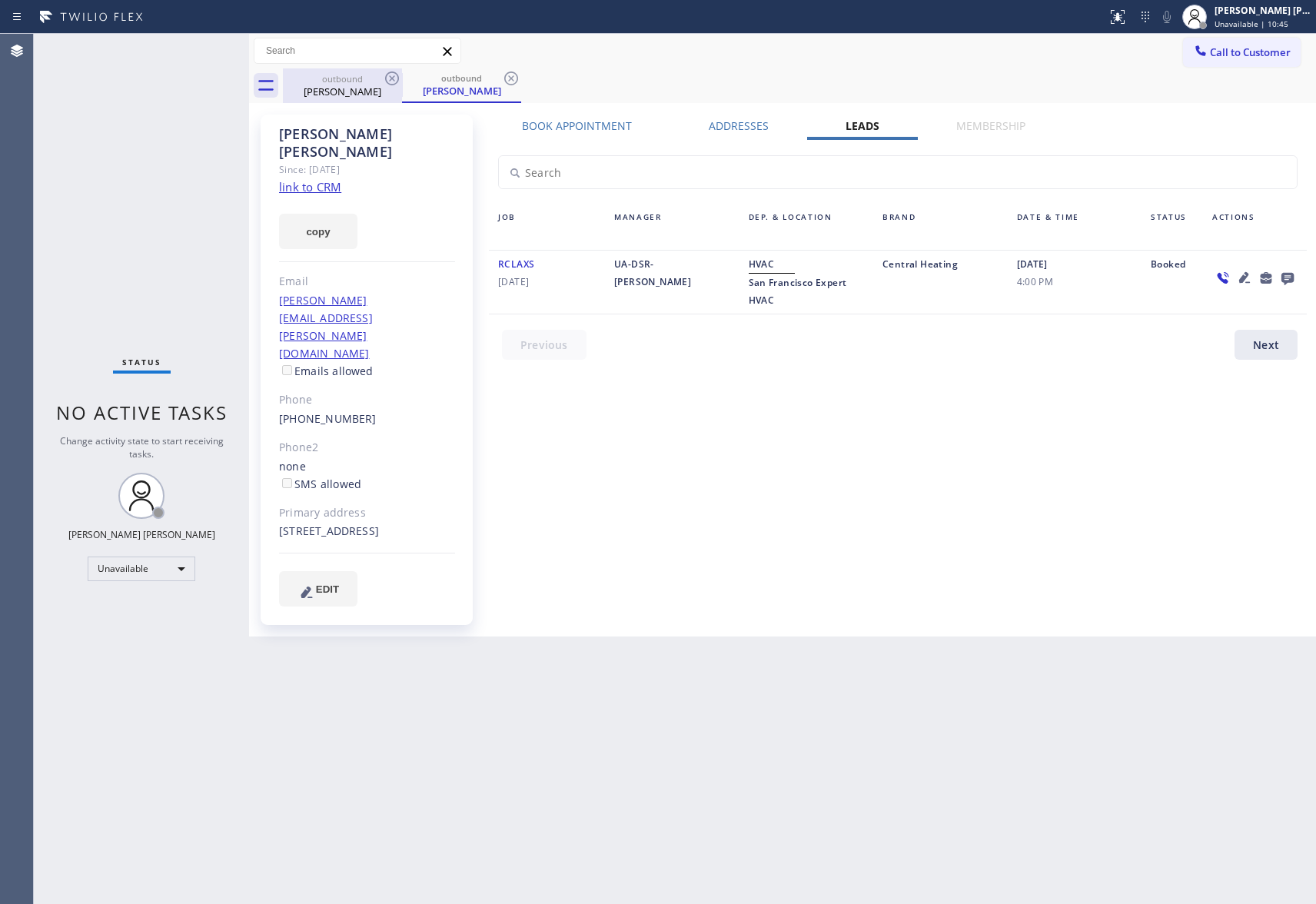
click at [388, 89] on div "[PERSON_NAME]" at bounding box center [342, 91] width 116 height 14
click at [388, 80] on icon at bounding box center [392, 78] width 18 height 18
click at [502, 80] on icon at bounding box center [511, 78] width 18 height 18
click at [388, 80] on div "outbound [PERSON_NAME] outbound [PERSON_NAME]" at bounding box center [800, 86] width 1033 height 35
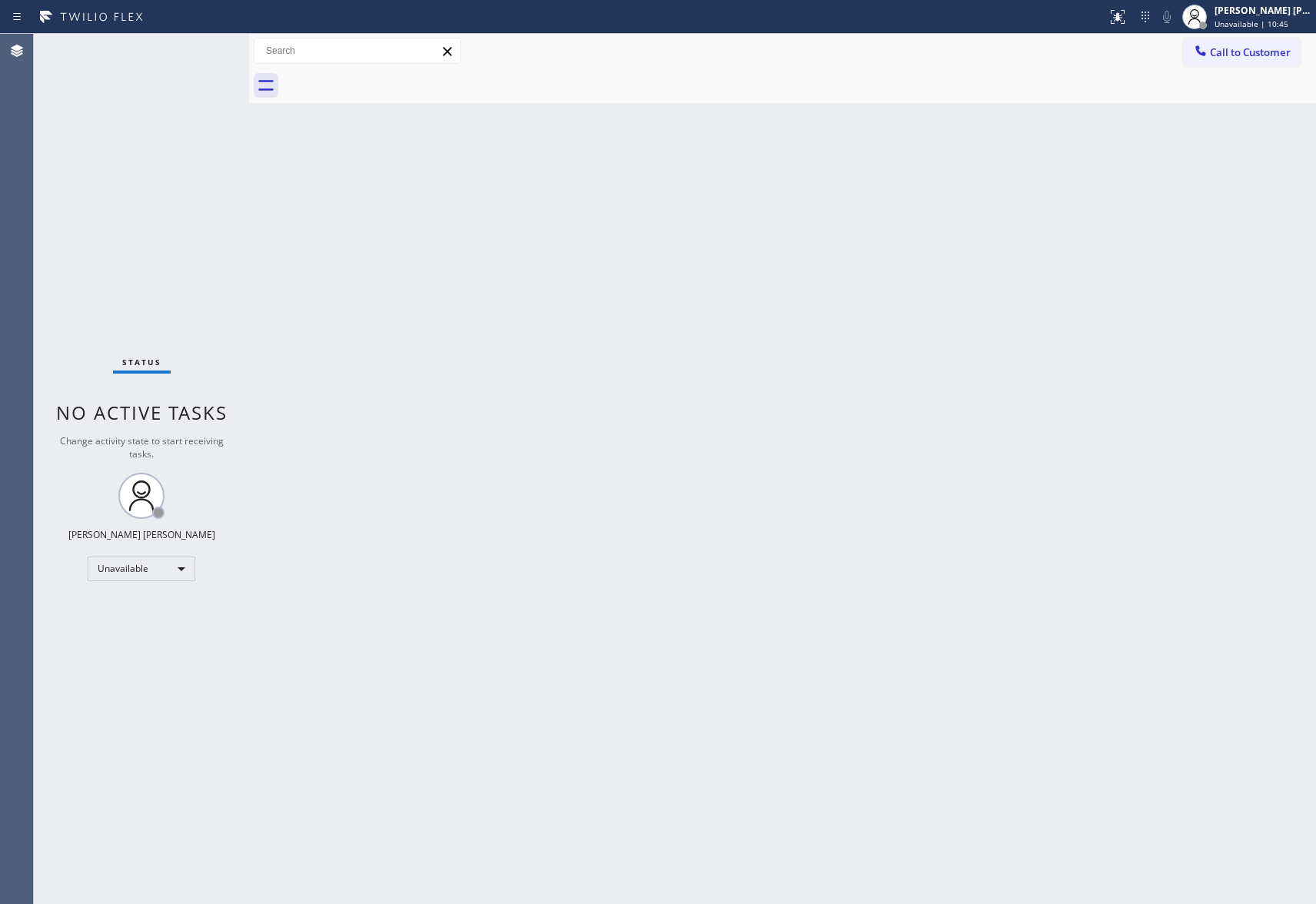
click at [388, 80] on div at bounding box center [800, 86] width 1033 height 35
click at [1231, 57] on span "Call to Customer" at bounding box center [1249, 52] width 80 height 14
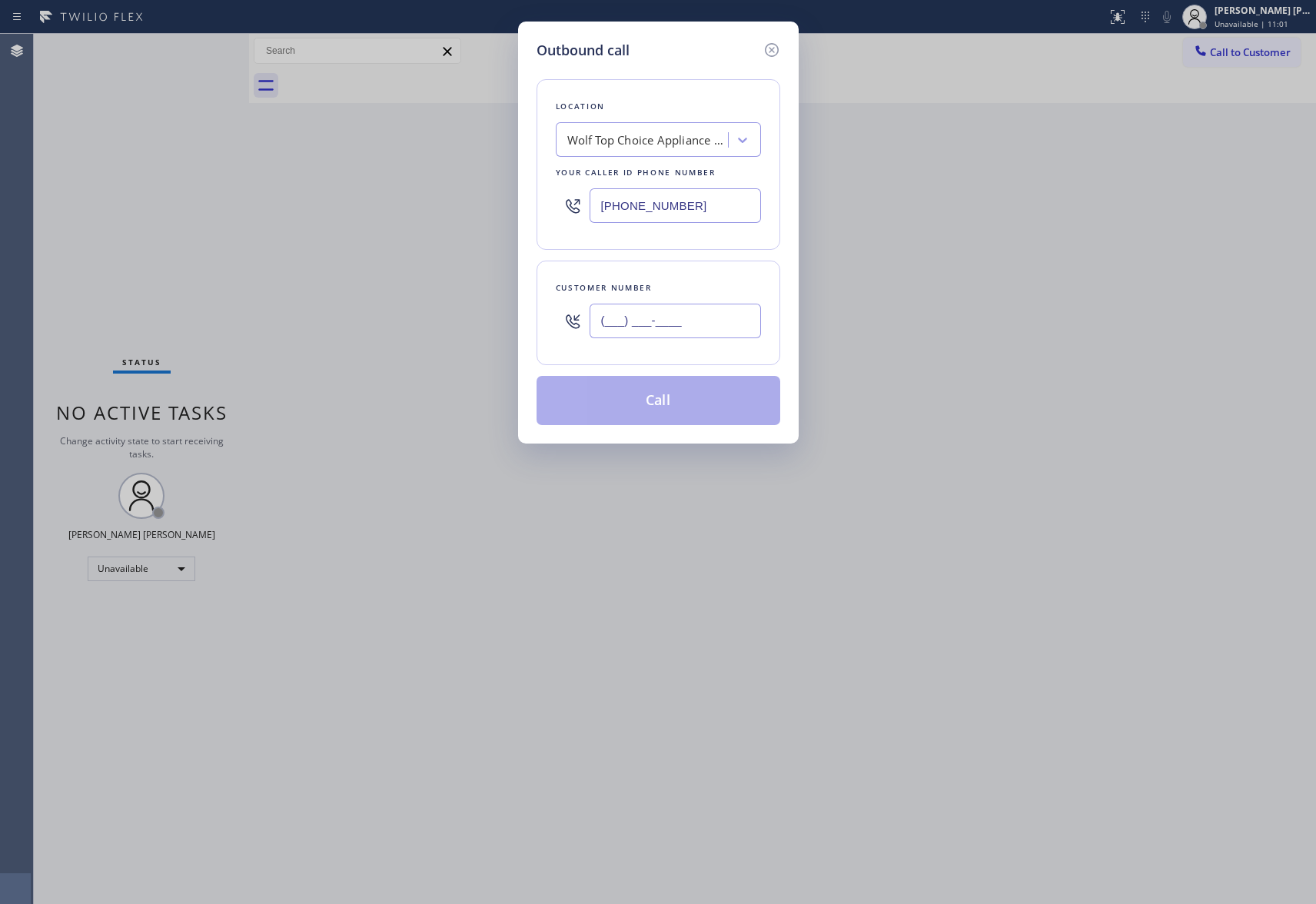
click at [655, 328] on input "(___) ___-____" at bounding box center [675, 321] width 171 height 35
paste input "510) 332-9685"
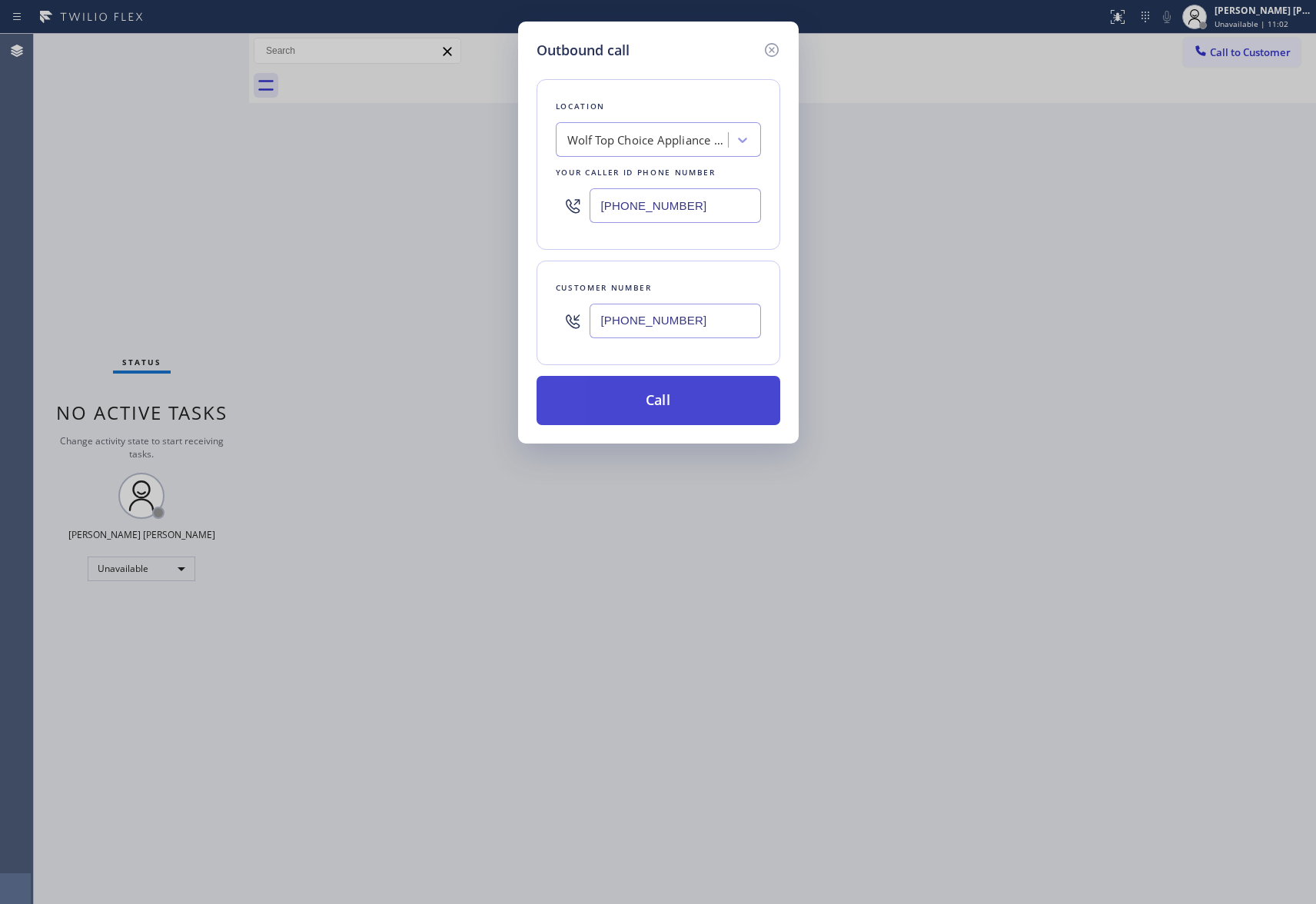
type input "[PHONE_NUMBER]"
click at [672, 411] on button "Call" at bounding box center [658, 400] width 244 height 49
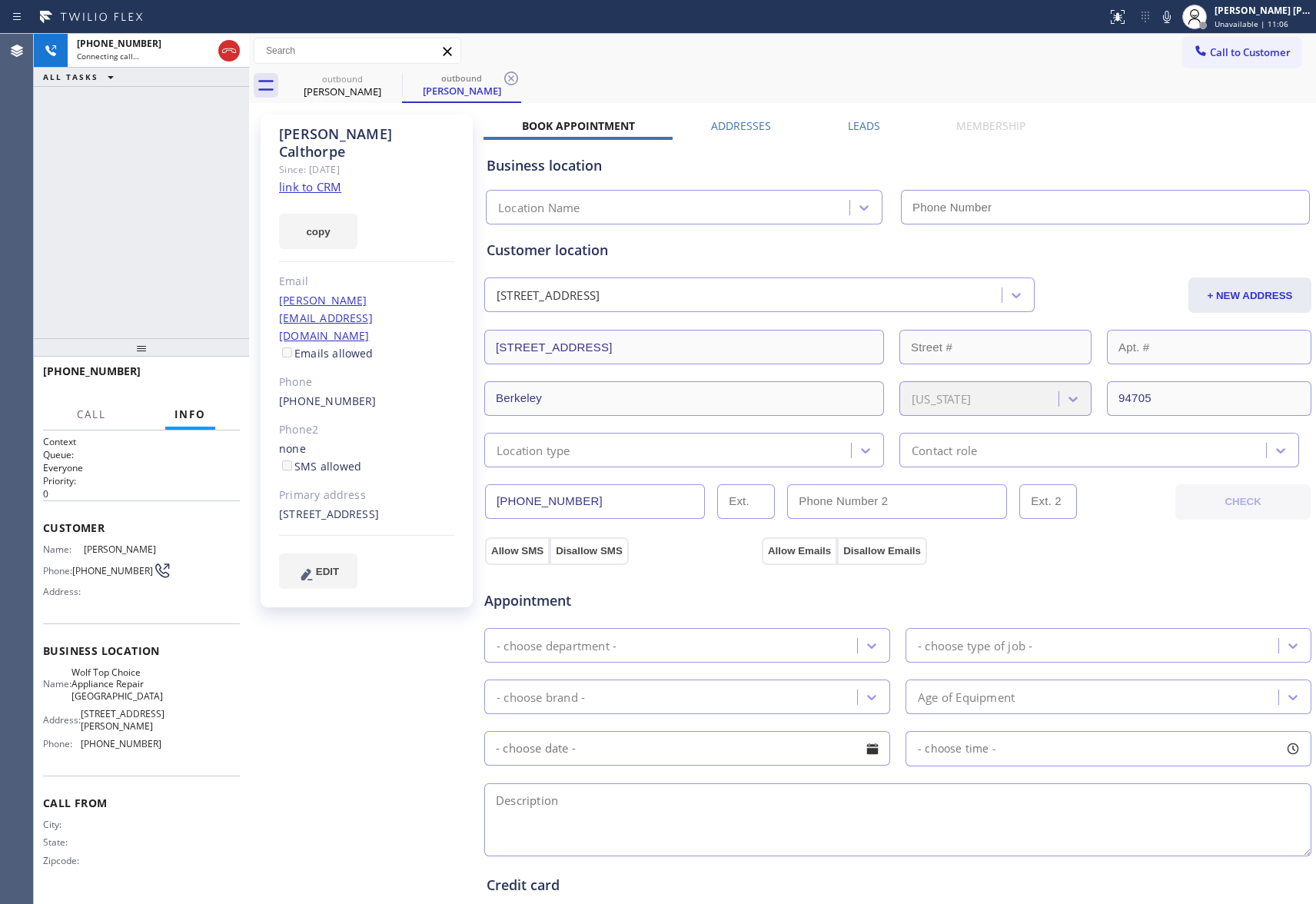
type input "[PHONE_NUMBER]"
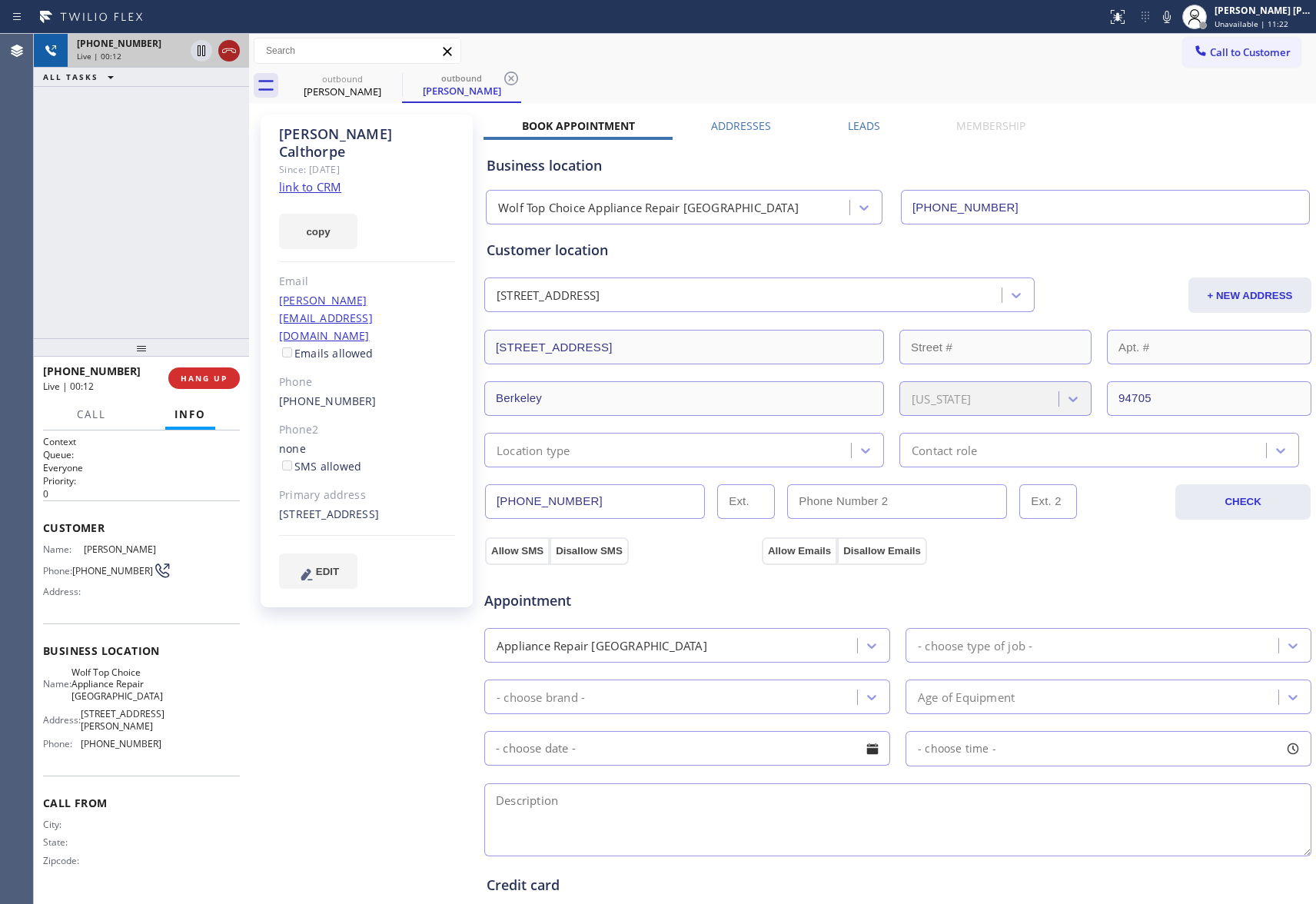
click at [231, 49] on icon at bounding box center [228, 50] width 18 height 18
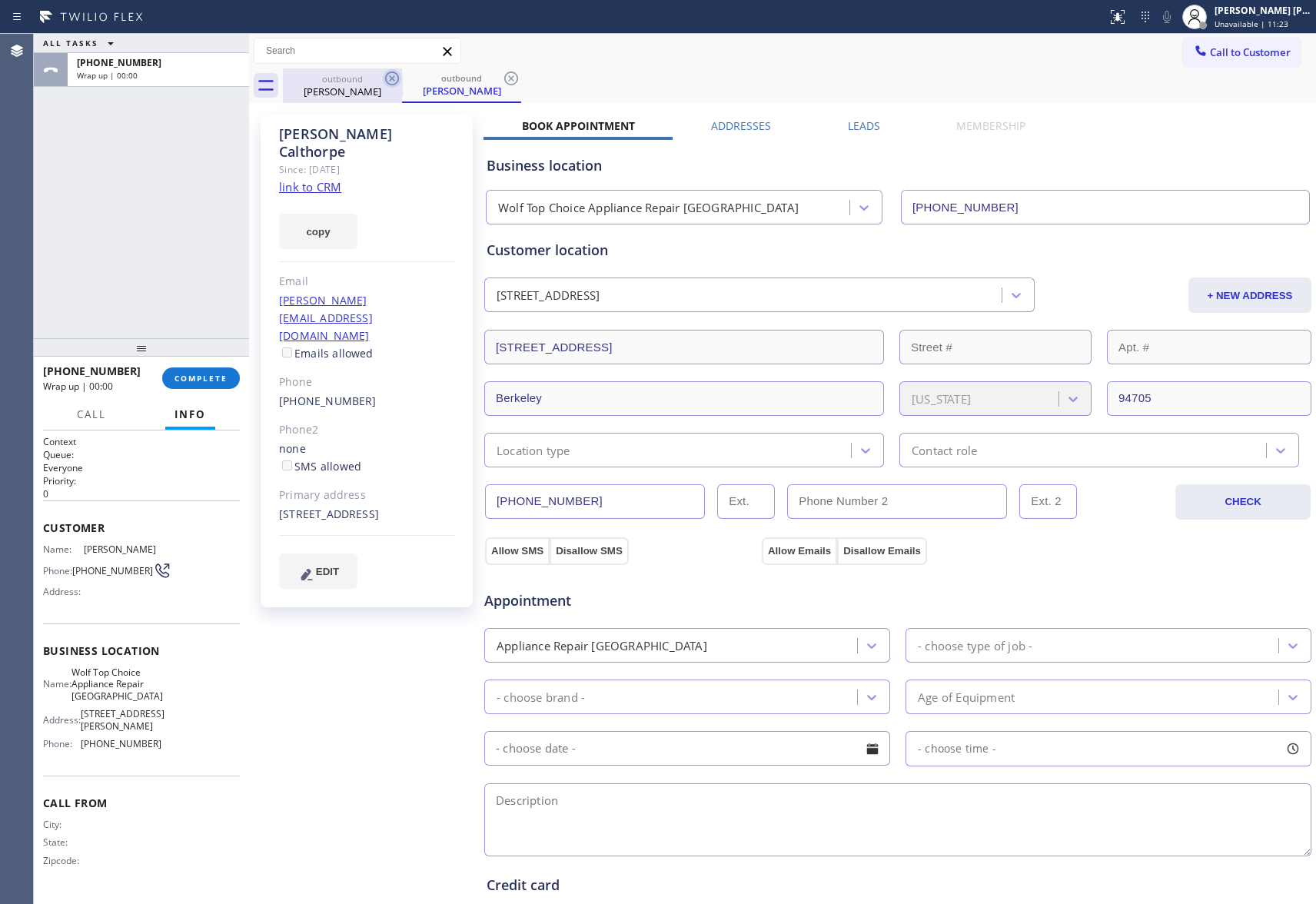
click at [398, 70] on icon at bounding box center [392, 78] width 18 height 18
click at [391, 77] on icon at bounding box center [392, 78] width 18 height 18
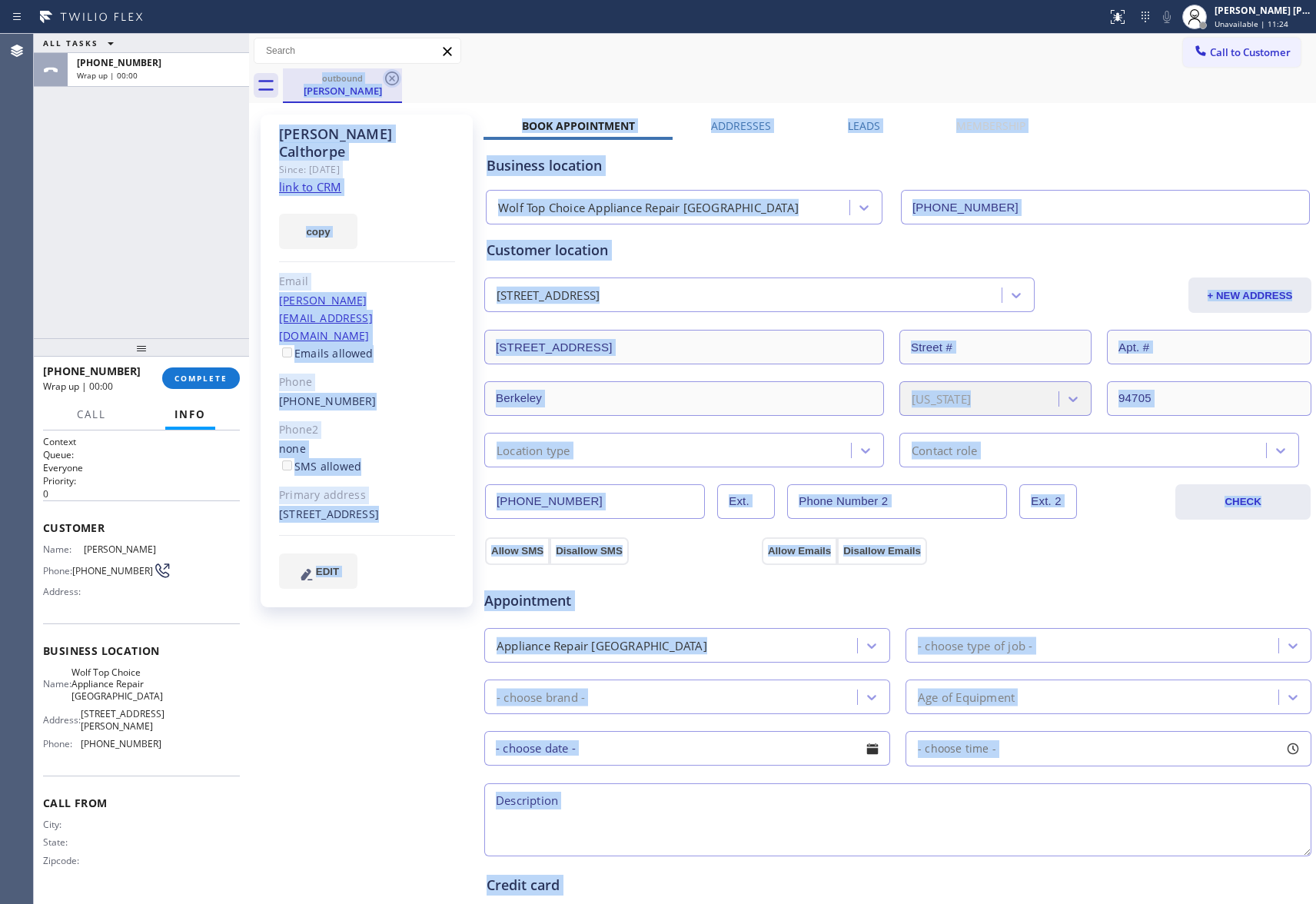
click at [391, 77] on div "outbound [PERSON_NAME]" at bounding box center [800, 86] width 1033 height 35
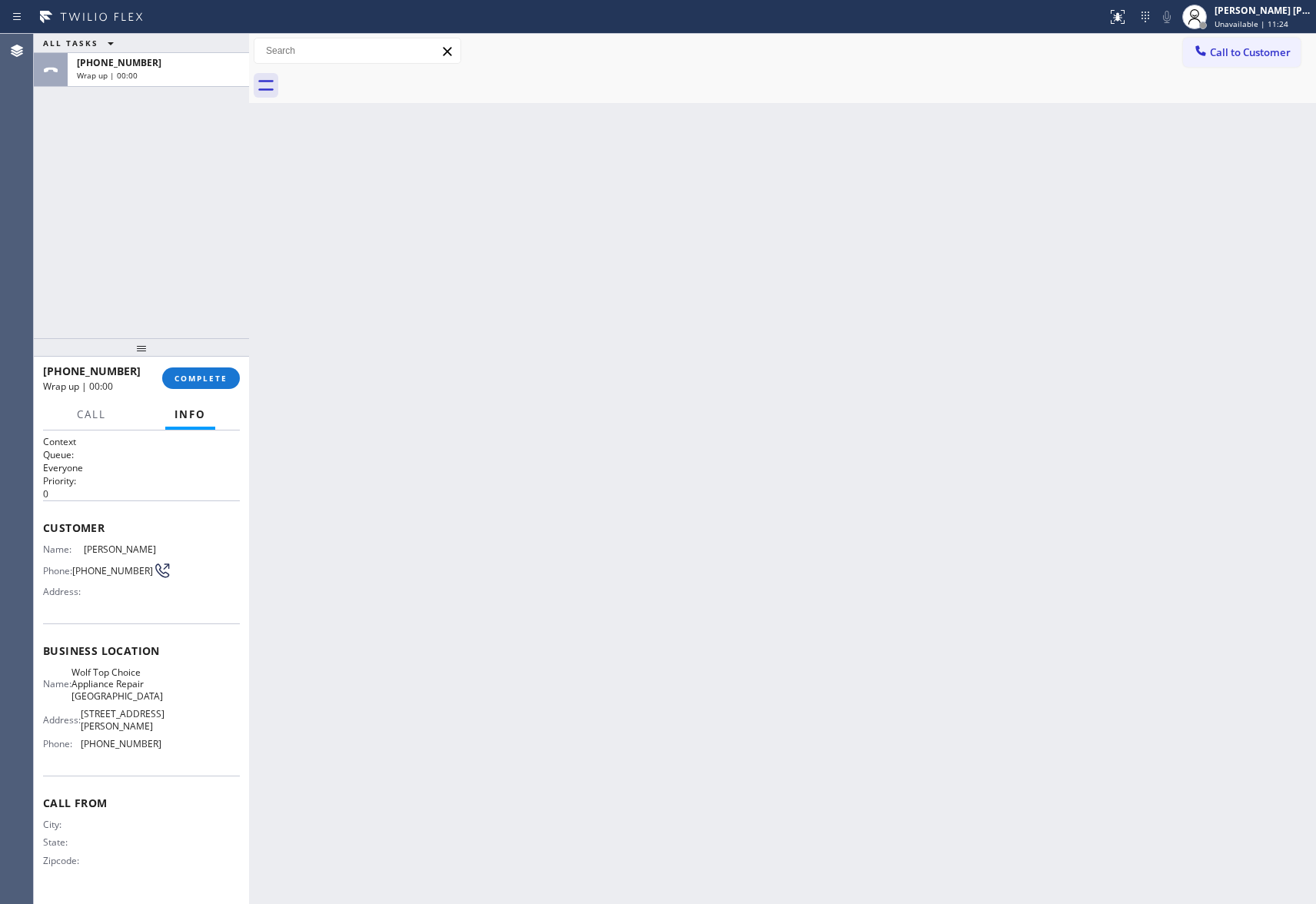
click at [391, 77] on div at bounding box center [800, 86] width 1033 height 35
click at [200, 376] on span "COMPLETE" at bounding box center [200, 378] width 53 height 11
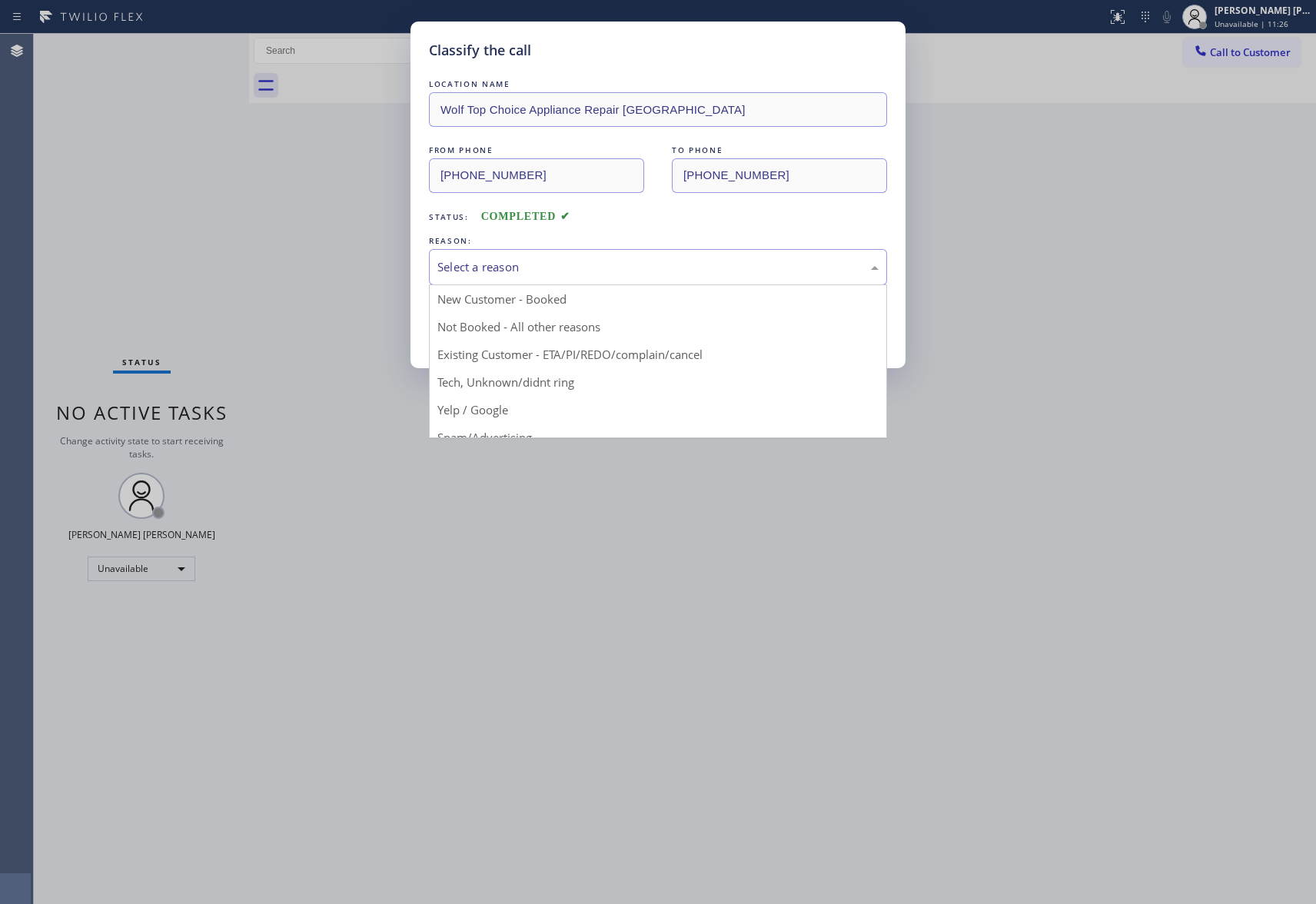
click at [681, 264] on div "Select a reason" at bounding box center [658, 267] width 441 height 17
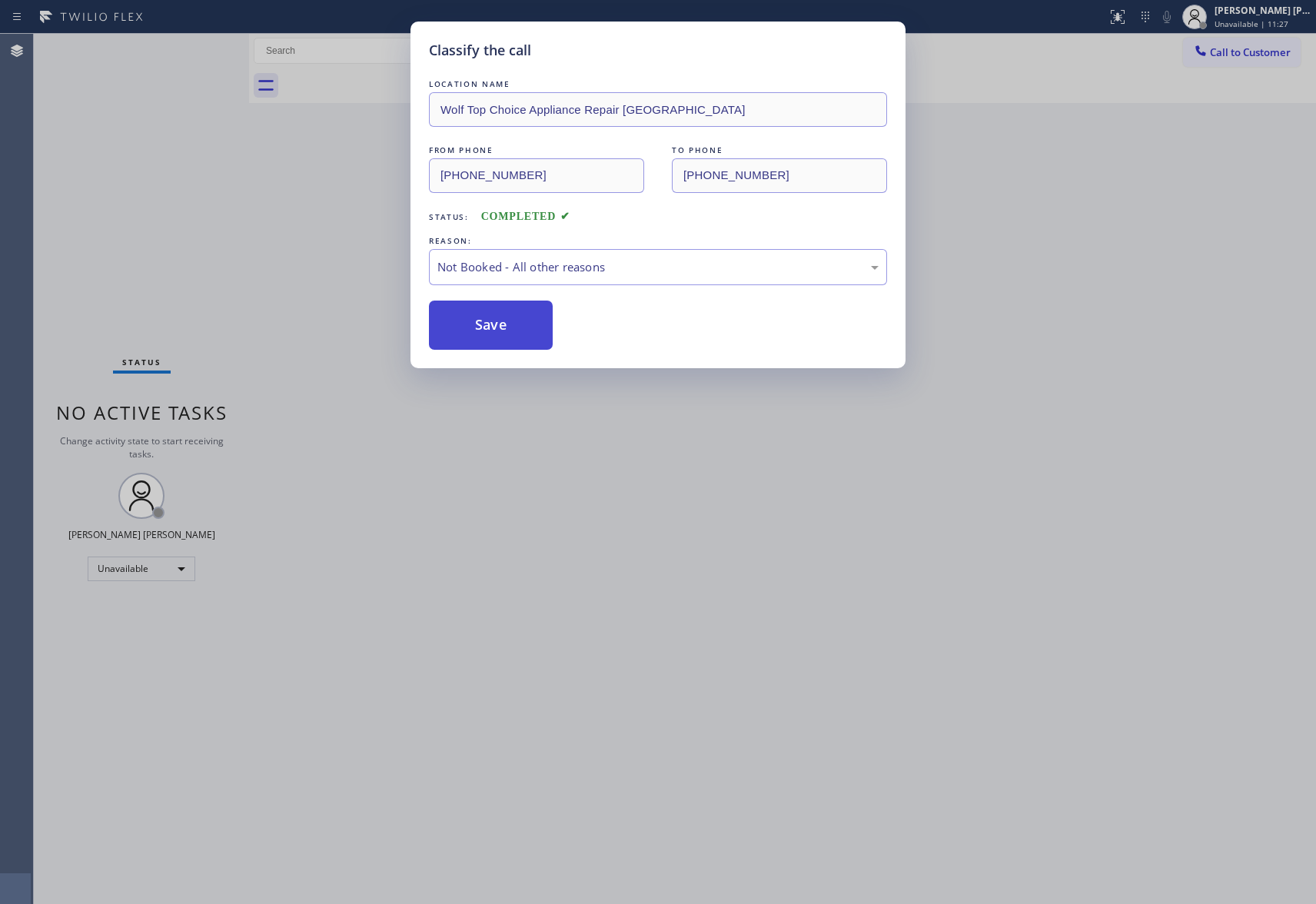
click at [485, 330] on button "Save" at bounding box center [491, 325] width 124 height 49
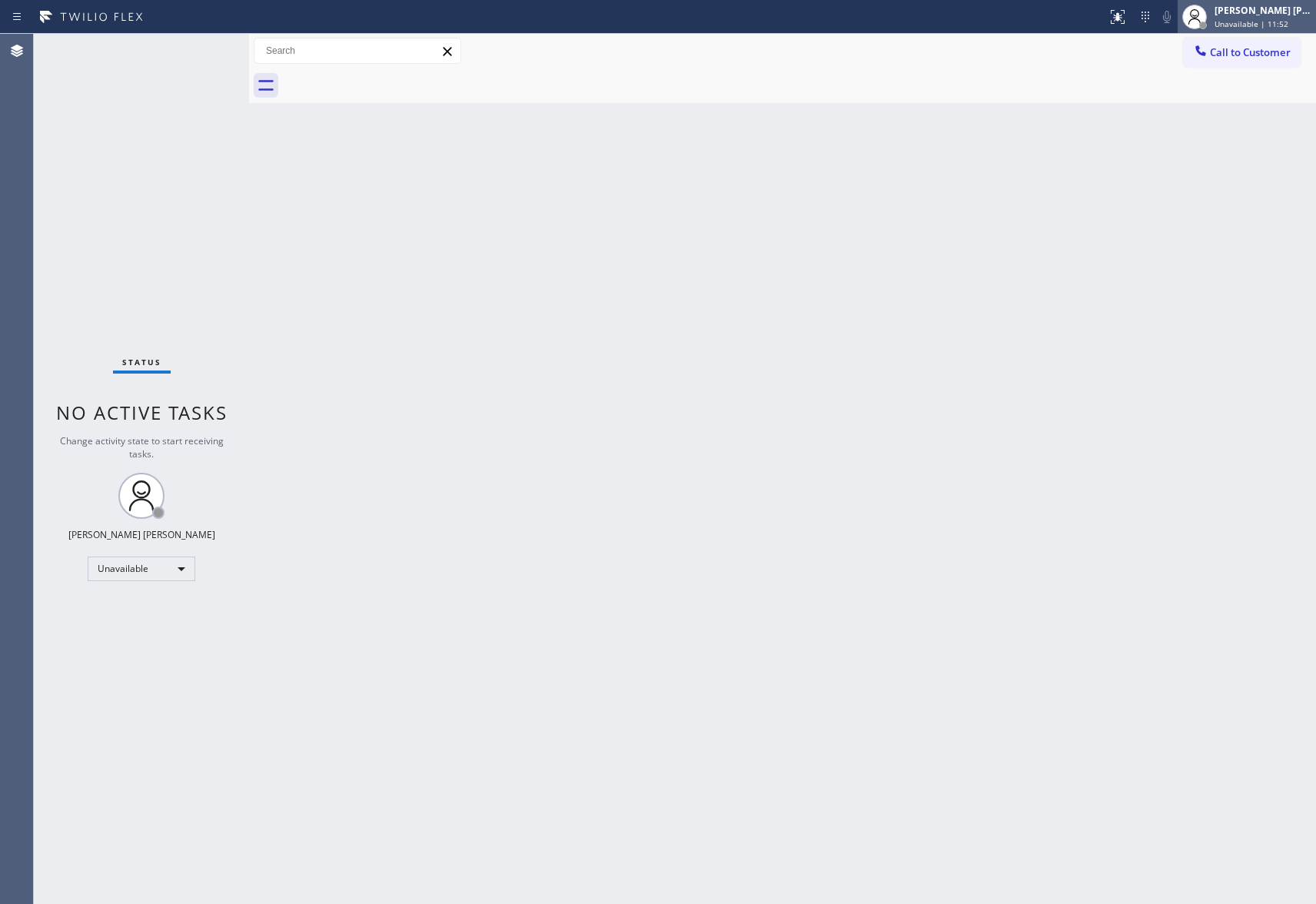
click at [1280, 24] on span "Unavailable | 11:52" at bounding box center [1251, 23] width 73 height 11
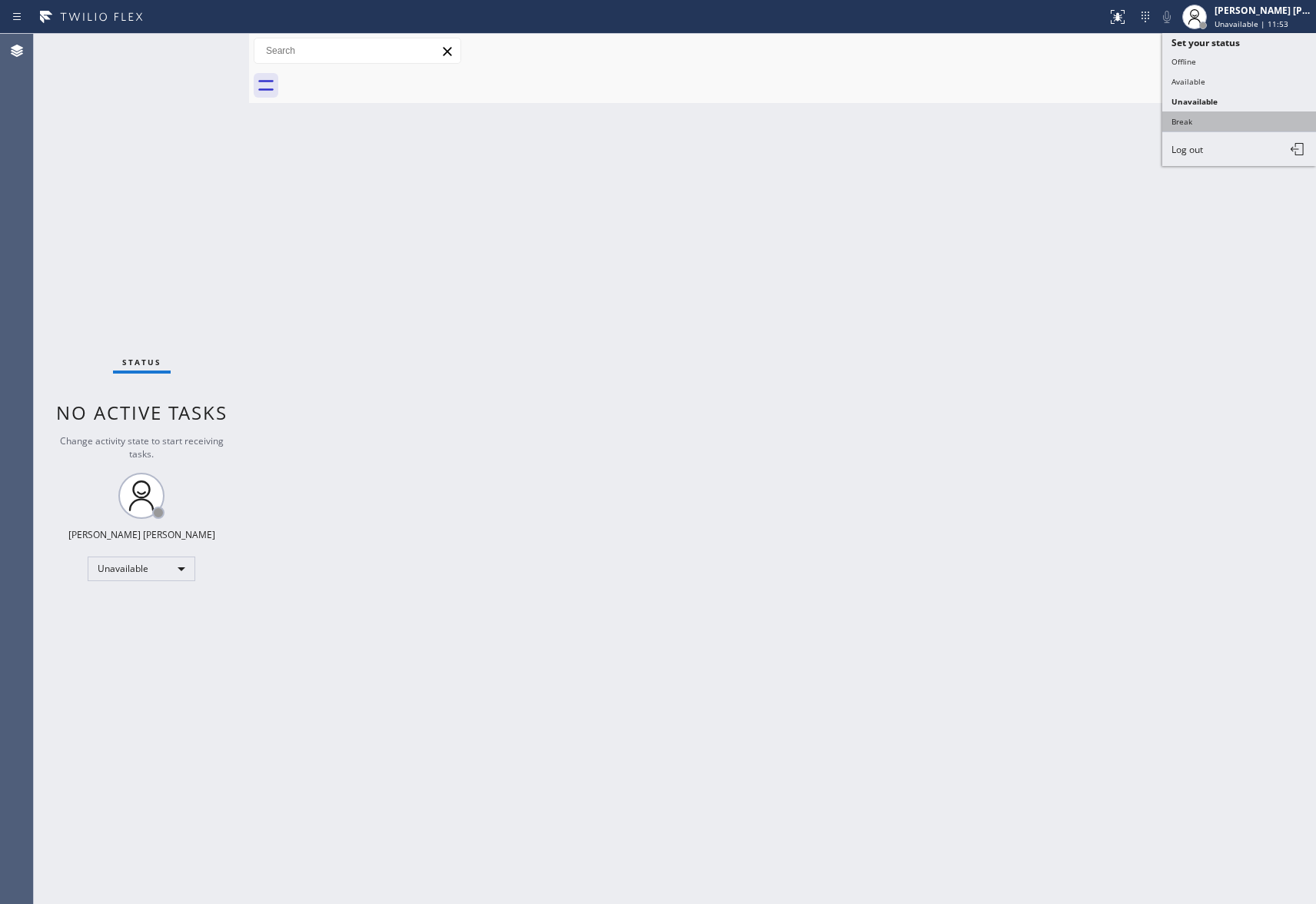
click at [1228, 117] on button "Break" at bounding box center [1239, 121] width 154 height 20
